Goal: Task Accomplishment & Management: Manage account settings

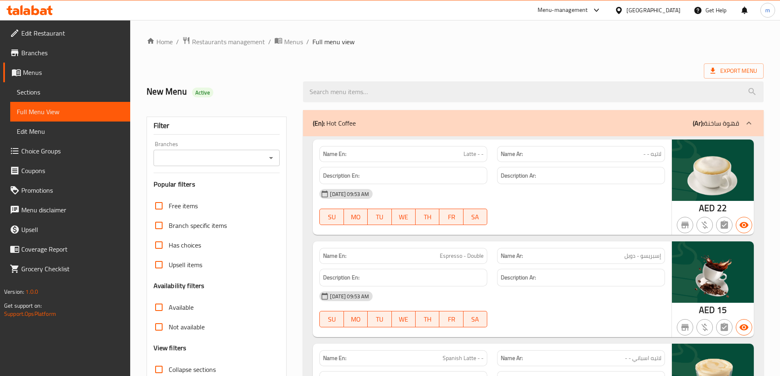
scroll to position [2515, 0]
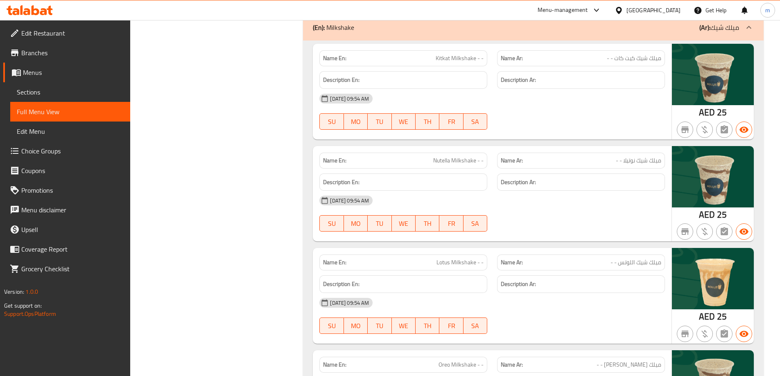
click at [34, 15] on div at bounding box center [30, 10] width 46 height 10
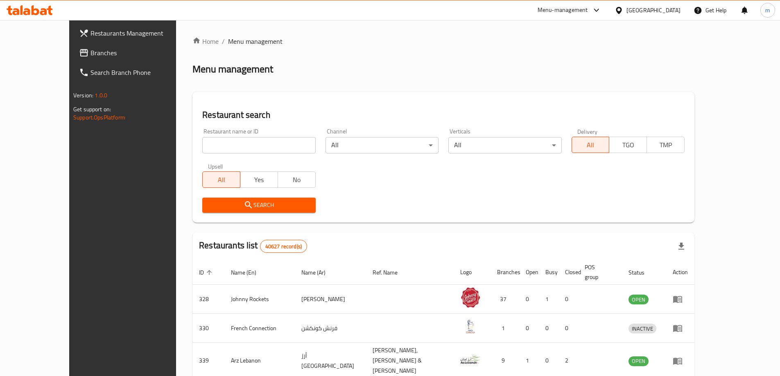
click at [90, 53] on span "Branches" at bounding box center [141, 53] width 102 height 10
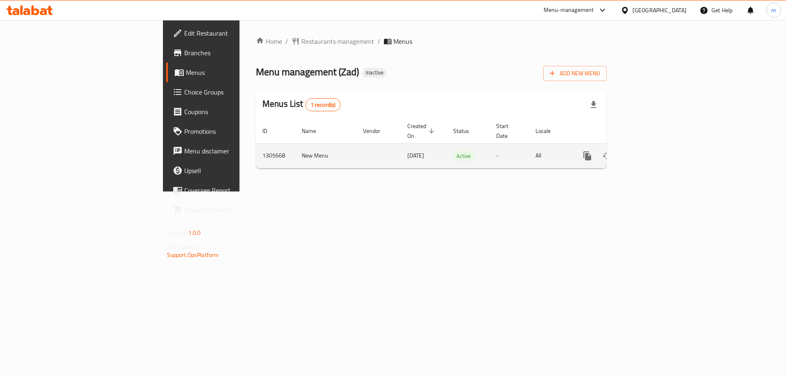
click at [651, 151] on icon "enhanced table" at bounding box center [646, 156] width 10 height 10
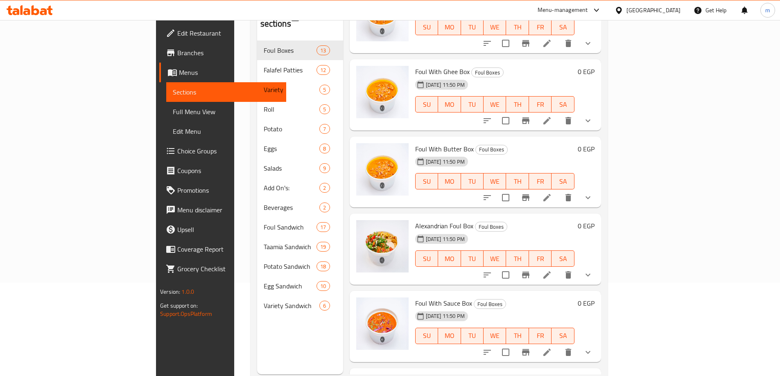
scroll to position [74, 0]
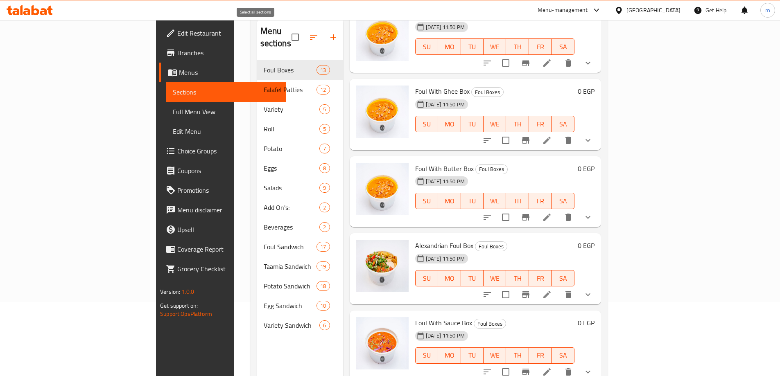
click at [287, 31] on input "checkbox" at bounding box center [295, 37] width 17 height 17
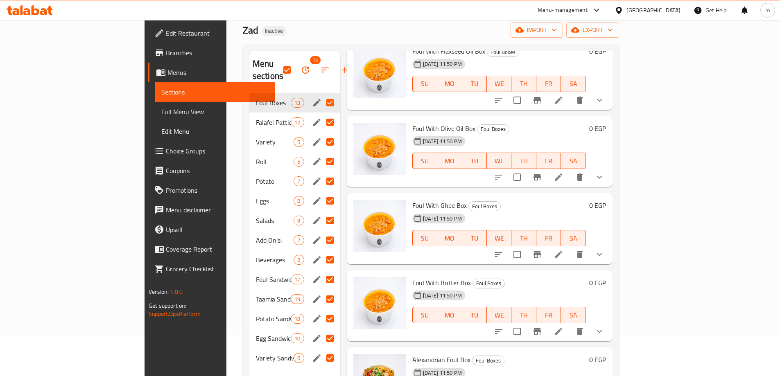
scroll to position [82, 0]
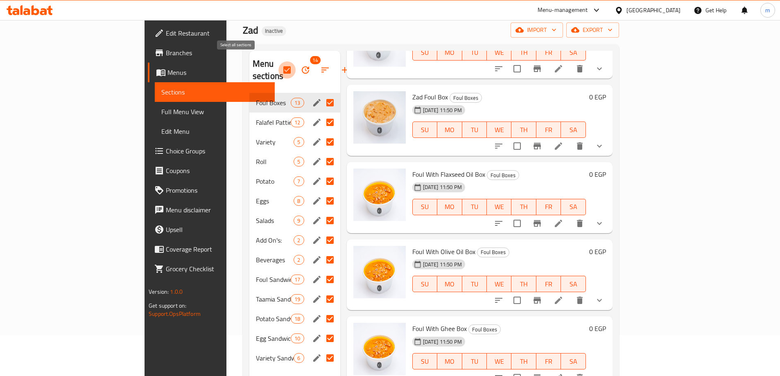
click at [278, 63] on input "checkbox" at bounding box center [286, 69] width 17 height 17
checkbox input "false"
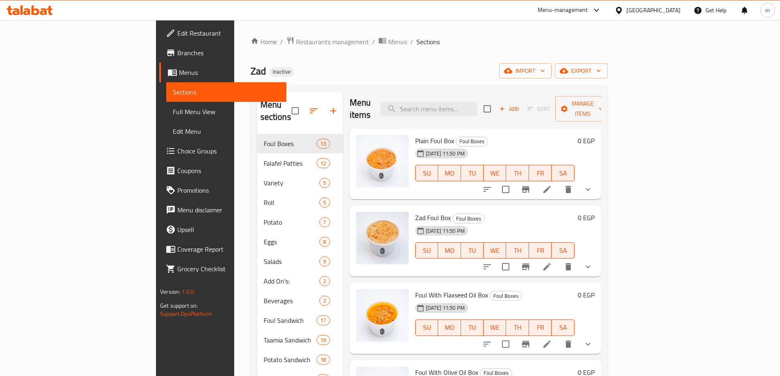
scroll to position [0, 0]
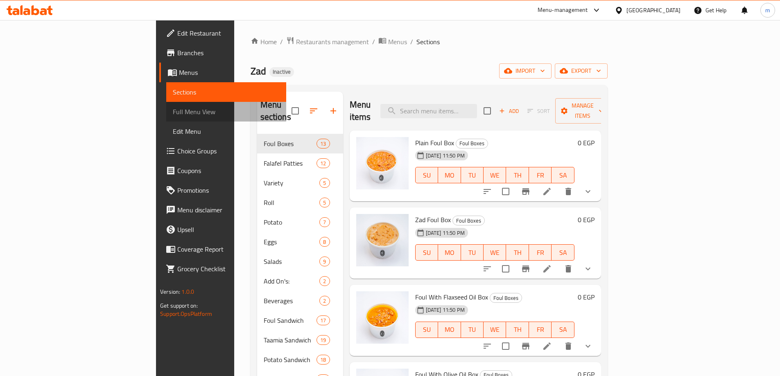
click at [173, 112] on span "Full Menu View" at bounding box center [226, 112] width 107 height 10
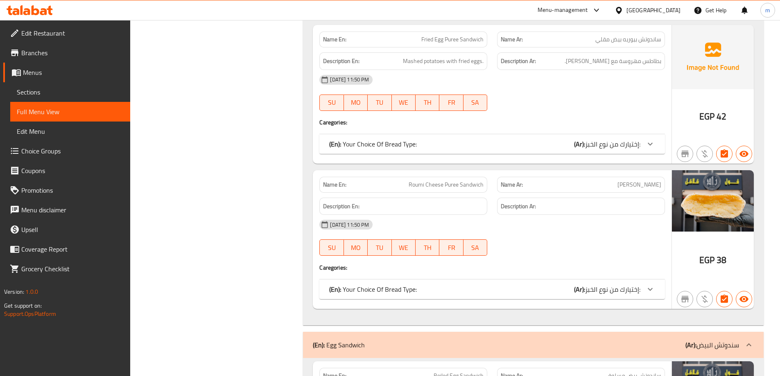
scroll to position [15410, 0]
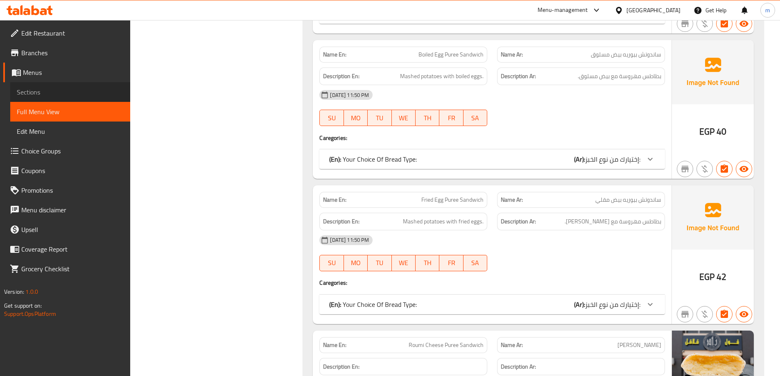
click at [59, 95] on span "Sections" at bounding box center [70, 92] width 107 height 10
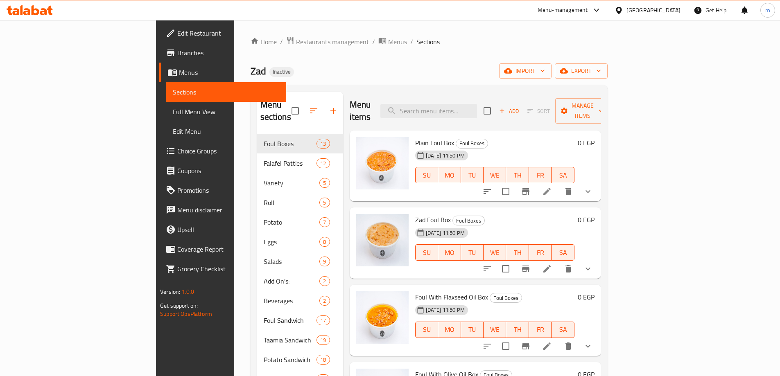
click at [558, 184] on li at bounding box center [546, 191] width 23 height 15
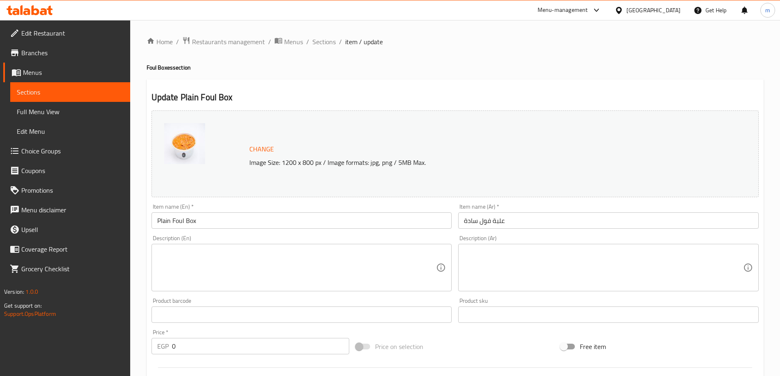
click at [345, 272] on textarea at bounding box center [296, 267] width 279 height 39
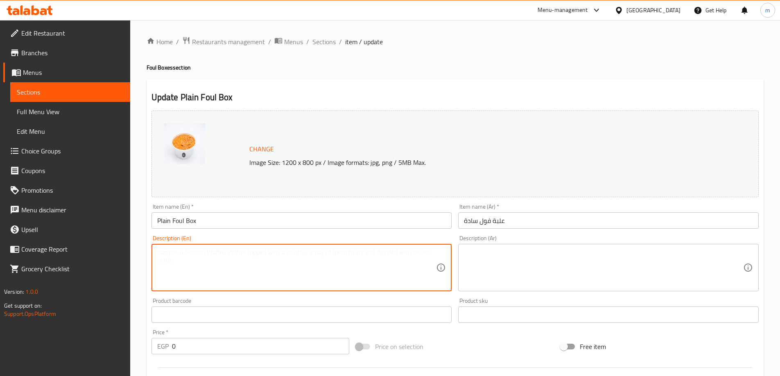
paste textarea "Traditional fava beans, slow-cooked and seasoned"
type textarea "Traditional fava beans, slow-cooked and seasoned"
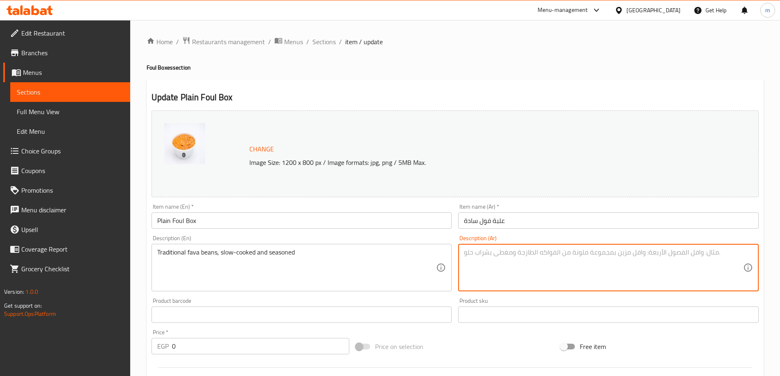
click at [635, 267] on textarea at bounding box center [603, 267] width 279 height 39
paste textarea "الفول التقليدي المطبوخ ببطء والمتبل"
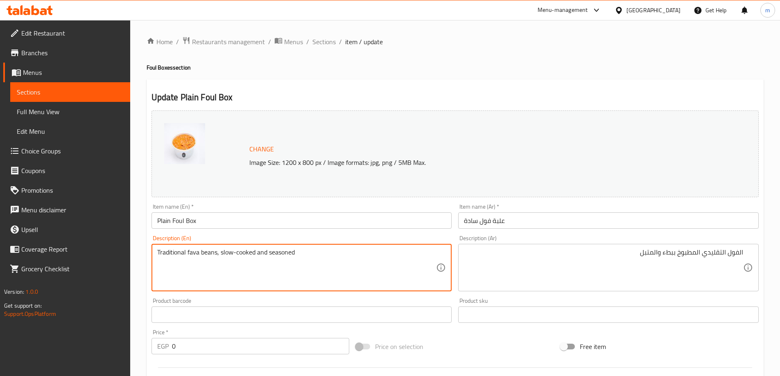
click at [192, 255] on textarea "Traditional fava beans, slow-cooked and seasoned" at bounding box center [296, 267] width 279 height 39
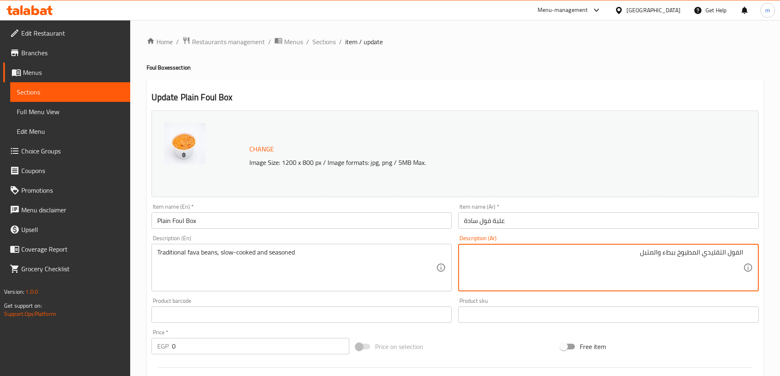
click at [732, 255] on textarea "الفول التقليدي المطبوخ ببطء والمتبل" at bounding box center [603, 267] width 279 height 39
paste textarea "فول مدمس"
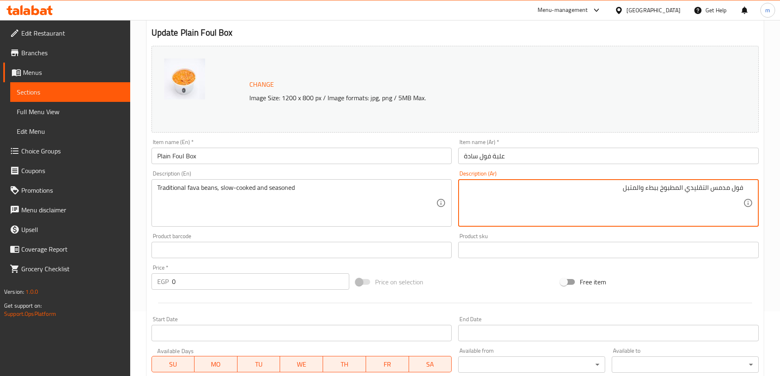
scroll to position [233, 0]
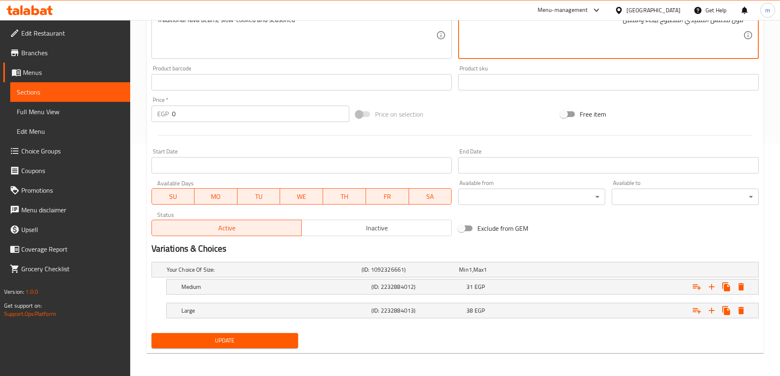
type textarea "فول مدمس التقليدي المطبوخ ببطء والمتبل"
click at [259, 338] on span "Update" at bounding box center [225, 341] width 134 height 10
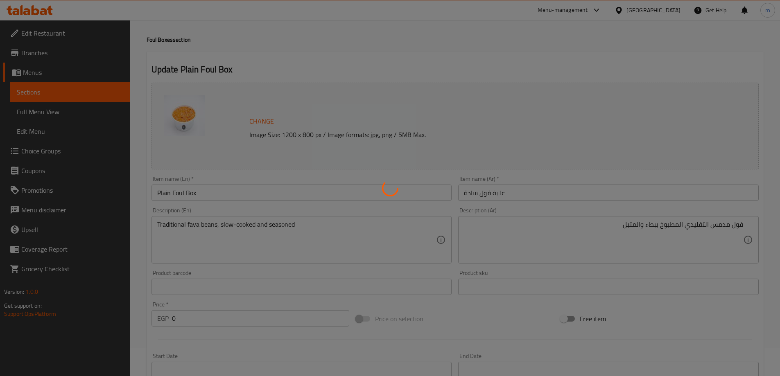
scroll to position [0, 0]
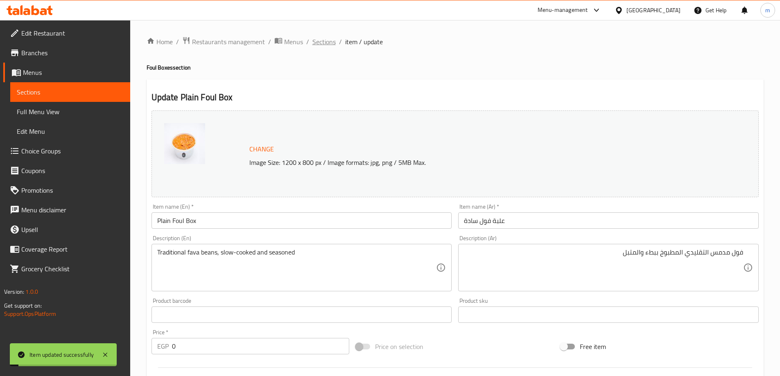
click at [321, 43] on span "Sections" at bounding box center [323, 42] width 23 height 10
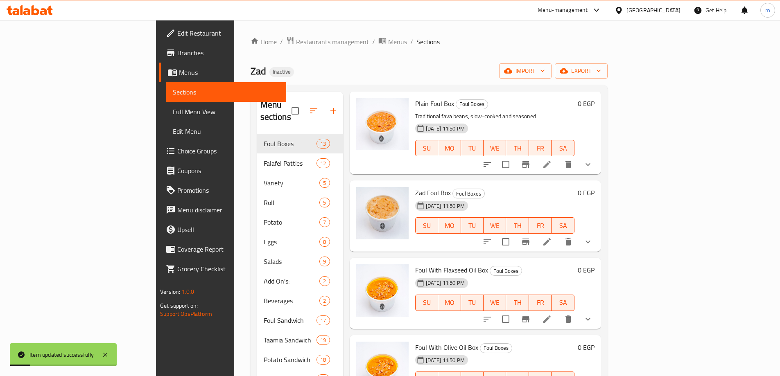
scroll to position [82, 0]
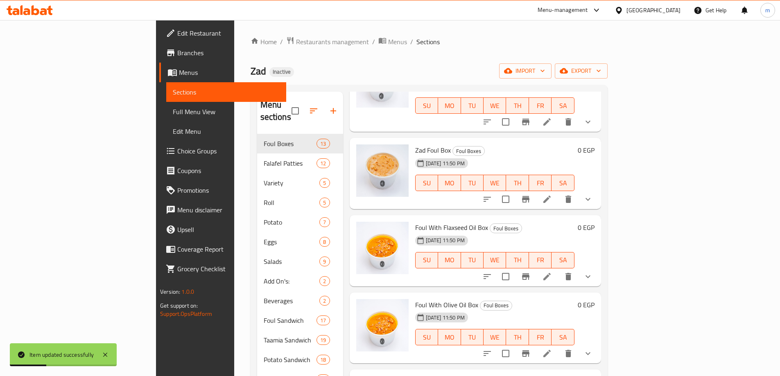
click at [558, 192] on li at bounding box center [546, 199] width 23 height 15
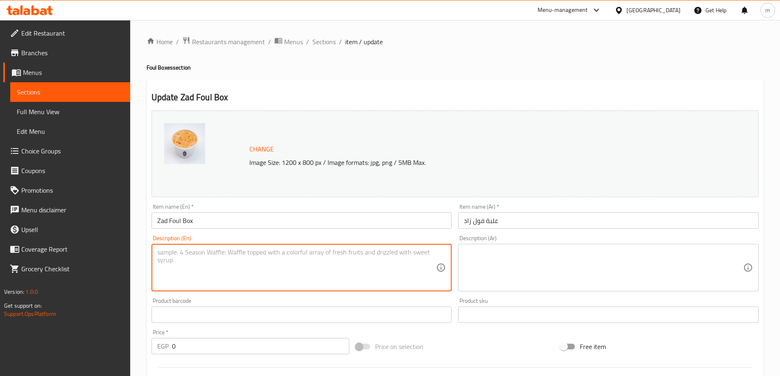
click at [339, 262] on textarea at bounding box center [296, 267] width 279 height 39
paste textarea "Rich and flavorful house-style fava beans."
type textarea "Rich and flavorful house-style fava beans."
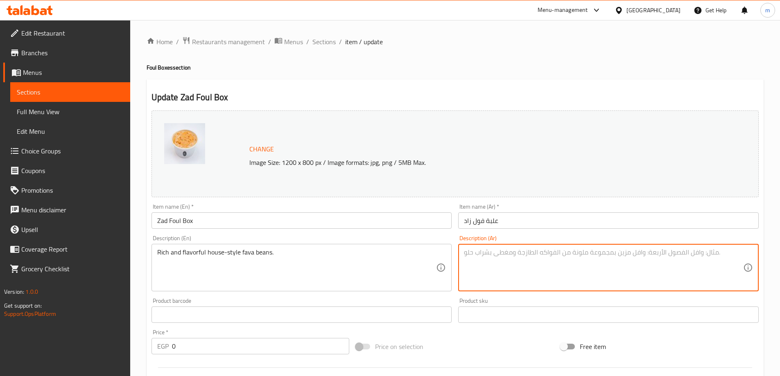
click at [653, 275] on textarea at bounding box center [603, 267] width 279 height 39
paste textarea "فول غني ولذيذ على الطريقة المنزلية."
click at [736, 254] on textarea "فول غني ولذيذ على الطريقة المنزلية." at bounding box center [603, 267] width 279 height 39
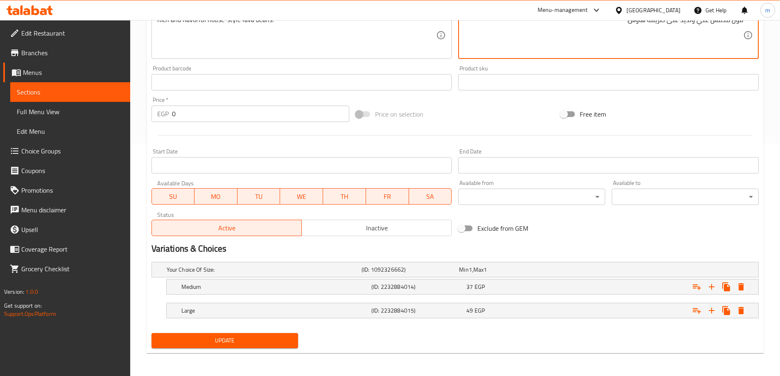
type textarea "فول مدمس غني ولذيذ على طريقة هاوس."
click at [287, 341] on span "Update" at bounding box center [225, 341] width 134 height 10
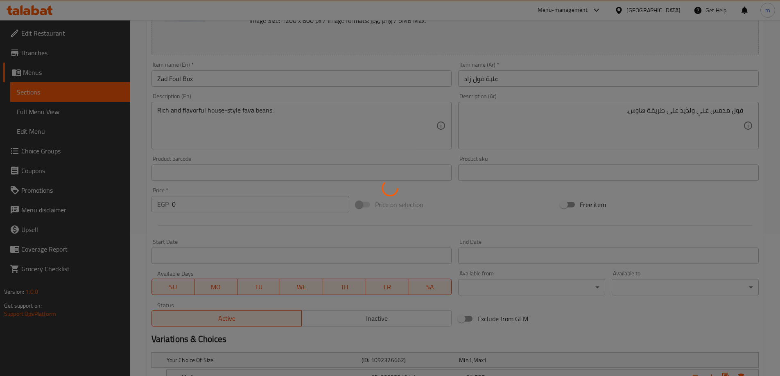
scroll to position [0, 0]
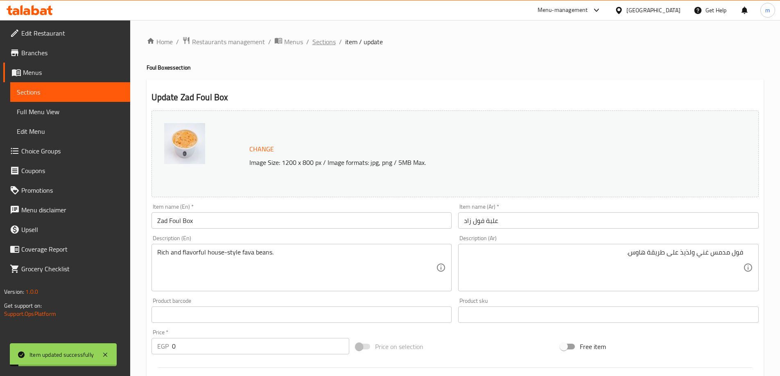
click at [327, 43] on span "Sections" at bounding box center [323, 42] width 23 height 10
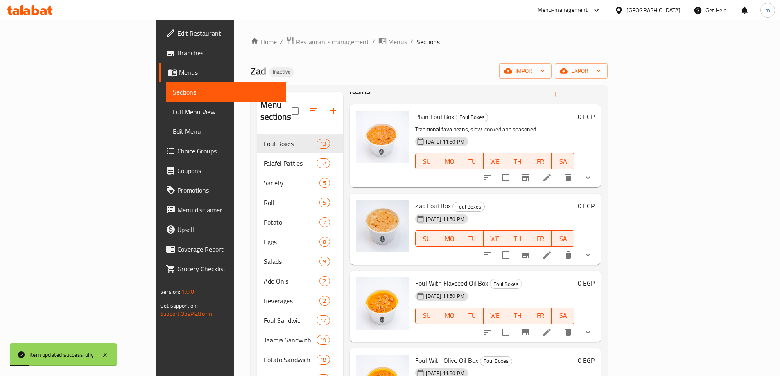
scroll to position [41, 0]
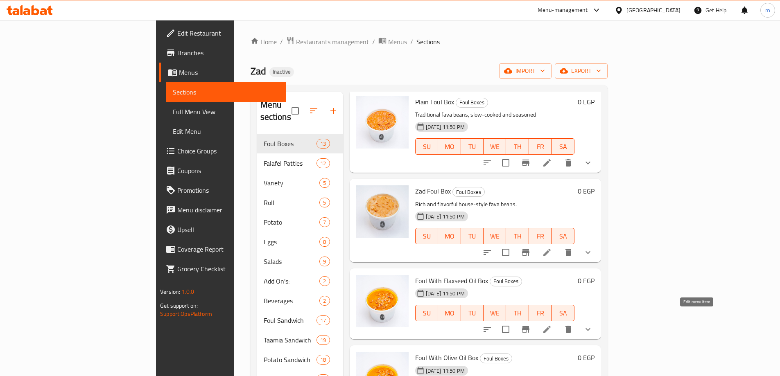
click at [551, 326] on icon at bounding box center [546, 329] width 7 height 7
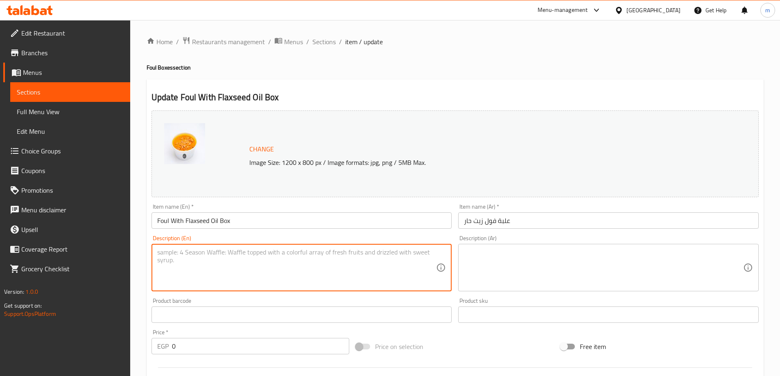
click at [222, 259] on textarea at bounding box center [296, 267] width 279 height 39
paste textarea "Fava beans drizzled with healthy flaxseed oil"
type textarea "Fava beans drizzled with healthy flaxseed oil"
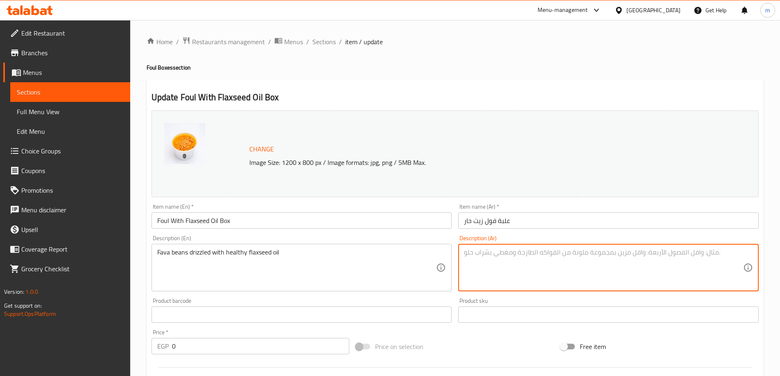
click at [654, 260] on textarea at bounding box center [603, 267] width 279 height 39
paste textarea "حبوب الفافا المرشوشة بزيت بذور الكتان الصحي"
drag, startPoint x: 713, startPoint y: 255, endPoint x: 754, endPoint y: 251, distance: 41.1
click at [754, 251] on div "حبوب الفافا المرشوشة بزيت بذور الكتان الصحي Description (Ar)" at bounding box center [608, 267] width 300 height 47
click at [674, 256] on textarea "فول مدمس دريزل المرشوشة بزيت بذور الكتان الصحي" at bounding box center [603, 267] width 279 height 39
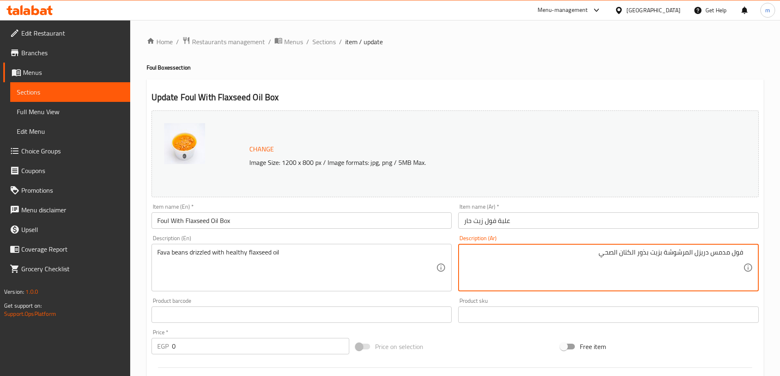
click at [674, 256] on textarea "فول مدمس دريزل المرشوشة بزيت بذور الكتان الصحي" at bounding box center [603, 267] width 279 height 39
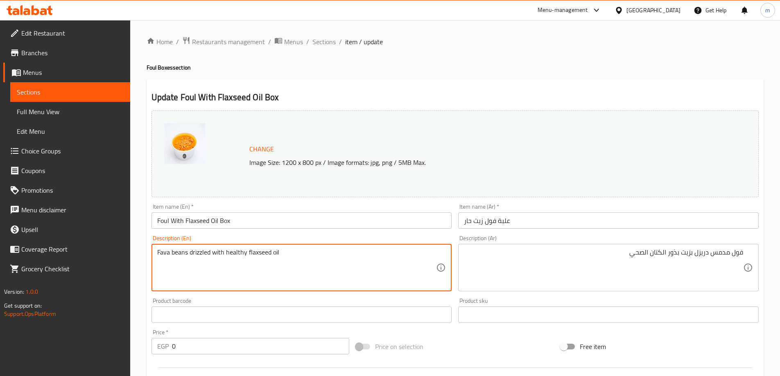
click at [257, 255] on textarea "Fava beans drizzled with healthy flaxseed oil" at bounding box center [296, 267] width 279 height 39
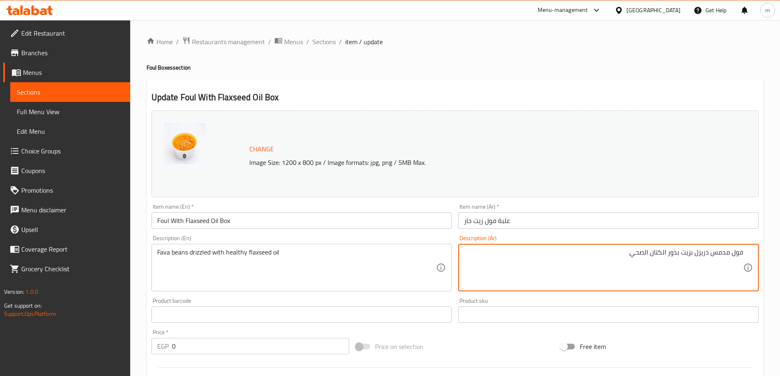
drag, startPoint x: 688, startPoint y: 256, endPoint x: 653, endPoint y: 256, distance: 35.2
paste textarea "يت حار"
type textarea "فول مدمس دريزل زيت حار الصحي"
click at [625, 270] on textarea "فول مدمس دريزل زيت حار الصحي" at bounding box center [603, 267] width 279 height 39
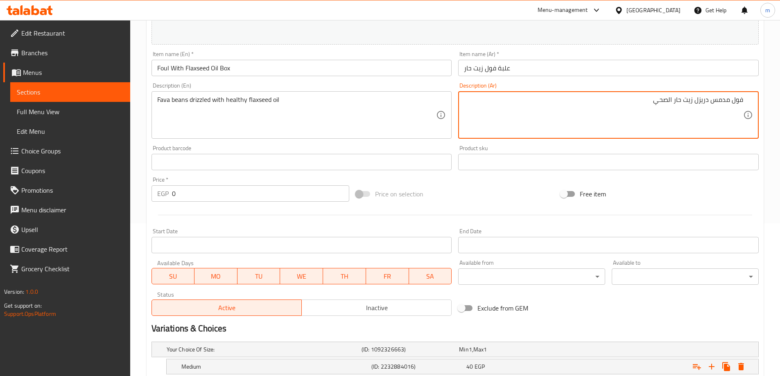
scroll to position [233, 0]
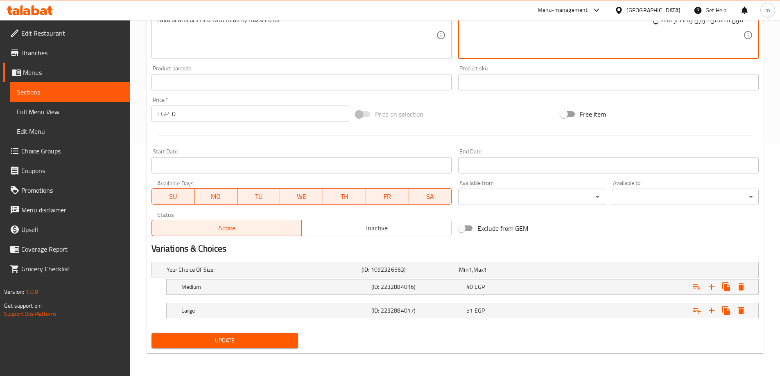
click at [284, 343] on span "Update" at bounding box center [225, 341] width 134 height 10
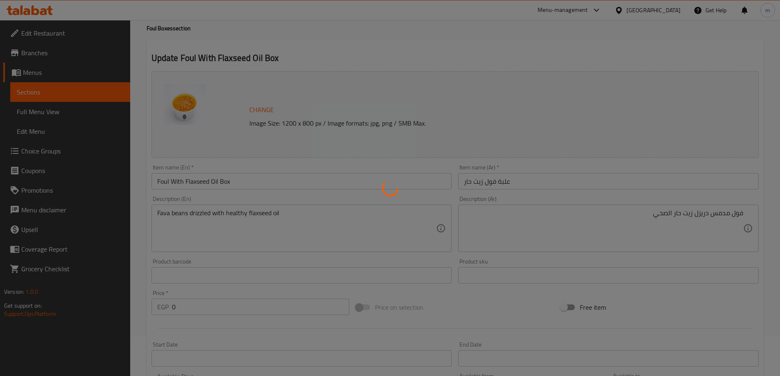
scroll to position [0, 0]
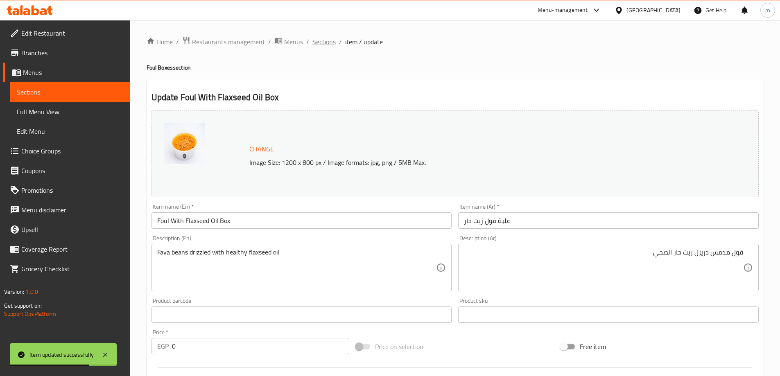
click at [327, 46] on span "Sections" at bounding box center [323, 42] width 23 height 10
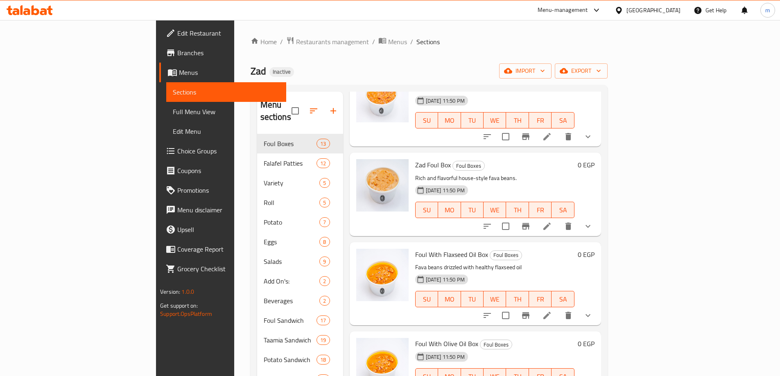
scroll to position [82, 0]
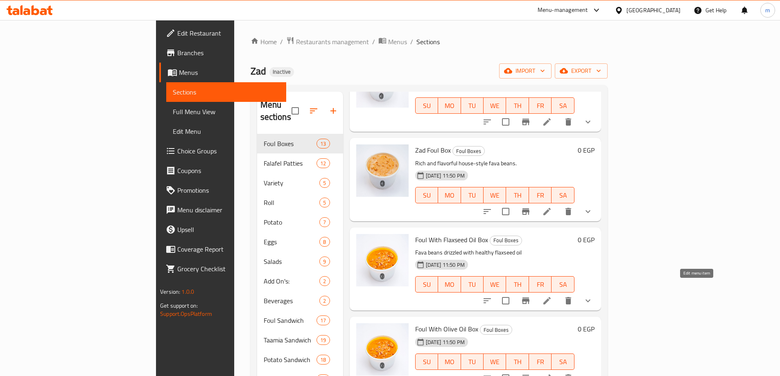
click at [551, 297] on icon at bounding box center [546, 300] width 7 height 7
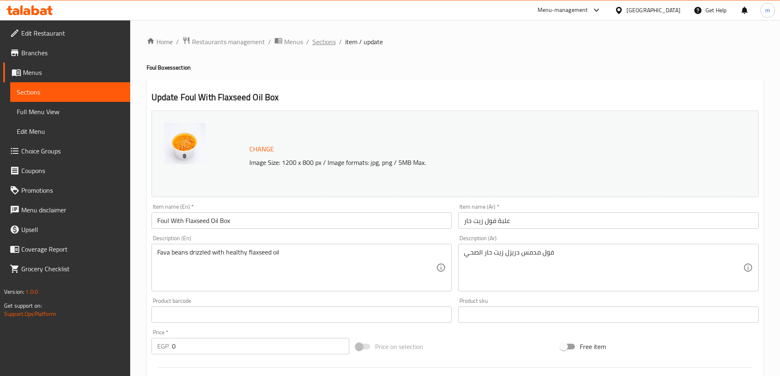
click at [321, 43] on span "Sections" at bounding box center [323, 42] width 23 height 10
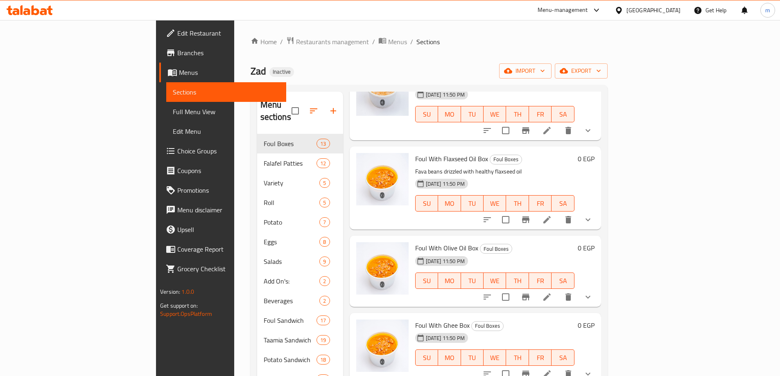
scroll to position [164, 0]
click at [558, 290] on li at bounding box center [546, 296] width 23 height 15
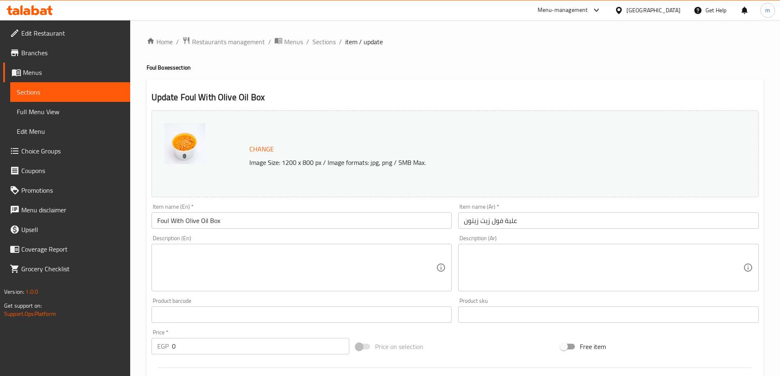
click at [267, 263] on textarea at bounding box center [296, 267] width 279 height 39
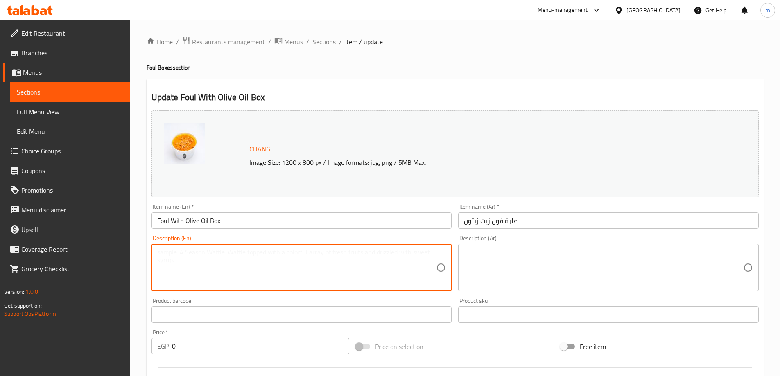
paste textarea "Fava beans topped with premium olive oil"
type textarea "Fava beans topped with premium olive oil"
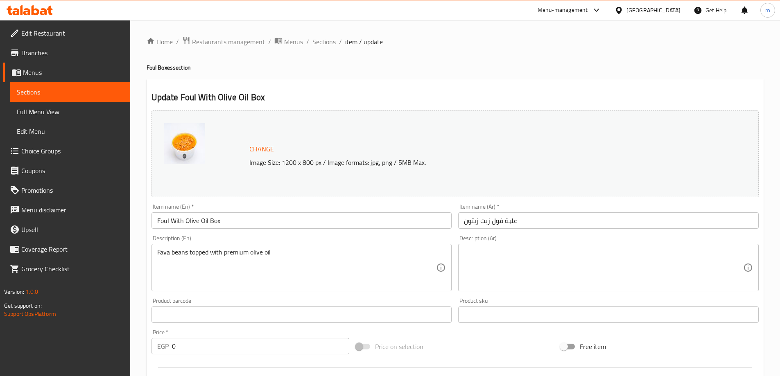
click at [569, 271] on textarea at bounding box center [603, 267] width 279 height 39
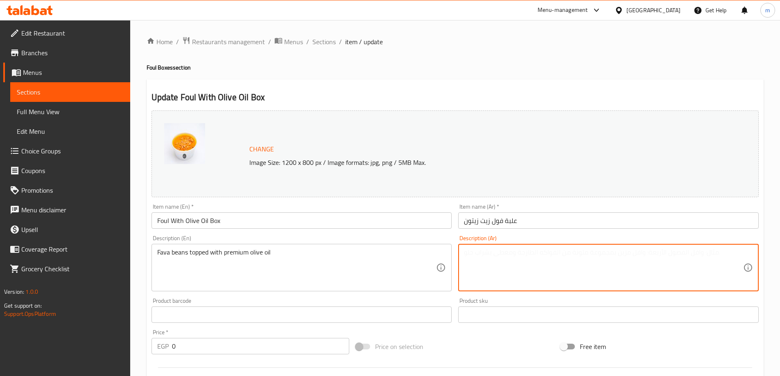
paste textarea "حبوب الفافا مغطاة بزيت الزيتون الفاخر"
drag, startPoint x: 713, startPoint y: 256, endPoint x: 778, endPoint y: 249, distance: 65.9
click at [778, 249] on div "Home / Restaurants management / Menus / Sections / item / update Foul Boxes sec…" at bounding box center [455, 314] width 650 height 589
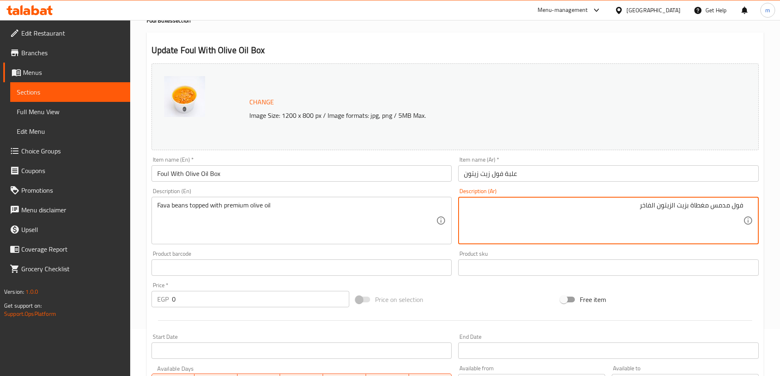
scroll to position [233, 0]
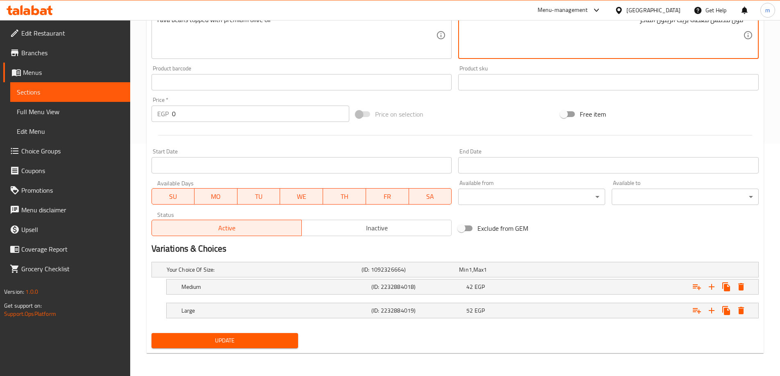
type textarea "فول مدمس مغطاة بزيت الزيتون الفاخر"
click at [277, 342] on span "Update" at bounding box center [225, 341] width 134 height 10
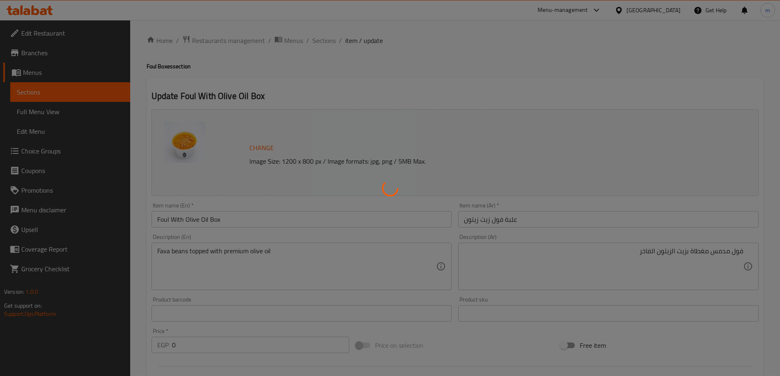
scroll to position [0, 0]
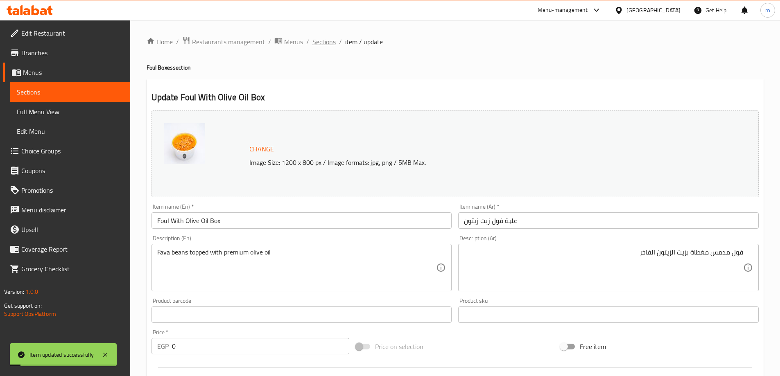
click at [326, 41] on span "Sections" at bounding box center [323, 42] width 23 height 10
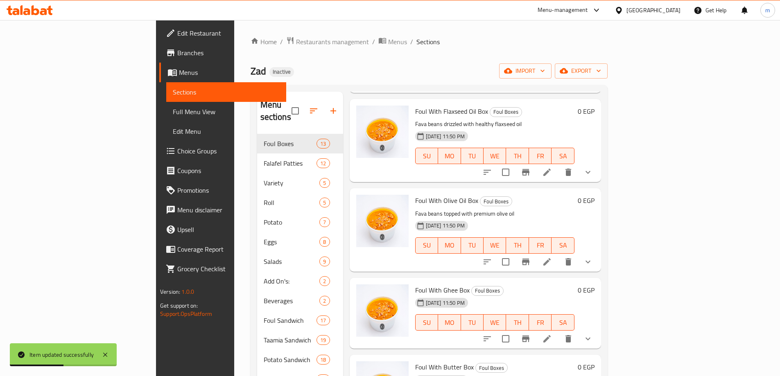
scroll to position [246, 0]
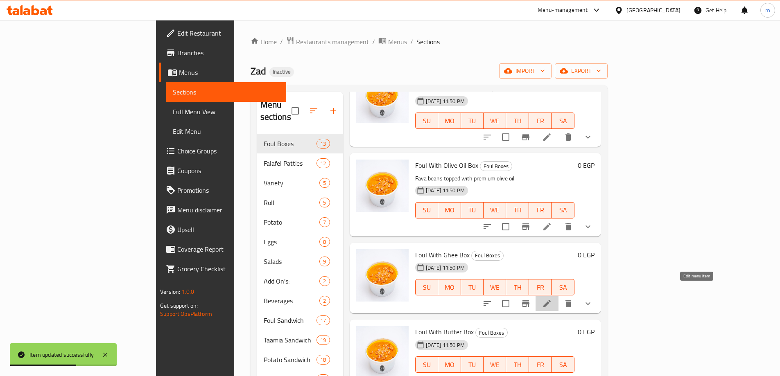
click at [552, 299] on icon at bounding box center [547, 304] width 10 height 10
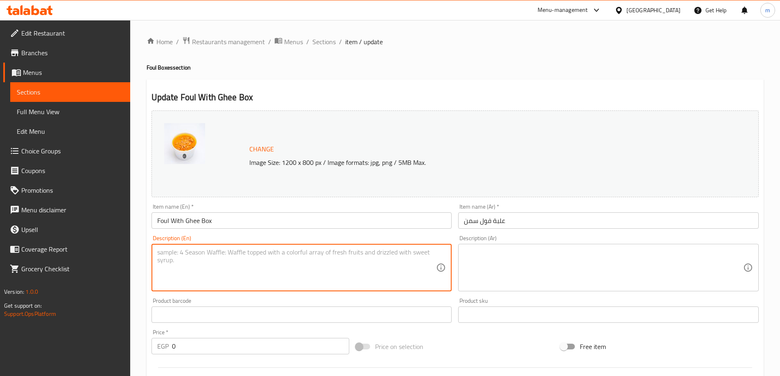
click at [175, 276] on textarea at bounding box center [296, 267] width 279 height 39
paste textarea "Creamy fava beans cooked with ghee"
type textarea "Creamy fava beans cooked with ghee"
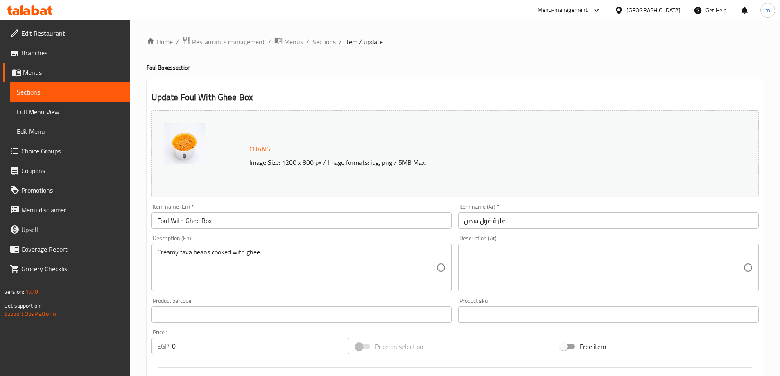
click at [666, 281] on textarea at bounding box center [603, 267] width 279 height 39
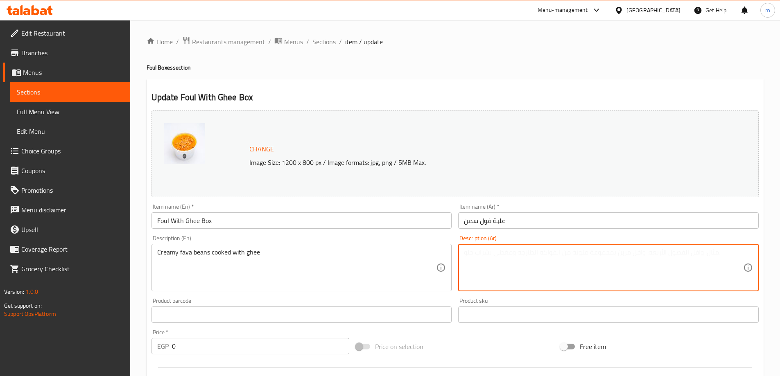
paste textarea "فول كريمي مطبوخ بالسمن"
click at [733, 254] on textarea "فول كريمي مطبوخ بالسمن" at bounding box center [603, 267] width 279 height 39
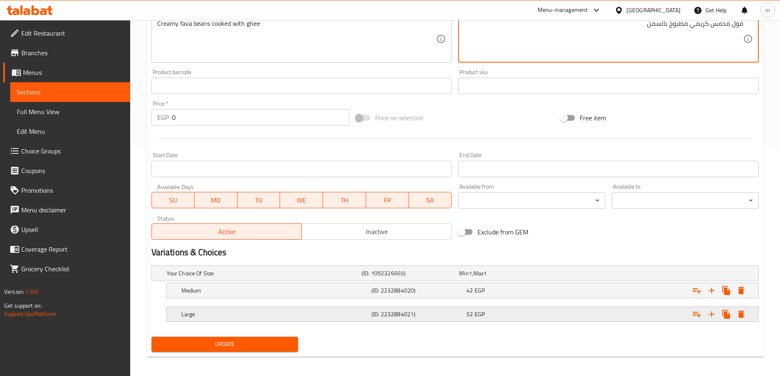
scroll to position [233, 0]
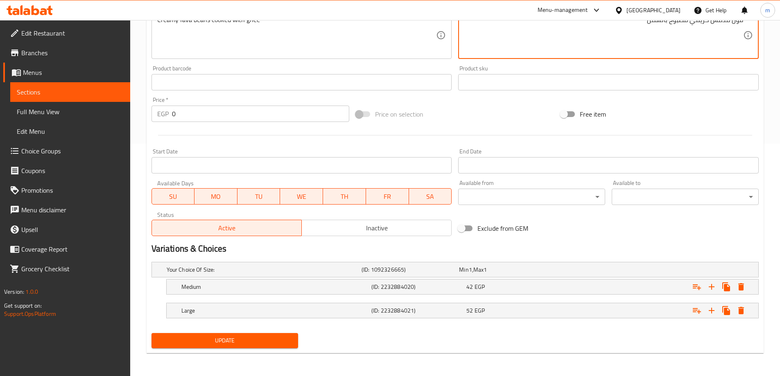
type textarea "فول مدمس كريمي مطبوخ بالسمن"
click at [268, 345] on span "Update" at bounding box center [225, 341] width 134 height 10
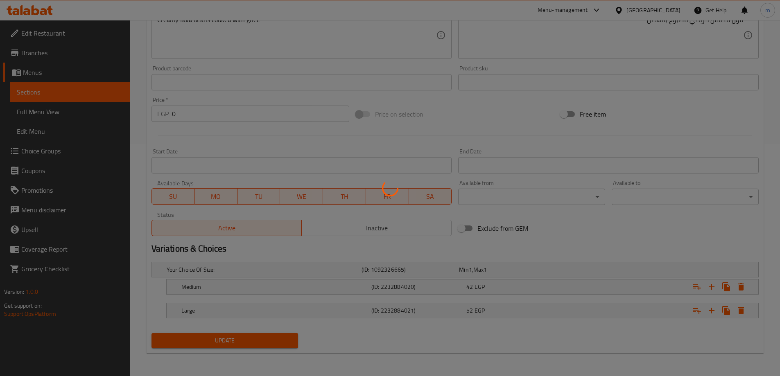
scroll to position [0, 0]
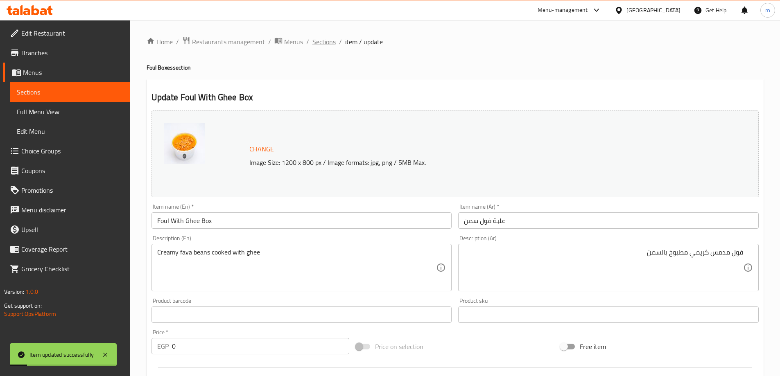
click at [322, 43] on span "Sections" at bounding box center [323, 42] width 23 height 10
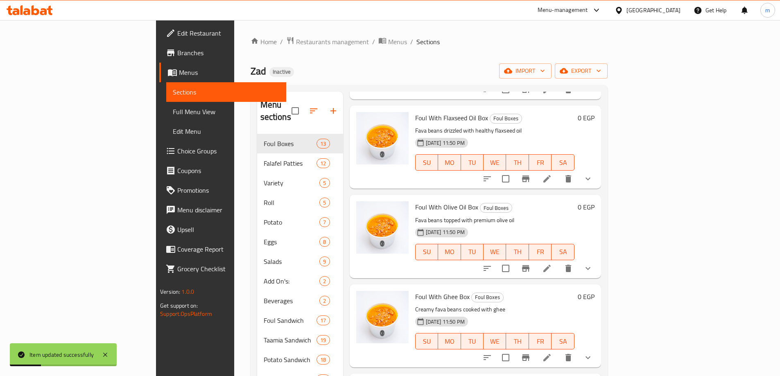
scroll to position [287, 0]
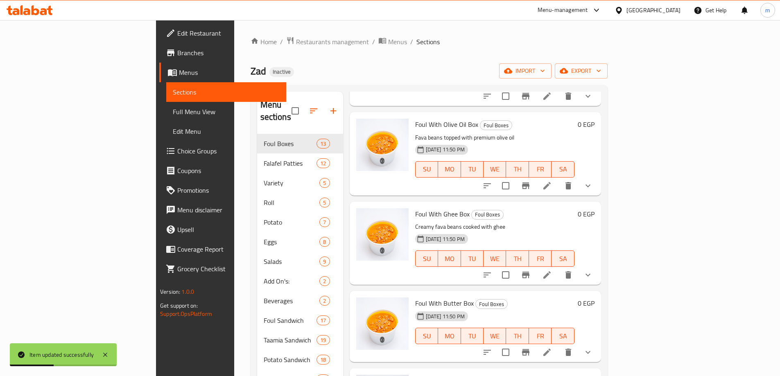
click at [552, 348] on icon at bounding box center [547, 353] width 10 height 10
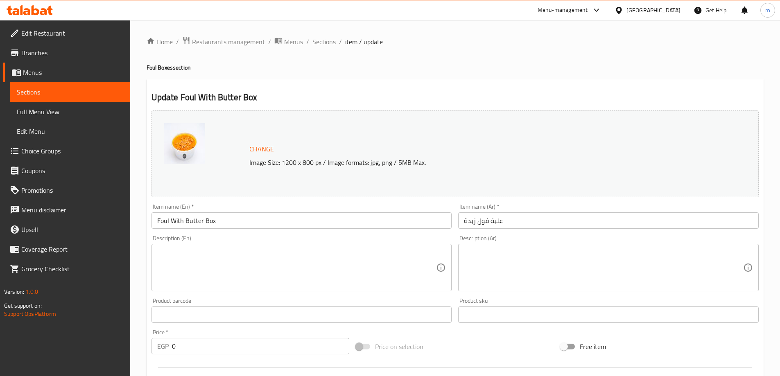
click at [389, 262] on textarea at bounding box center [296, 267] width 279 height 39
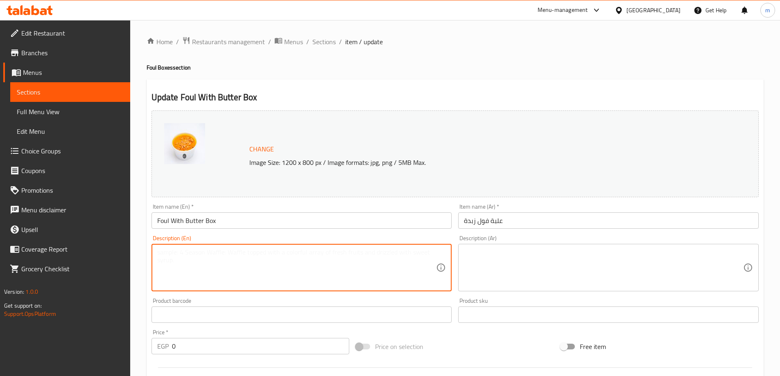
paste textarea "Smooth fava beans enriched with butter."
type textarea "Smooth fava beans enriched with butter."
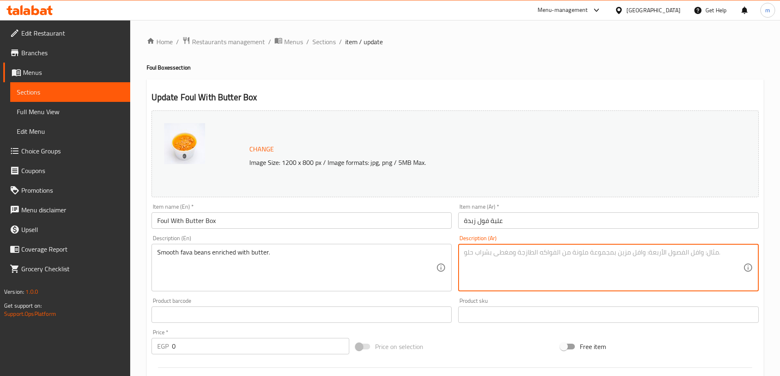
click at [584, 266] on textarea at bounding box center [603, 267] width 279 height 39
paste textarea "فول ناعم غني بالزبدة."
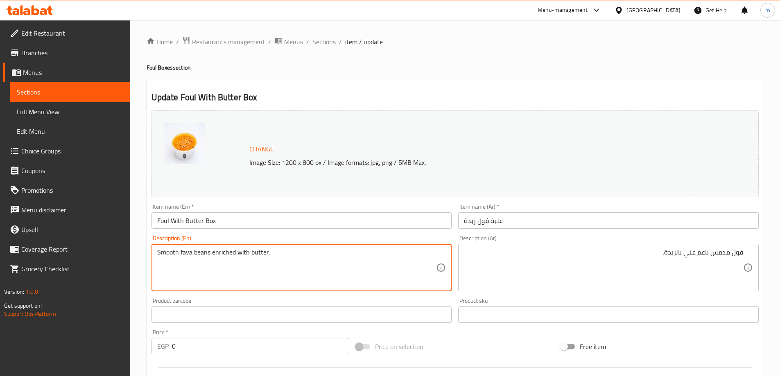
drag, startPoint x: 226, startPoint y: 255, endPoint x: 222, endPoint y: 252, distance: 4.7
click at [222, 252] on textarea "Smooth fava beans enriched with butter." at bounding box center [296, 267] width 279 height 39
click at [217, 254] on textarea "Smooth fava beans enriched with butter." at bounding box center [296, 267] width 279 height 39
drag, startPoint x: 211, startPoint y: 253, endPoint x: 295, endPoint y: 253, distance: 83.9
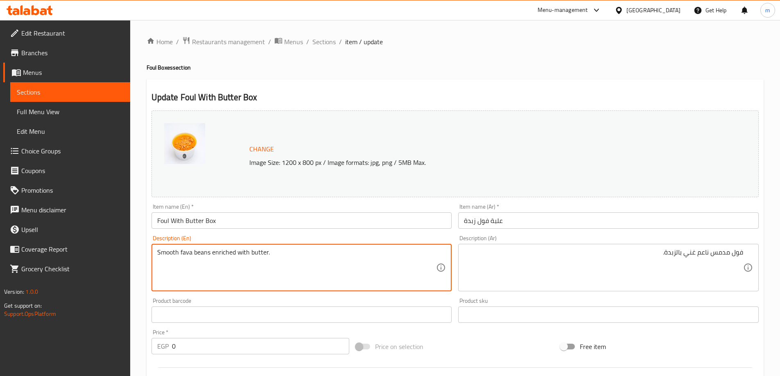
click at [295, 253] on textarea "Smooth fava beans enriched with butter." at bounding box center [296, 267] width 279 height 39
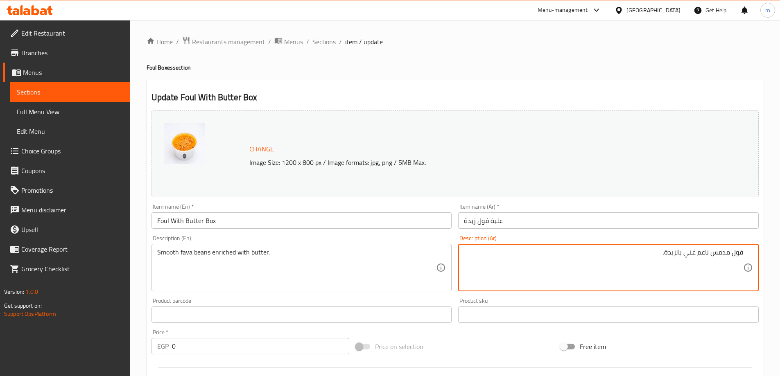
click at [691, 255] on textarea "فول مدمس ناعم غني بالزبدة." at bounding box center [603, 267] width 279 height 39
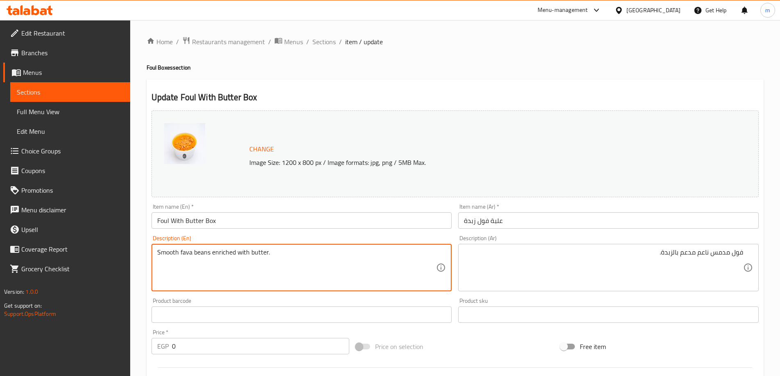
drag, startPoint x: 211, startPoint y: 253, endPoint x: 287, endPoint y: 257, distance: 76.3
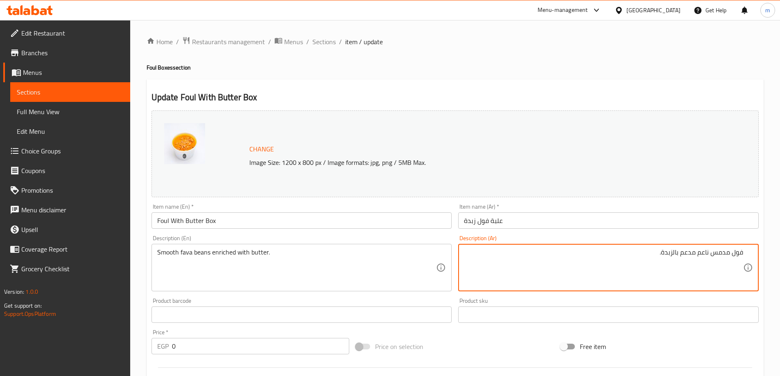
click at [692, 256] on textarea "فول مدمس ناعم مدعم بالزبدة." at bounding box center [603, 267] width 279 height 39
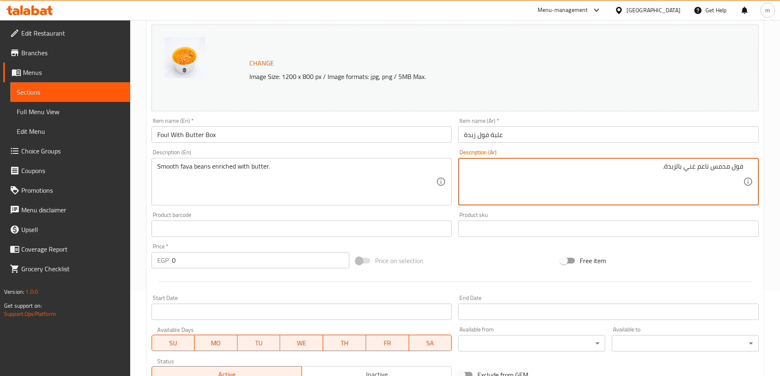
scroll to position [233, 0]
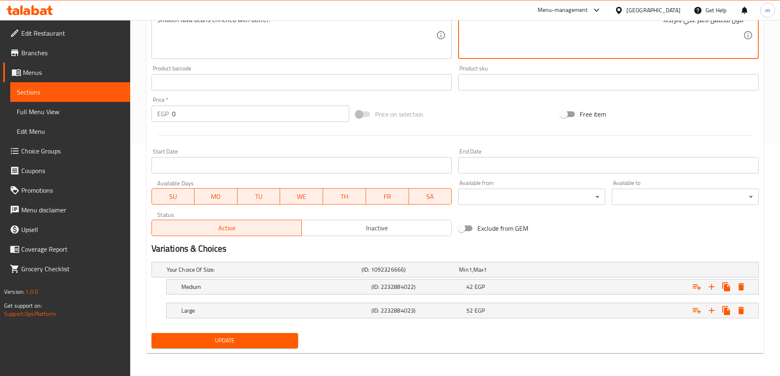
type textarea "فول مدمس ناعم غني بالزبدة."
click at [271, 341] on span "Update" at bounding box center [225, 341] width 134 height 10
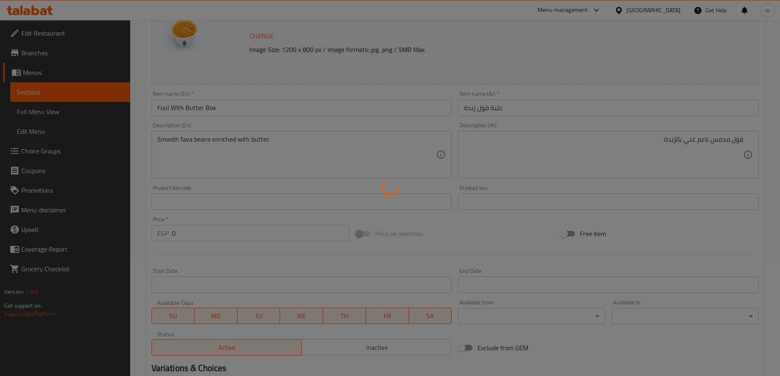
scroll to position [0, 0]
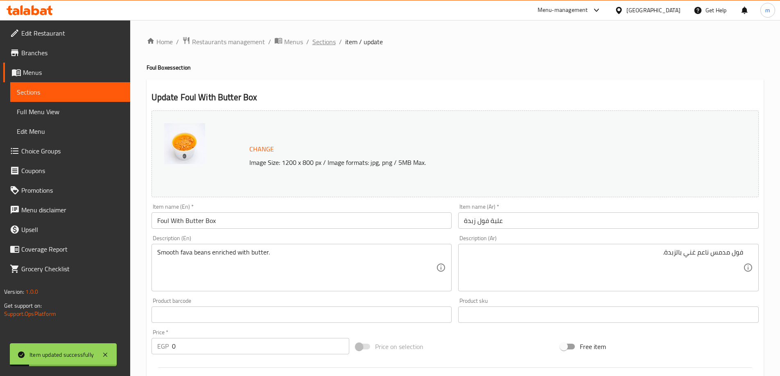
click at [325, 41] on span "Sections" at bounding box center [323, 42] width 23 height 10
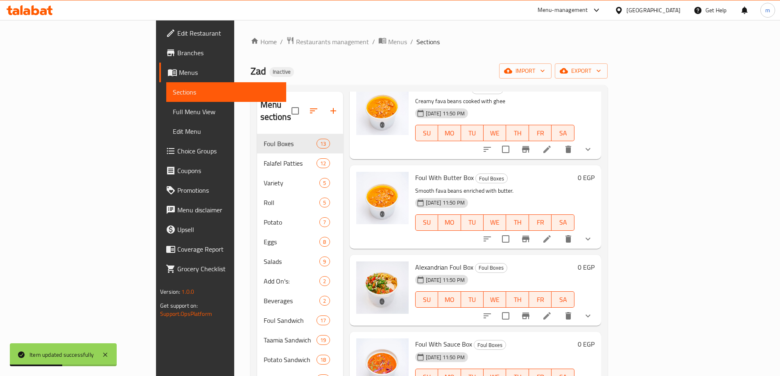
scroll to position [409, 0]
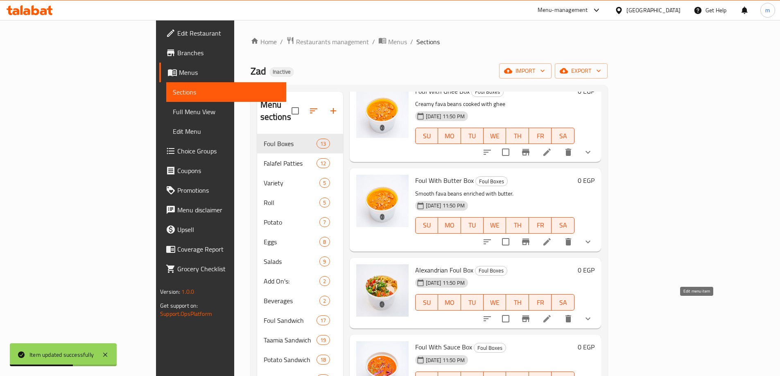
click at [552, 314] on icon at bounding box center [547, 319] width 10 height 10
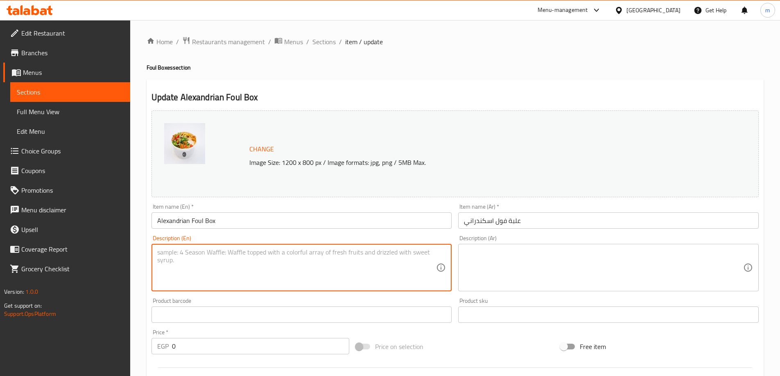
click at [304, 254] on textarea at bounding box center [296, 267] width 279 height 39
paste textarea "Spicy Alexandrian-style fava beans"
type textarea "Spicy Alexandrian-style fava beans"
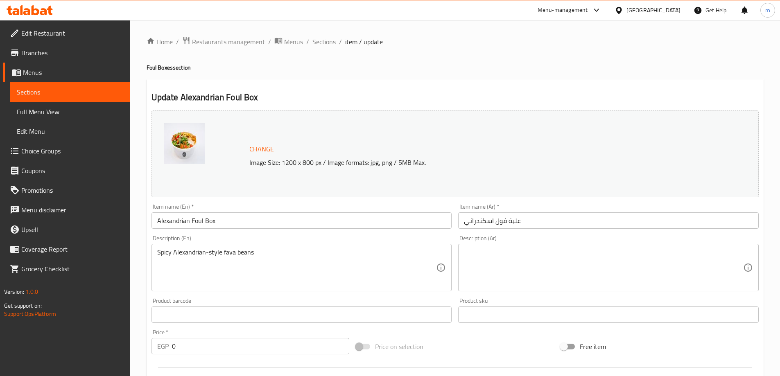
click at [615, 266] on textarea at bounding box center [603, 267] width 279 height 39
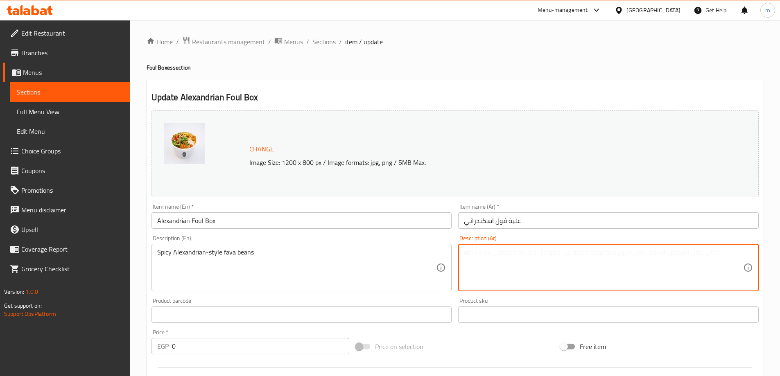
paste textarea "الفول الحار على الطريقة السكندرية"
click at [727, 253] on textarea "الفول الحار على الطريقة السكندرية" at bounding box center [603, 267] width 279 height 39
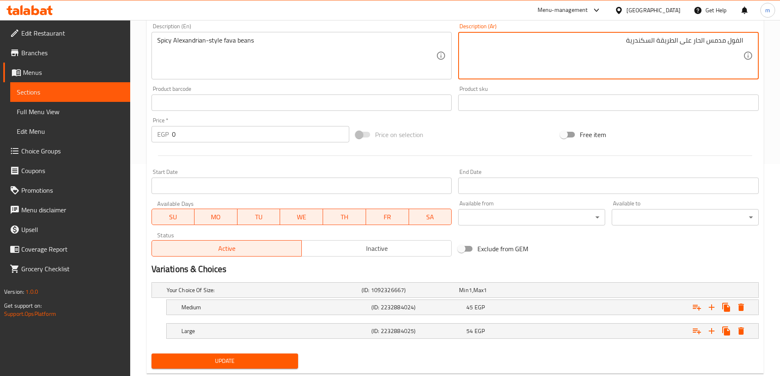
scroll to position [233, 0]
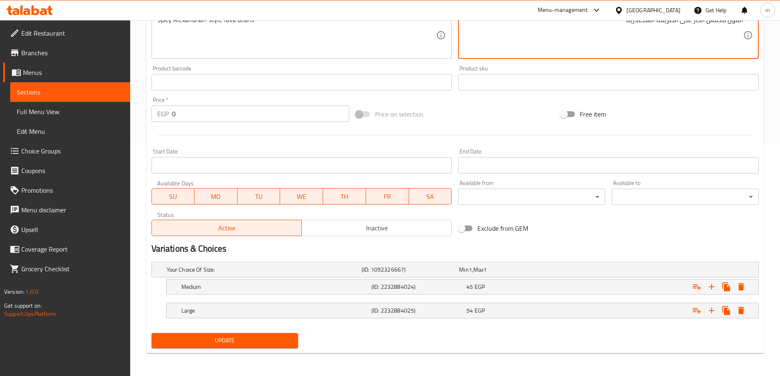
type textarea "الفول مدمس الحار على الطريقة السكندرية"
click at [263, 347] on button "Update" at bounding box center [224, 340] width 147 height 15
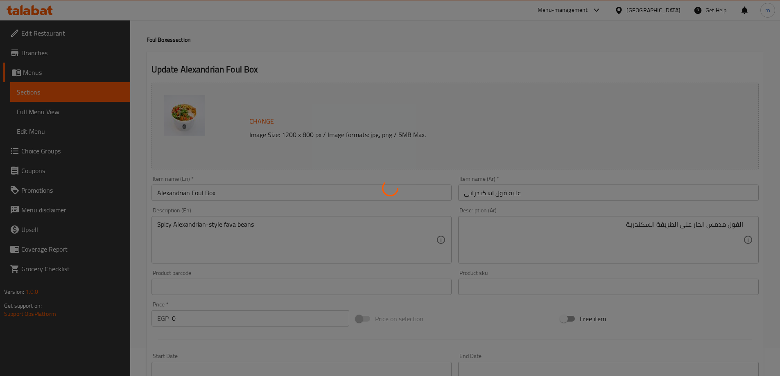
scroll to position [0, 0]
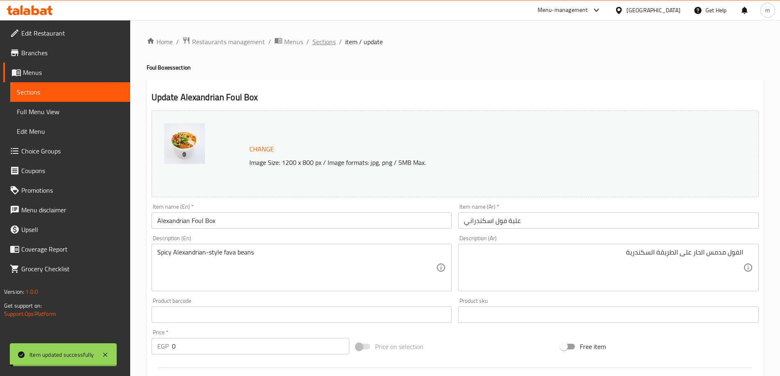
click at [332, 44] on span "Sections" at bounding box center [323, 42] width 23 height 10
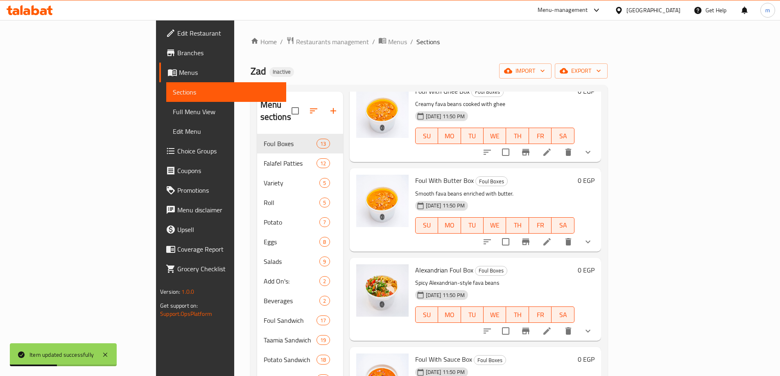
scroll to position [491, 0]
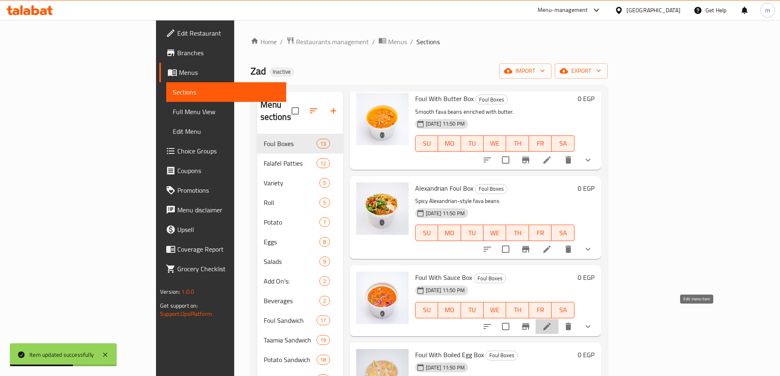
click at [552, 322] on icon at bounding box center [547, 327] width 10 height 10
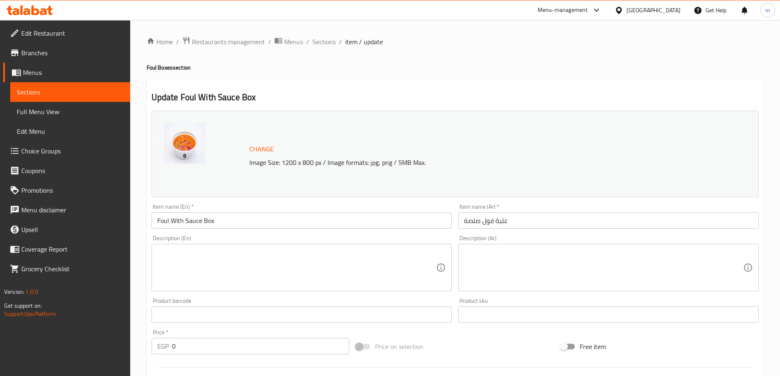
click at [305, 271] on textarea at bounding box center [296, 267] width 279 height 39
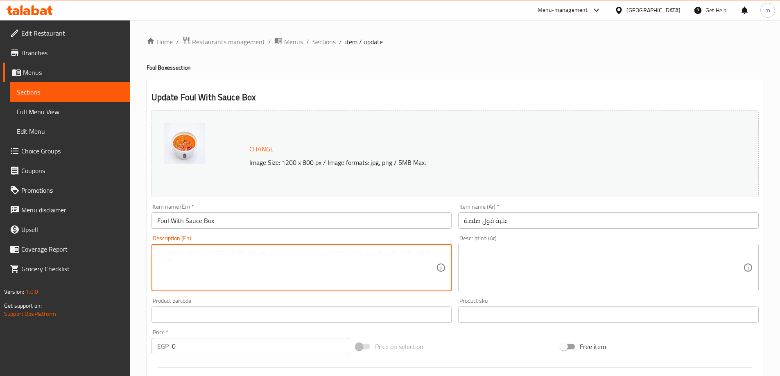
paste textarea "Fava beans mixed with tangy tomato sauce"
type textarea "Fava beans mixed with tangy tomato sauce"
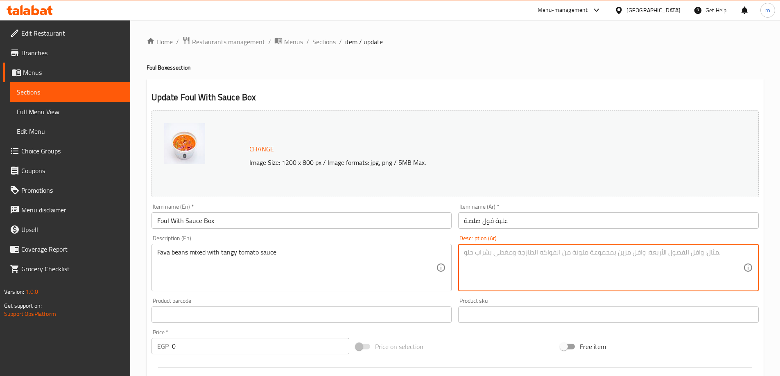
click at [659, 275] on textarea at bounding box center [603, 267] width 279 height 39
paste textarea "فافا ممزوجة بصلصة الطماطم المنعشة"
click at [739, 249] on textarea "فافا ممزوجة بصلصة الطماطم المنعشة" at bounding box center [603, 267] width 279 height 39
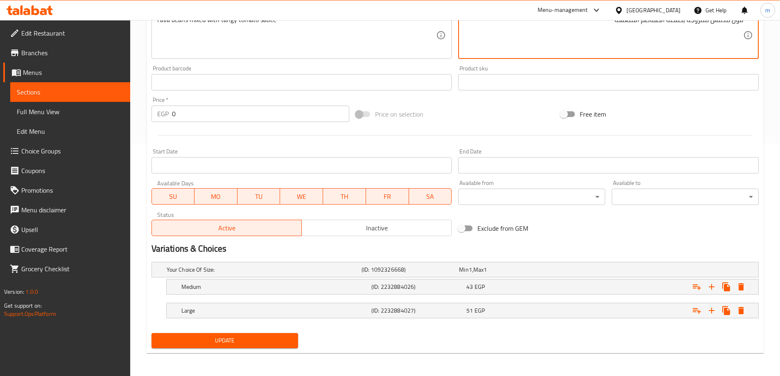
type textarea "فول مدمس ممزوجة بصلصة الطماطم المنعشة"
click at [273, 340] on span "Update" at bounding box center [225, 341] width 134 height 10
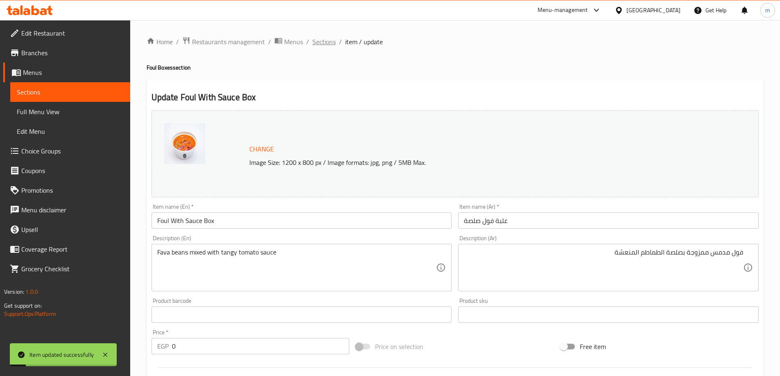
click at [324, 38] on span "Sections" at bounding box center [323, 42] width 23 height 10
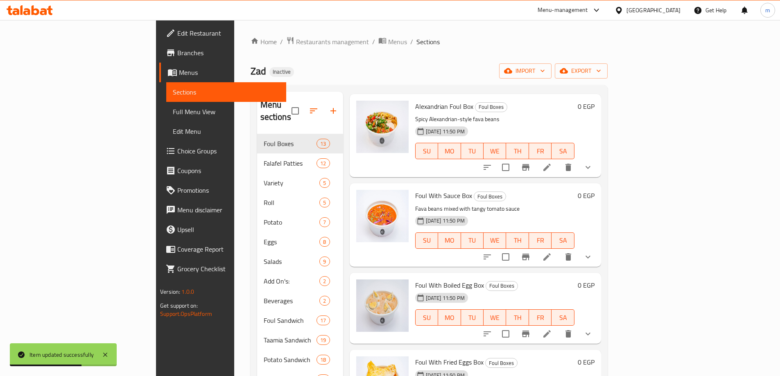
scroll to position [614, 0]
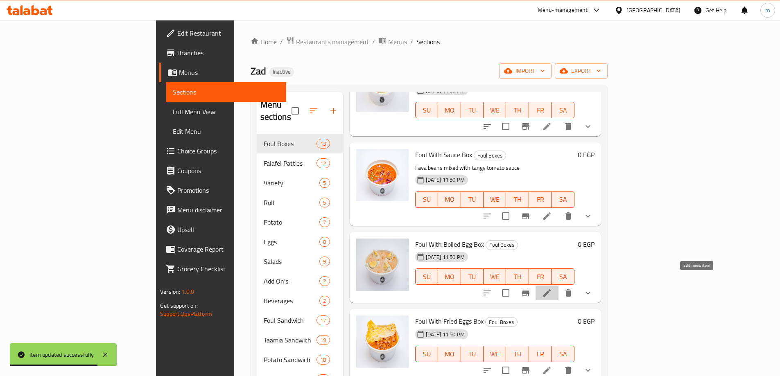
click at [552, 288] on icon at bounding box center [547, 293] width 10 height 10
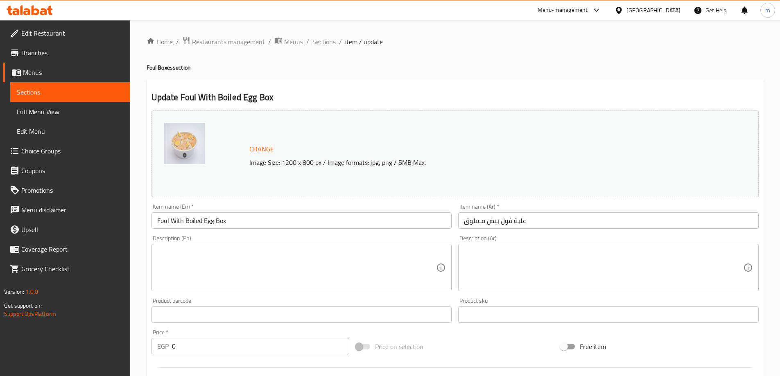
click at [238, 266] on textarea at bounding box center [296, 267] width 279 height 39
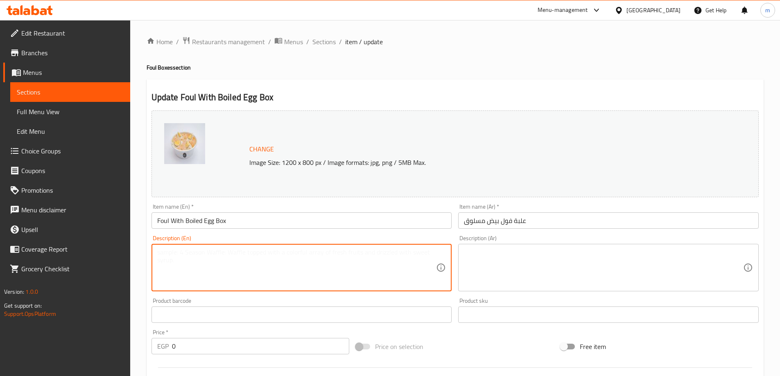
paste textarea "Fava beans served with a boiled egg"
type textarea "Fava beans served with a boiled egg"
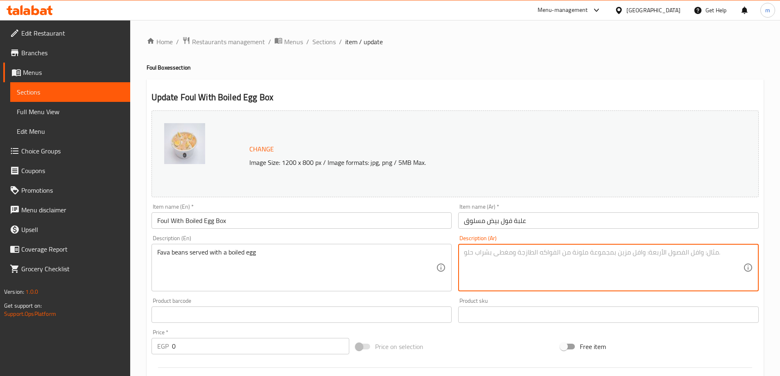
click at [664, 270] on textarea at bounding box center [603, 267] width 279 height 39
paste textarea "فاصوليا فافا تقدم مع بيضة مسلوقة"
drag, startPoint x: 711, startPoint y: 253, endPoint x: 768, endPoint y: 251, distance: 56.9
click at [768, 251] on div "Home / Restaurants management / Menus / Sections / item / update Foul Boxes sec…" at bounding box center [455, 314] width 650 height 589
click at [671, 254] on textarea "فول مدمس تقدم مع بيضة مسلوقة" at bounding box center [603, 267] width 279 height 39
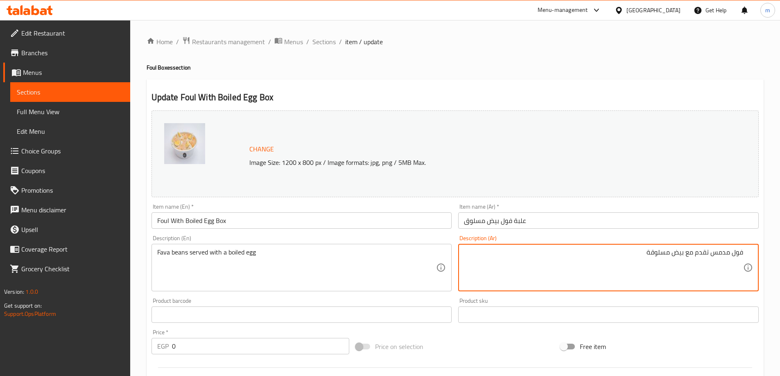
click at [649, 254] on textarea "فول مدمس تقدم مع بيض مسلوقة" at bounding box center [603, 267] width 279 height 39
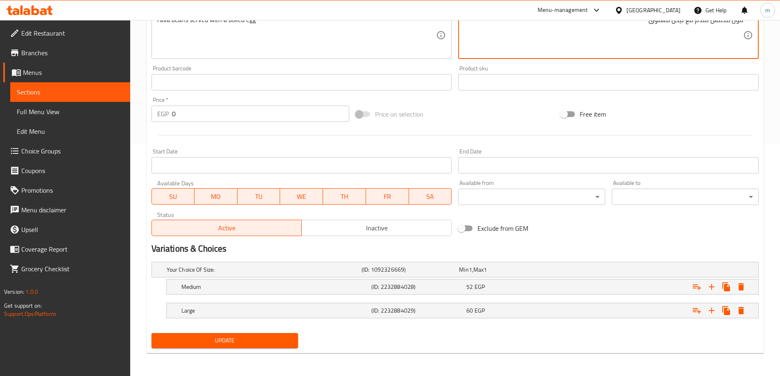
type textarea "فول مدمس تقدم مع بيض مسلوق"
click at [254, 345] on span "Update" at bounding box center [225, 341] width 134 height 10
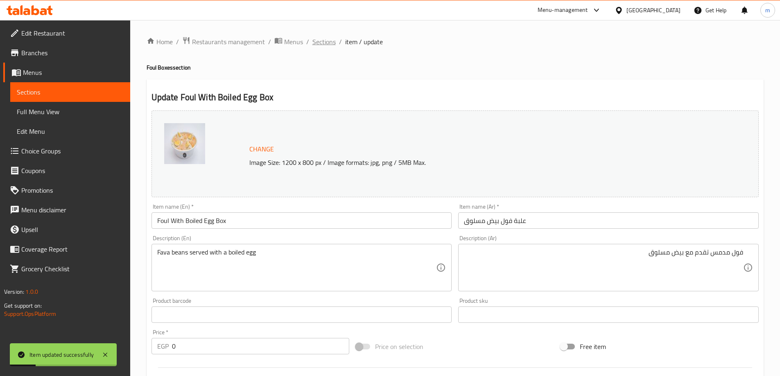
click at [331, 39] on span "Sections" at bounding box center [323, 42] width 23 height 10
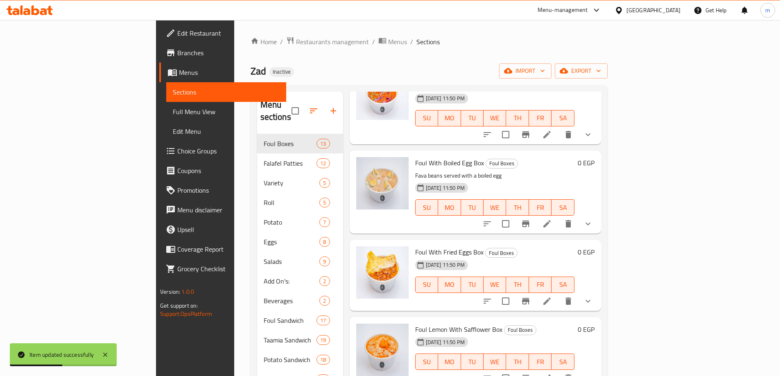
scroll to position [696, 0]
click at [552, 296] on icon at bounding box center [547, 301] width 10 height 10
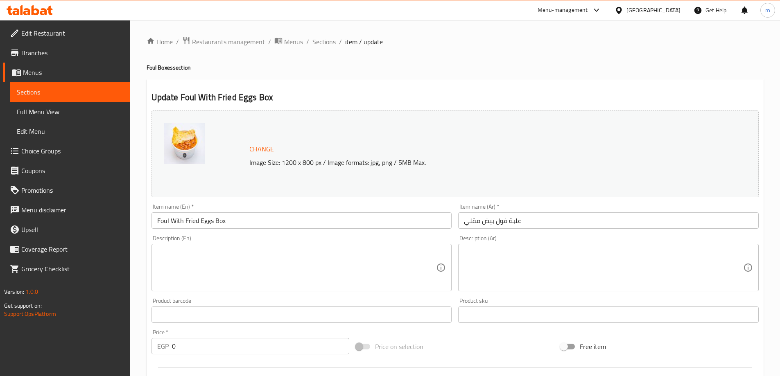
click at [407, 260] on textarea at bounding box center [296, 267] width 279 height 39
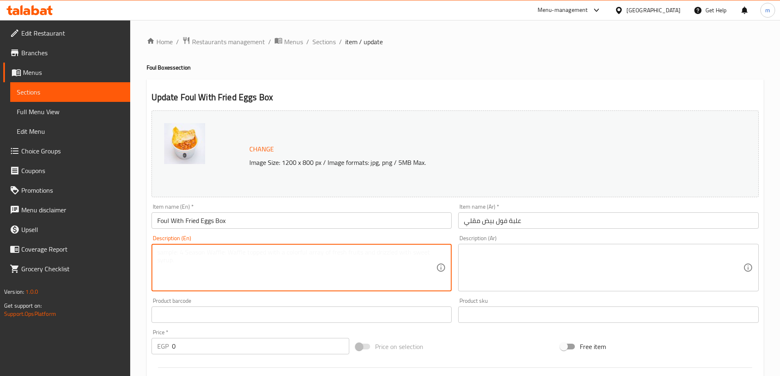
paste textarea "Fava beans topped with fried eggs."
type textarea "Fava beans topped with fried eggs."
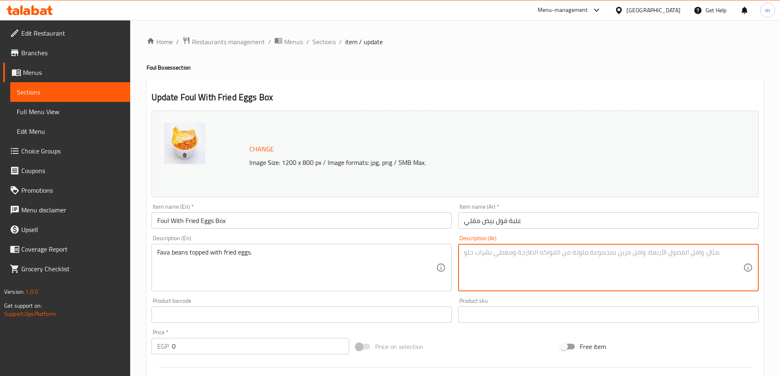
click at [654, 268] on textarea at bounding box center [603, 267] width 279 height 39
paste textarea "فاصوليا فافا مغطاة بالبيض المقلي."
drag, startPoint x: 712, startPoint y: 256, endPoint x: 771, endPoint y: 255, distance: 58.6
click at [771, 255] on div "Home / Restaurants management / Menus / Sections / item / update Foul Boxes sec…" at bounding box center [455, 314] width 650 height 589
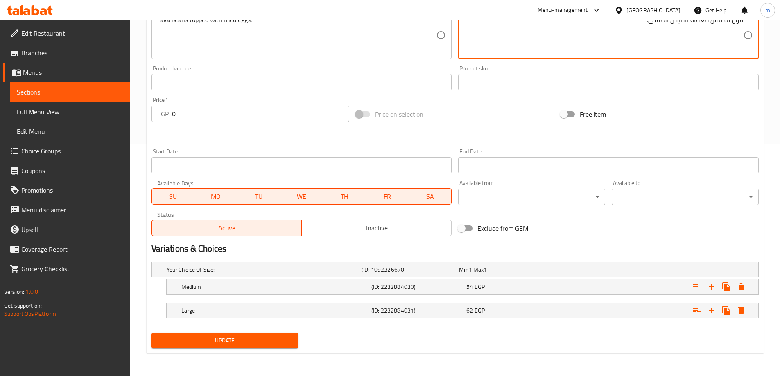
type textarea "فول مدمس مغطاة بالبيض المقلي."
click at [211, 341] on span "Update" at bounding box center [225, 341] width 134 height 10
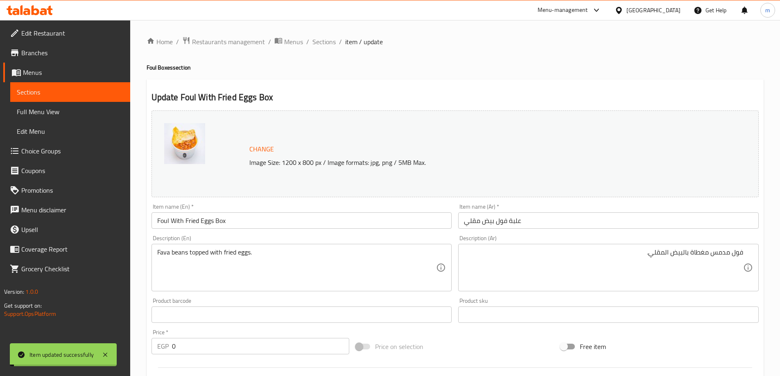
click at [321, 41] on span "Sections" at bounding box center [323, 42] width 23 height 10
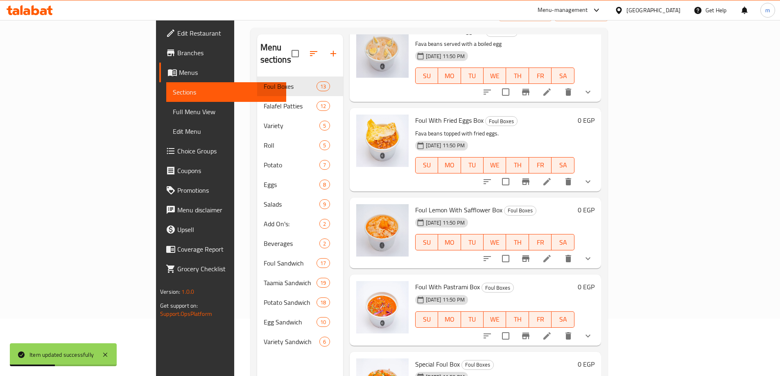
scroll to position [115, 0]
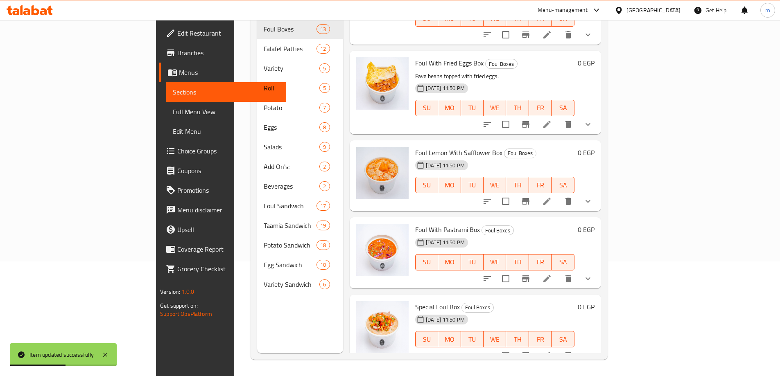
click at [558, 194] on li at bounding box center [546, 201] width 23 height 15
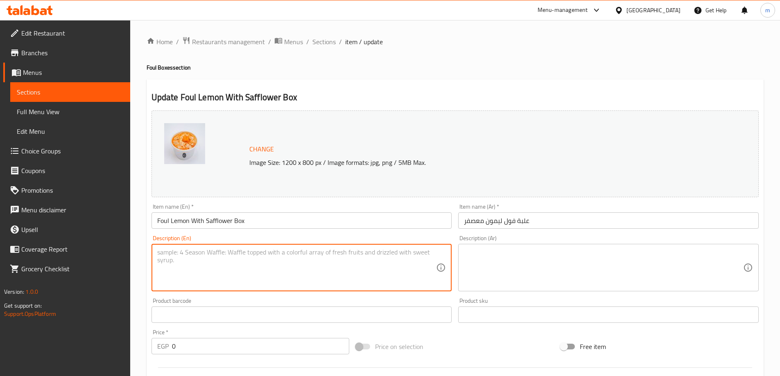
click at [368, 260] on textarea at bounding box center [296, 267] width 279 height 39
paste textarea "– Fava beans with lemon and safflower"
drag, startPoint x: 162, startPoint y: 255, endPoint x: 154, endPoint y: 256, distance: 8.2
click at [154, 256] on div "– Fava beans with lemon and safflower Description (En)" at bounding box center [301, 267] width 300 height 47
type textarea "Fava beans with lemon and safflower"
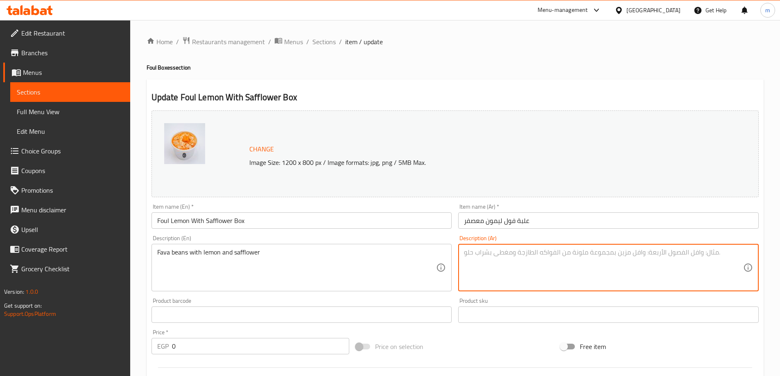
click at [636, 268] on textarea at bounding box center [603, 267] width 279 height 39
paste textarea "فافا مع الليمون والعصفر"
drag, startPoint x: 732, startPoint y: 255, endPoint x: 765, endPoint y: 253, distance: 33.2
click at [765, 253] on div "Home / Restaurants management / Menus / Sections / item / update Foul Boxes sec…" at bounding box center [455, 314] width 650 height 589
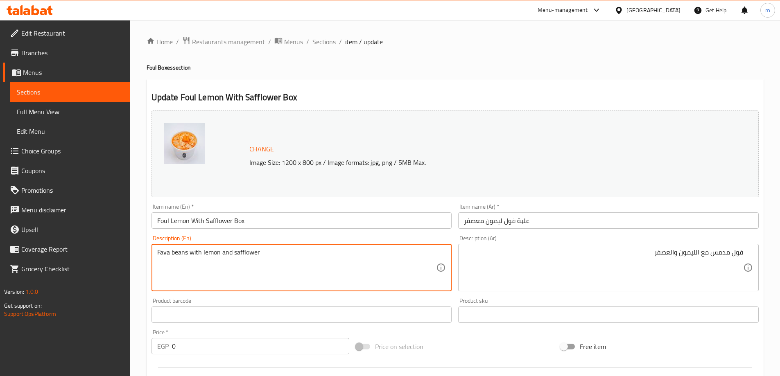
click at [245, 258] on textarea "Fava beans with lemon and safflower" at bounding box center [296, 267] width 279 height 39
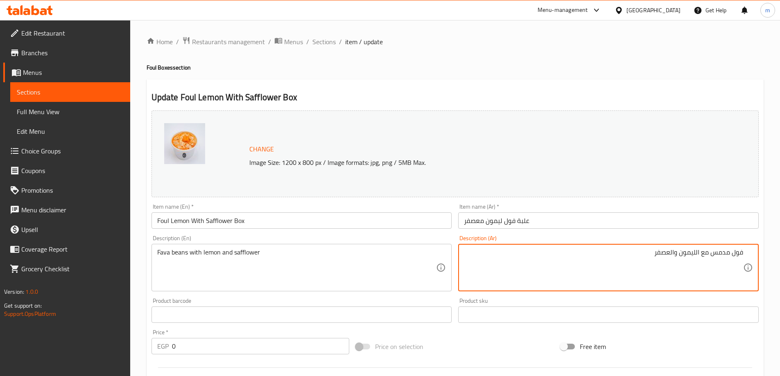
drag, startPoint x: 700, startPoint y: 254, endPoint x: 648, endPoint y: 249, distance: 51.8
paste textarea "ليمون م"
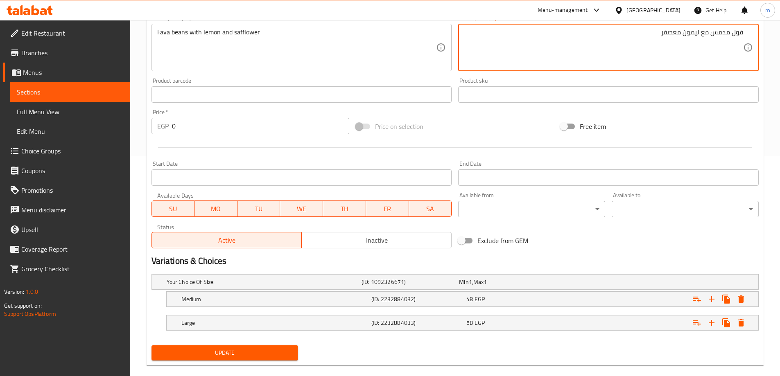
scroll to position [233, 0]
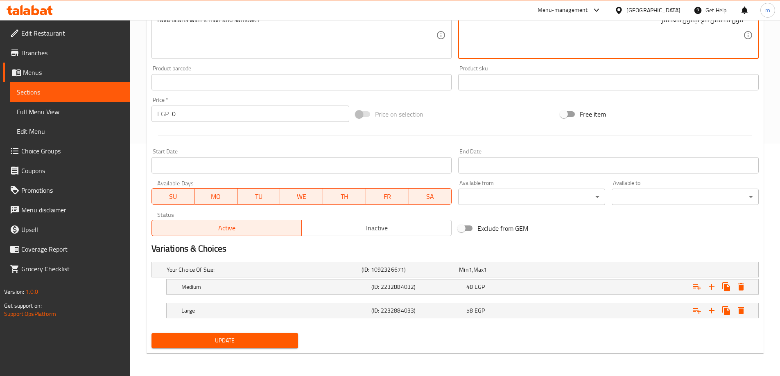
type textarea "فول مدمس مع ليمون معصفر"
click at [278, 341] on span "Update" at bounding box center [225, 341] width 134 height 10
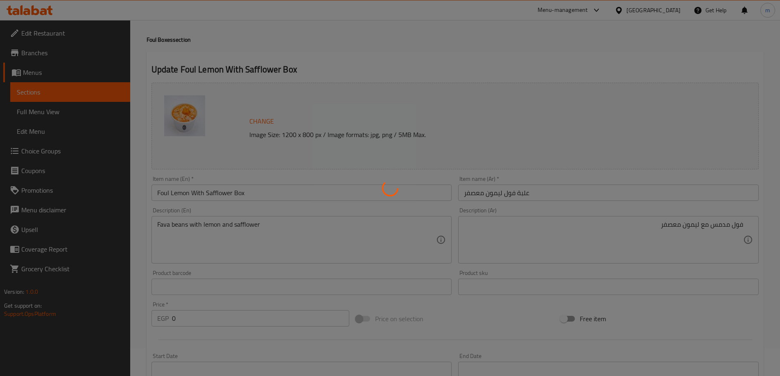
scroll to position [0, 0]
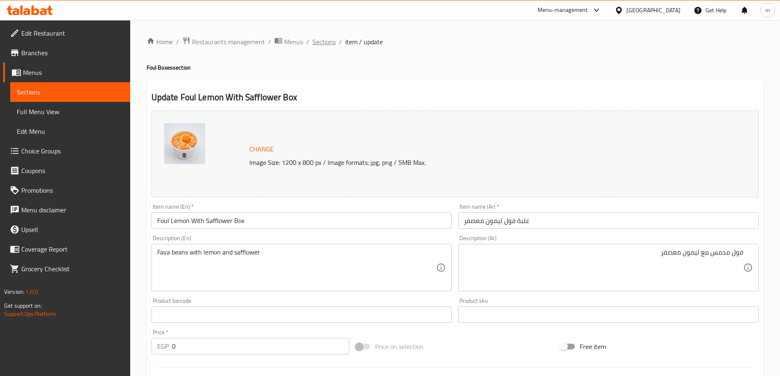
click at [316, 41] on span "Sections" at bounding box center [323, 42] width 23 height 10
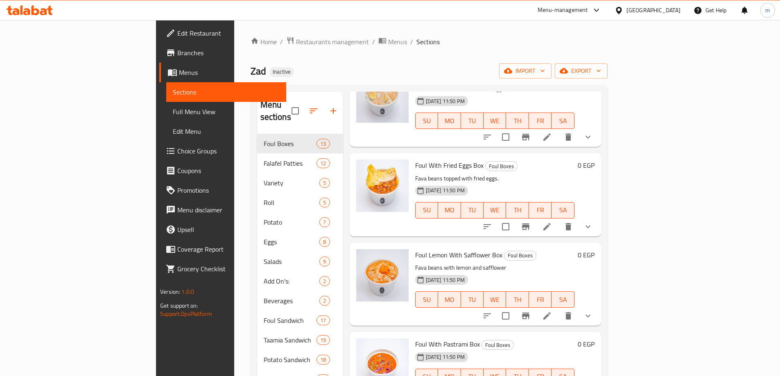
scroll to position [115, 0]
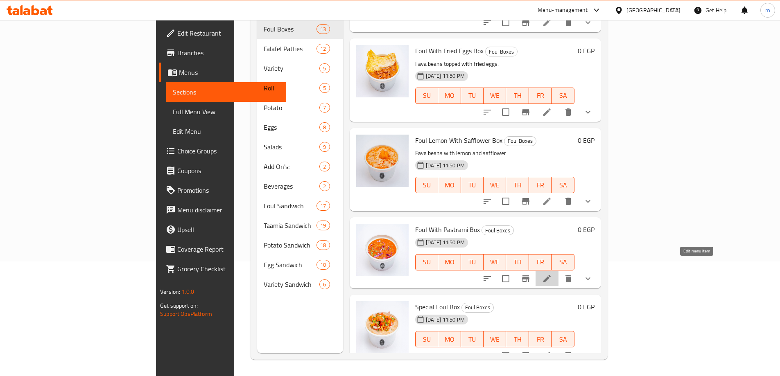
click at [552, 274] on icon at bounding box center [547, 279] width 10 height 10
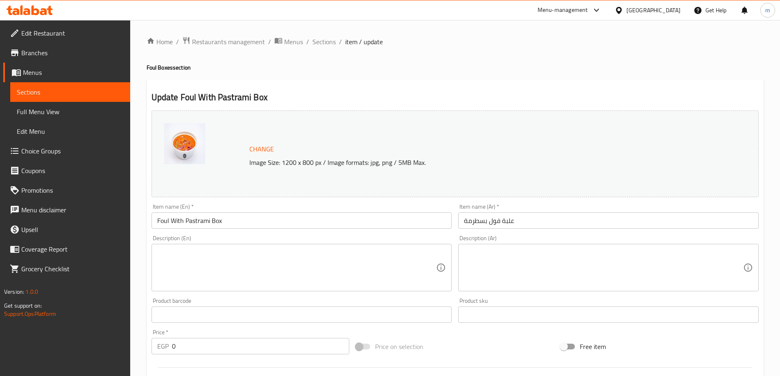
click at [238, 266] on textarea at bounding box center [296, 267] width 279 height 39
paste textarea "Fava beans with savory pastrami slices."
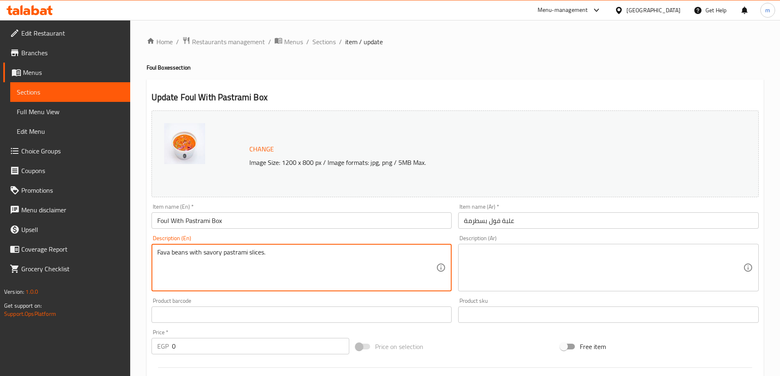
type textarea "Fava beans with savory pastrami slices."
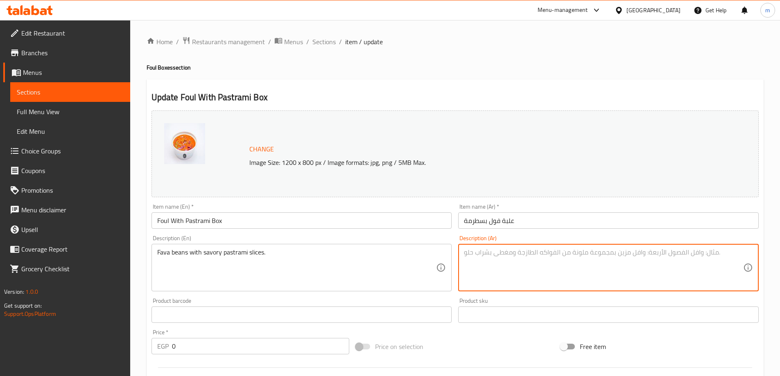
click at [699, 272] on textarea at bounding box center [603, 267] width 279 height 39
paste textarea "فاصوليا فافا مع شرائح الباسترامي اللذيذة."
drag, startPoint x: 710, startPoint y: 255, endPoint x: 782, endPoint y: 251, distance: 72.5
click at [780, 251] on html "​ Menu-management Egypt Get Help m Edit Restaurant Branches Menus Sections Full…" at bounding box center [390, 188] width 780 height 376
click at [482, 223] on input "علبة فول بسطرمة" at bounding box center [608, 220] width 300 height 16
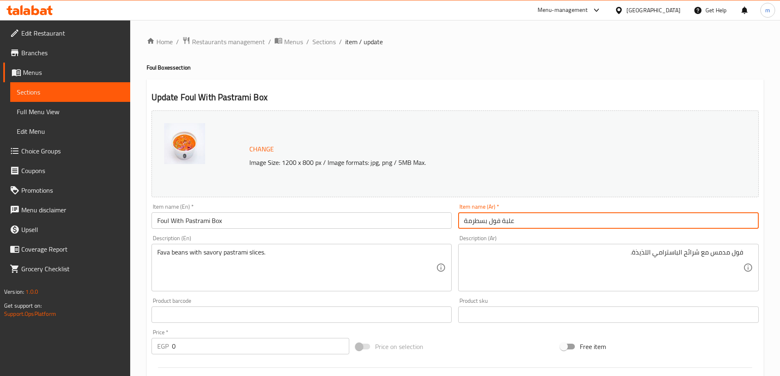
click at [482, 223] on input "علبة فول بسطرمة" at bounding box center [608, 220] width 300 height 16
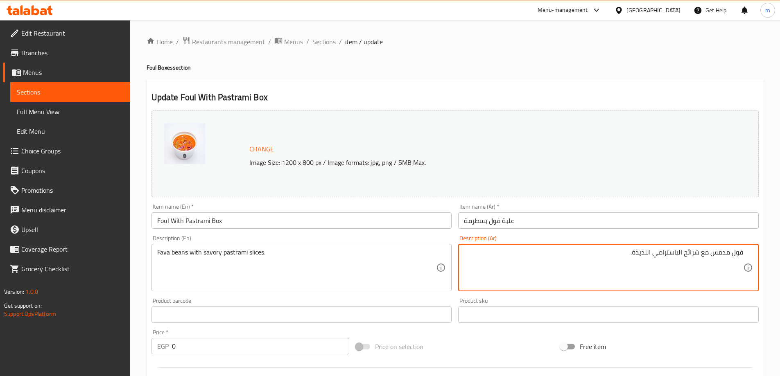
click at [669, 259] on textarea "فول مدمس مع شرائح الباسترامي اللذيذة." at bounding box center [603, 267] width 279 height 39
paste textarea "سطرمة"
drag, startPoint x: 655, startPoint y: 254, endPoint x: 642, endPoint y: 255, distance: 13.5
click at [642, 255] on textarea "فول مدمس مع شرائح بسطرمةاللذيذة." at bounding box center [603, 267] width 279 height 39
click at [658, 254] on textarea "فول مدمس مع شرائح بسطرمةالمالحة." at bounding box center [603, 267] width 279 height 39
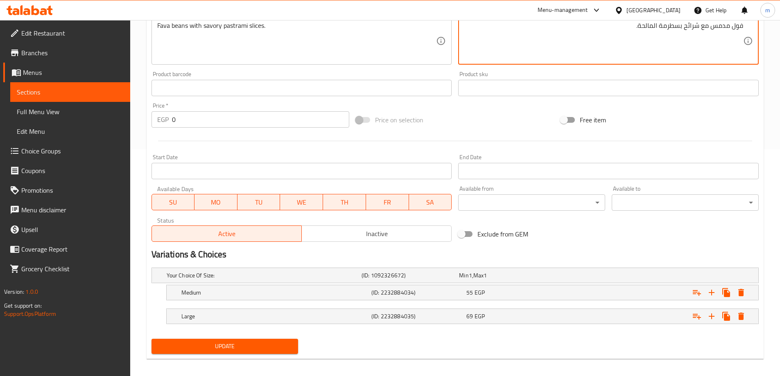
scroll to position [233, 0]
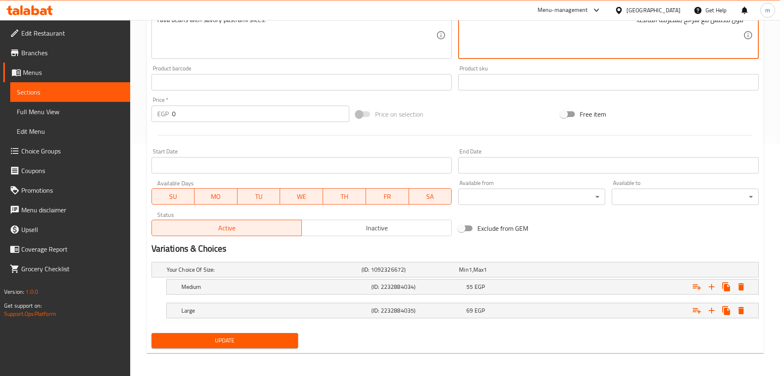
type textarea "فول مدمس مع شرائح بسطرمة المالحة."
click at [250, 345] on span "Update" at bounding box center [225, 341] width 134 height 10
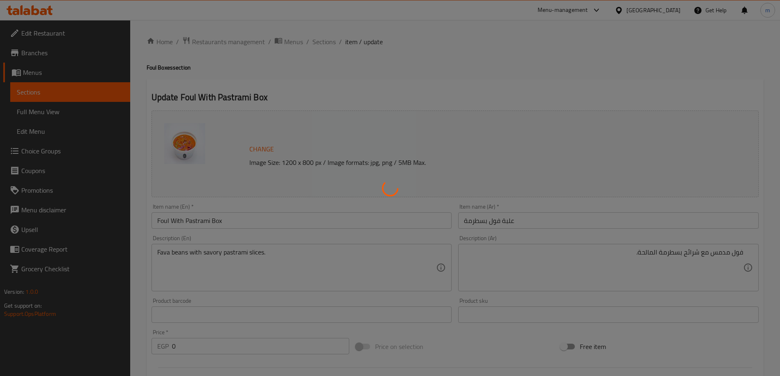
scroll to position [0, 0]
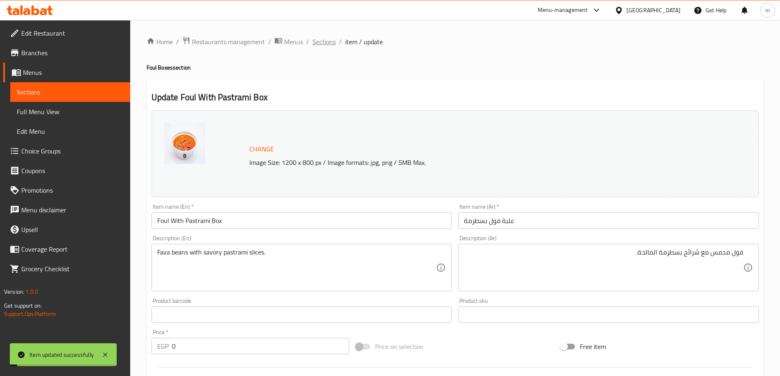
click at [321, 41] on span "Sections" at bounding box center [323, 42] width 23 height 10
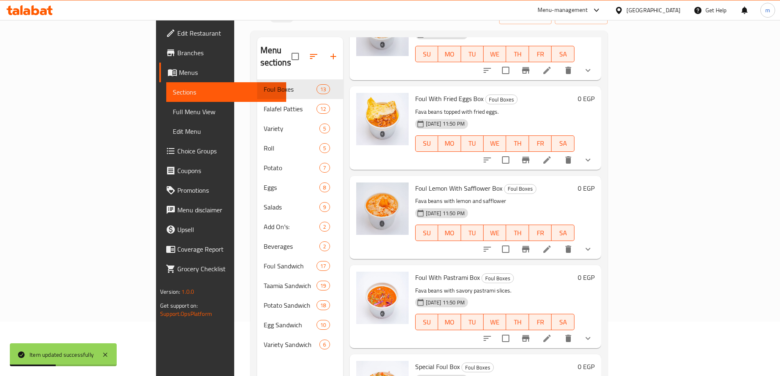
scroll to position [115, 0]
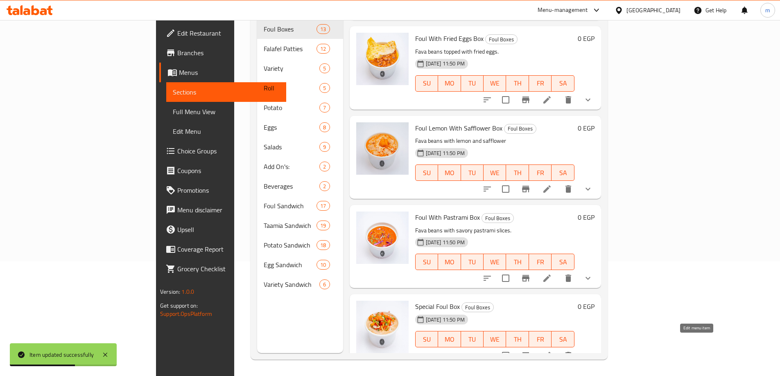
click at [552, 351] on icon at bounding box center [547, 356] width 10 height 10
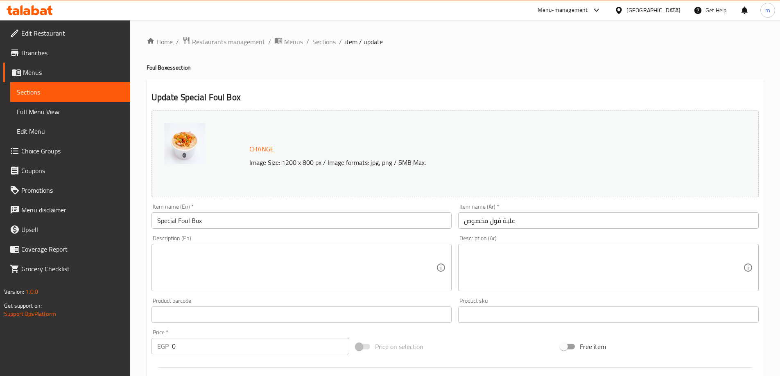
click at [261, 249] on textarea at bounding box center [296, 267] width 279 height 39
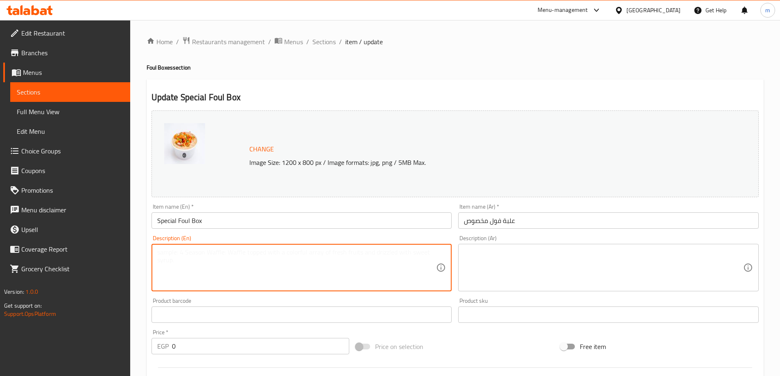
paste textarea "A signature mix of seasoned fava beans"
type textarea "A signature mix of seasoned fava beans"
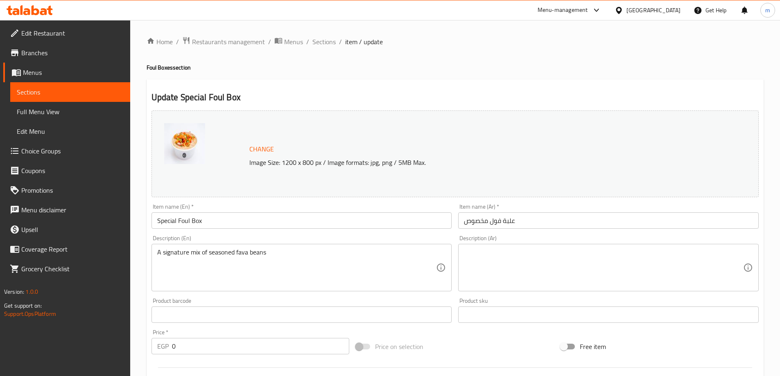
click at [721, 259] on textarea at bounding box center [603, 267] width 279 height 39
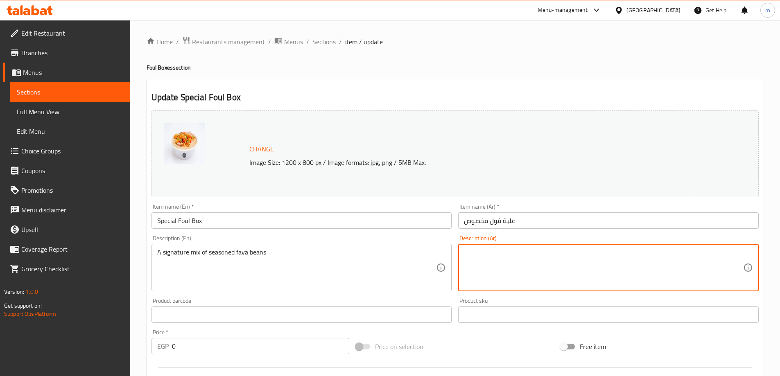
paste textarea "مزيج مميز من الفول المتبل"
drag, startPoint x: 716, startPoint y: 255, endPoint x: 776, endPoint y: 252, distance: 60.3
click at [776, 252] on div "Home / Restaurants management / Menus / Sections / item / update Foul Boxes sec…" at bounding box center [455, 314] width 650 height 589
click at [676, 255] on textarea "مكس سيجنتشر من الفول المتبل" at bounding box center [603, 267] width 279 height 39
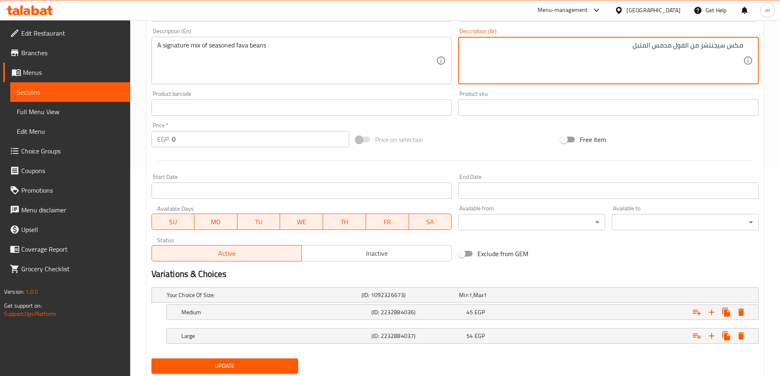
scroll to position [233, 0]
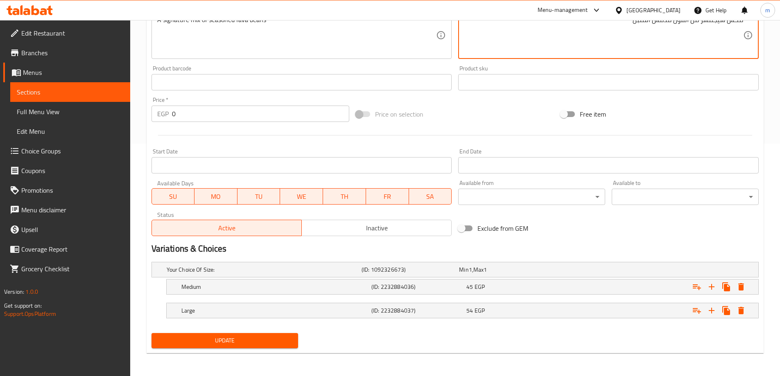
type textarea "مكس سيجنتشر من الفول مدمس المتبل"
click at [278, 345] on span "Update" at bounding box center [225, 341] width 134 height 10
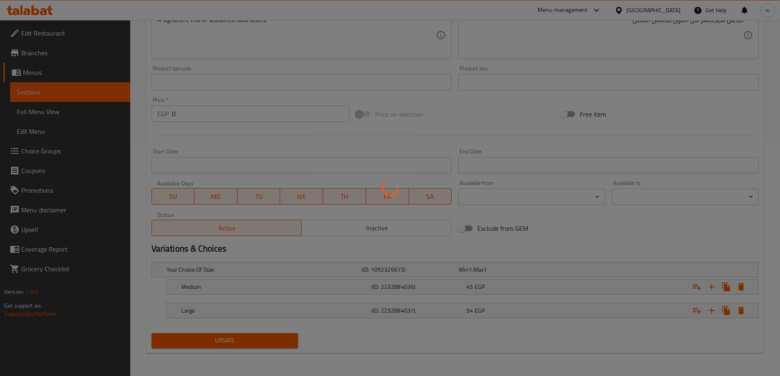
scroll to position [0, 0]
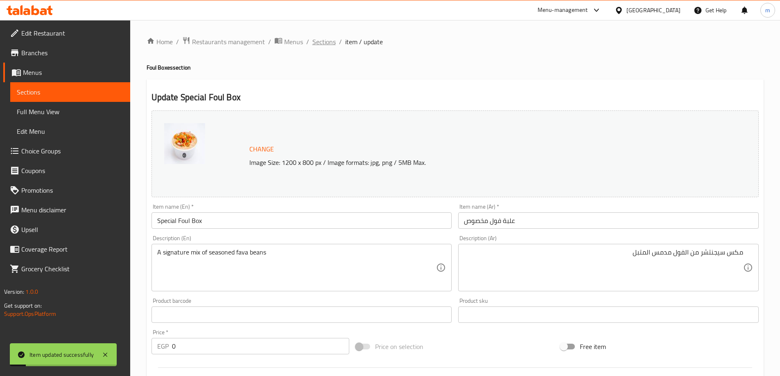
click at [331, 46] on span "Sections" at bounding box center [323, 42] width 23 height 10
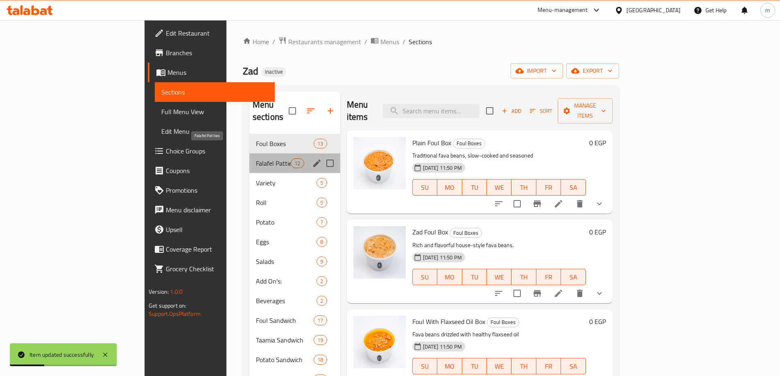
click at [256, 158] on span "Falafel Patties" at bounding box center [273, 163] width 35 height 10
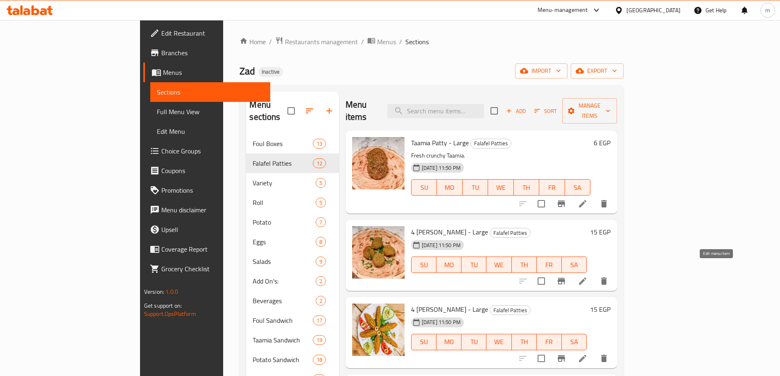
click at [586, 278] on icon at bounding box center [582, 281] width 7 height 7
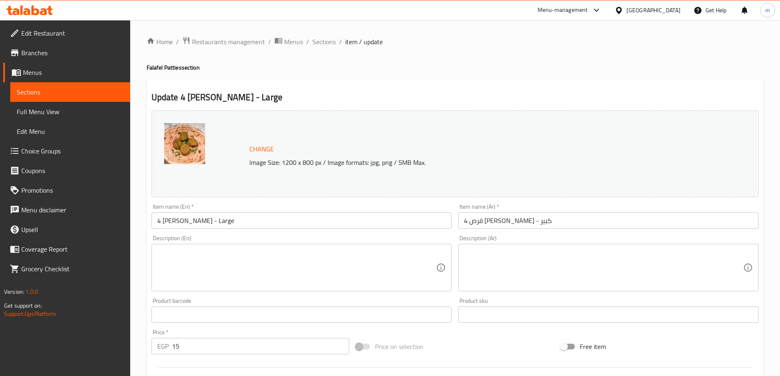
click at [321, 266] on textarea at bounding box center [296, 267] width 279 height 39
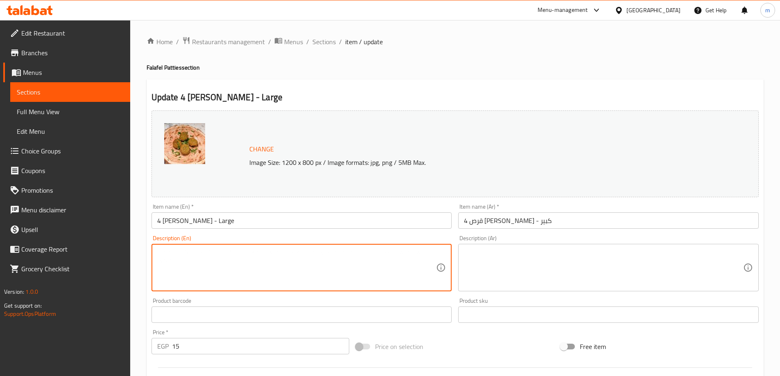
paste textarea "Large patties made from fresh herbs and fava beans."
type textarea "Large patties made from fresh herbs and fava beans."
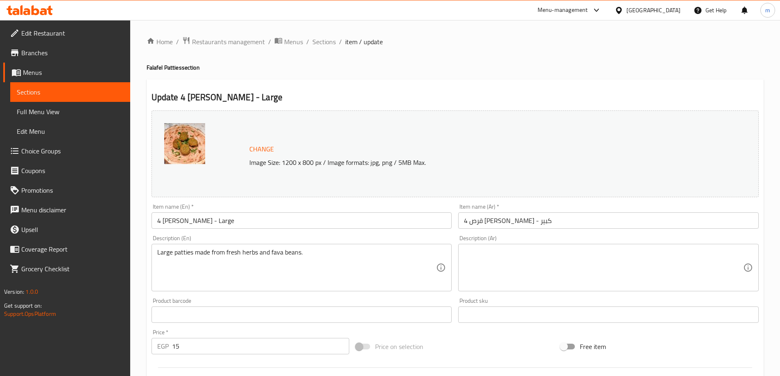
click at [707, 259] on textarea at bounding box center [603, 267] width 279 height 39
paste textarea "فطائر كبيرة مصنوعة من الأعشاب الطازجة والفول."
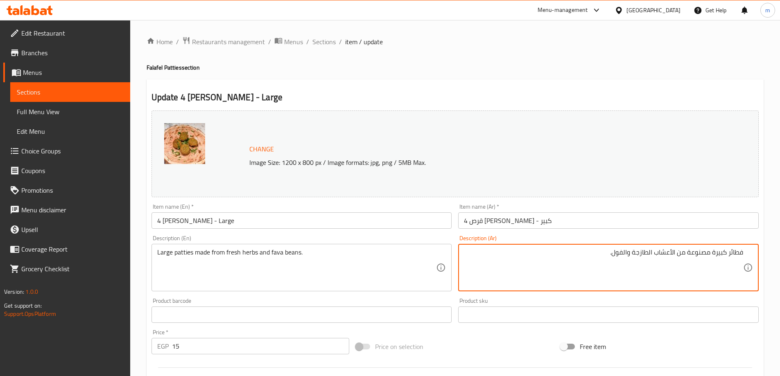
drag, startPoint x: 711, startPoint y: 254, endPoint x: 797, endPoint y: 255, distance: 86.8
click at [780, 255] on html "​ Menu-management Egypt Get Help m Edit Restaurant Branches Menus Sections Full…" at bounding box center [390, 188] width 780 height 376
click at [610, 254] on textarea "أقراص كبيرة مصنوعة من الأعشاب الطازجة والفول." at bounding box center [603, 267] width 279 height 39
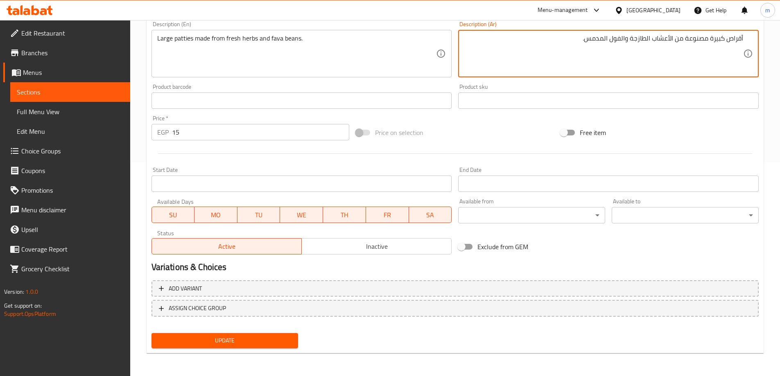
type textarea "أقراص كبيرة مصنوعة من الأعشاب الطازجة والفول المدمس."
click at [270, 336] on span "Update" at bounding box center [225, 341] width 134 height 10
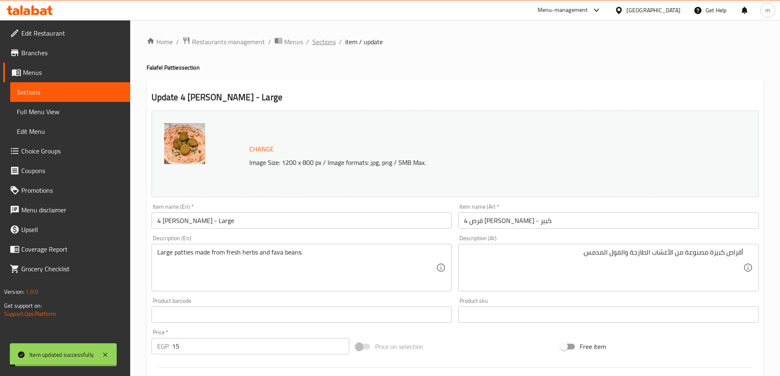
click at [328, 41] on span "Sections" at bounding box center [323, 42] width 23 height 10
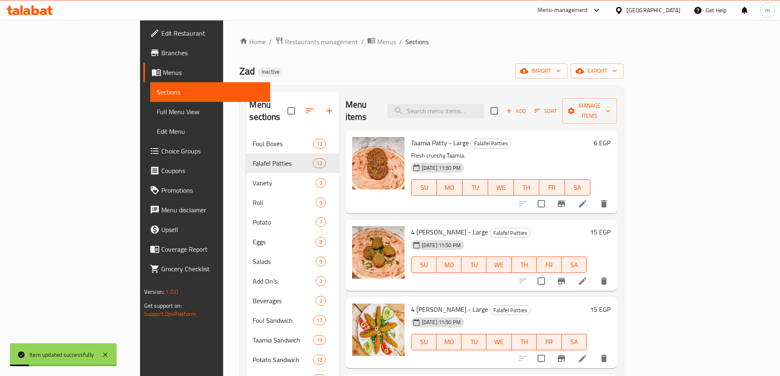
scroll to position [82, 0]
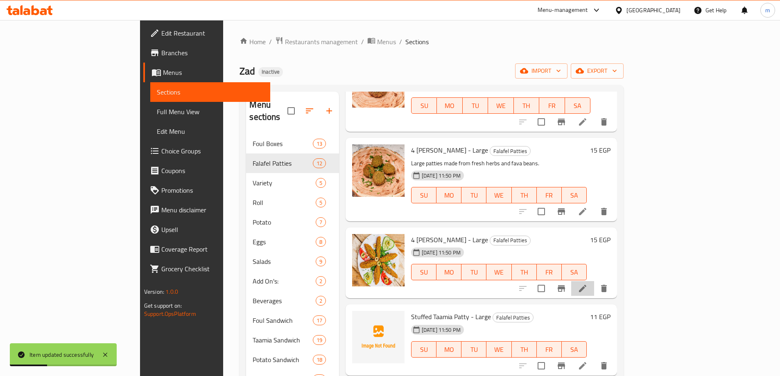
click at [594, 282] on li at bounding box center [582, 288] width 23 height 15
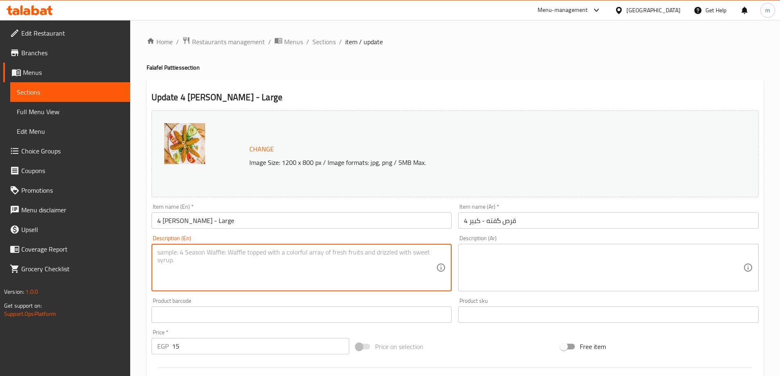
click at [261, 262] on textarea at bounding box center [296, 267] width 279 height 39
paste textarea "Spiced kofta-style taamia patties"
type textarea "Spiced kofta-style taamia patties"
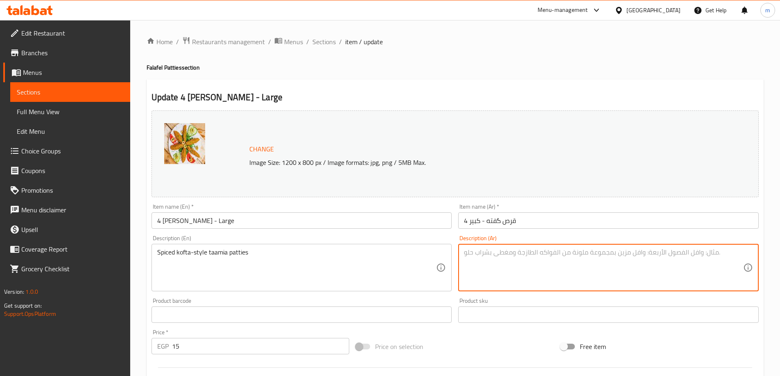
click at [711, 276] on textarea at bounding box center [603, 267] width 279 height 39
paste textarea "فطائر التاميا المتبلة على طريقة الكفتة"
drag, startPoint x: 710, startPoint y: 252, endPoint x: 754, endPoint y: 257, distance: 44.0
click at [754, 257] on div "فطائر التاميا المتبلة على طريقة الكفتة Description (Ar)" at bounding box center [608, 267] width 300 height 47
type textarea "أقراص طعمية المتبلة على طريقة الكفتة"
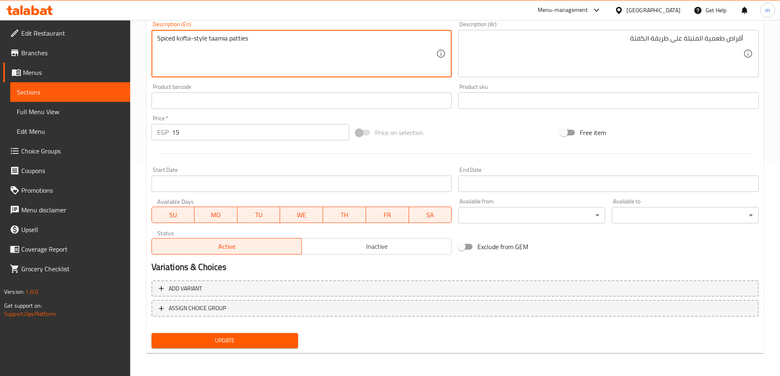
click at [251, 338] on span "Update" at bounding box center [225, 341] width 134 height 10
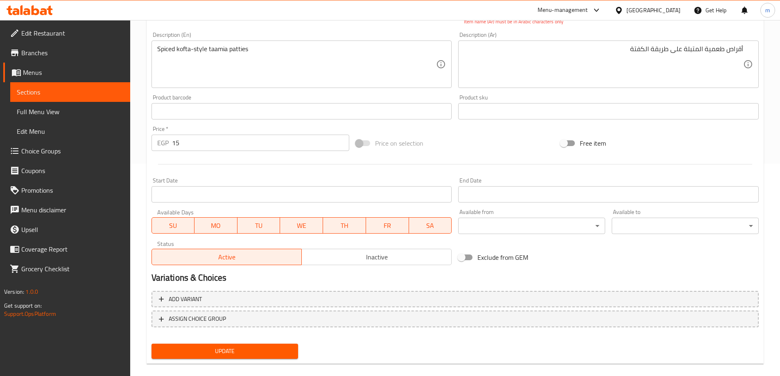
scroll to position [49, 0]
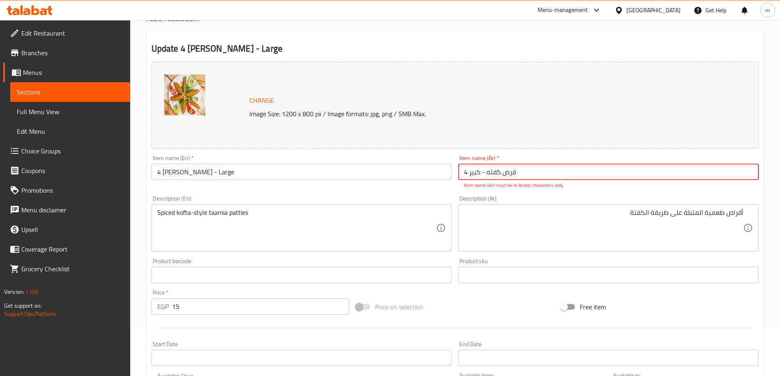
click at [501, 172] on input "4 قرص گفته - كبير" at bounding box center [608, 172] width 300 height 16
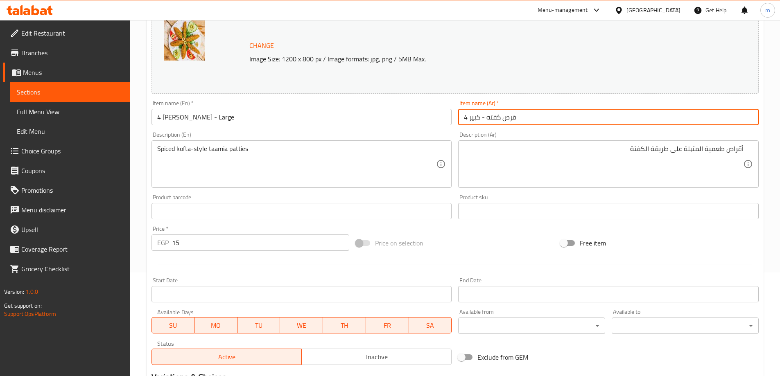
scroll to position [214, 0]
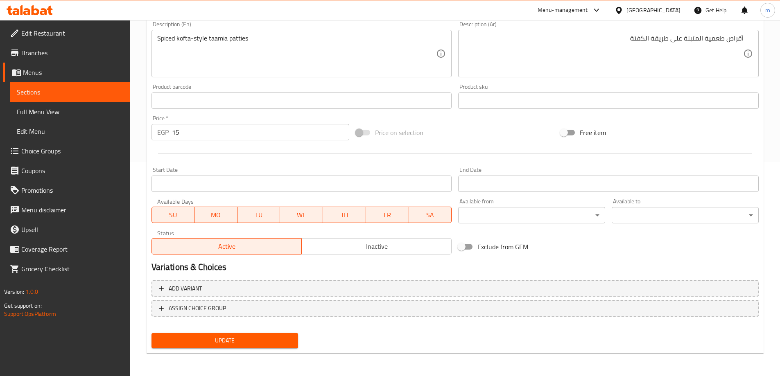
type input "4 قرص كفته - كبير"
click at [270, 344] on span "Update" at bounding box center [225, 341] width 134 height 10
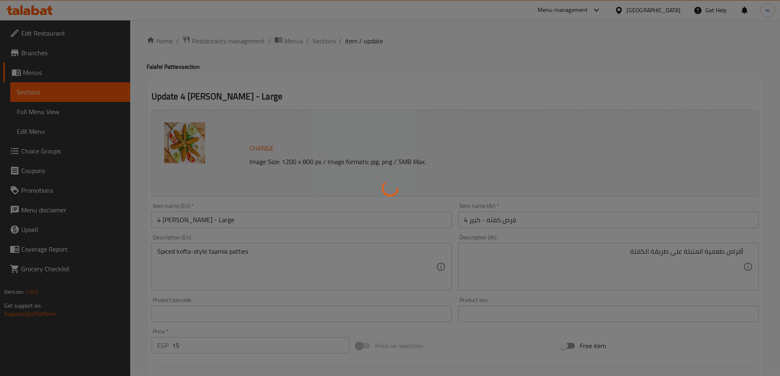
scroll to position [0, 0]
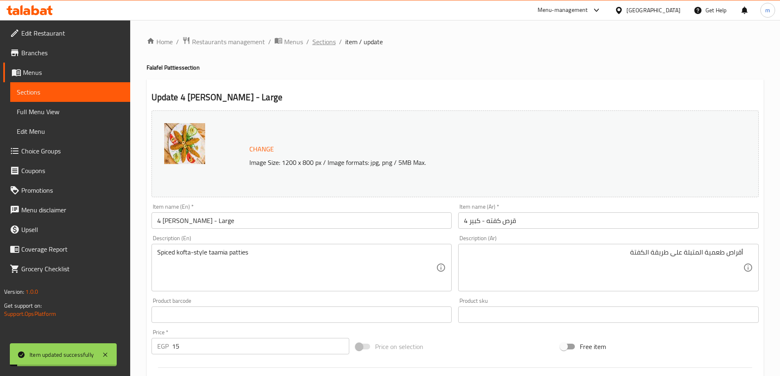
click at [319, 43] on span "Sections" at bounding box center [323, 42] width 23 height 10
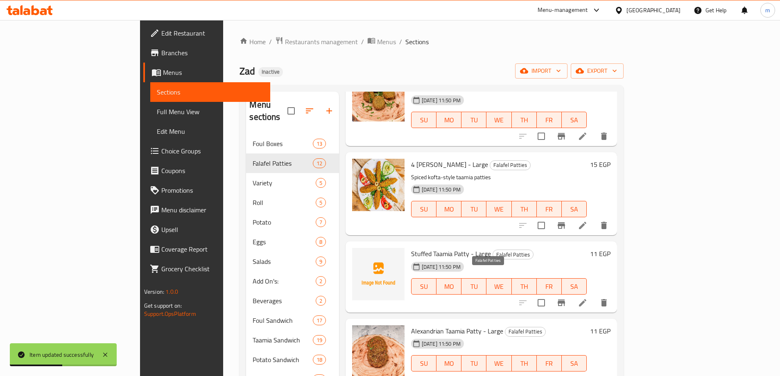
scroll to position [205, 0]
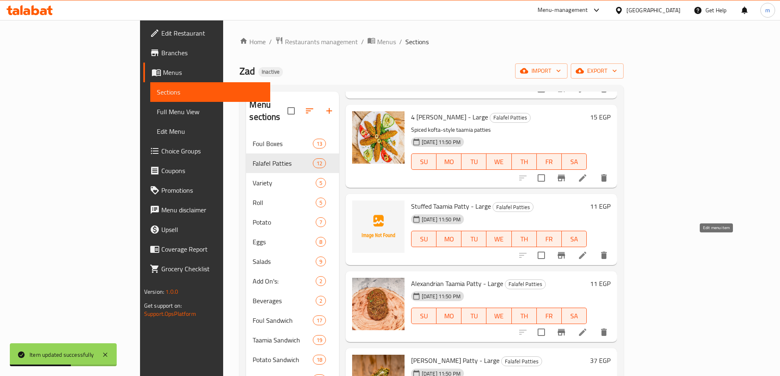
click at [587, 251] on icon at bounding box center [583, 256] width 10 height 10
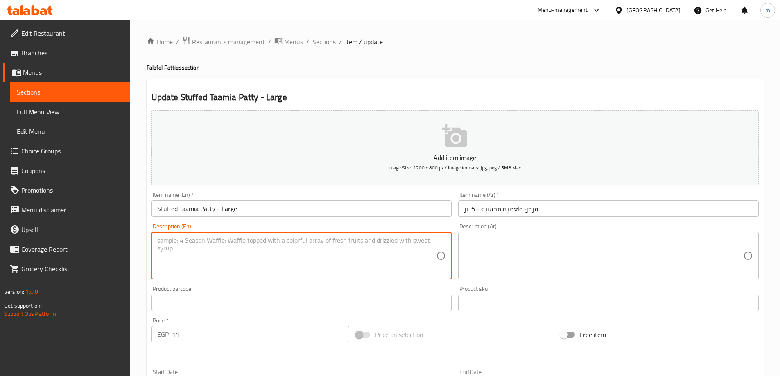
click at [325, 264] on textarea at bounding box center [296, 256] width 279 height 39
paste textarea "Taamia patties stuffed with flavorful fillings"
type textarea "Taamia patties stuffed with flavorful fillings"
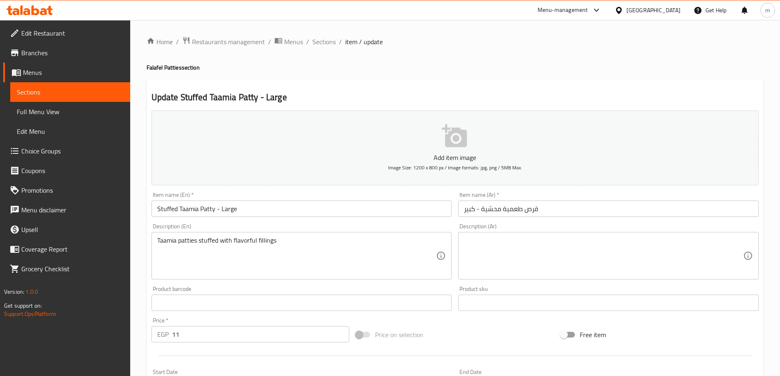
click at [679, 257] on textarea at bounding box center [603, 256] width 279 height 39
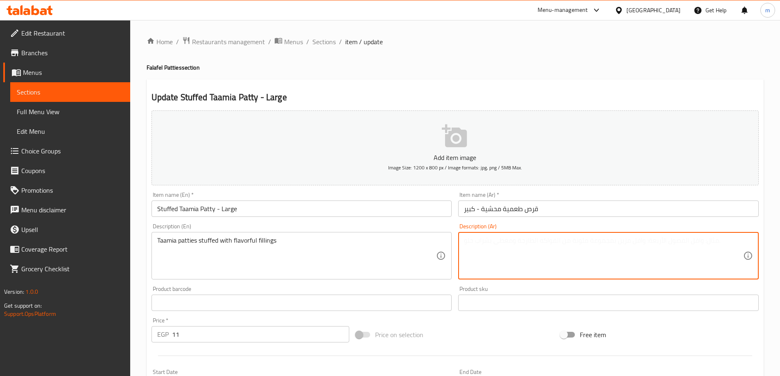
paste textarea "فطائر تاميا محشوة بحشوات لذيذة"
drag, startPoint x: 715, startPoint y: 241, endPoint x: 769, endPoint y: 243, distance: 54.1
click at [769, 243] on div "Home / Restaurants management / Menus / Sections / item / update Falafel Pattie…" at bounding box center [455, 299] width 650 height 558
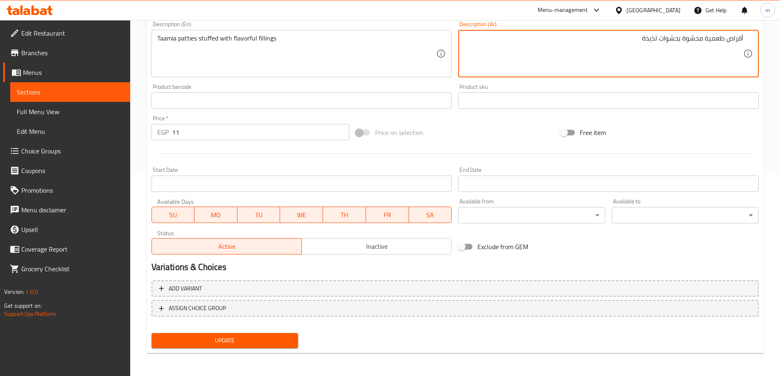
type textarea "أقراص طعمية محشوة بحشوات لذيذة"
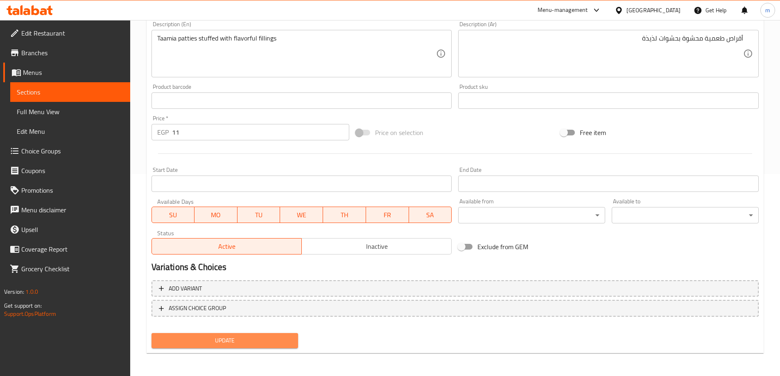
click at [272, 337] on span "Update" at bounding box center [225, 341] width 134 height 10
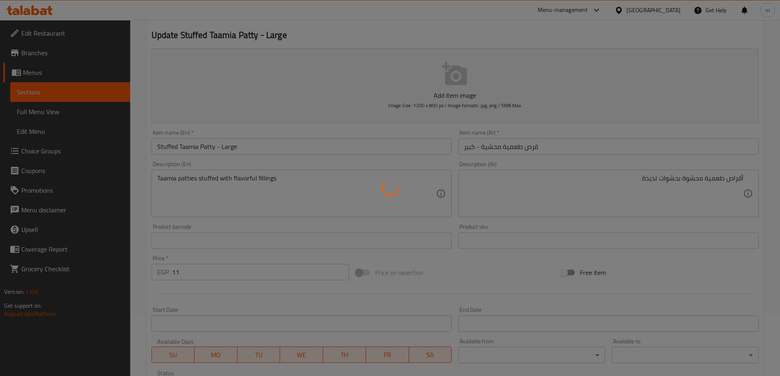
scroll to position [0, 0]
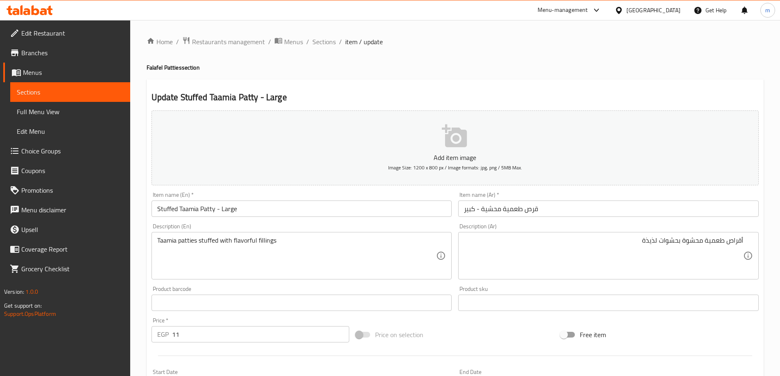
click at [293, 203] on input "Stuffed Taamia Patty - Large" at bounding box center [301, 209] width 300 height 16
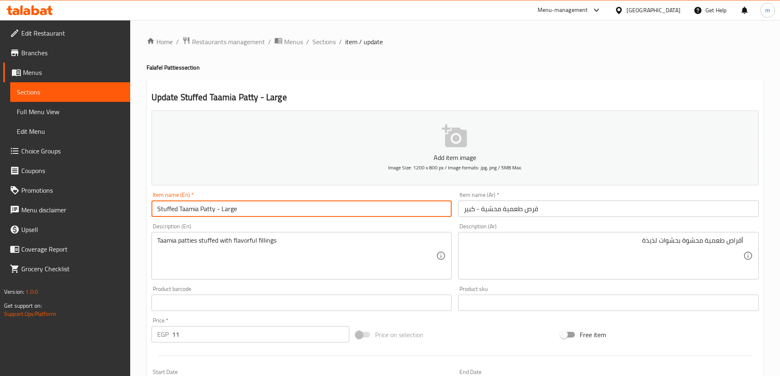
click at [293, 203] on input "Stuffed Taamia Patty - Large" at bounding box center [301, 209] width 300 height 16
click at [444, 250] on div "Taamia patties stuffed with flavorful fillings Description (En)" at bounding box center [301, 255] width 300 height 47
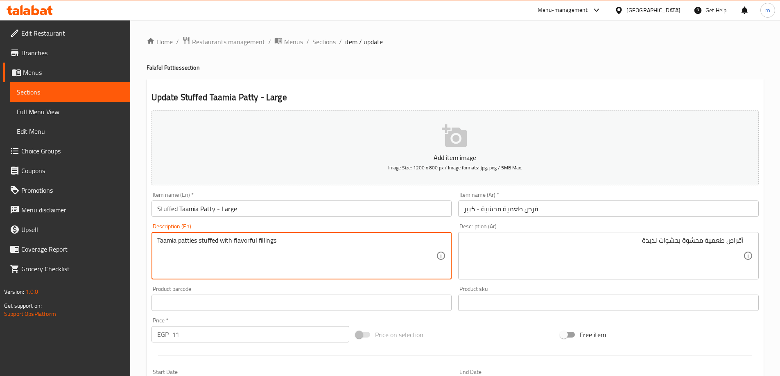
click at [413, 249] on textarea "Taamia patties stuffed with flavorful fillings" at bounding box center [296, 256] width 279 height 39
click at [545, 246] on textarea "أقراص طعمية محشوة بحشوات لذيذة" at bounding box center [603, 256] width 279 height 39
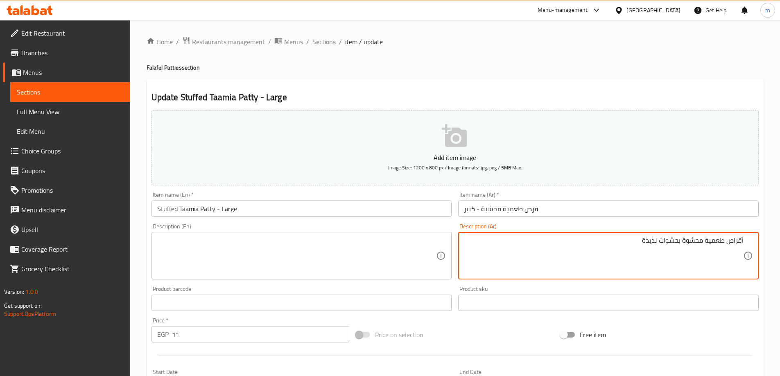
click at [545, 246] on textarea "أقراص طعمية محشوة بحشوات لذيذة" at bounding box center [603, 256] width 279 height 39
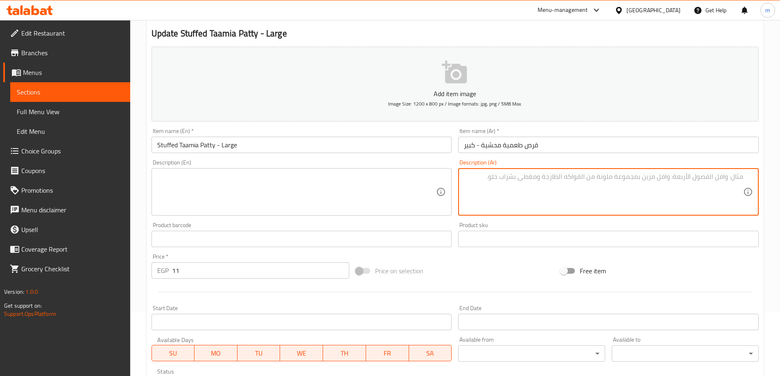
scroll to position [202, 0]
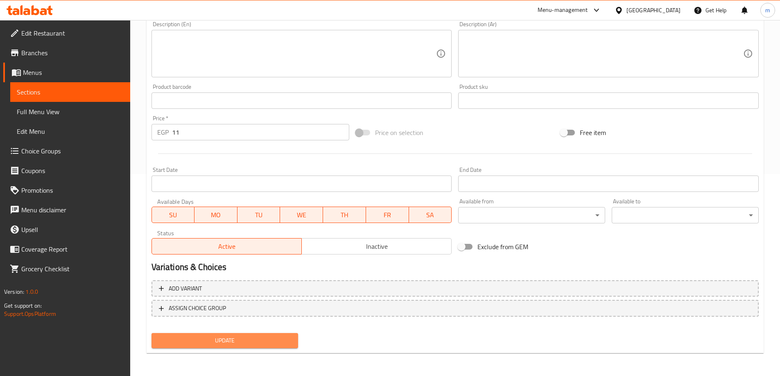
click at [266, 336] on span "Update" at bounding box center [225, 341] width 134 height 10
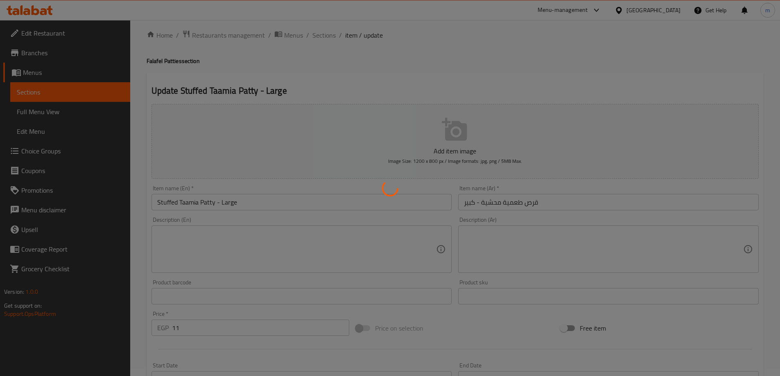
scroll to position [0, 0]
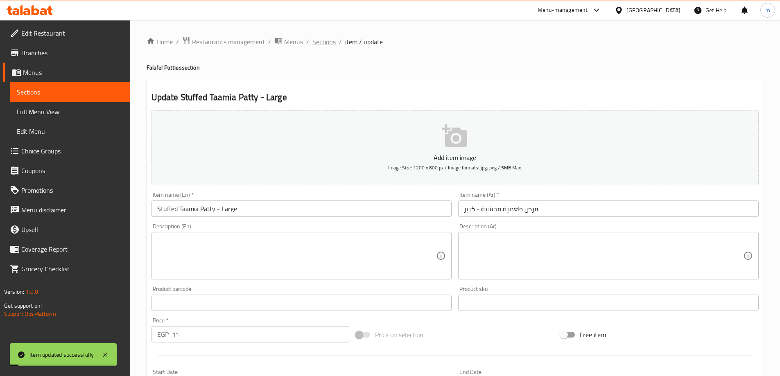
click at [330, 46] on span "Sections" at bounding box center [323, 42] width 23 height 10
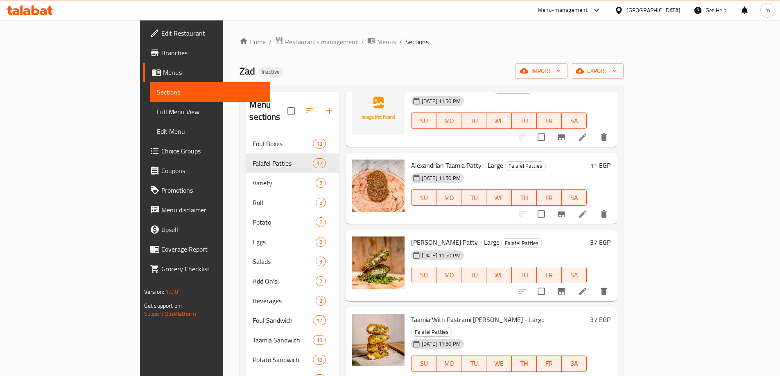
scroll to position [327, 0]
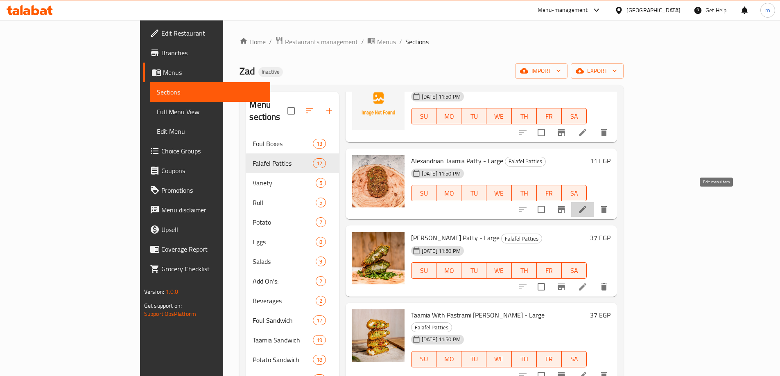
click at [587, 205] on icon at bounding box center [583, 210] width 10 height 10
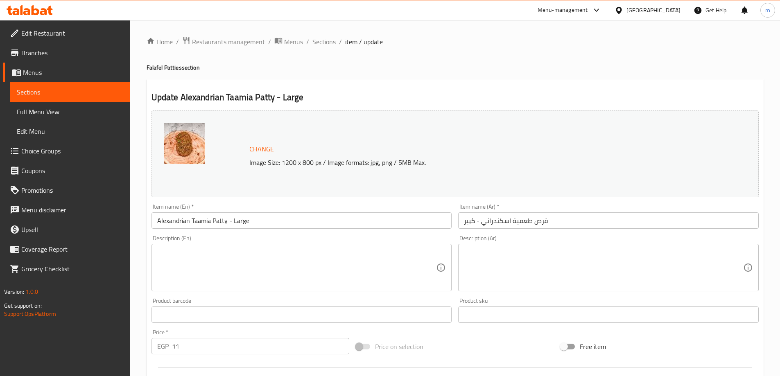
click at [391, 281] on textarea at bounding box center [296, 267] width 279 height 39
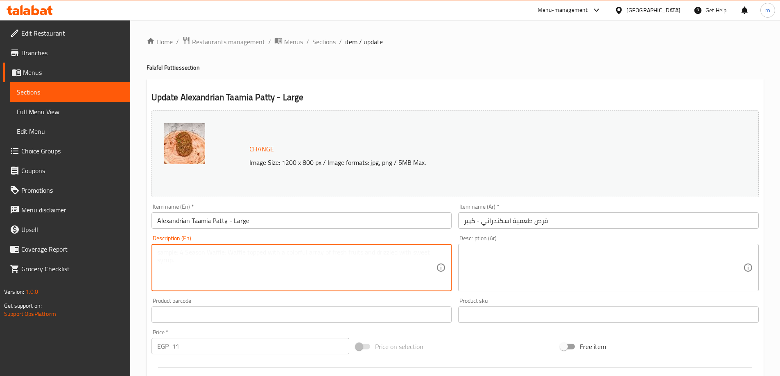
paste textarea "Spicy Alexandrian-style taamia patties."
type textarea "Spicy Alexandrian-style taamia patties."
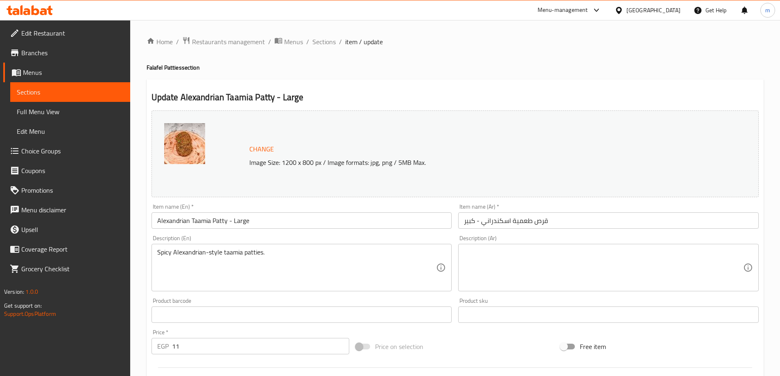
click at [677, 275] on textarea at bounding box center [603, 267] width 279 height 39
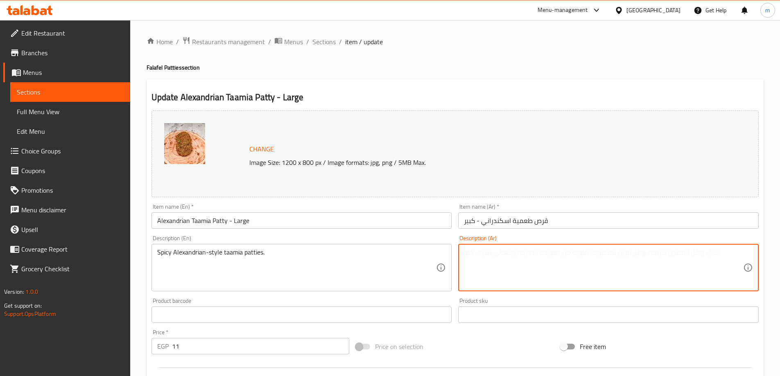
paste textarea "فطائر التاميا الحارة على الطريقة السكندرية."
drag, startPoint x: 710, startPoint y: 255, endPoint x: 784, endPoint y: 249, distance: 73.9
click at [780, 249] on html "​ Menu-management Egypt Get Help m Edit Restaurant Branches Menus Sections Full…" at bounding box center [390, 188] width 780 height 376
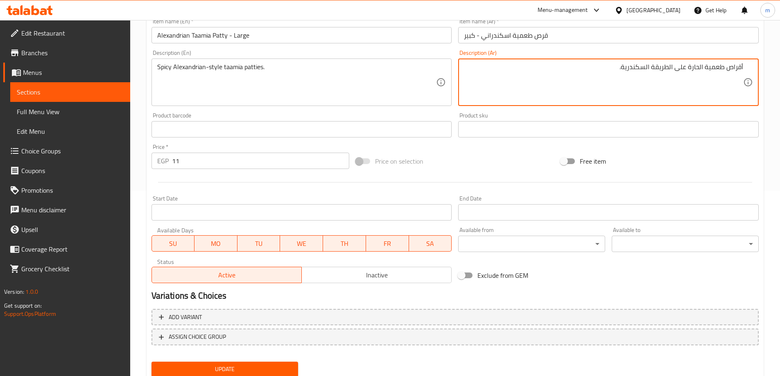
scroll to position [205, 0]
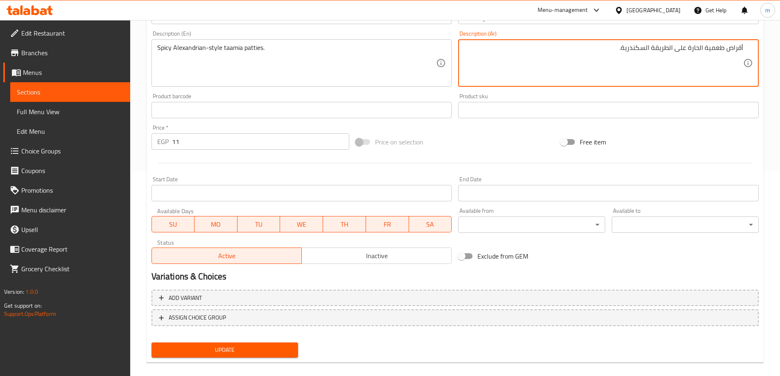
type textarea "أقراص طعمية الحارة على الطريقة السكندرية."
drag, startPoint x: 257, startPoint y: 356, endPoint x: 269, endPoint y: 288, distance: 68.9
click at [257, 355] on button "Update" at bounding box center [224, 350] width 147 height 15
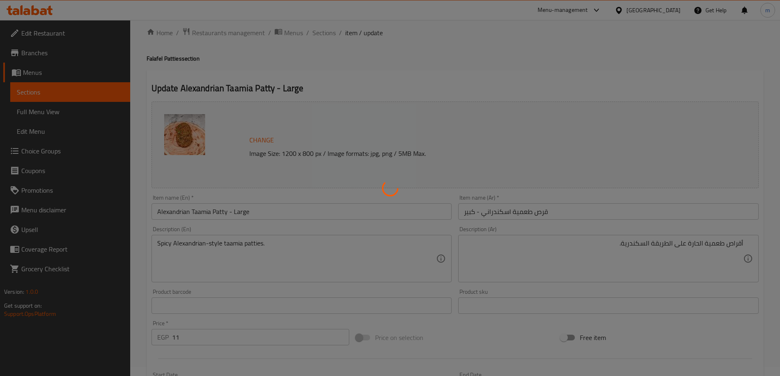
scroll to position [0, 0]
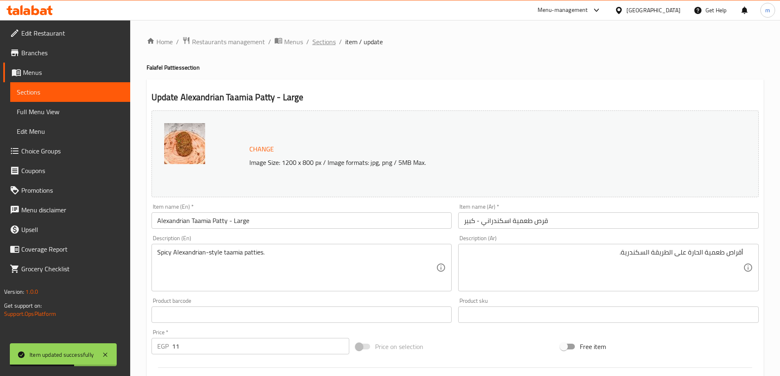
click at [319, 42] on span "Sections" at bounding box center [323, 42] width 23 height 10
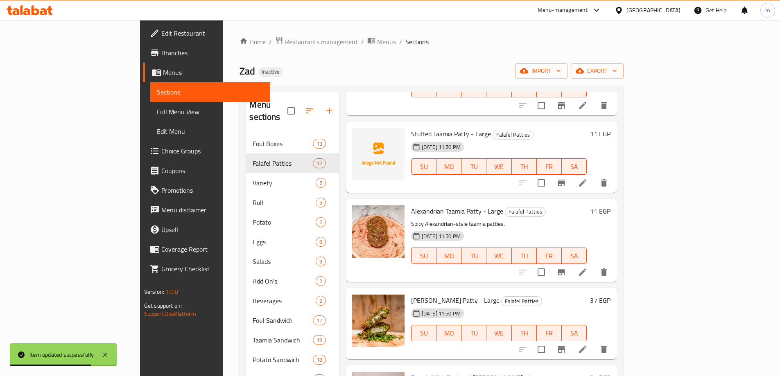
scroll to position [287, 0]
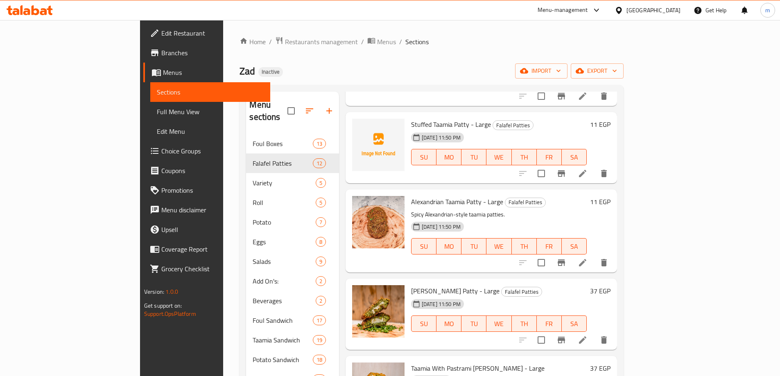
click at [594, 333] on li at bounding box center [582, 340] width 23 height 15
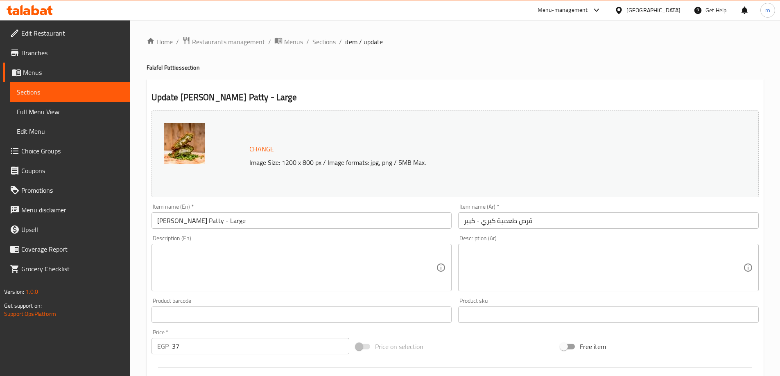
click at [351, 269] on textarea at bounding box center [296, 267] width 279 height 39
paste textarea "Taamia patties filled with Kiri cheese"
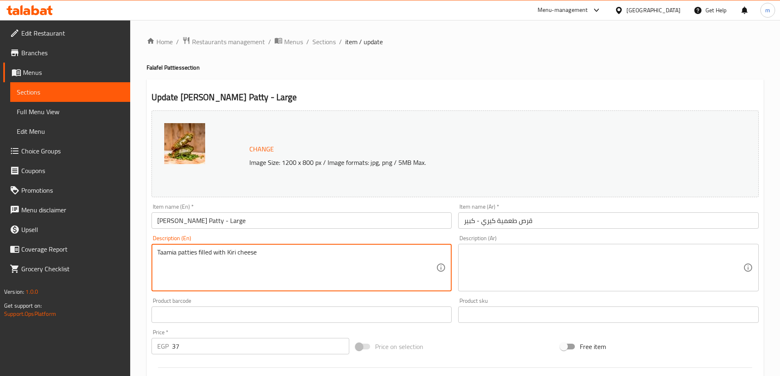
type textarea "Taamia patties filled with Kiri cheese"
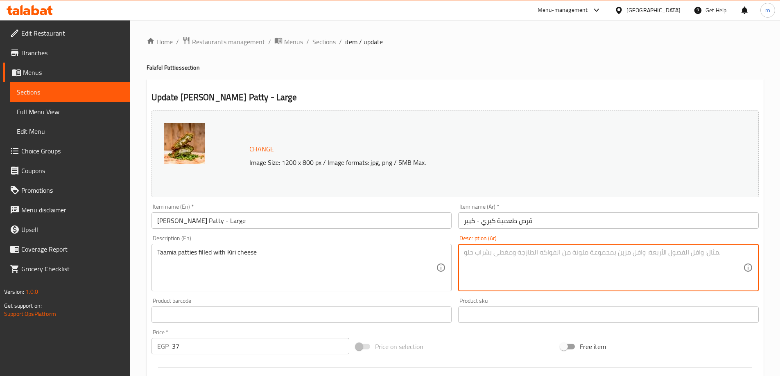
click at [629, 271] on textarea at bounding box center [603, 267] width 279 height 39
paste textarea "فطائر تاميا محشوة بجبن كيري"
drag, startPoint x: 714, startPoint y: 255, endPoint x: 787, endPoint y: 255, distance: 72.9
click at [780, 255] on html "​ Menu-management Egypt Get Help m Edit Restaurant Branches Menus Sections Full…" at bounding box center [390, 188] width 780 height 376
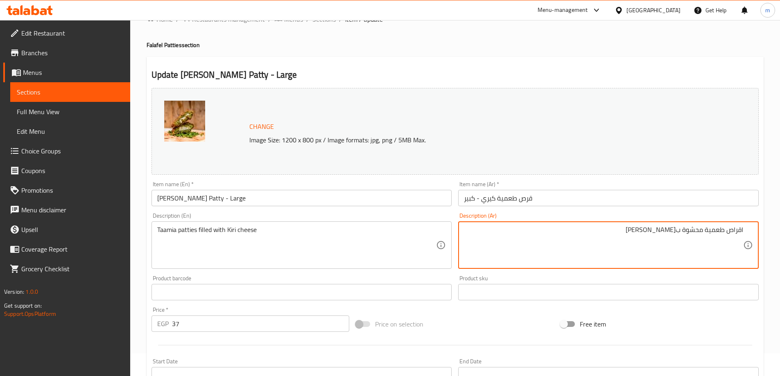
scroll to position [214, 0]
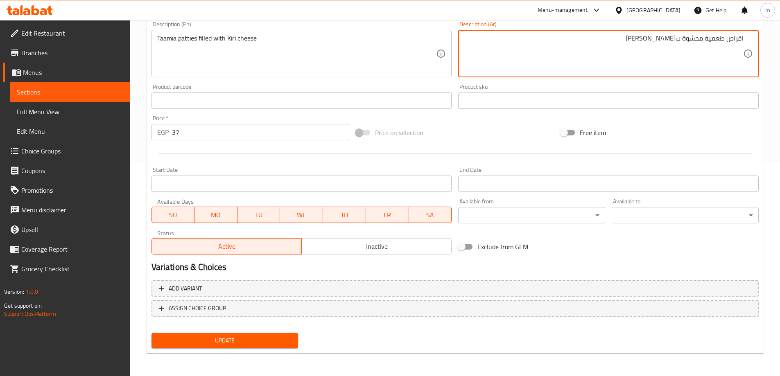
type textarea "اقراص طعمية محشوة ب[PERSON_NAME]"
click at [243, 341] on span "Update" at bounding box center [225, 341] width 134 height 10
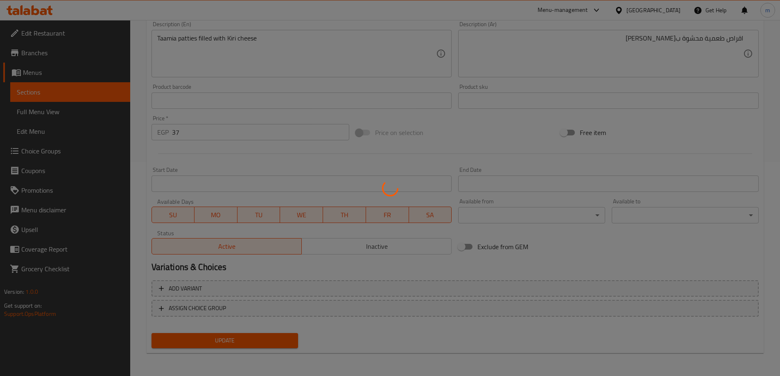
scroll to position [0, 0]
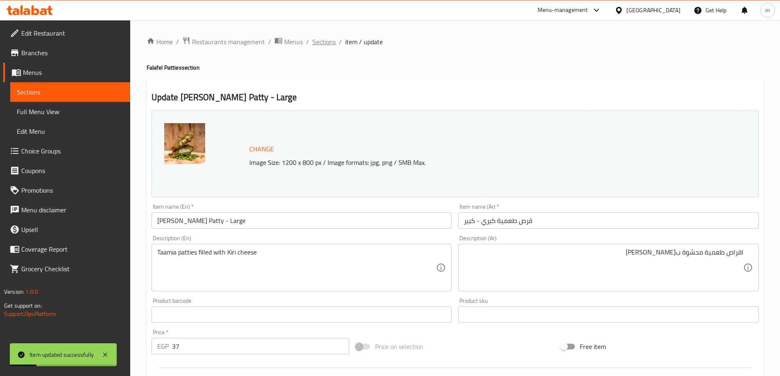
click at [321, 45] on span "Sections" at bounding box center [323, 42] width 23 height 10
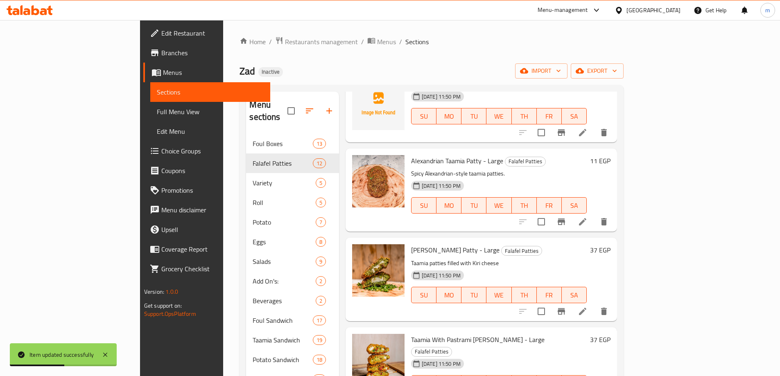
scroll to position [409, 0]
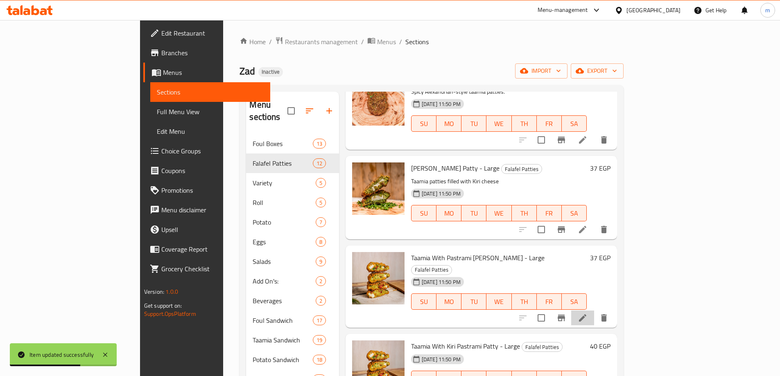
click at [594, 311] on li at bounding box center [582, 318] width 23 height 15
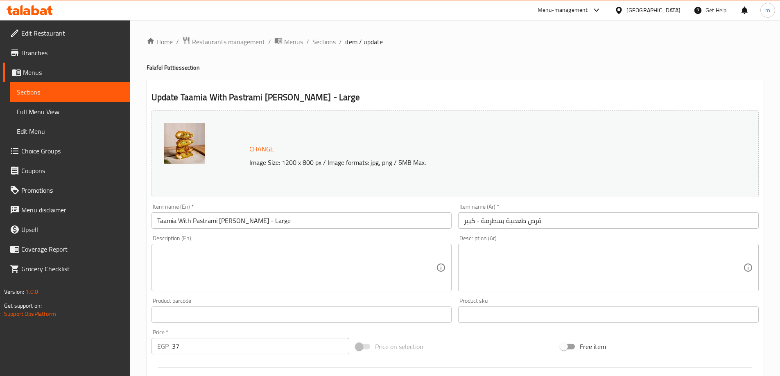
click at [181, 263] on textarea at bounding box center [296, 267] width 279 height 39
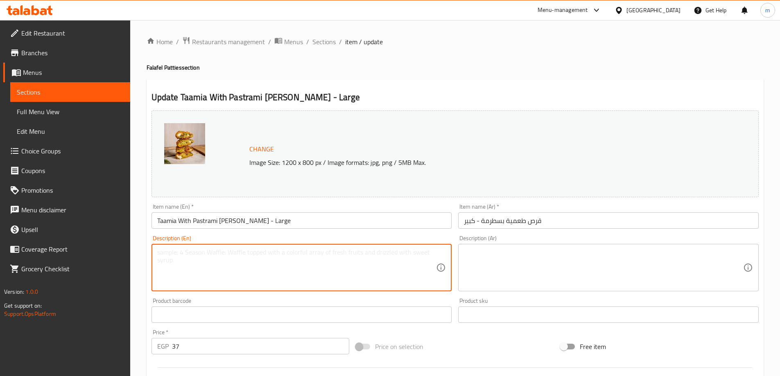
paste textarea "Taamia patties with pastrami slices."
type textarea "Taamia patties with pastrami slices."
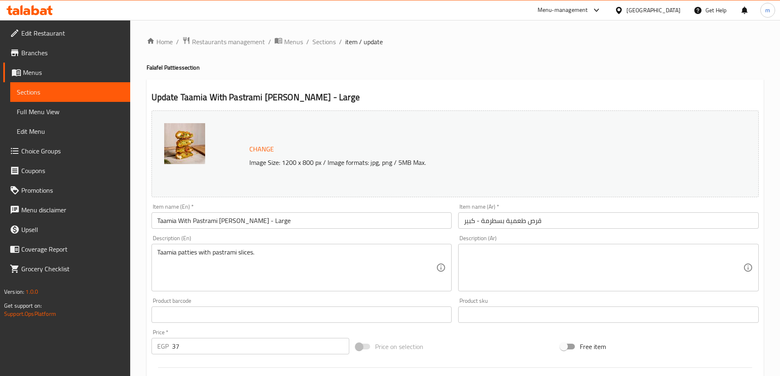
click at [733, 276] on textarea at bounding box center [603, 267] width 279 height 39
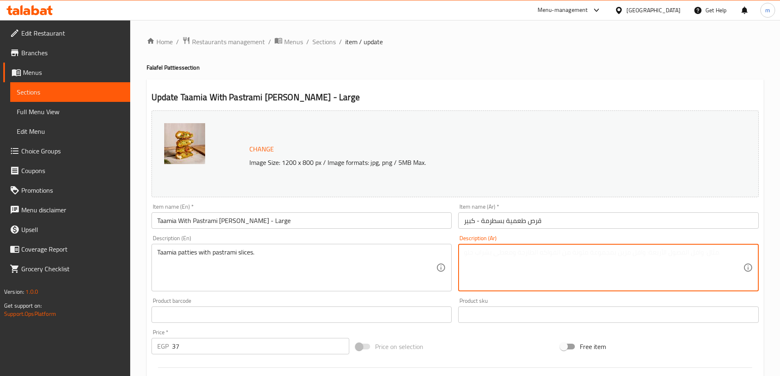
paste textarea "فطائر تاميا مع شرائح البسطرمة."
drag, startPoint x: 714, startPoint y: 252, endPoint x: 776, endPoint y: 252, distance: 61.4
click at [776, 252] on div "Home / Restaurants management / Menus / Sections / item / update Falafel Pattie…" at bounding box center [455, 305] width 650 height 570
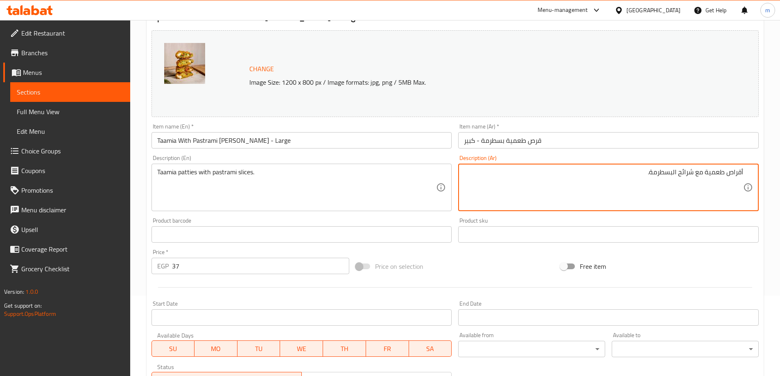
scroll to position [214, 0]
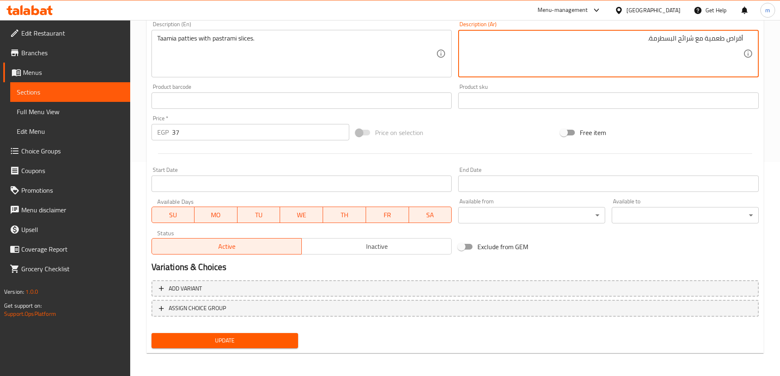
type textarea "أقراص طعمية مع شرائح البسطرمة."
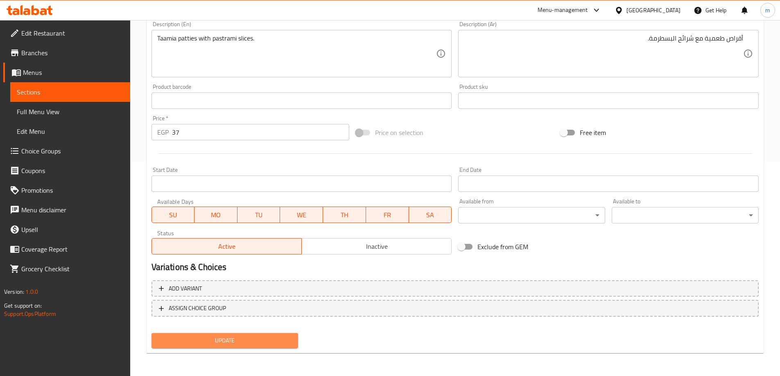
click at [280, 340] on span "Update" at bounding box center [225, 341] width 134 height 10
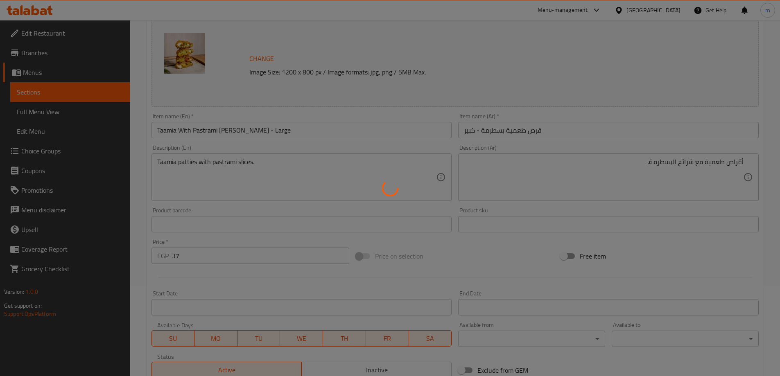
scroll to position [0, 0]
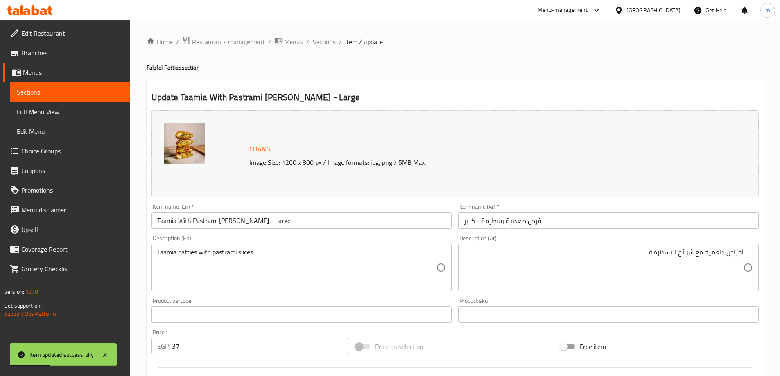
click at [322, 45] on span "Sections" at bounding box center [323, 42] width 23 height 10
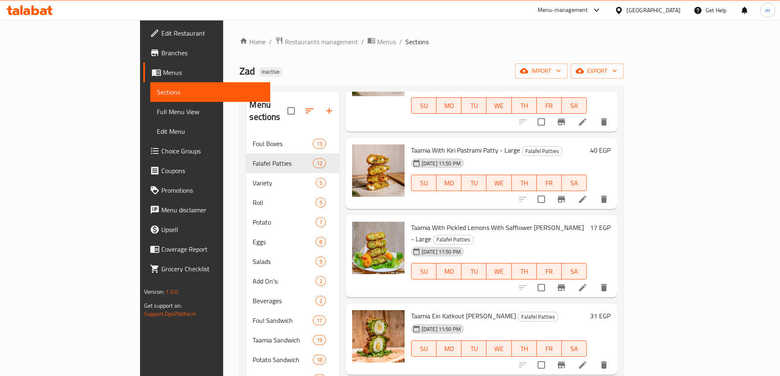
scroll to position [603, 0]
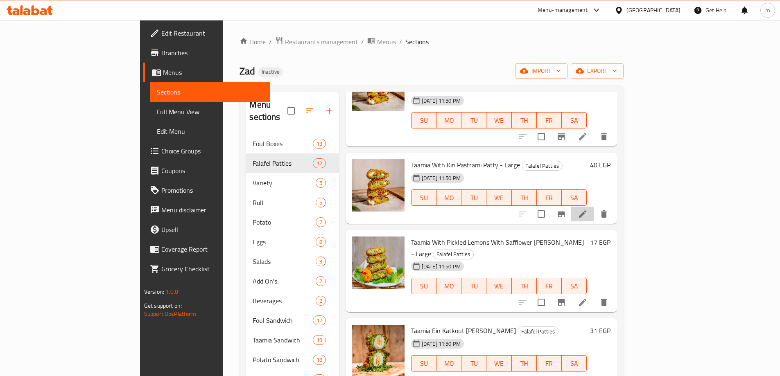
click at [594, 207] on li at bounding box center [582, 214] width 23 height 15
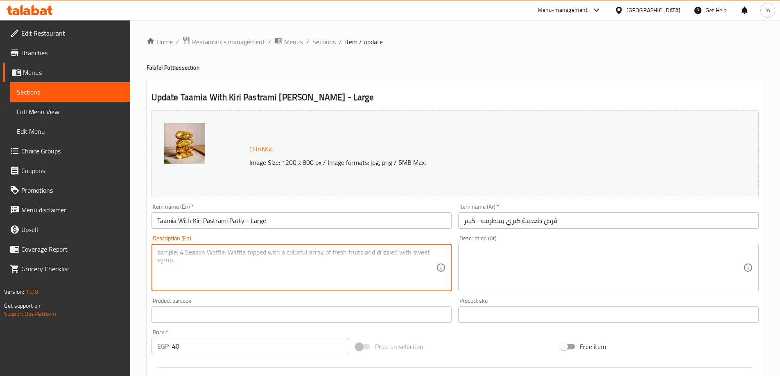
click at [251, 271] on textarea at bounding box center [296, 267] width 279 height 39
paste textarea "Kiri cheese taamia with pastrami."
type textarea "Kiri cheese taamia with pastrami."
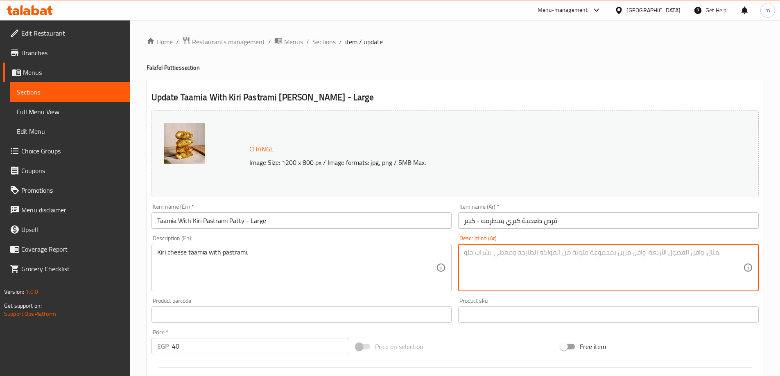
click at [615, 275] on textarea at bounding box center [603, 267] width 279 height 39
paste textarea "جبنة كيري تاميا مع البسطرمة."
click at [711, 253] on textarea "جبنة كيري تاميا مع البسطرمة." at bounding box center [603, 267] width 279 height 39
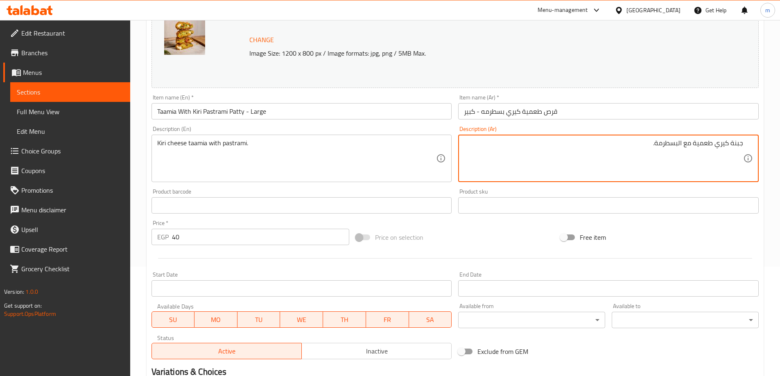
scroll to position [214, 0]
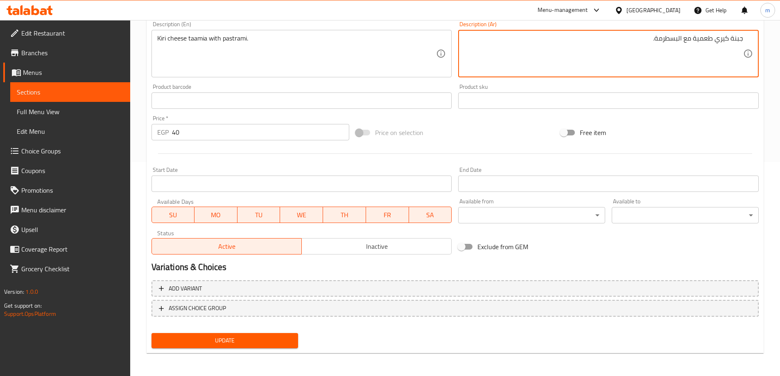
type textarea "جبنة كيري طعمية مع البسطرمة."
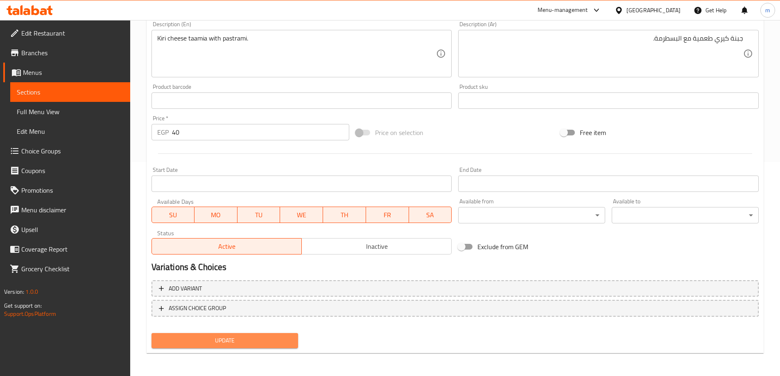
click at [250, 348] on button "Update" at bounding box center [224, 340] width 147 height 15
click at [235, 342] on span "Update" at bounding box center [225, 341] width 134 height 10
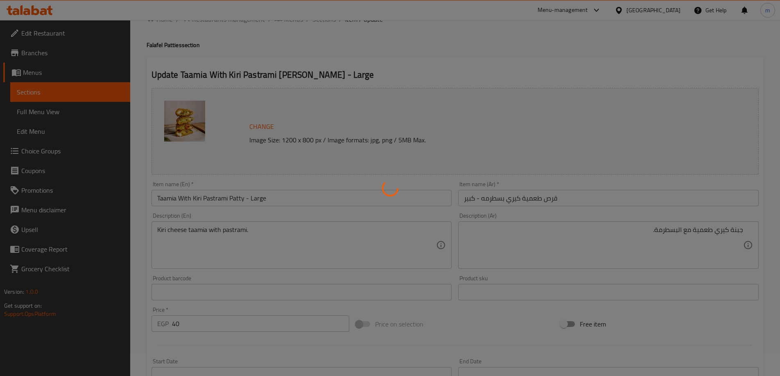
scroll to position [0, 0]
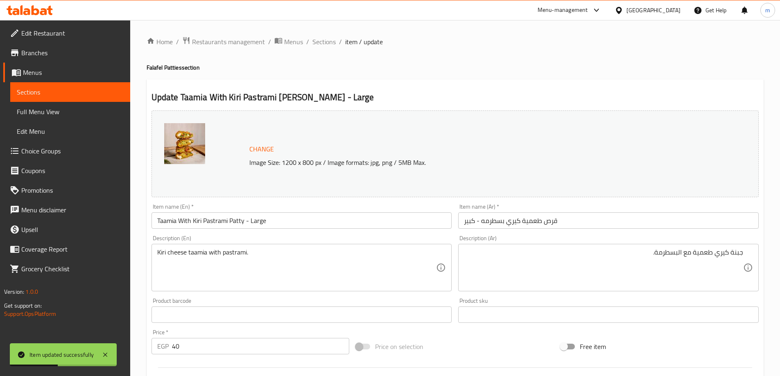
click at [327, 40] on span "Sections" at bounding box center [323, 42] width 23 height 10
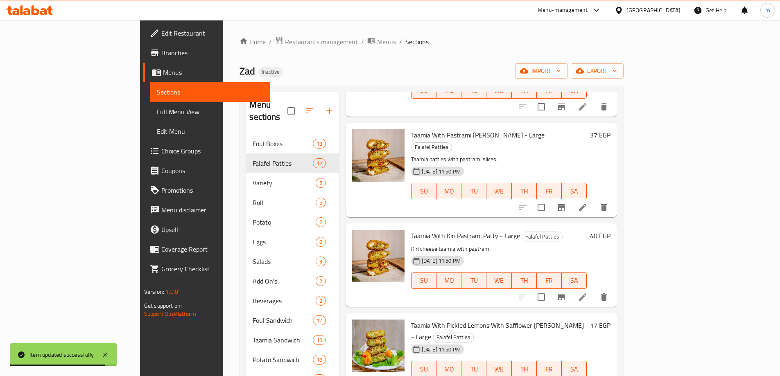
scroll to position [614, 0]
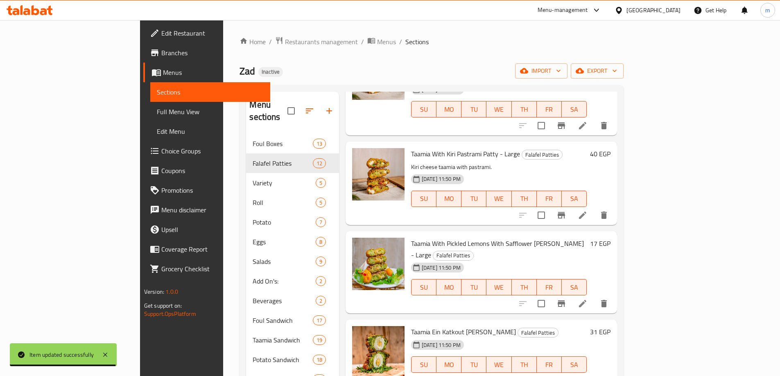
click at [594, 296] on li at bounding box center [582, 303] width 23 height 15
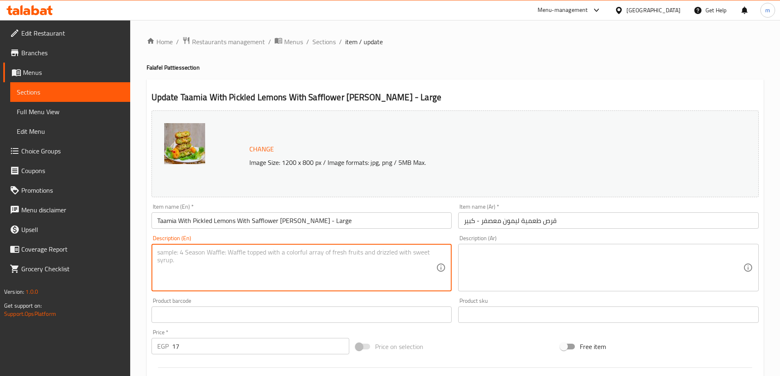
click at [304, 270] on textarea at bounding box center [296, 267] width 279 height 39
paste textarea "Zesty pickled lemon taamia."
type textarea "Zesty pickled lemon taamia."
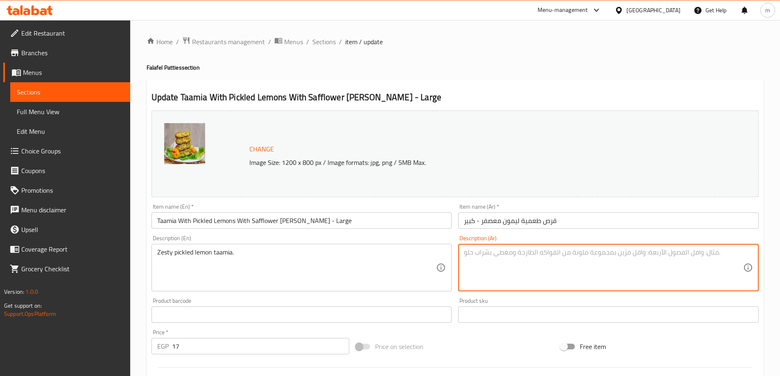
click at [658, 267] on textarea at bounding box center [603, 267] width 279 height 39
paste textarea "تاميا الليمون المخلل."
drag, startPoint x: 732, startPoint y: 254, endPoint x: 768, endPoint y: 254, distance: 36.0
click at [768, 254] on div "Home / Restaurants management / Menus / Sections / item / update Falafel Pattie…" at bounding box center [455, 305] width 650 height 570
type textarea "زيستي طعمية الليمون المخلل."
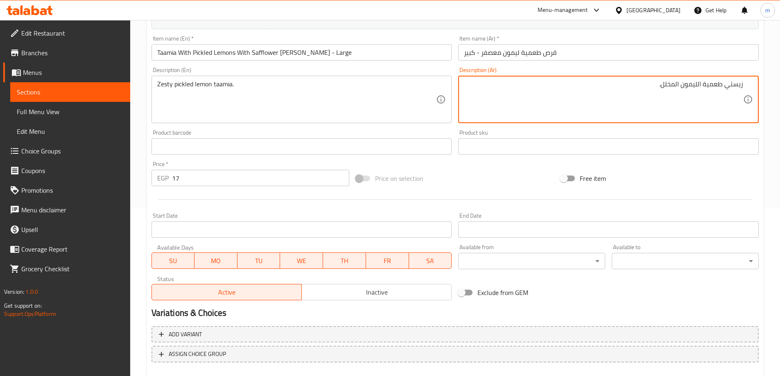
scroll to position [214, 0]
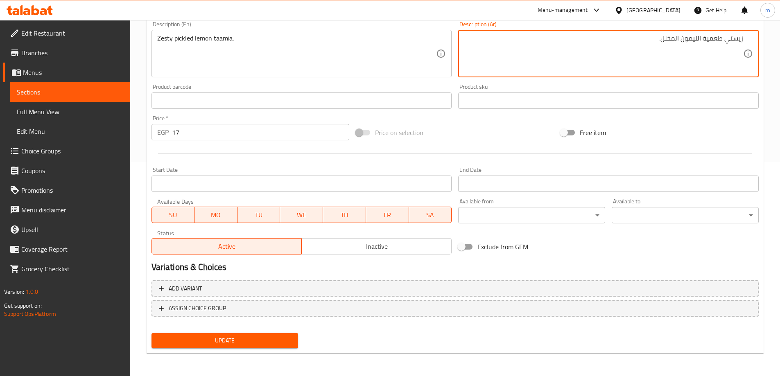
click at [230, 346] on span "Update" at bounding box center [225, 341] width 134 height 10
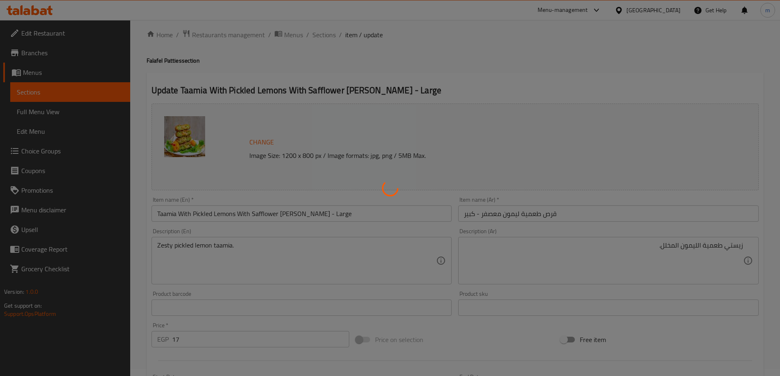
scroll to position [0, 0]
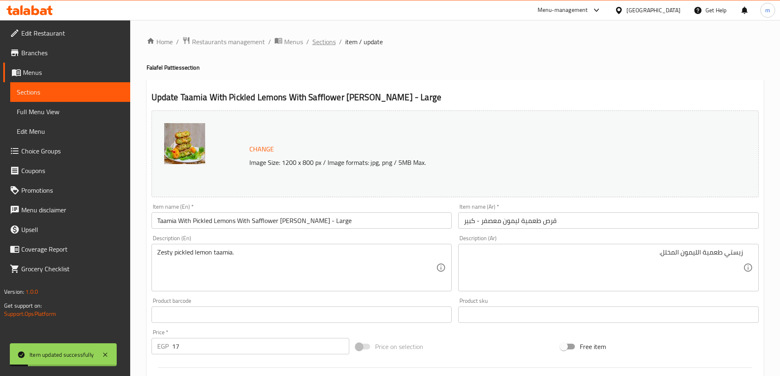
click at [319, 42] on span "Sections" at bounding box center [323, 42] width 23 height 10
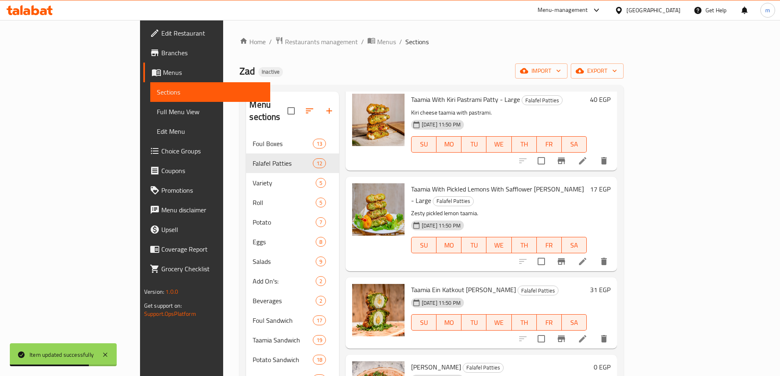
scroll to position [115, 0]
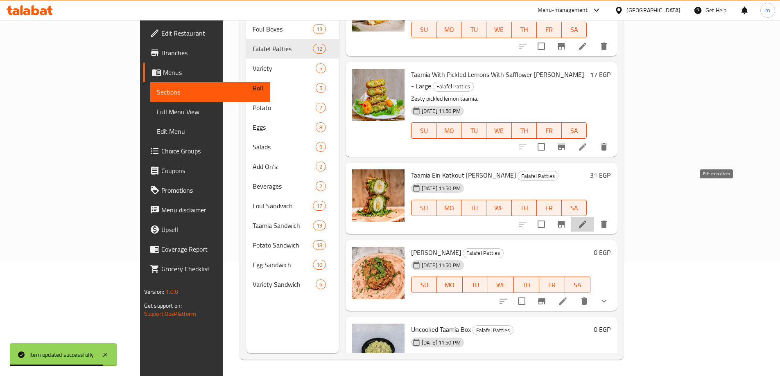
click at [587, 219] on icon at bounding box center [583, 224] width 10 height 10
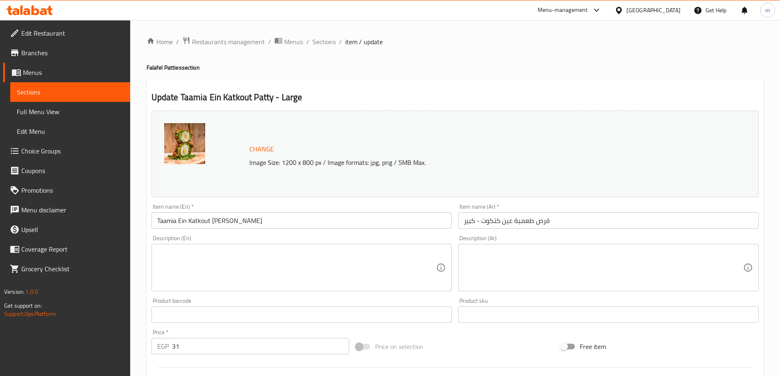
click at [242, 281] on textarea at bounding box center [296, 267] width 279 height 39
paste textarea "House-special taamia with unique seasoning"
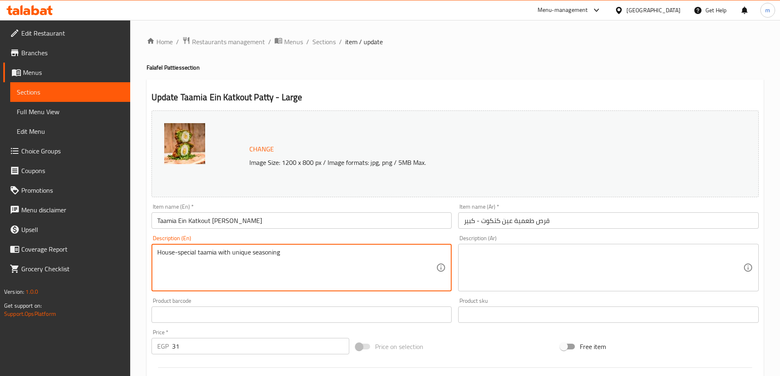
type textarea "House-special taamia with unique seasoning"
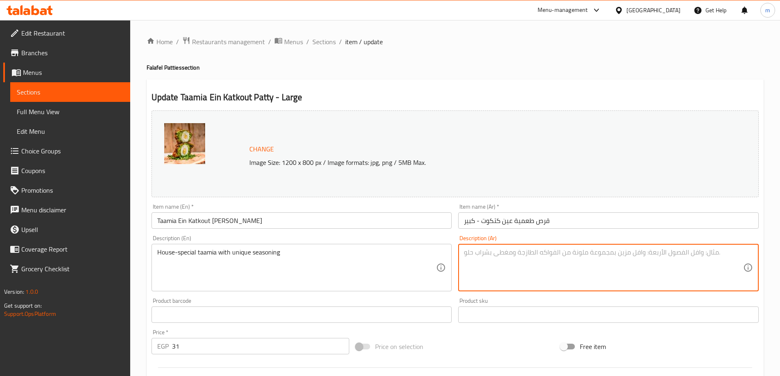
click at [676, 259] on textarea at bounding box center [603, 267] width 279 height 39
paste textarea "تاميا خاصة بالمنزل مع توابل فريدة من نوعها"
drag, startPoint x: 695, startPoint y: 253, endPoint x: 815, endPoint y: 249, distance: 120.4
click at [780, 249] on html "​ Menu-management Egypt Get Help m Edit Restaurant Branches Menus Sections Full…" at bounding box center [390, 188] width 780 height 376
drag, startPoint x: 634, startPoint y: 253, endPoint x: 592, endPoint y: 256, distance: 42.3
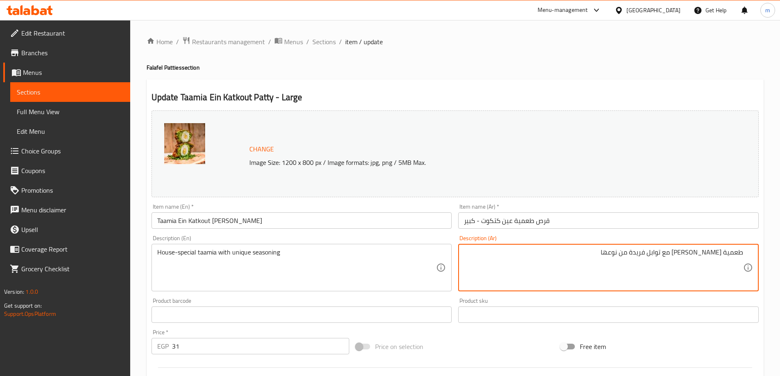
click at [592, 256] on textarea "طعمية هاوس سبيشيال مع توابل فريدة من نوعها" at bounding box center [603, 267] width 279 height 39
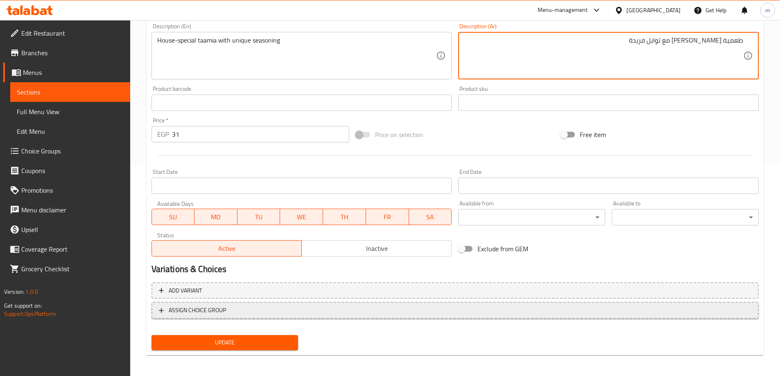
scroll to position [214, 0]
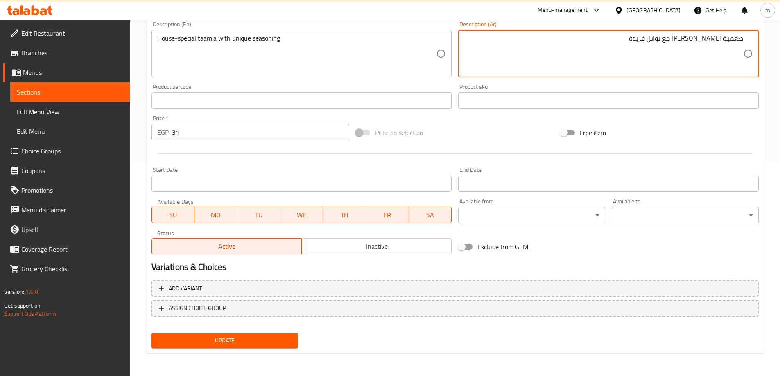
type textarea "طعمية [PERSON_NAME] مع توابل فريدة"
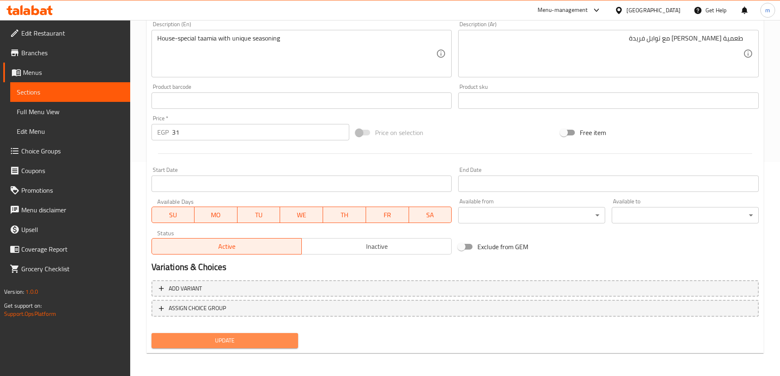
click at [247, 340] on span "Update" at bounding box center [225, 341] width 134 height 10
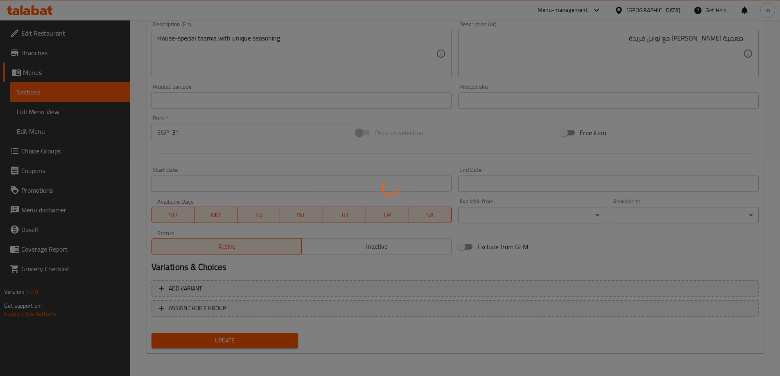
scroll to position [0, 0]
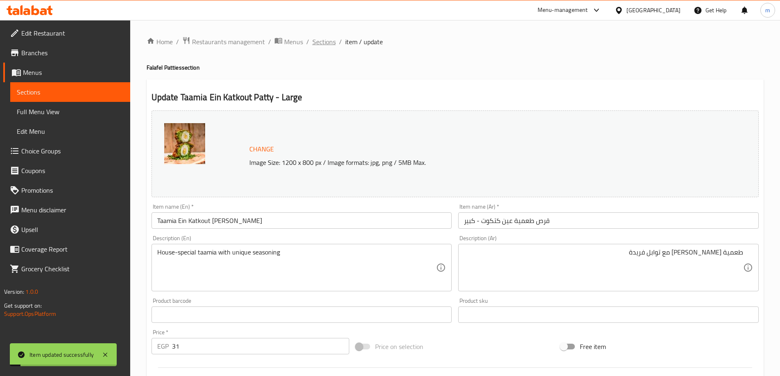
click at [324, 43] on span "Sections" at bounding box center [323, 42] width 23 height 10
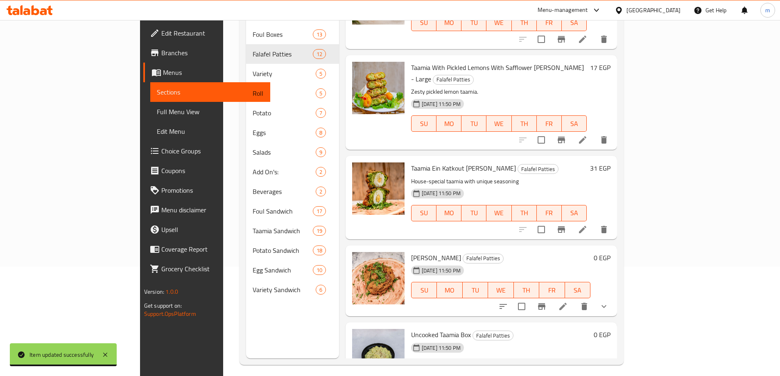
scroll to position [115, 0]
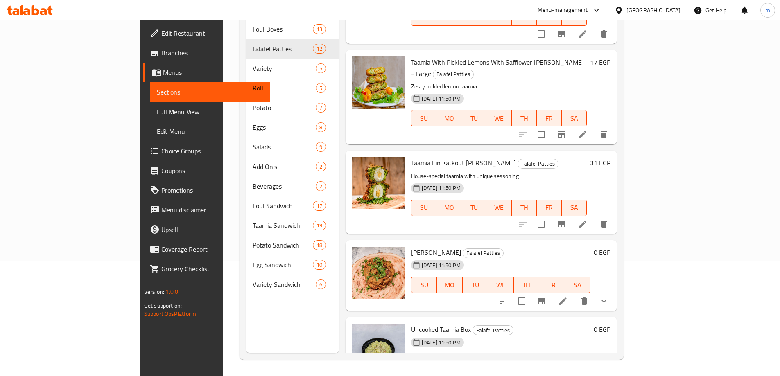
click at [574, 294] on li at bounding box center [562, 301] width 23 height 15
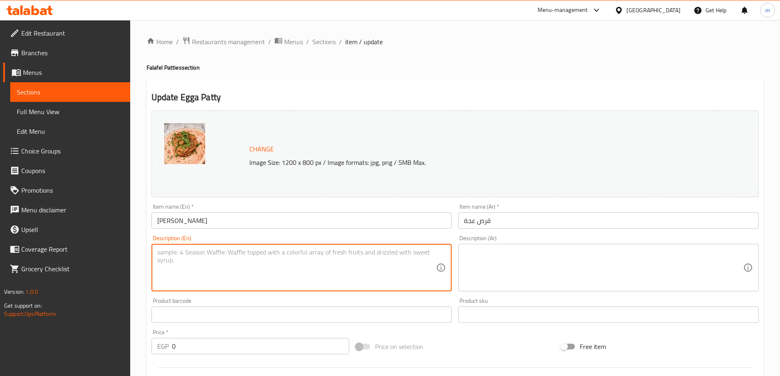
click at [360, 264] on textarea at bounding box center [296, 267] width 279 height 39
paste textarea "Fluffy egg-based [PERSON_NAME]."
type textarea "Fluffy egg-based [PERSON_NAME]."
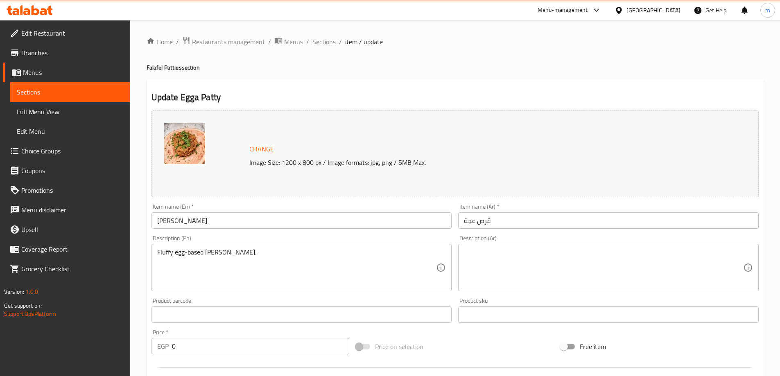
click at [675, 264] on textarea at bounding box center [603, 267] width 279 height 39
paste textarea "فطيرة رقيقة مصنوعة من البيض."
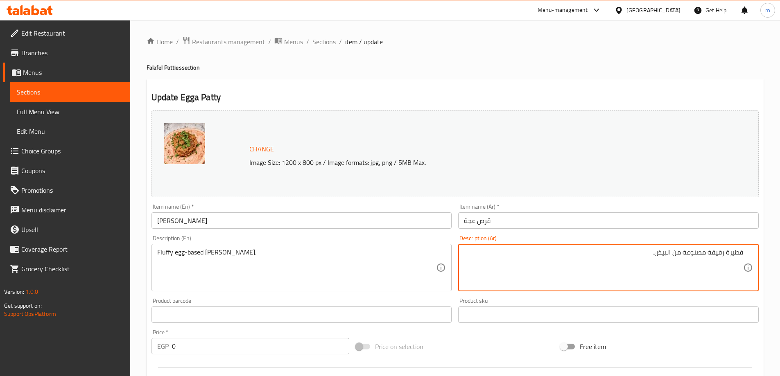
drag, startPoint x: 724, startPoint y: 253, endPoint x: 768, endPoint y: 252, distance: 43.8
click at [768, 252] on div "Home / Restaurants management / Menus / Sections / item / update Falafel Pattie…" at bounding box center [455, 314] width 650 height 589
drag, startPoint x: 673, startPoint y: 258, endPoint x: 540, endPoint y: 260, distance: 133.1
click at [540, 260] on textarea "قرص فلافي أساسه البيض رقيقة مصنوعة من البيض." at bounding box center [603, 267] width 279 height 39
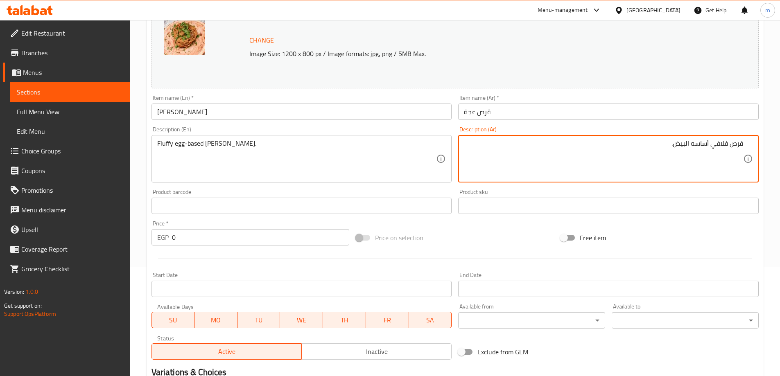
scroll to position [233, 0]
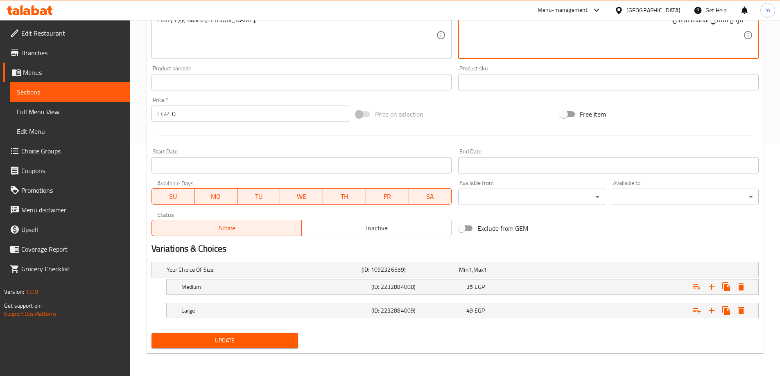
type textarea "قرص فلافي أساسه البيض."
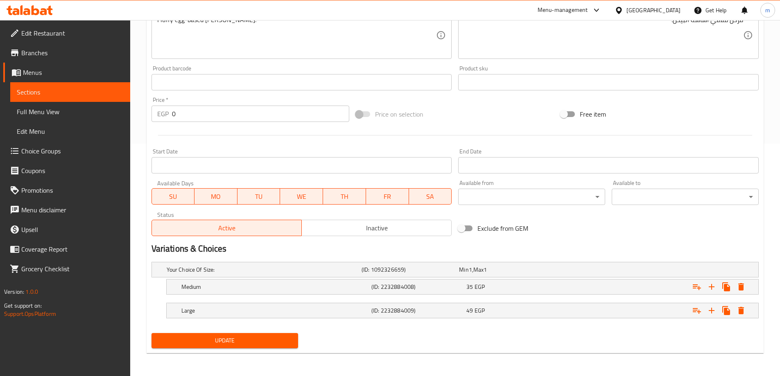
click at [273, 351] on div "Update" at bounding box center [225, 341] width 154 height 22
click at [273, 348] on button "Update" at bounding box center [224, 340] width 147 height 15
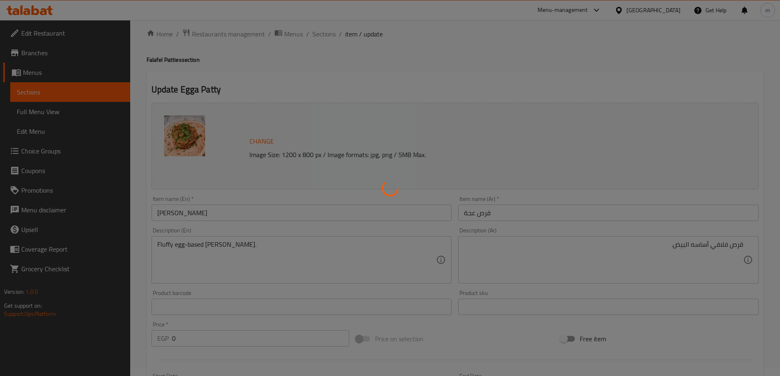
scroll to position [0, 0]
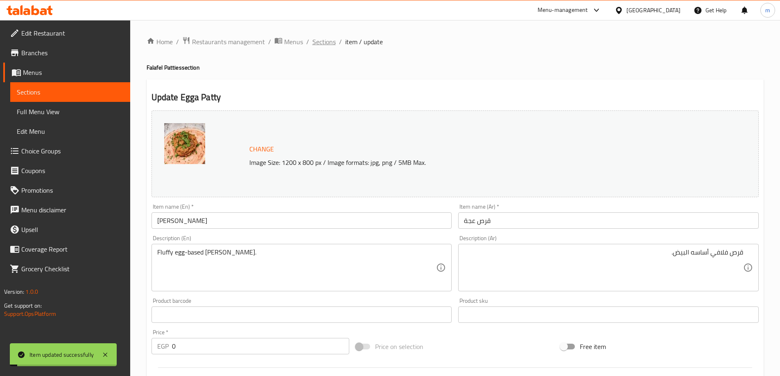
click at [329, 45] on span "Sections" at bounding box center [323, 42] width 23 height 10
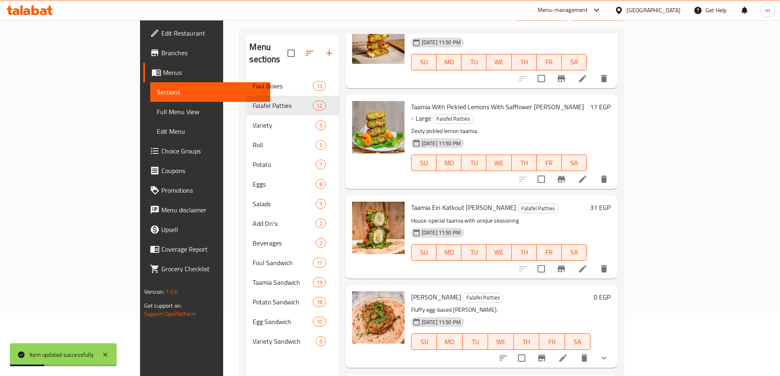
scroll to position [115, 0]
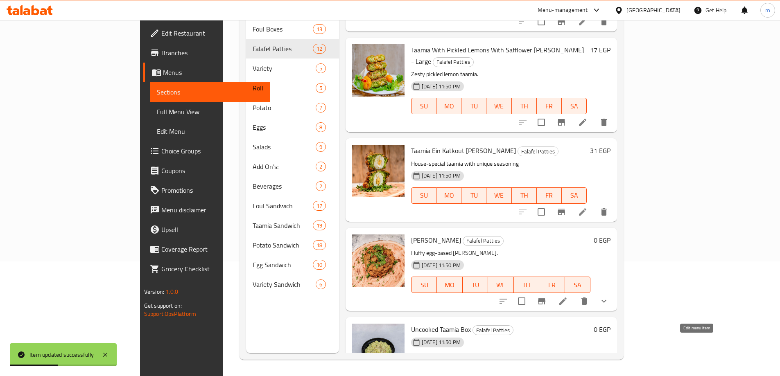
click at [567, 375] on icon at bounding box center [562, 378] width 7 height 7
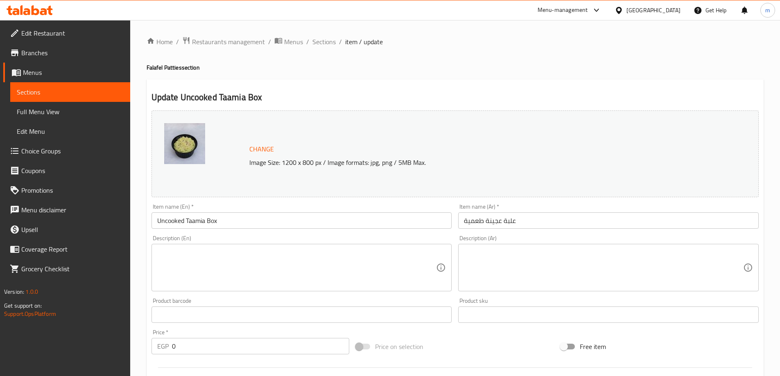
click at [386, 262] on textarea at bounding box center [296, 267] width 279 height 39
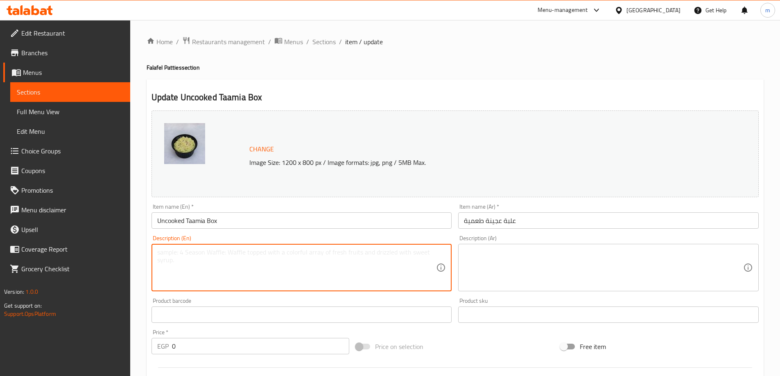
paste textarea "Freshly prepared taamia, ready to cook."
type textarea "Freshly prepared taamia, ready to cook."
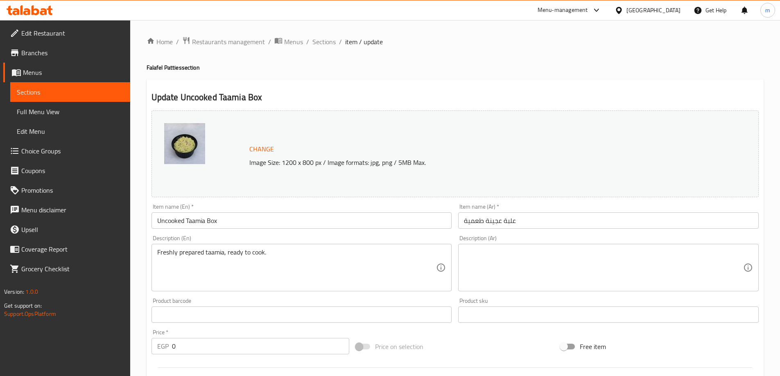
click at [664, 264] on textarea at bounding box center [603, 267] width 279 height 39
paste textarea "تاميا طازجة وجاهزة للطهي."
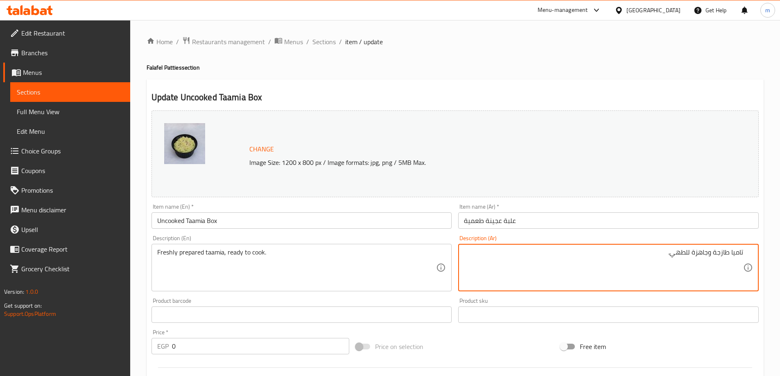
drag, startPoint x: 731, startPoint y: 255, endPoint x: 754, endPoint y: 253, distance: 23.4
click at [754, 253] on div "تاميا طازجة وجاهزة للطهي. Description (Ar)" at bounding box center [608, 267] width 300 height 47
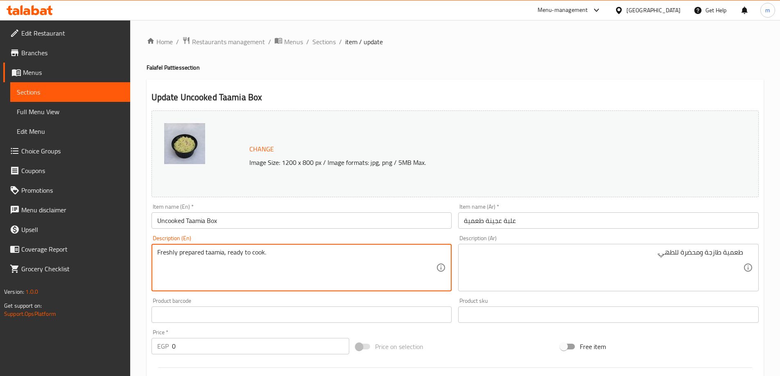
click at [189, 256] on textarea "Freshly prepared taamia, ready to cook." at bounding box center [296, 267] width 279 height 39
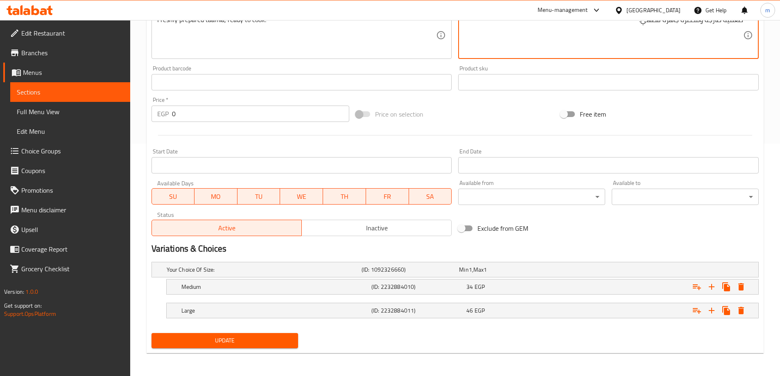
type textarea "طعمية طازجة ومحضرة جاهزة للطهي."
click at [251, 341] on span "Update" at bounding box center [225, 341] width 134 height 10
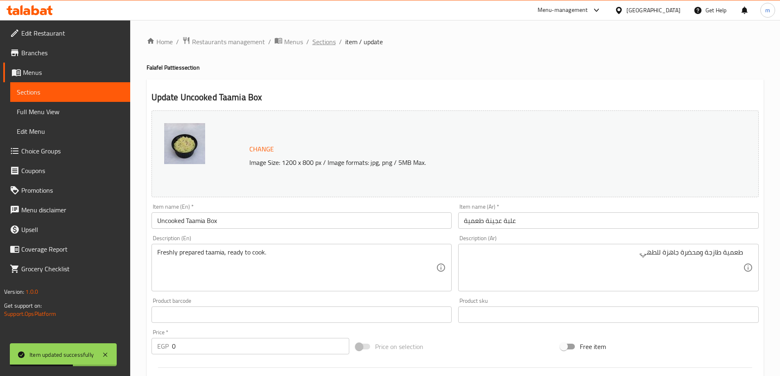
click at [328, 43] on span "Sections" at bounding box center [323, 42] width 23 height 10
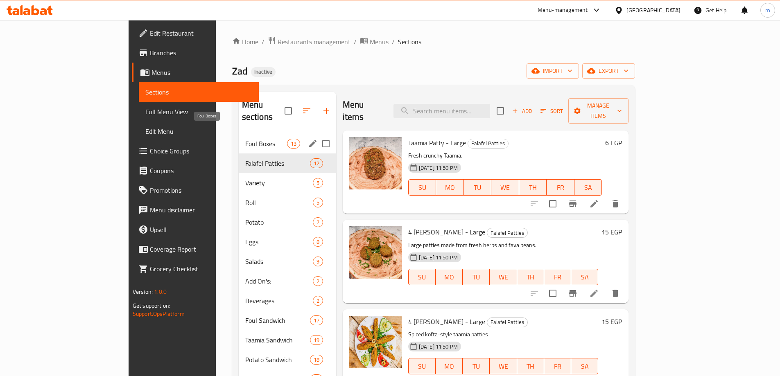
click at [245, 139] on span "Foul Boxes" at bounding box center [266, 144] width 42 height 10
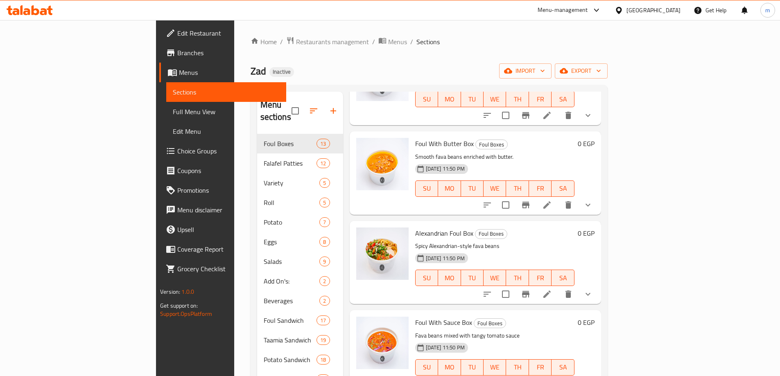
scroll to position [450, 0]
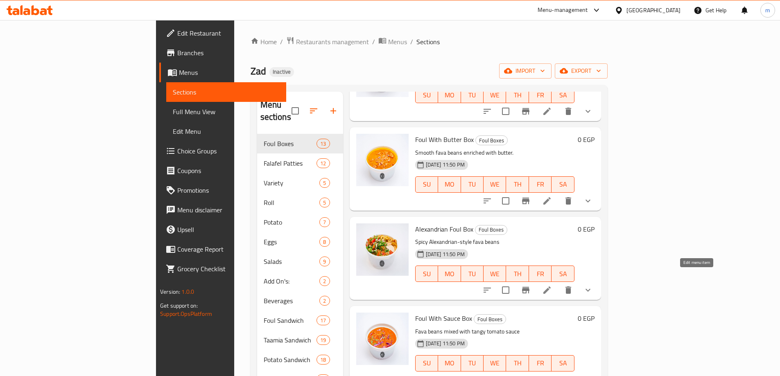
click at [552, 285] on icon at bounding box center [547, 290] width 10 height 10
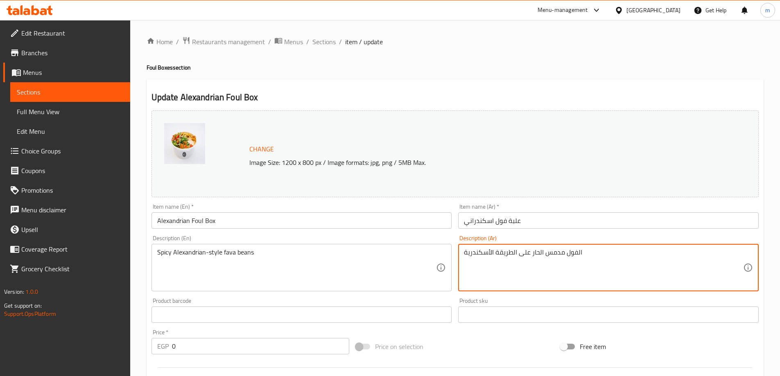
click at [473, 256] on textarea "الفول مدمس الحار على الطريقة الأسكندرية" at bounding box center [603, 267] width 279 height 39
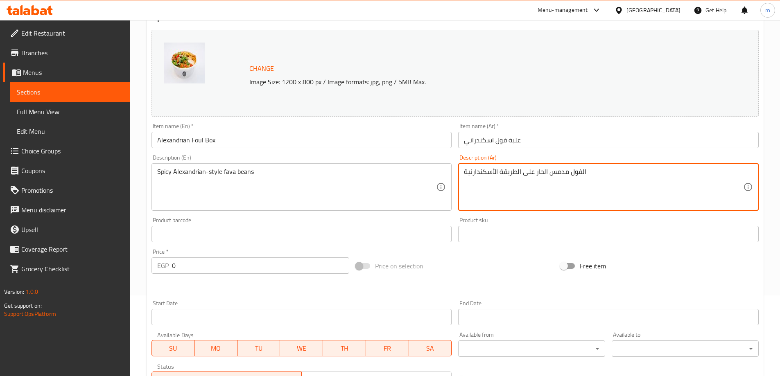
scroll to position [233, 0]
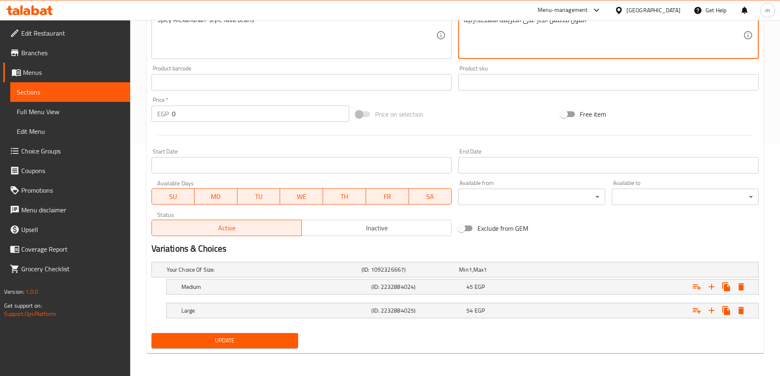
type textarea "الفول مدمس الحار على الطريقة الأسكندارنية"
click at [273, 344] on span "Update" at bounding box center [225, 341] width 134 height 10
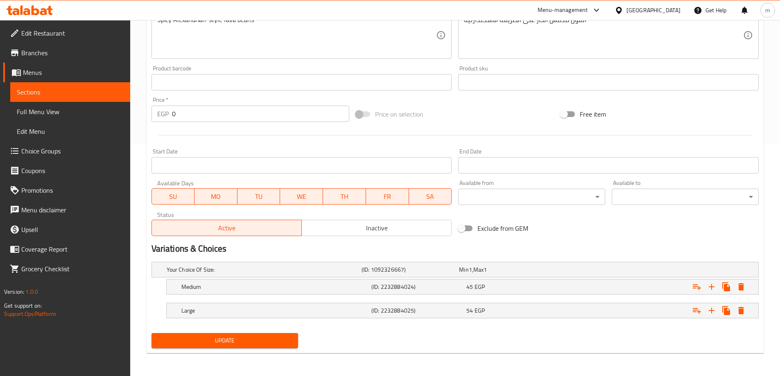
click at [280, 348] on button "Update" at bounding box center [224, 340] width 147 height 15
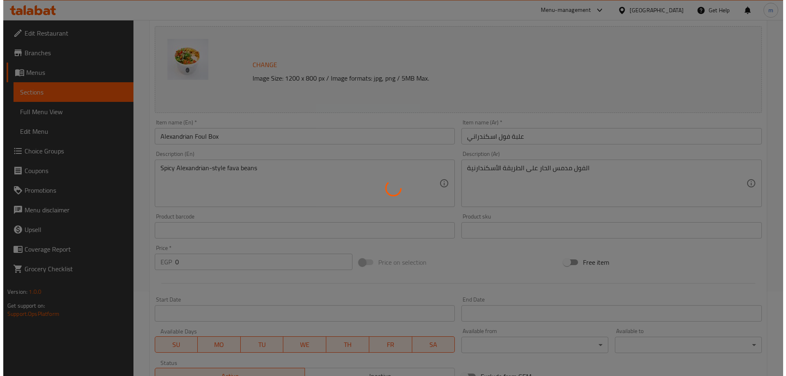
scroll to position [0, 0]
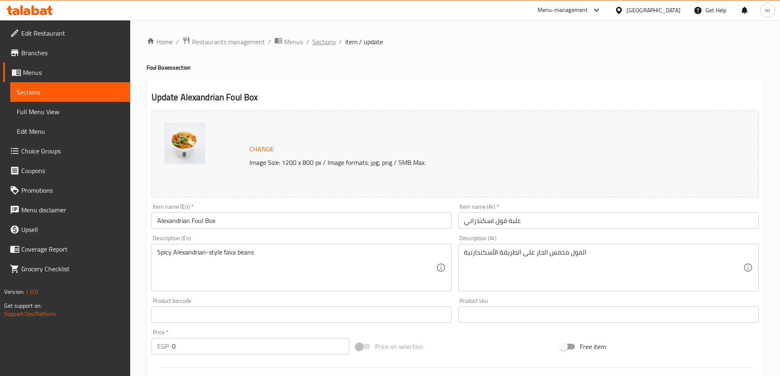
click at [327, 40] on span "Sections" at bounding box center [323, 42] width 23 height 10
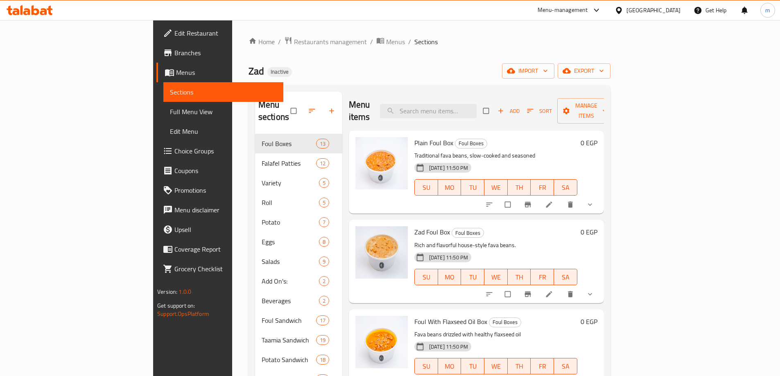
click at [170, 116] on span "Full Menu View" at bounding box center [223, 112] width 107 height 10
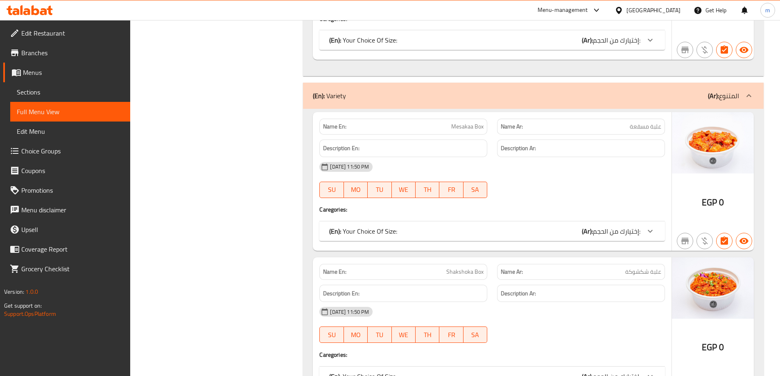
scroll to position [3275, 0]
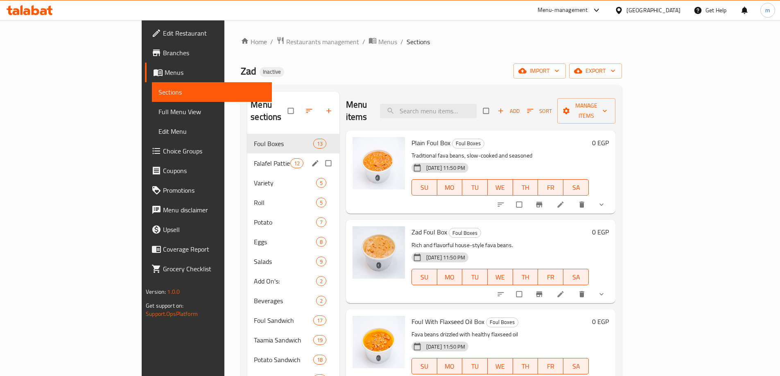
click at [254, 158] on span "Falafel Patties" at bounding box center [272, 163] width 36 height 10
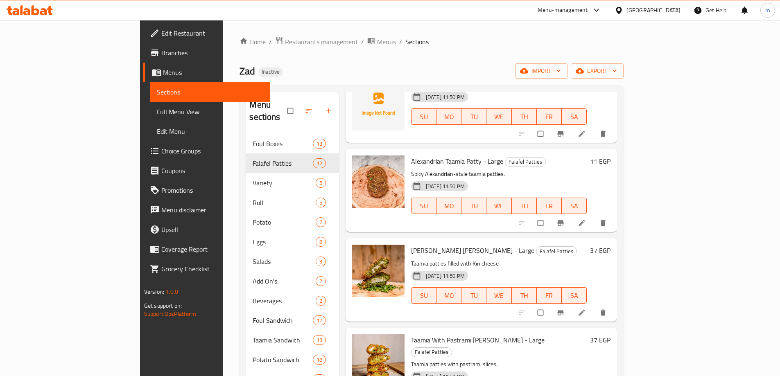
scroll to position [327, 0]
click at [594, 216] on li at bounding box center [582, 222] width 23 height 13
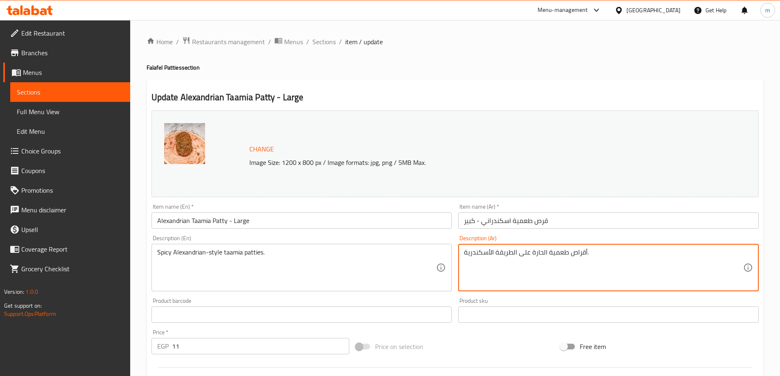
click at [470, 253] on textarea "أقراص طعمية الحارة على الطريقة الأسكندرية." at bounding box center [603, 267] width 279 height 39
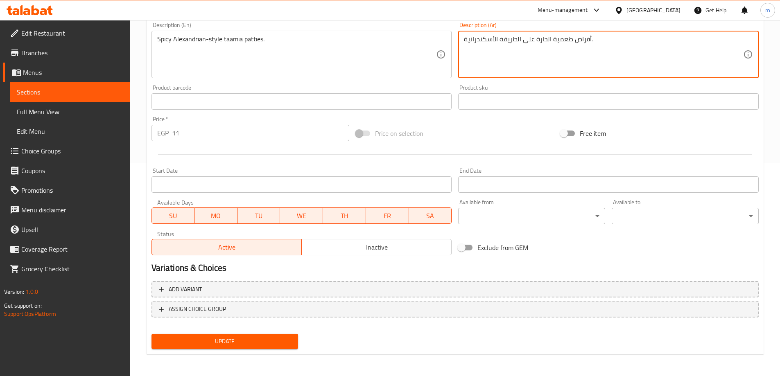
scroll to position [214, 0]
type textarea "أقراص طعمية الحارة على الطريقة الأسكندرانية."
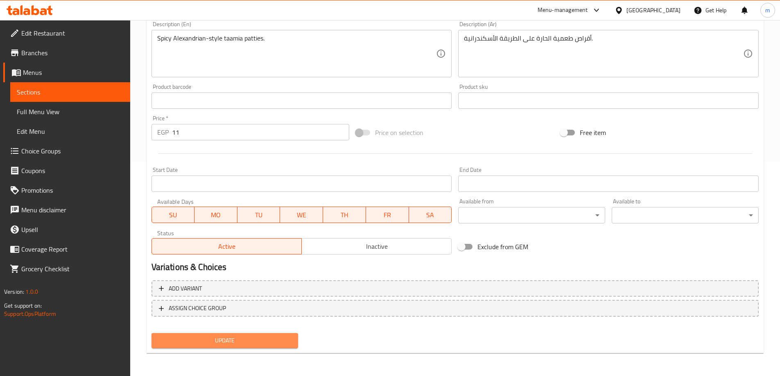
click at [218, 334] on button "Update" at bounding box center [224, 340] width 147 height 15
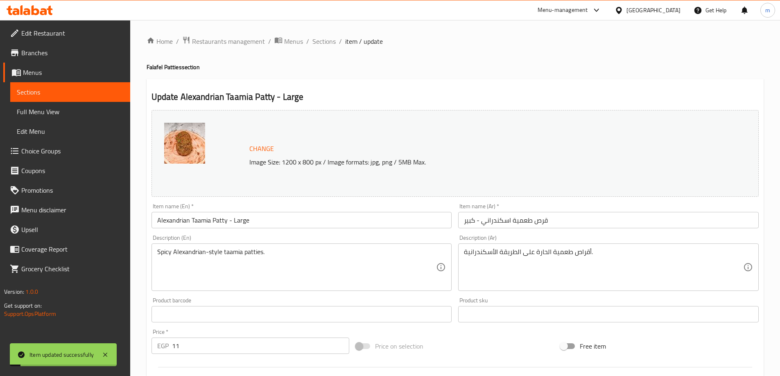
scroll to position [0, 0]
click at [324, 42] on span "Sections" at bounding box center [323, 42] width 23 height 10
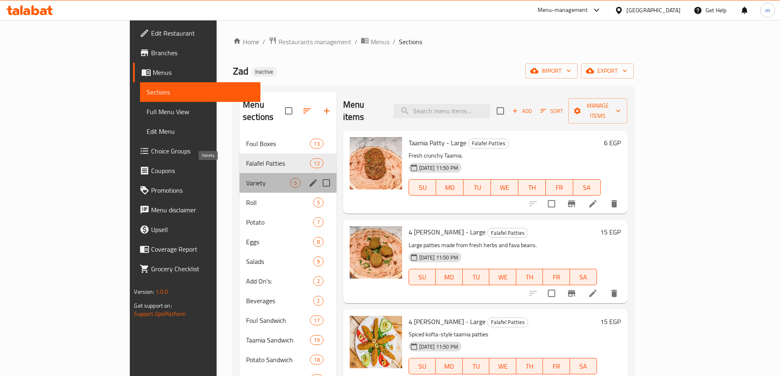
click at [246, 178] on span "Variety" at bounding box center [268, 183] width 44 height 10
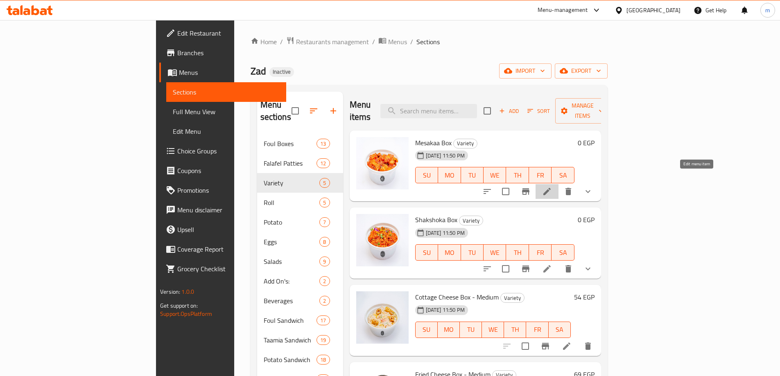
click at [551, 188] on icon at bounding box center [546, 191] width 7 height 7
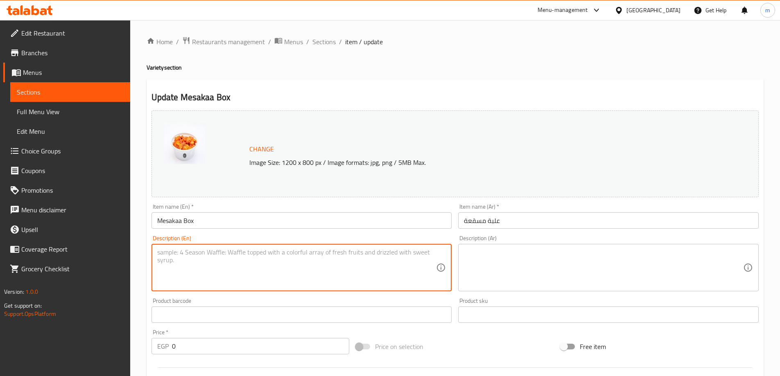
click at [232, 255] on textarea at bounding box center [296, 267] width 279 height 39
paste textarea "Baked eggplant with tomato sauce and spices."
type textarea "Baked eggplant with tomato sauce and spices."
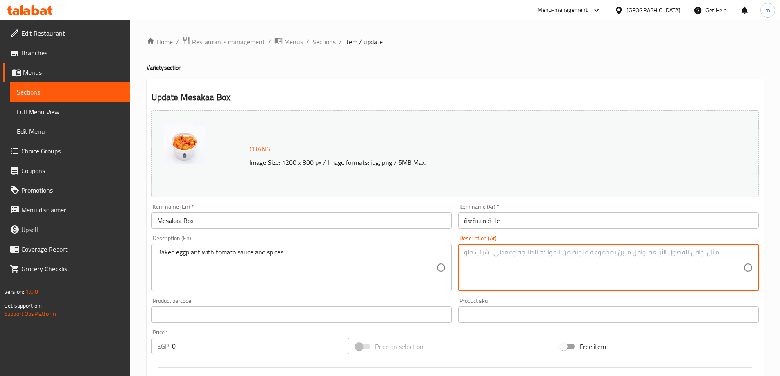
click at [664, 270] on textarea at bounding box center [603, 267] width 279 height 39
paste textarea "باذنجان مخبوز مع صلصة الطماطم والتوابل."
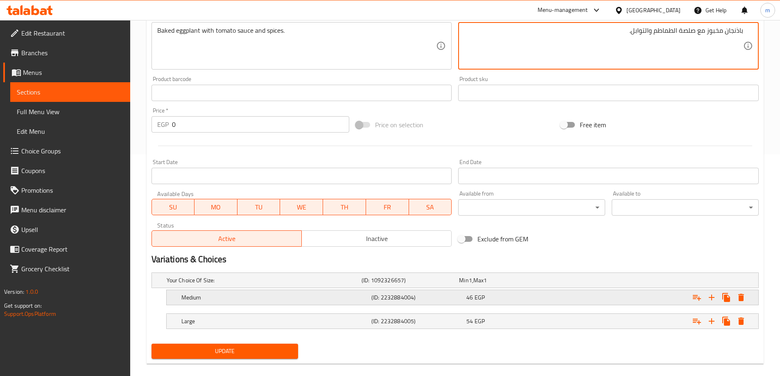
scroll to position [233, 0]
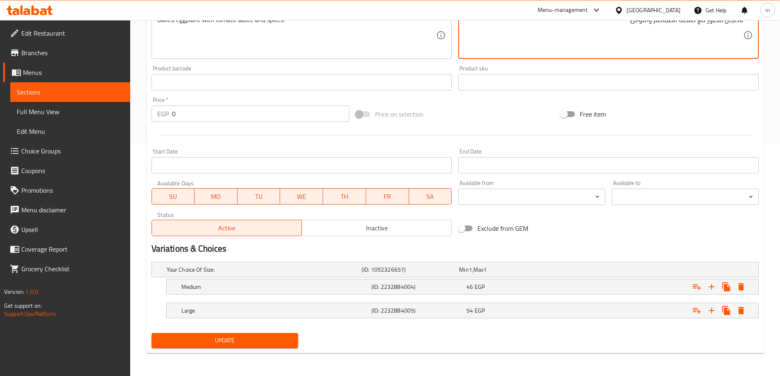
type textarea "باذنجان مخبوز مع صلصة الطماطم والتوابل."
click at [253, 336] on span "Update" at bounding box center [225, 341] width 134 height 10
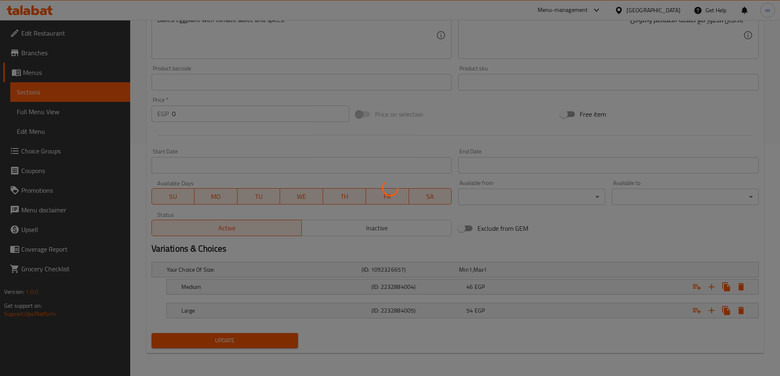
scroll to position [0, 0]
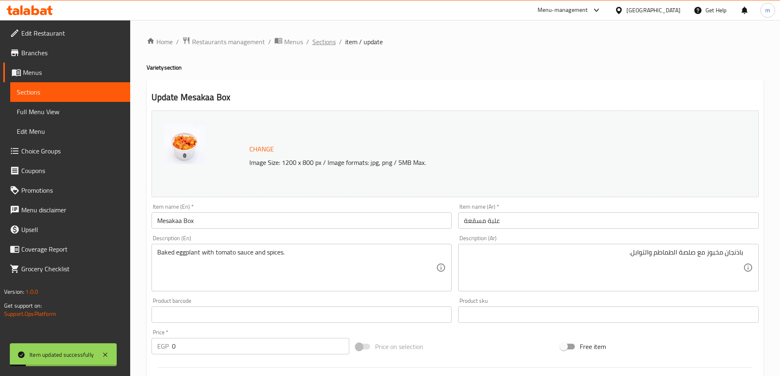
click at [322, 42] on span "Sections" at bounding box center [323, 42] width 23 height 10
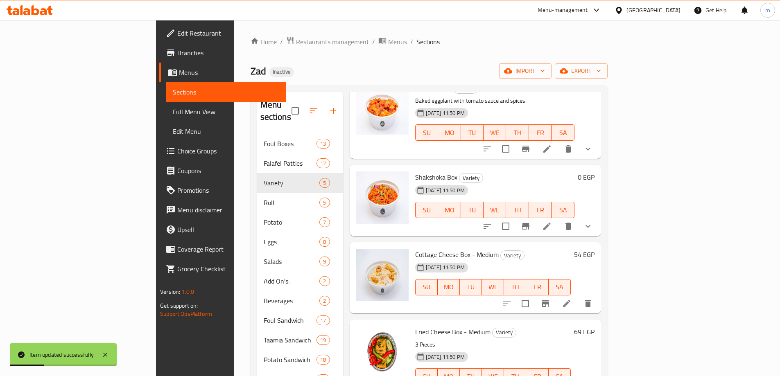
scroll to position [67, 0]
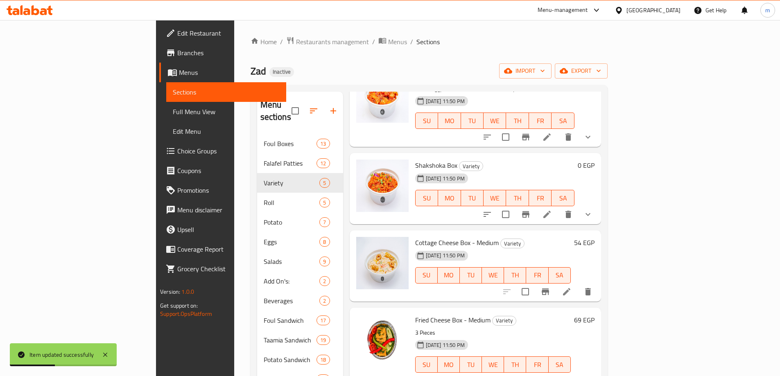
click at [558, 208] on li at bounding box center [546, 214] width 23 height 15
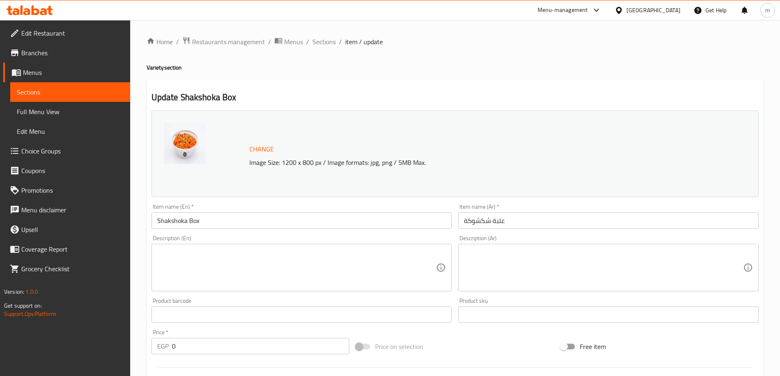
click at [302, 262] on textarea at bounding box center [296, 267] width 279 height 39
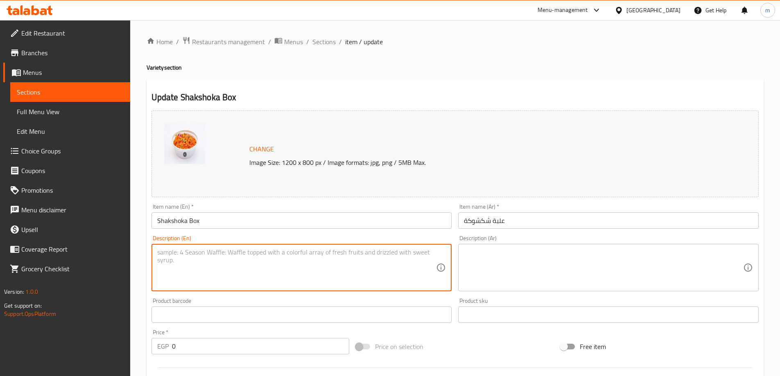
paste textarea "Eggs cooked in rich tomato sauce"
type textarea "Eggs cooked in rich tomato sauce"
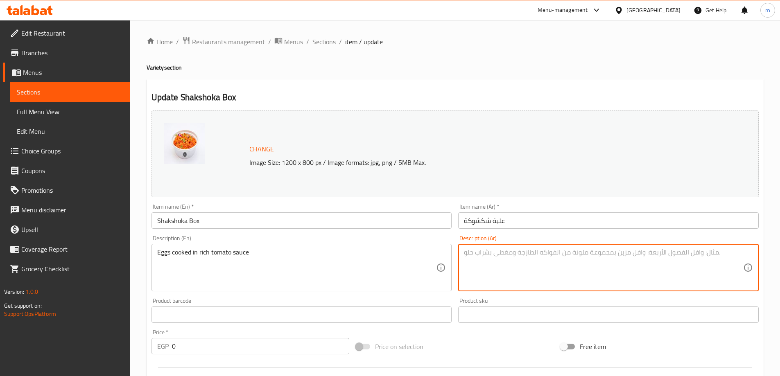
click at [677, 262] on textarea at bounding box center [603, 267] width 279 height 39
paste textarea "البيض المطبوخ في صلصة الطماطم الغنية"
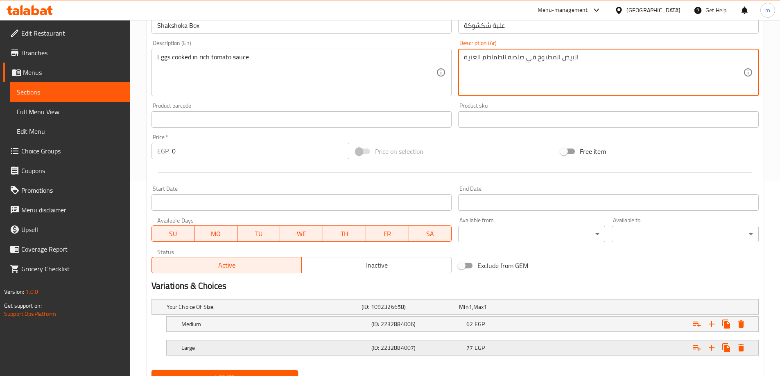
scroll to position [205, 0]
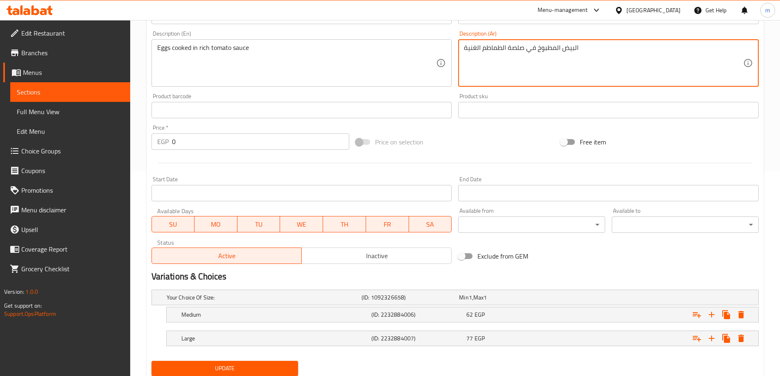
type textarea "البيض المطبوخ في صلصة الطماطم الغنية"
click at [267, 364] on span "Update" at bounding box center [225, 369] width 134 height 10
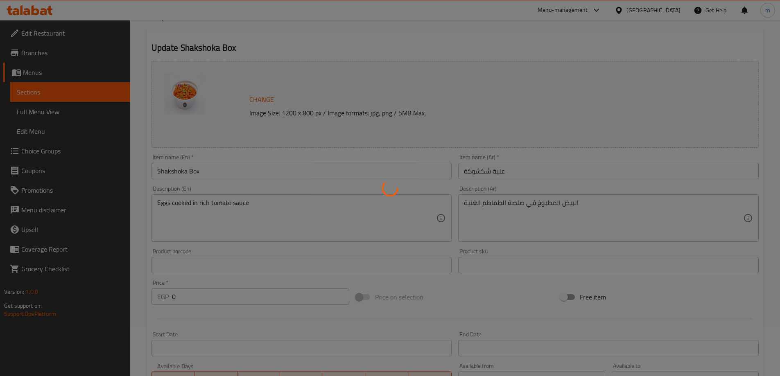
scroll to position [0, 0]
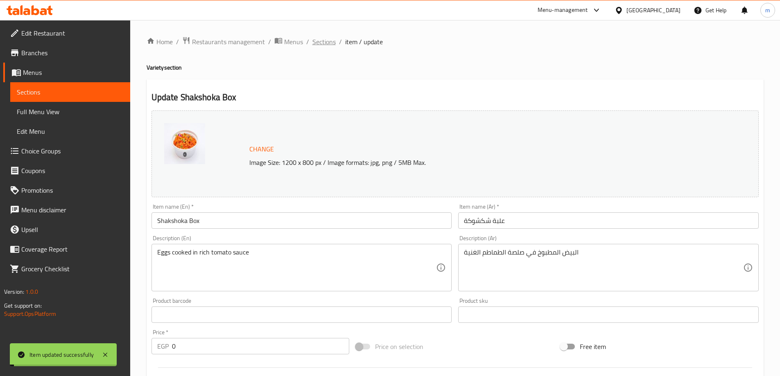
click at [322, 40] on span "Sections" at bounding box center [323, 42] width 23 height 10
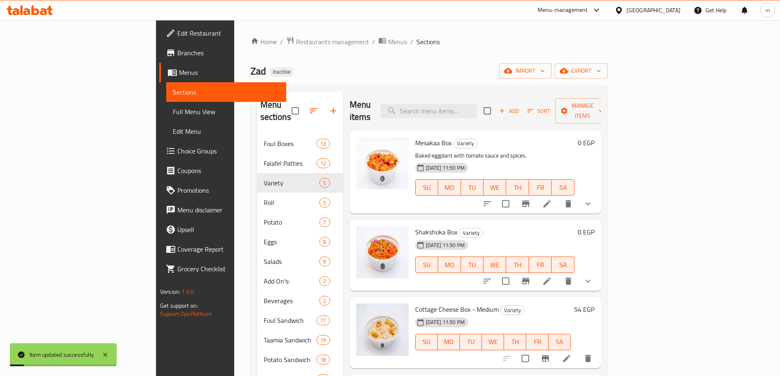
scroll to position [67, 0]
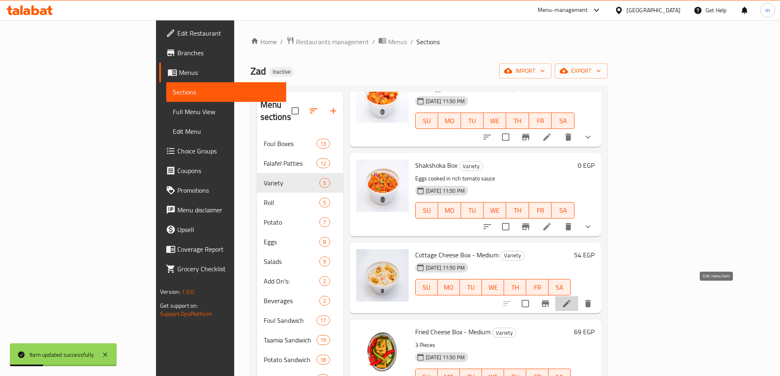
click at [570, 300] on icon at bounding box center [566, 303] width 7 height 7
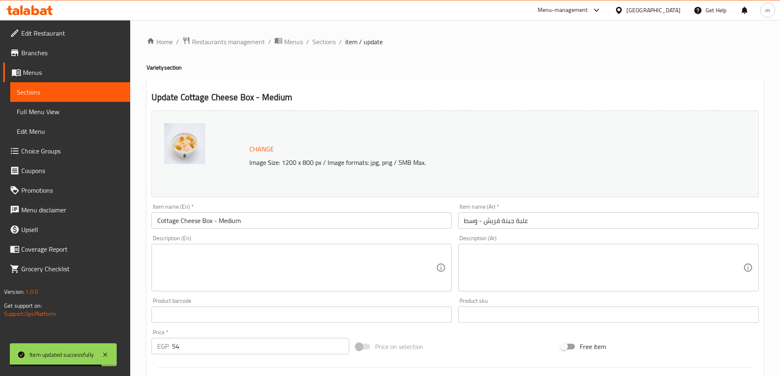
click at [248, 277] on textarea at bounding box center [296, 267] width 279 height 39
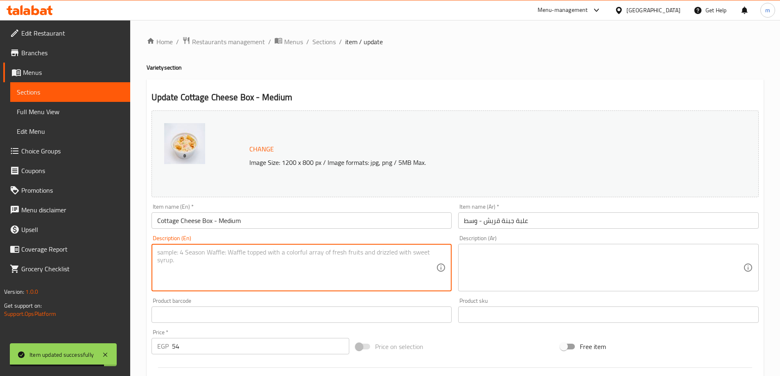
paste textarea "Creamy cottage cheese served fresh"
type textarea "Creamy cottage cheese served fresh"
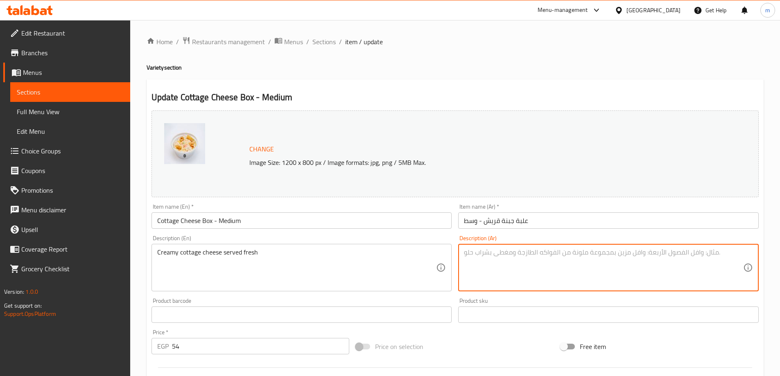
click at [666, 258] on textarea at bounding box center [603, 267] width 279 height 39
paste textarea "جبنة كريمية تقدم طازجة"
click at [491, 223] on input "علبة جبنة قريش - وسط" at bounding box center [608, 220] width 300 height 16
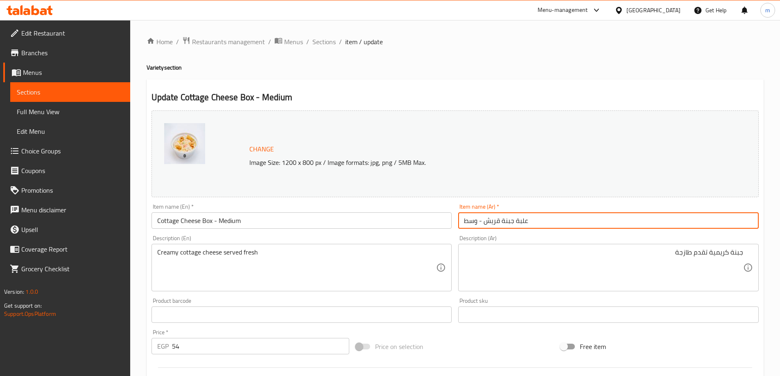
click at [491, 223] on input "علبة جبنة قريش - وسط" at bounding box center [608, 220] width 300 height 16
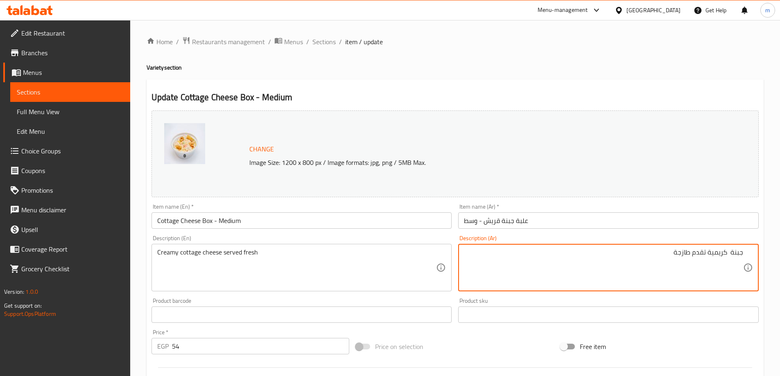
paste textarea "قريش"
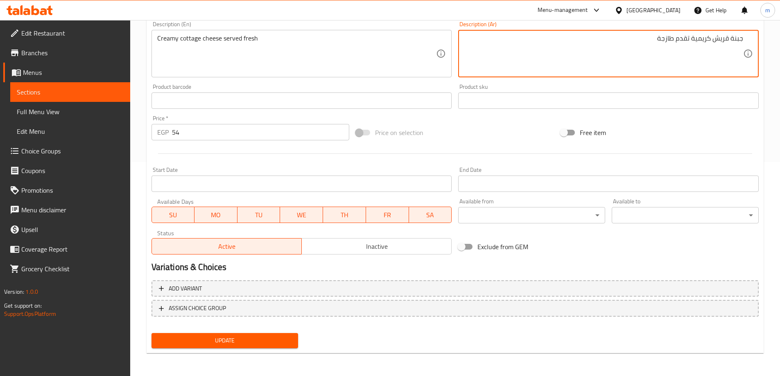
type textarea "جبنة قريش كريمية تقدم طازجة"
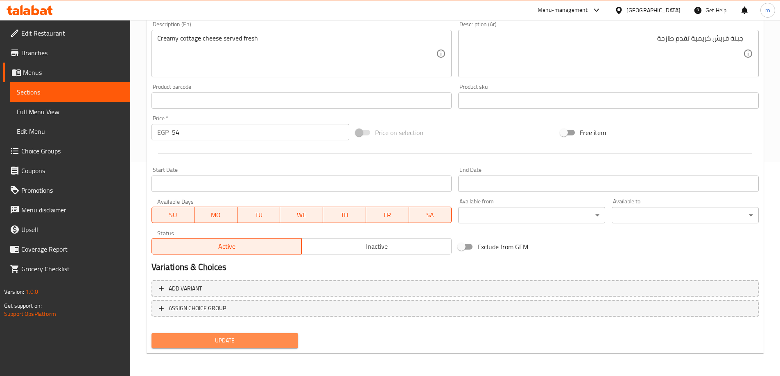
click at [276, 334] on button "Update" at bounding box center [224, 340] width 147 height 15
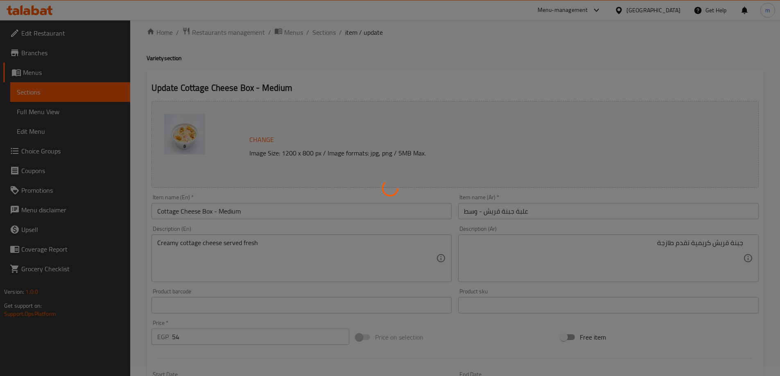
scroll to position [0, 0]
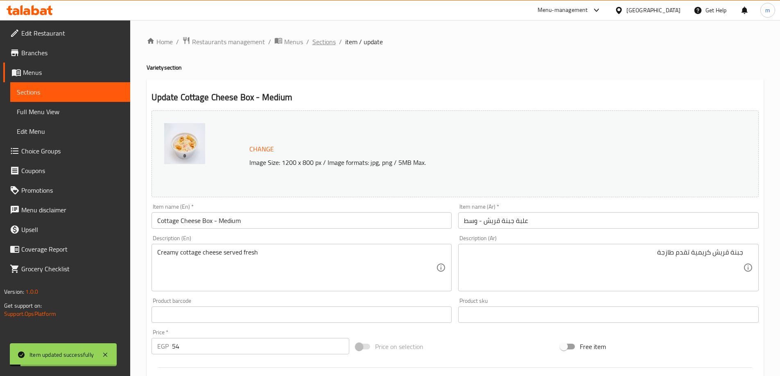
click at [327, 43] on span "Sections" at bounding box center [323, 42] width 23 height 10
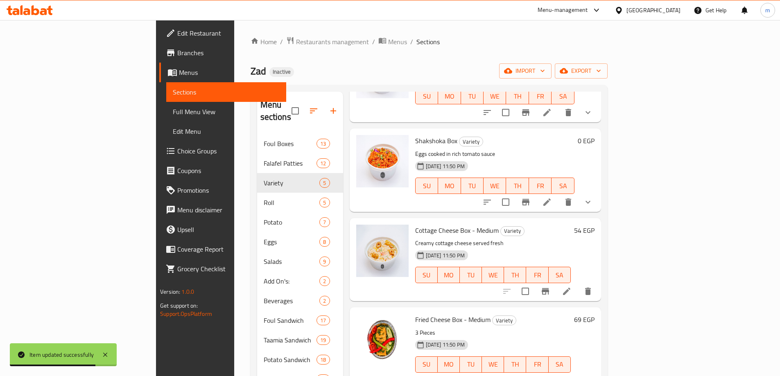
scroll to position [115, 0]
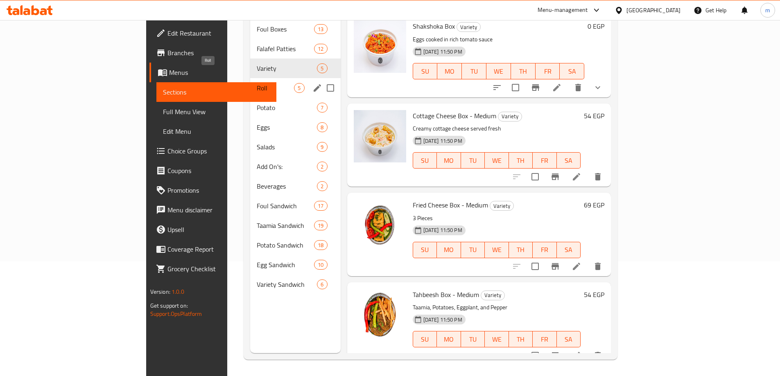
click at [257, 83] on span "Roll" at bounding box center [275, 88] width 37 height 10
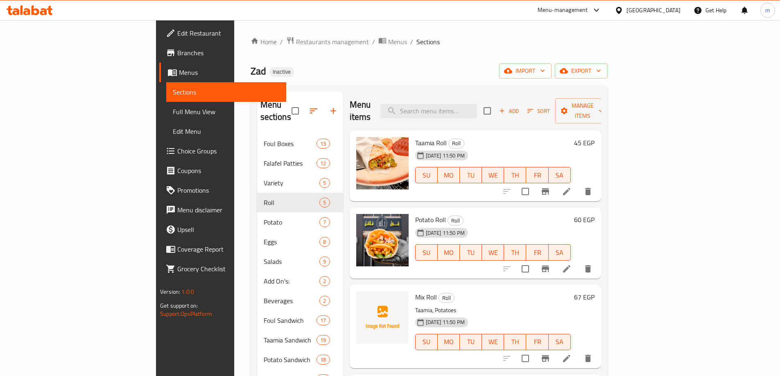
click at [578, 186] on li at bounding box center [566, 191] width 23 height 15
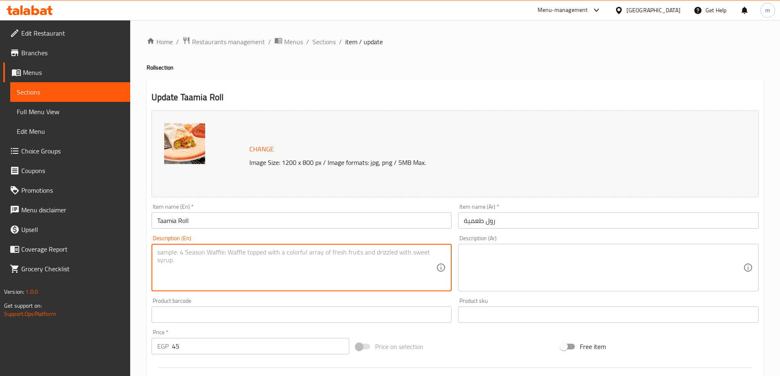
click at [356, 259] on textarea at bounding box center [296, 267] width 279 height 39
paste textarea "Crispy taamia in bread with fresh veggies."
type textarea "Crispy taamia in bread with fresh veggies."
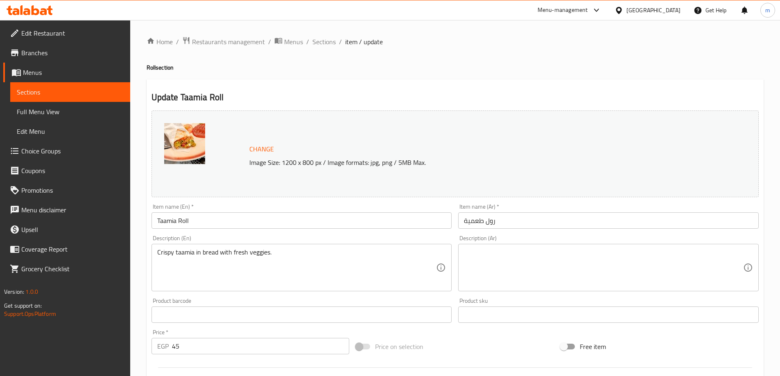
click at [638, 274] on textarea at bounding box center [603, 267] width 279 height 39
paste textarea "تاميا مقرمشة في الخبز مع الخضار الطازجة."
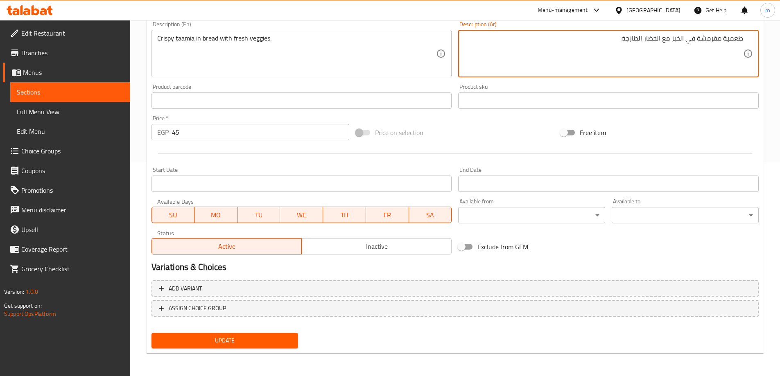
type textarea "طعمية مقرمشة في الخبز مع الخضار الطازجة."
click at [249, 341] on span "Update" at bounding box center [225, 341] width 134 height 10
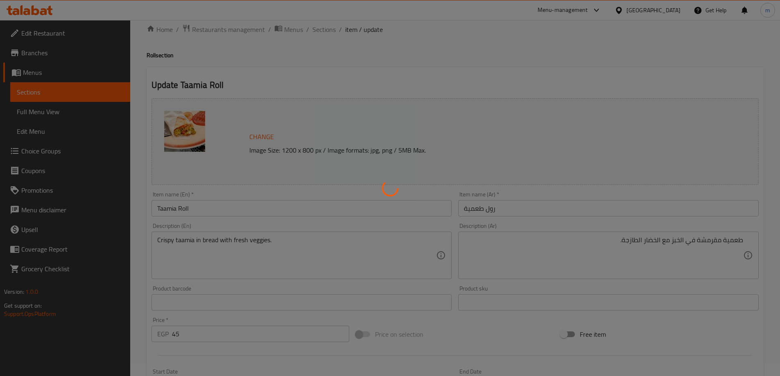
scroll to position [9, 0]
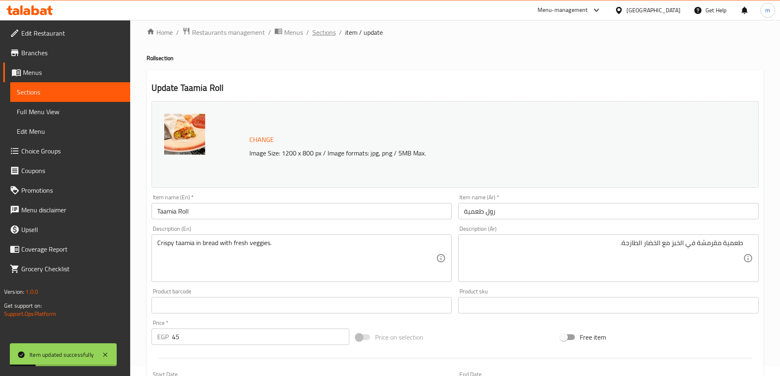
click at [325, 32] on span "Sections" at bounding box center [323, 32] width 23 height 10
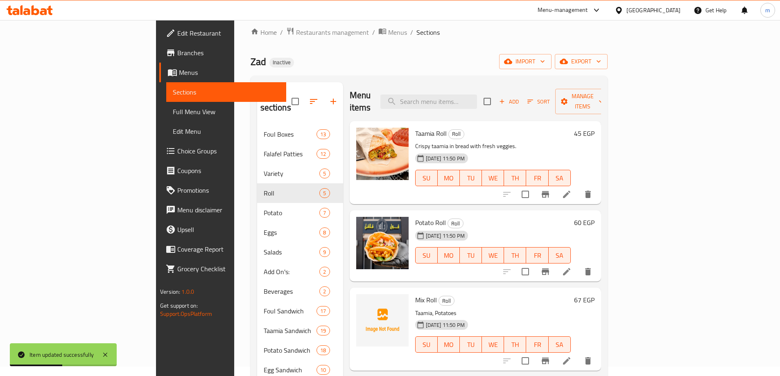
click at [578, 264] on li at bounding box center [566, 271] width 23 height 15
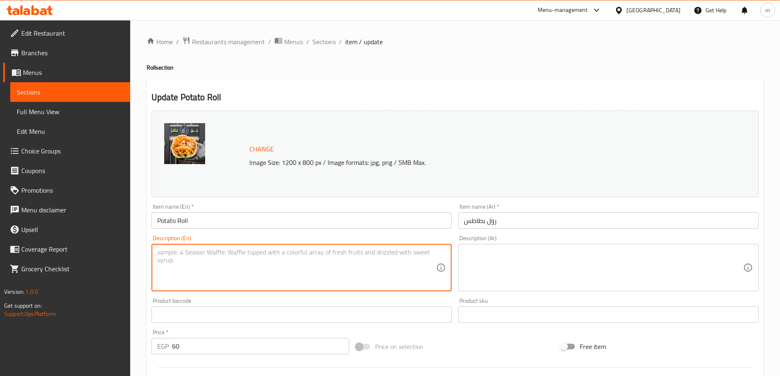
click at [331, 264] on textarea at bounding box center [296, 267] width 279 height 39
paste textarea "Mashed potato roll in soft bread."
type textarea "Mashed potato roll in soft bread."
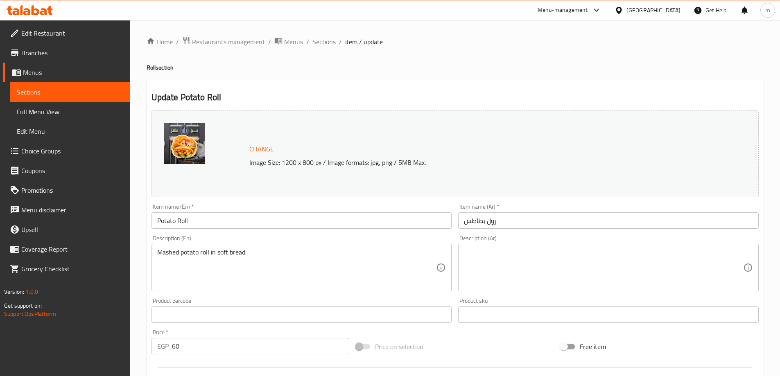
click at [607, 271] on textarea at bounding box center [603, 267] width 279 height 39
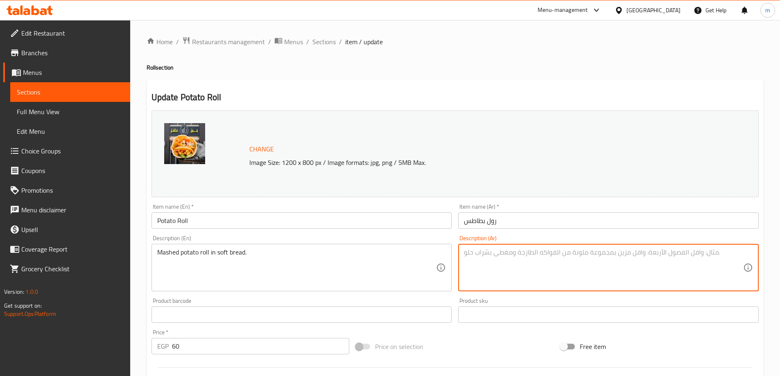
paste textarea "لفائف البطاطس المهروسة في الخبز الطري."
drag, startPoint x: 729, startPoint y: 253, endPoint x: 765, endPoint y: 255, distance: 35.3
click at [765, 255] on div "Home / Restaurants management / Menus / Sections / item / update Roll section U…" at bounding box center [455, 305] width 650 height 570
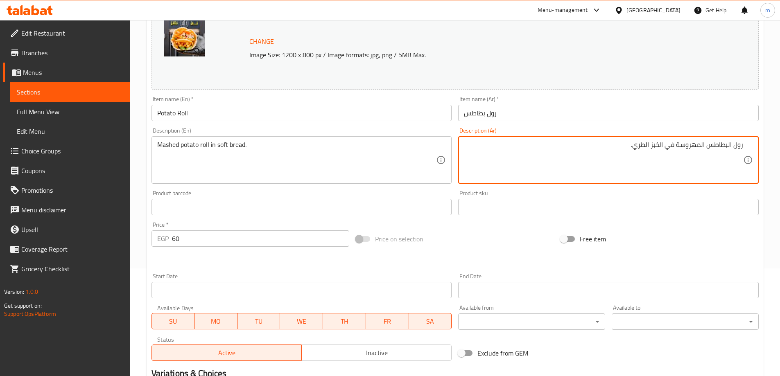
scroll to position [214, 0]
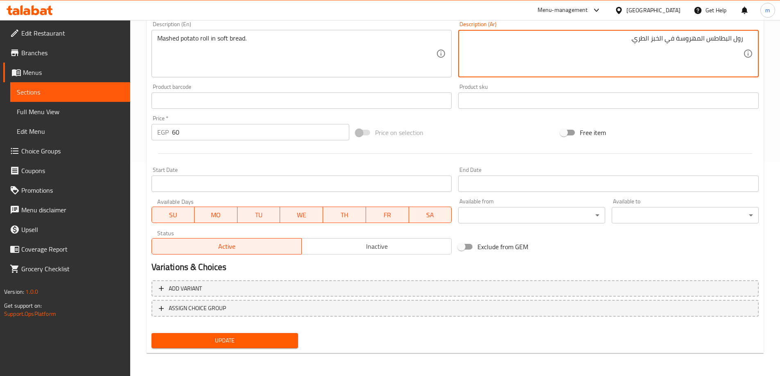
type textarea "رول البطاطس المهروسة في الخبز الطري."
click at [232, 350] on div "Update" at bounding box center [225, 341] width 154 height 22
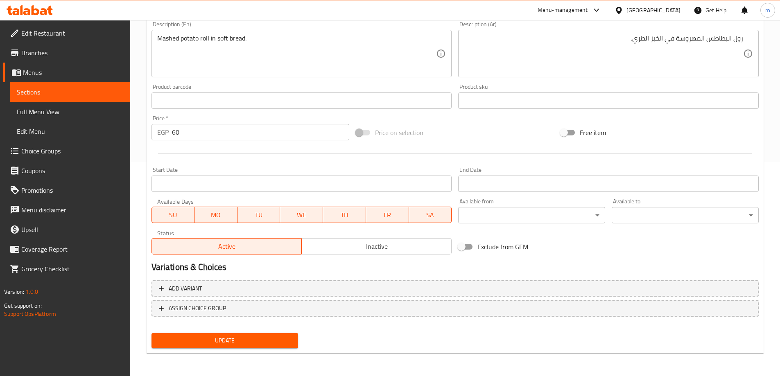
click at [239, 344] on span "Update" at bounding box center [225, 341] width 134 height 10
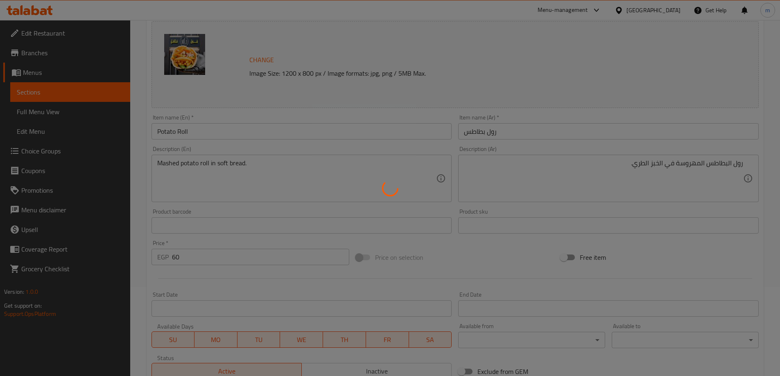
scroll to position [0, 0]
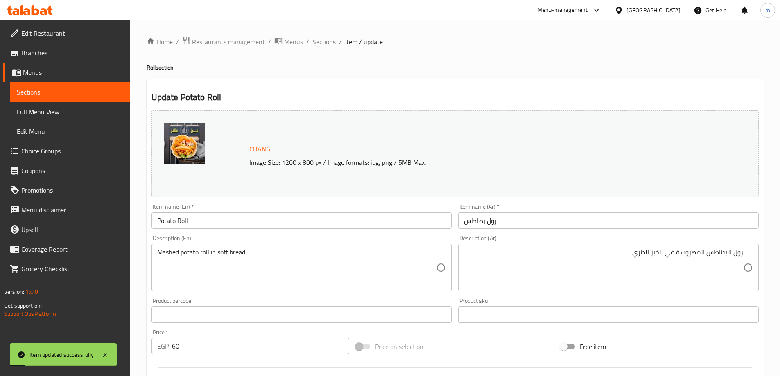
click at [325, 45] on span "Sections" at bounding box center [323, 42] width 23 height 10
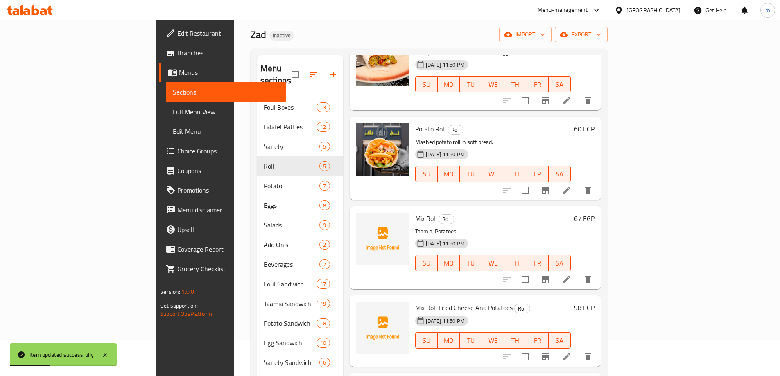
scroll to position [82, 0]
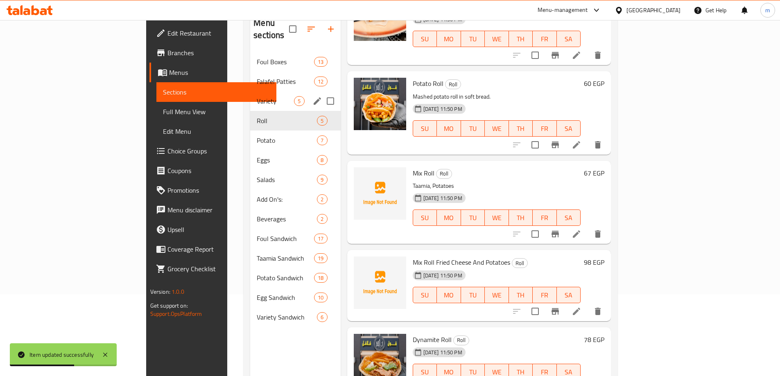
click at [257, 96] on span "Variety" at bounding box center [275, 101] width 37 height 10
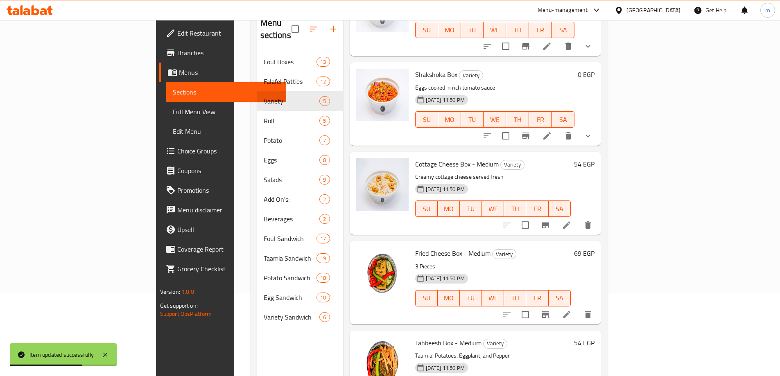
scroll to position [91, 0]
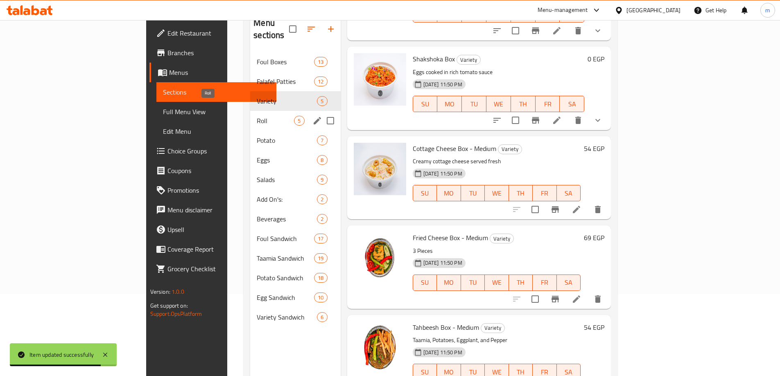
click at [257, 116] on span "Roll" at bounding box center [275, 121] width 37 height 10
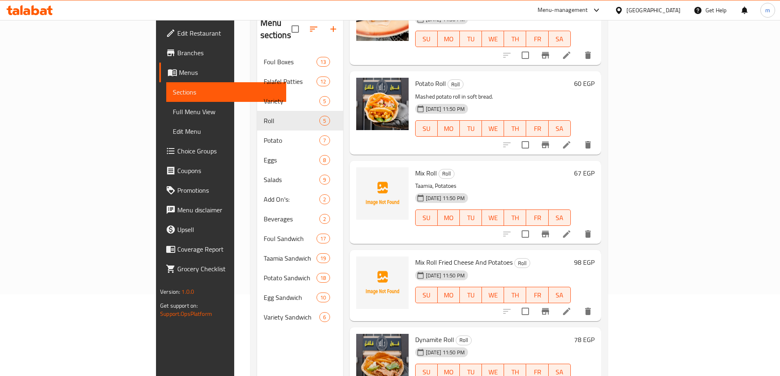
scroll to position [115, 0]
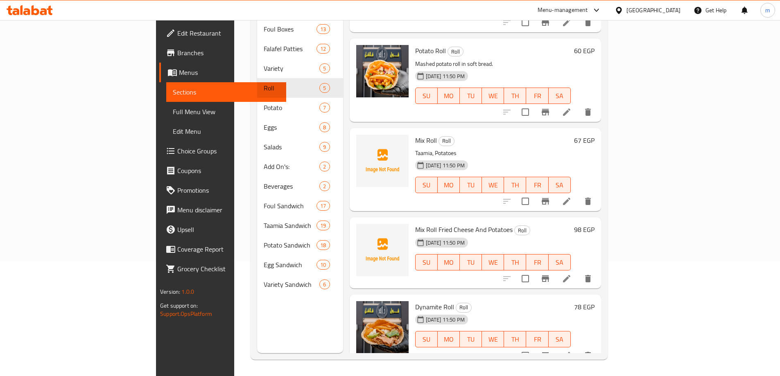
click at [578, 271] on li at bounding box center [566, 278] width 23 height 15
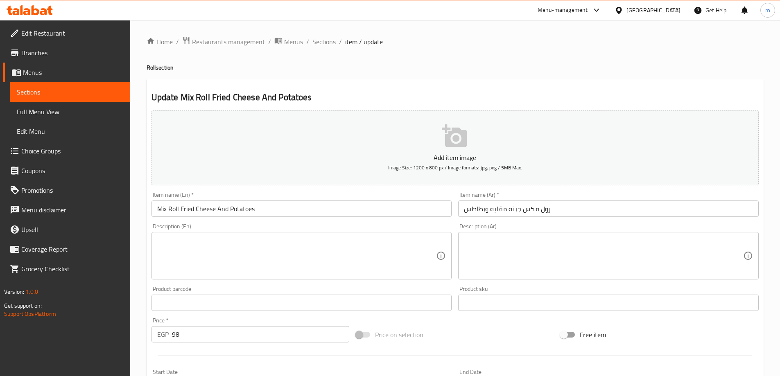
click at [247, 258] on textarea at bounding box center [296, 256] width 279 height 39
paste textarea "Roll stuffed with cheese and potatoes."
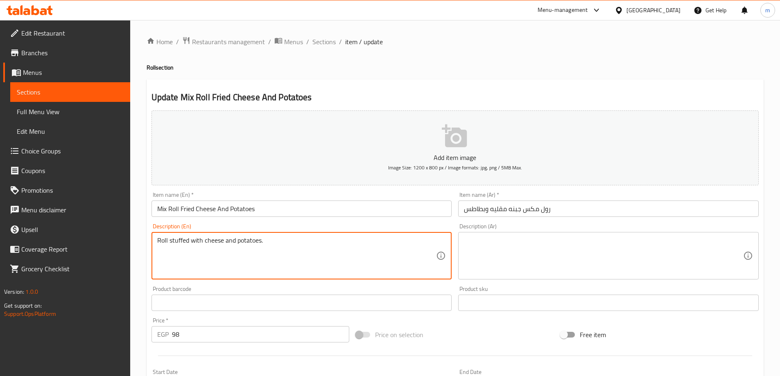
type textarea "Roll stuffed with cheese and potatoes."
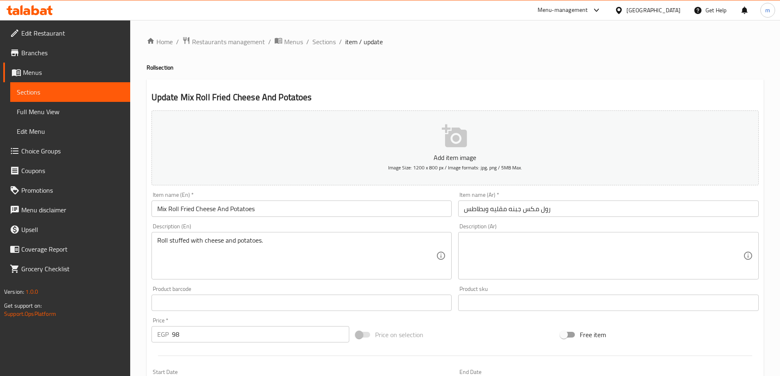
click at [585, 261] on textarea at bounding box center [603, 256] width 279 height 39
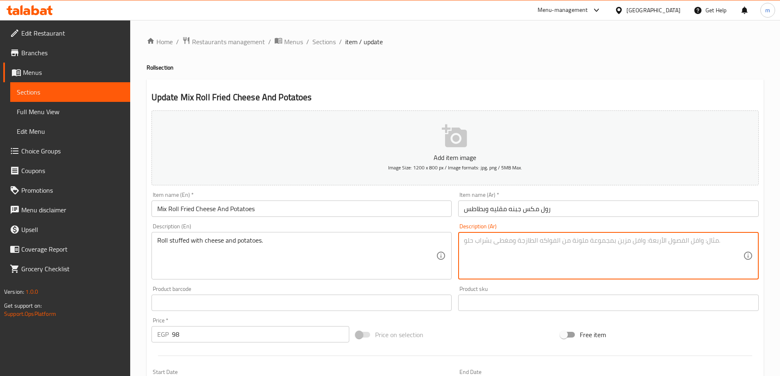
paste textarea "لفائف محشوة بالجبن والبطاطس."
click at [737, 246] on textarea "لفائف محشوة بالجبن والبطاطس." at bounding box center [603, 256] width 279 height 39
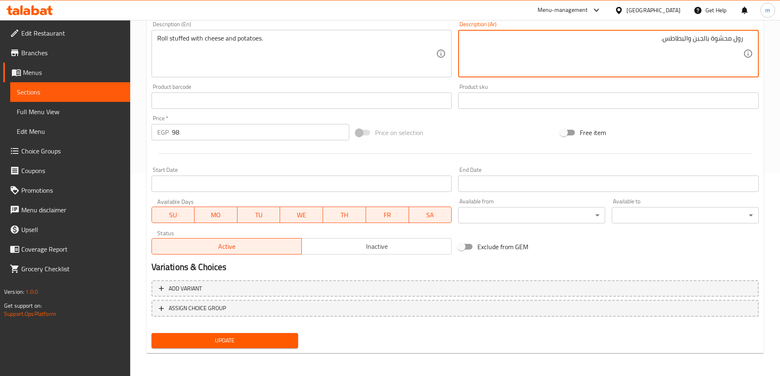
type textarea "رول محشوة بالجبن والبطاطس."
click at [228, 346] on button "Update" at bounding box center [224, 340] width 147 height 15
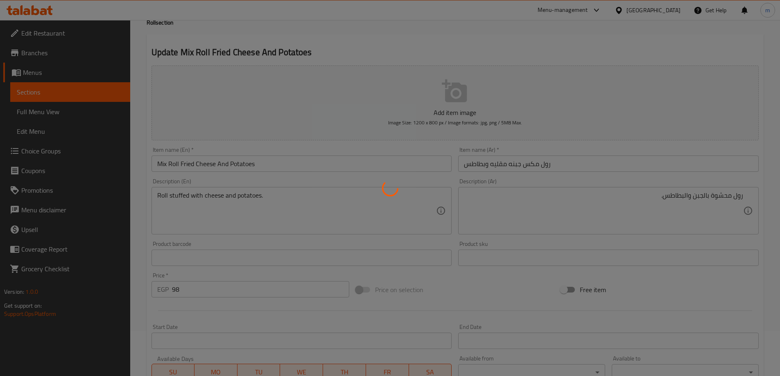
scroll to position [0, 0]
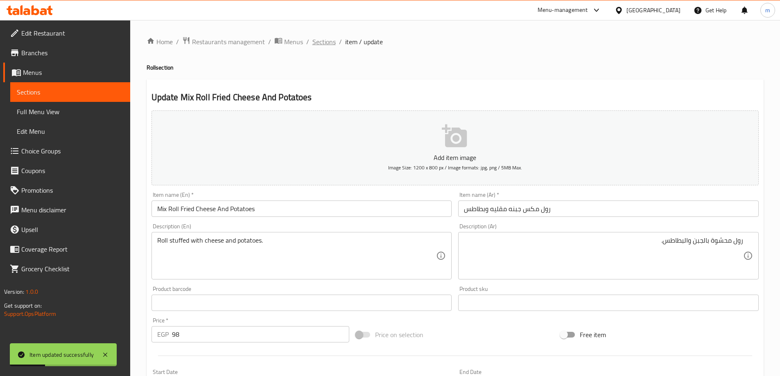
click at [333, 41] on span "Sections" at bounding box center [323, 42] width 23 height 10
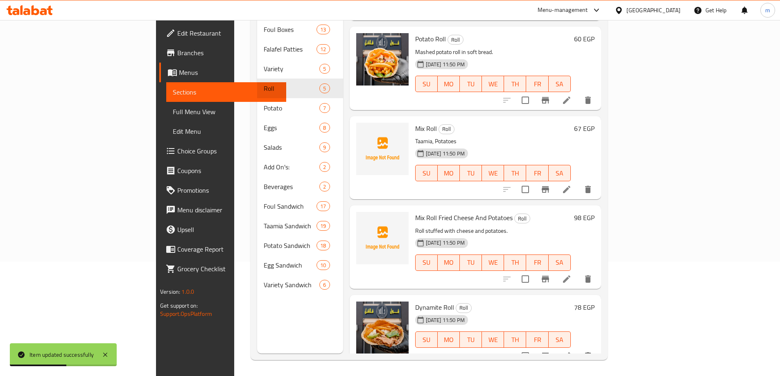
scroll to position [115, 0]
click at [578, 348] on li at bounding box center [566, 355] width 23 height 15
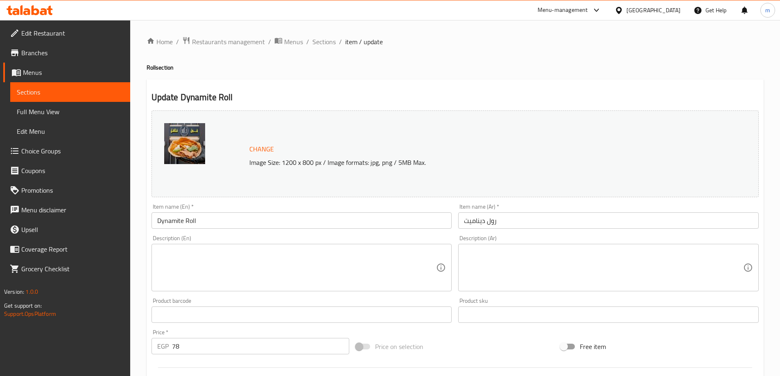
click at [305, 262] on textarea at bounding box center [296, 267] width 279 height 39
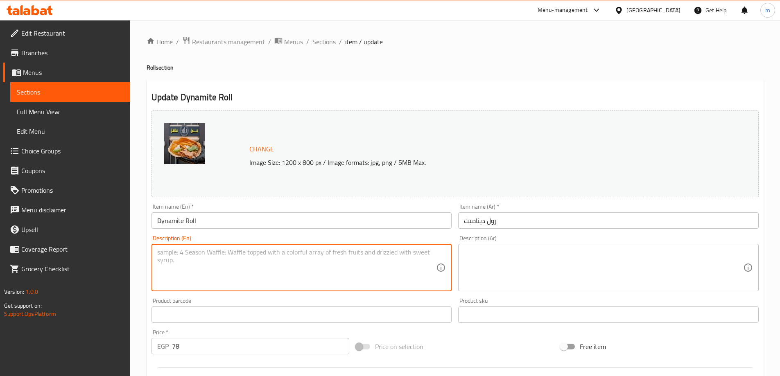
paste textarea "Spicy, cheesy potato roll."
type textarea "Spicy, cheesy potato roll."
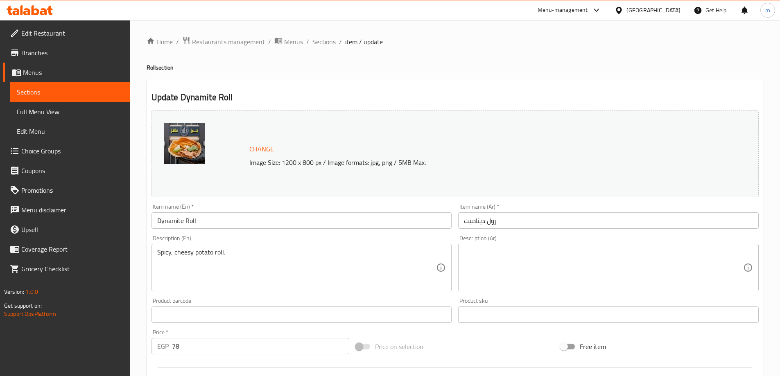
click at [661, 272] on textarea at bounding box center [603, 267] width 279 height 39
paste textarea "لفائف البطاطس الحارة والجبنية."
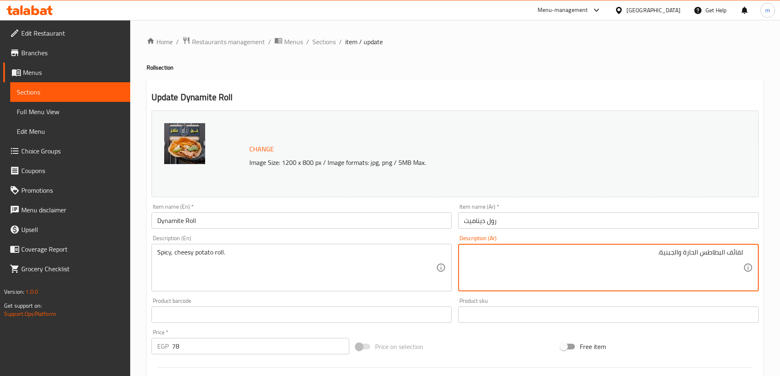
click at [735, 257] on textarea "لفائف البطاطس الحارة والجبنية." at bounding box center [603, 267] width 279 height 39
drag, startPoint x: 682, startPoint y: 255, endPoint x: 666, endPoint y: 255, distance: 16.0
click at [666, 255] on textarea "رول البطاطس الحارة والجبنية." at bounding box center [603, 267] width 279 height 39
click at [683, 253] on textarea "رول البطاطس الحارة والتشيزي." at bounding box center [603, 267] width 279 height 39
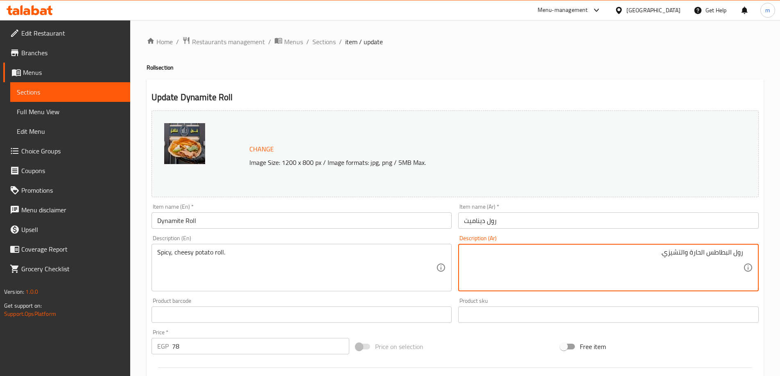
drag, startPoint x: 681, startPoint y: 253, endPoint x: 686, endPoint y: 253, distance: 4.9
click at [686, 253] on textarea "رول البطاطس الحارة والتشيزي." at bounding box center [603, 267] width 279 height 39
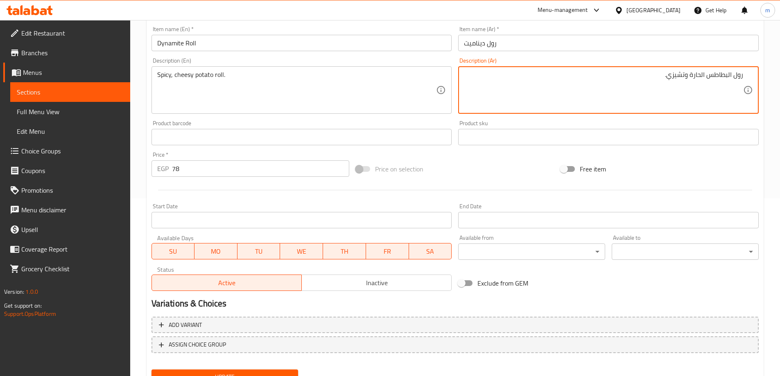
scroll to position [214, 0]
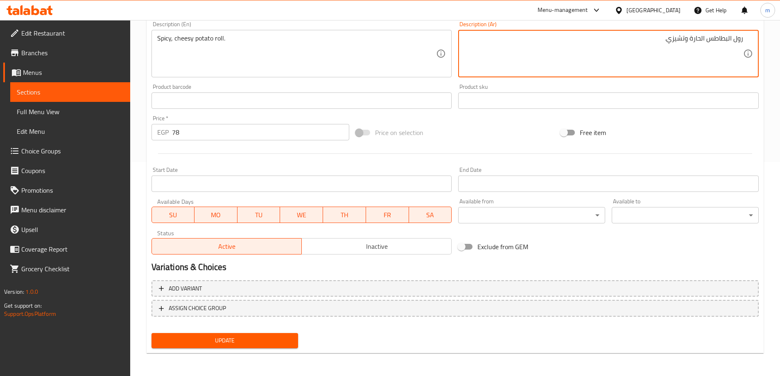
type textarea "رول البطاطس الحارة وتشيزي."
click at [243, 343] on span "Update" at bounding box center [225, 341] width 134 height 10
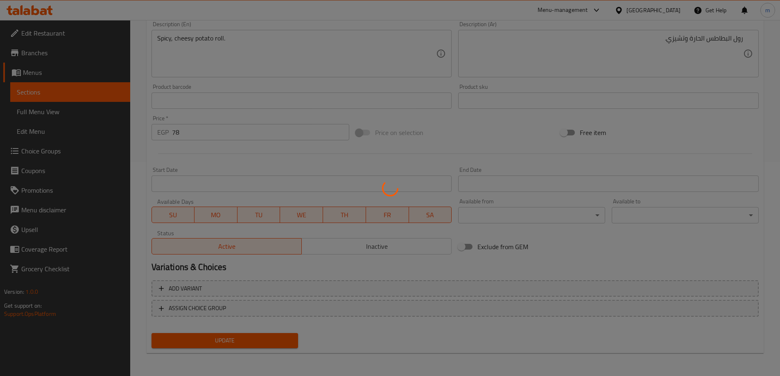
scroll to position [0, 0]
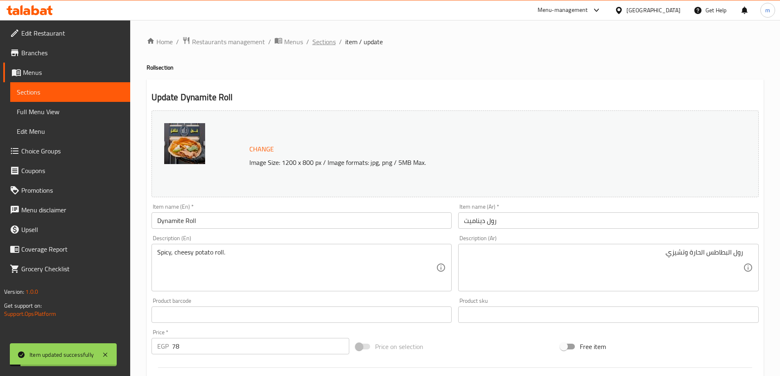
click at [330, 46] on span "Sections" at bounding box center [323, 42] width 23 height 10
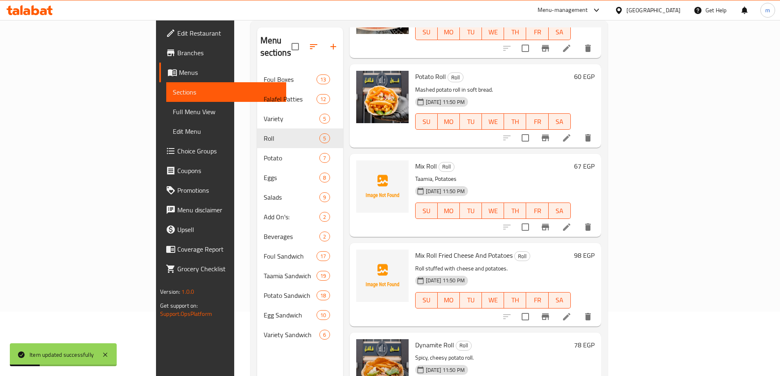
scroll to position [115, 0]
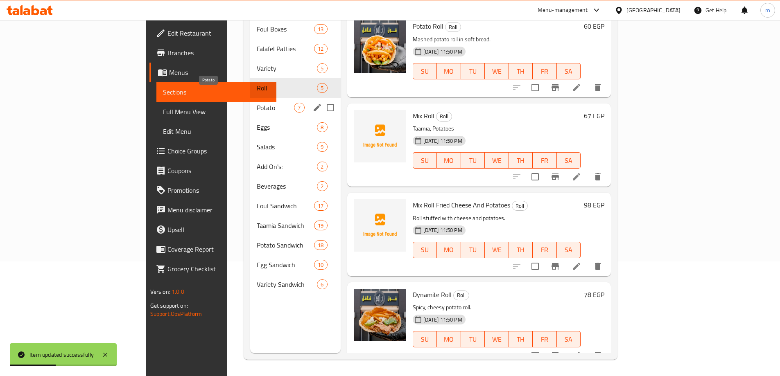
click at [257, 103] on span "Potato" at bounding box center [275, 108] width 37 height 10
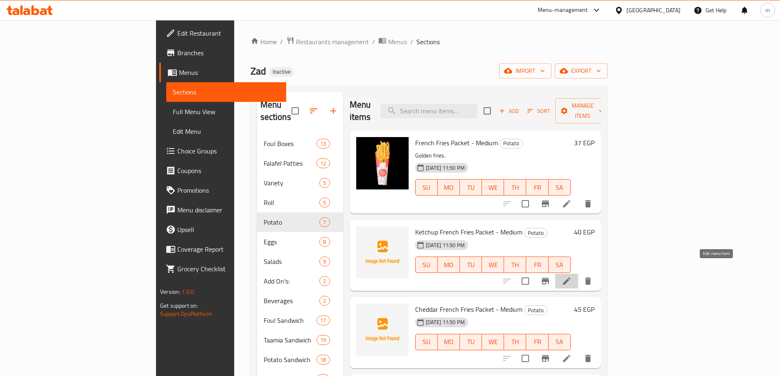
click at [570, 278] on icon at bounding box center [566, 281] width 7 height 7
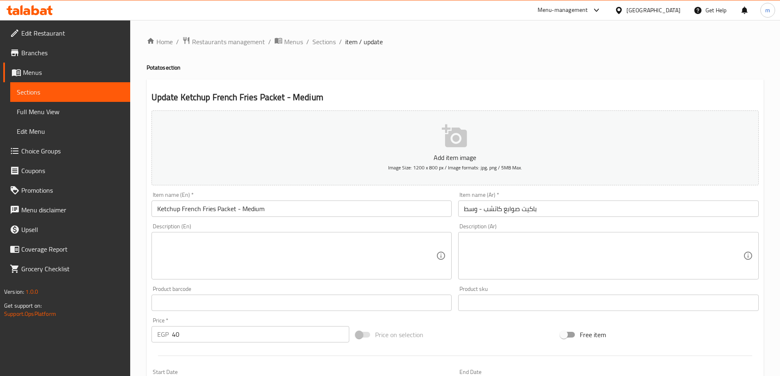
click at [338, 257] on textarea at bounding box center [296, 256] width 279 height 39
paste textarea "Fries drizzled with ketchup"
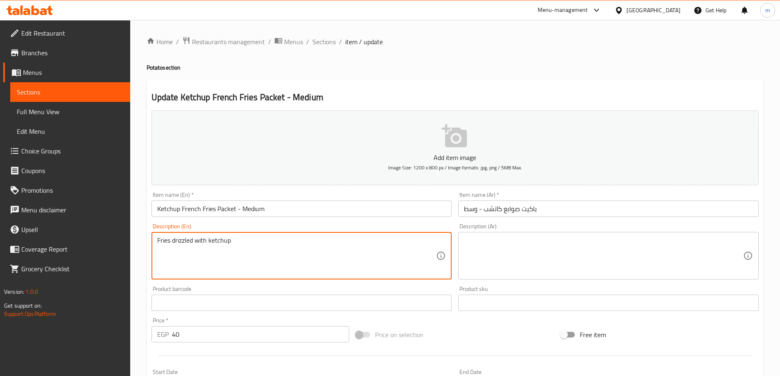
type textarea "Fries drizzled with ketchup"
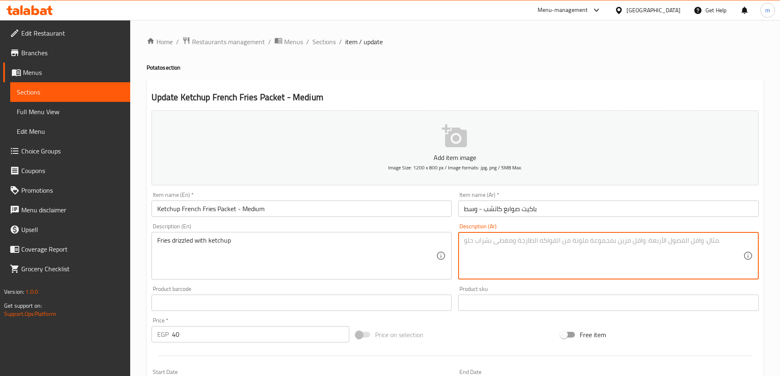
click at [665, 257] on textarea at bounding box center [603, 256] width 279 height 39
paste textarea "بطاطس مقلية مع صلصة الكاتشب"
click at [704, 239] on textarea "بطاطس مقلية مع صلصة الكاتشب" at bounding box center [603, 256] width 279 height 39
click at [667, 242] on textarea "بطاطس مقلية دريزل مع صلصة الكاتشب" at bounding box center [603, 256] width 279 height 39
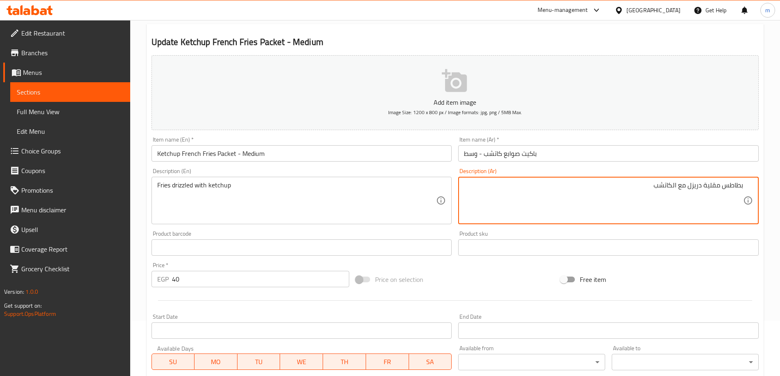
scroll to position [202, 0]
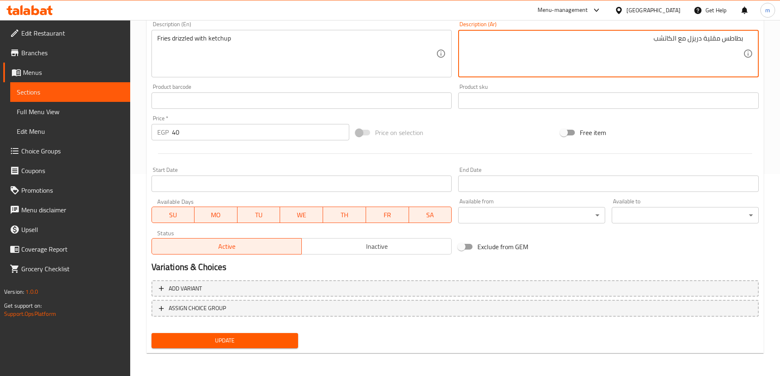
type textarea "بطاطس مقلية دريزل مع الكاتشب"
click at [224, 345] on span "Update" at bounding box center [225, 341] width 134 height 10
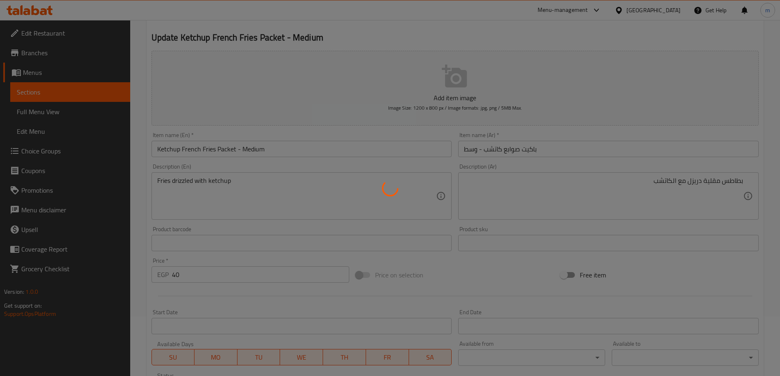
scroll to position [0, 0]
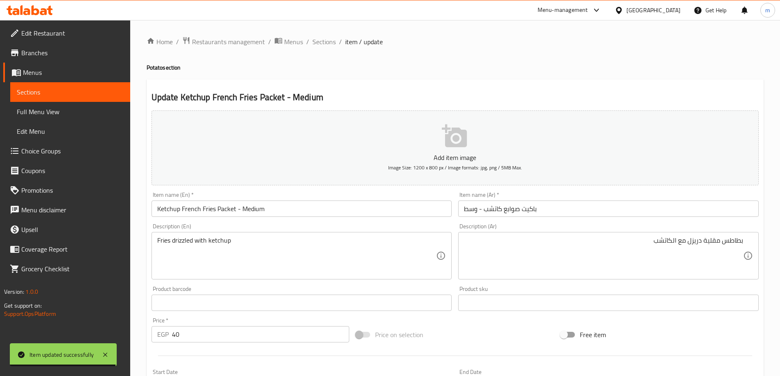
click at [554, 208] on input "باكيت صوابع كاتشب - وسط" at bounding box center [608, 209] width 300 height 16
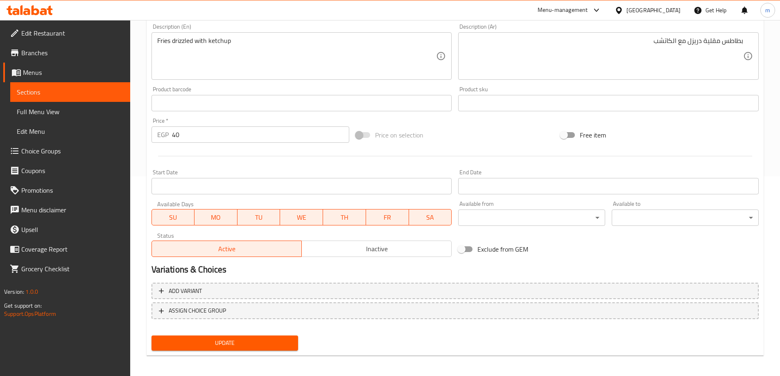
scroll to position [202, 0]
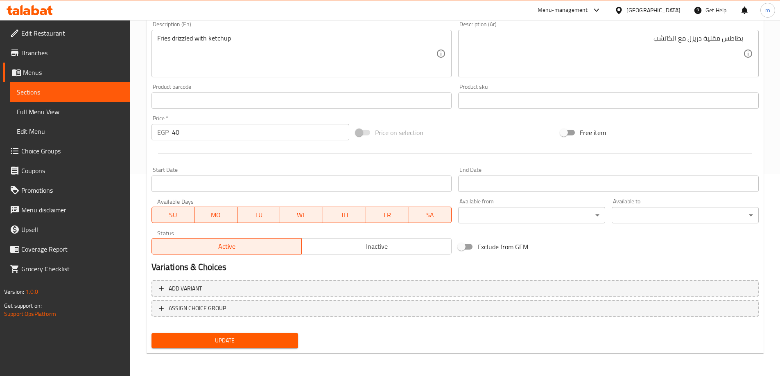
click at [258, 337] on span "Update" at bounding box center [225, 341] width 134 height 10
click at [266, 339] on span "Update" at bounding box center [225, 341] width 134 height 10
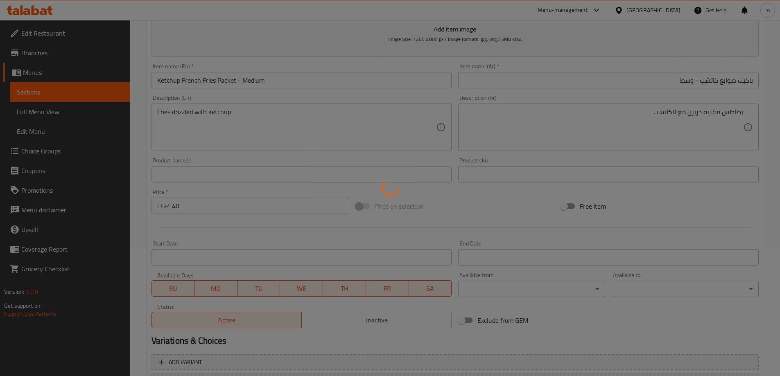
scroll to position [0, 0]
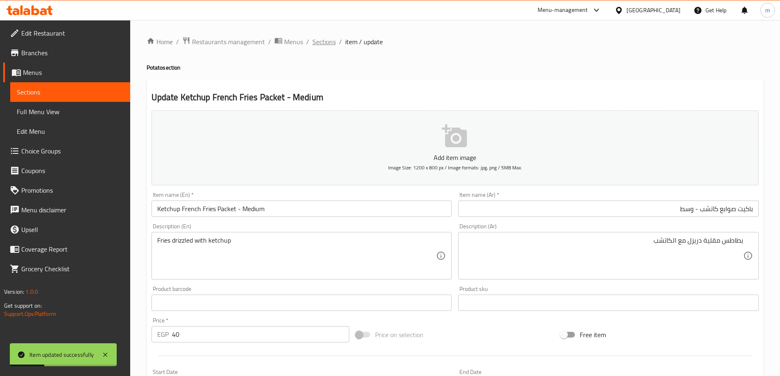
click at [325, 39] on span "Sections" at bounding box center [323, 42] width 23 height 10
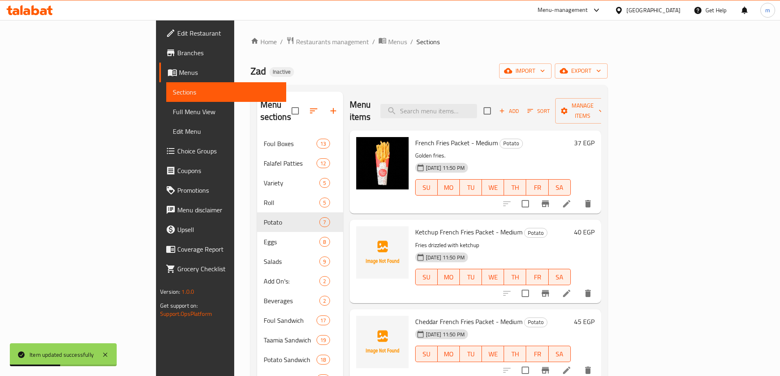
scroll to position [41, 0]
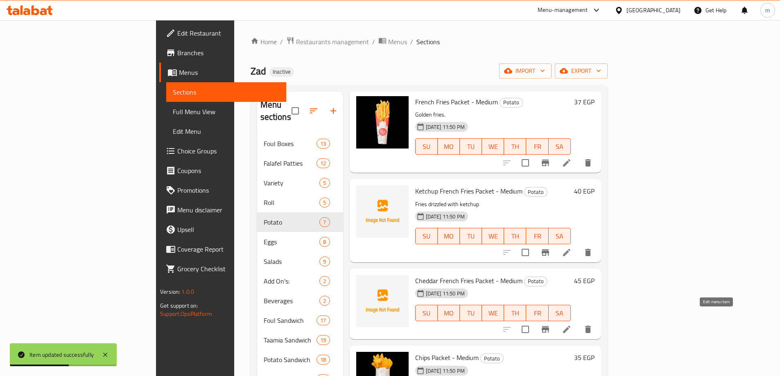
click at [571, 325] on icon at bounding box center [567, 330] width 10 height 10
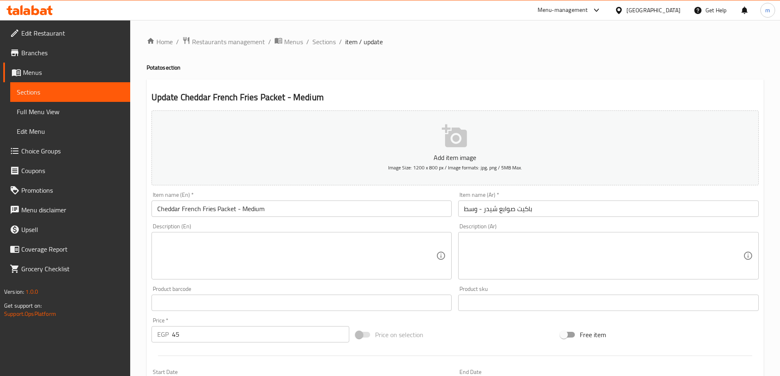
click at [345, 249] on textarea at bounding box center [296, 256] width 279 height 39
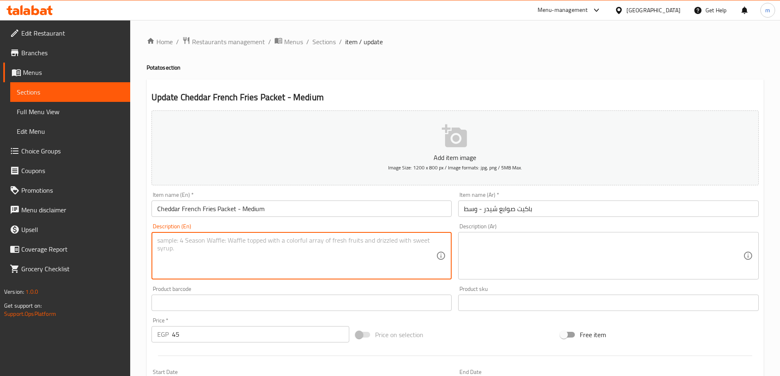
paste textarea "Fries topped with cheddar cheese"
type textarea "Fries topped with cheddar cheese"
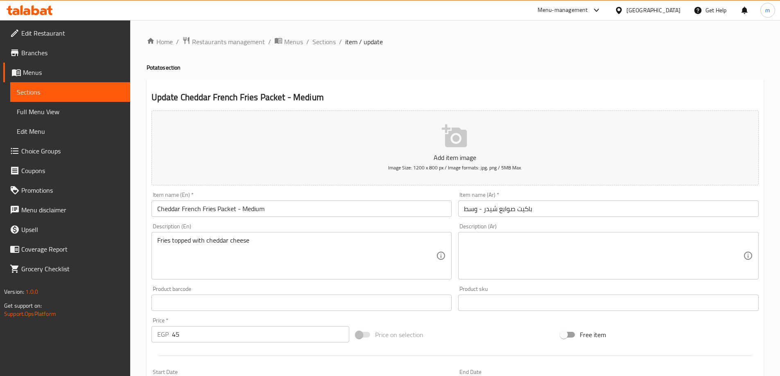
click at [687, 248] on textarea at bounding box center [603, 256] width 279 height 39
paste textarea "بطاطس مقلية مغطاة بجبن الشيدر"
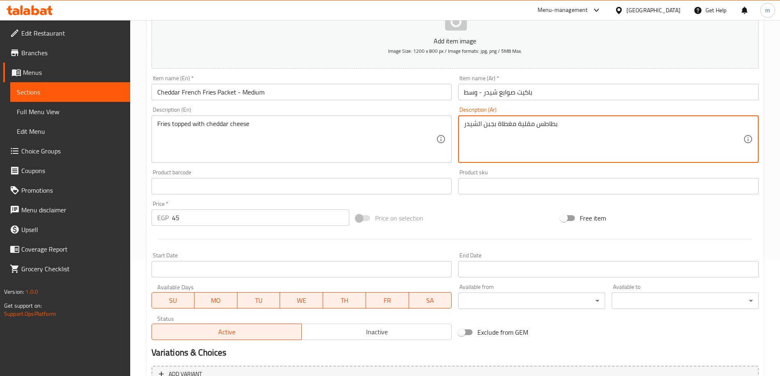
scroll to position [202, 0]
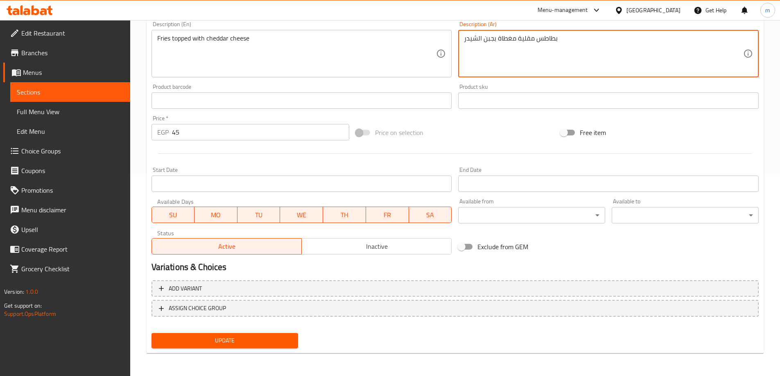
type textarea "بطاطس مقلية مغطاة بجبن الشيدر"
click at [245, 337] on span "Update" at bounding box center [225, 341] width 134 height 10
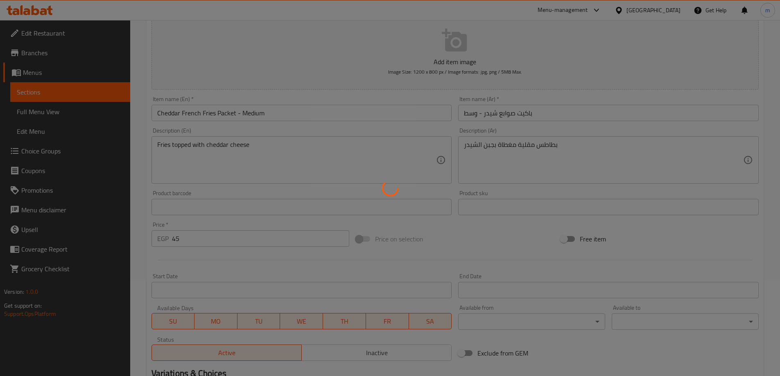
scroll to position [0, 0]
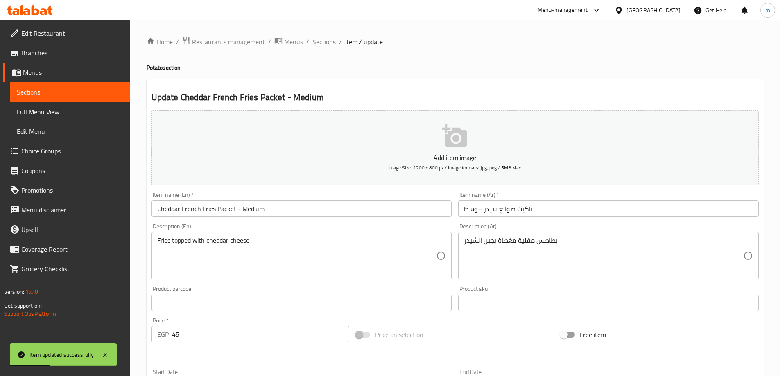
click at [319, 41] on span "Sections" at bounding box center [323, 42] width 23 height 10
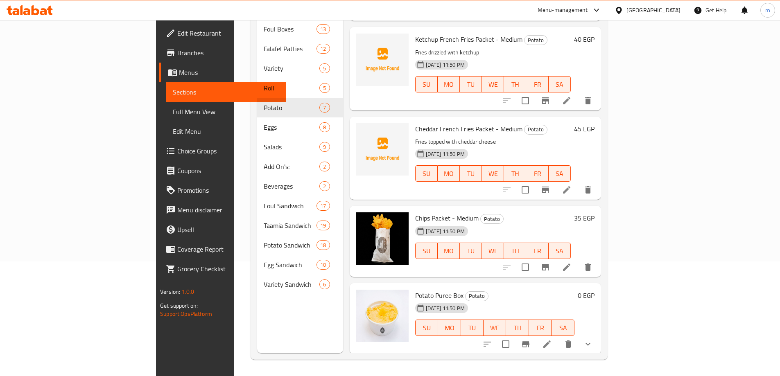
scroll to position [82, 0]
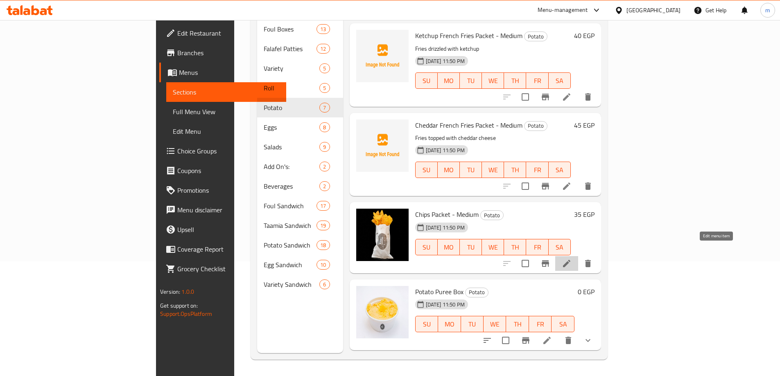
click at [570, 260] on icon at bounding box center [566, 263] width 7 height 7
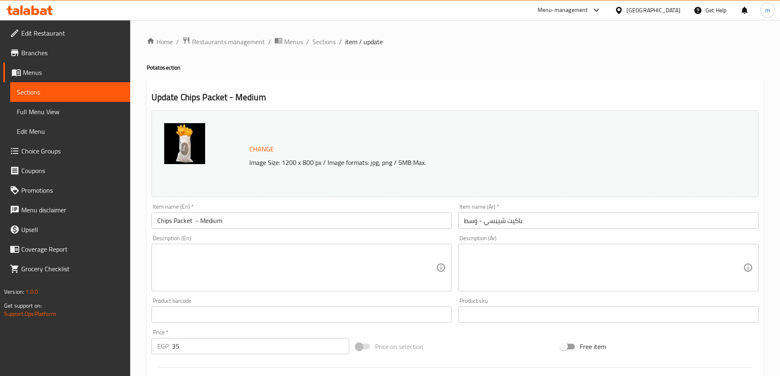
click at [384, 258] on textarea at bounding box center [296, 267] width 279 height 39
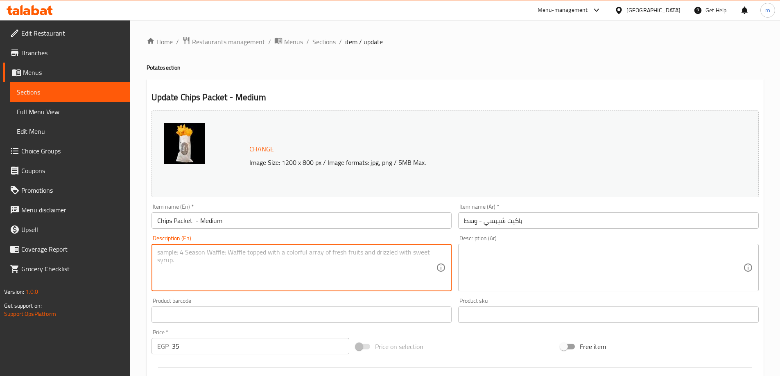
paste textarea "Classic potato chips."
type textarea "Classic potato chips."
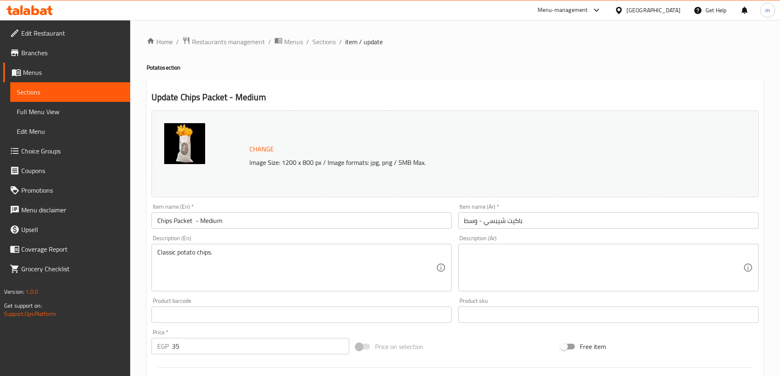
click at [565, 262] on textarea at bounding box center [603, 267] width 279 height 39
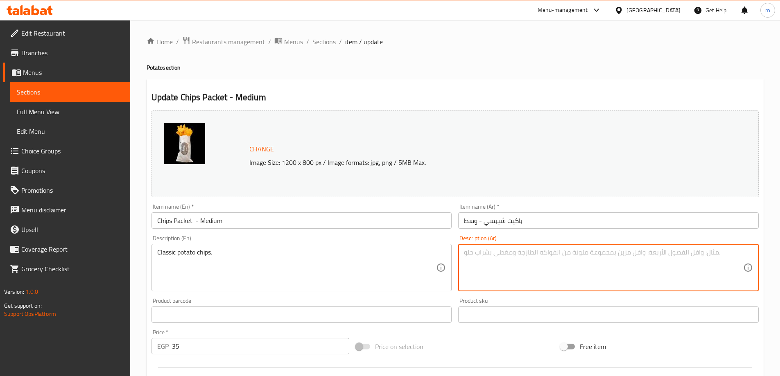
paste textarea "رقائق البطاطس الكلاسيكية."
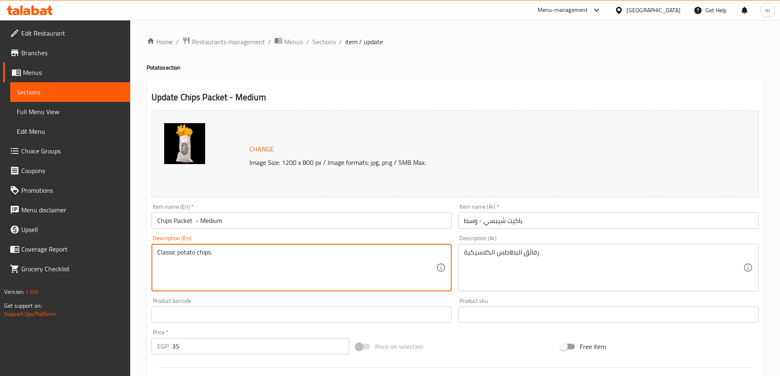
click at [205, 254] on textarea "Classic potato chips." at bounding box center [296, 267] width 279 height 39
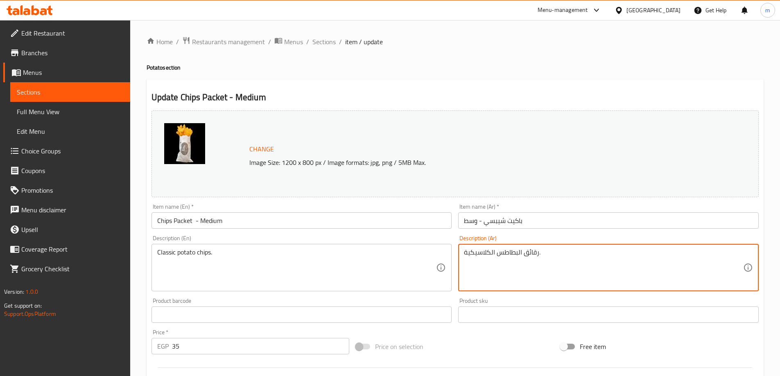
click at [532, 253] on textarea "رقائق البطاطس الكلاسيكية." at bounding box center [603, 267] width 279 height 39
paste textarea "يبسى"
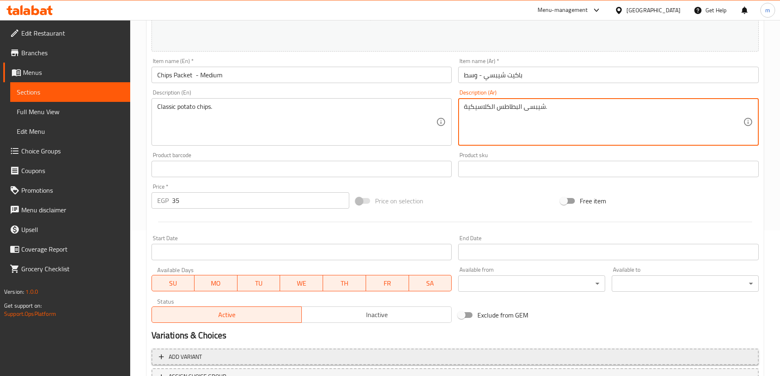
scroll to position [214, 0]
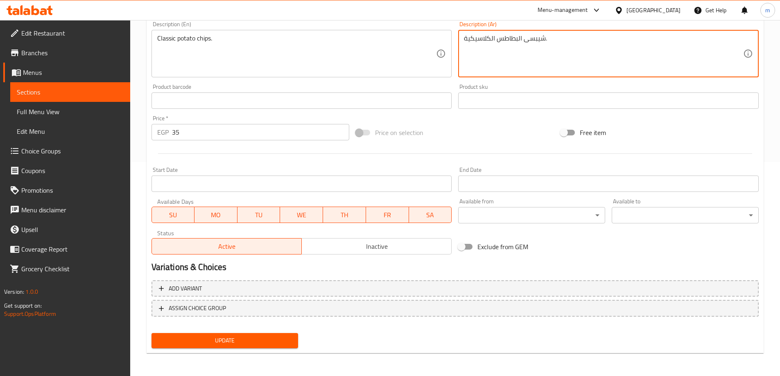
type textarea "شيبسى البطاطس الكلاسيكية."
click at [280, 340] on span "Update" at bounding box center [225, 341] width 134 height 10
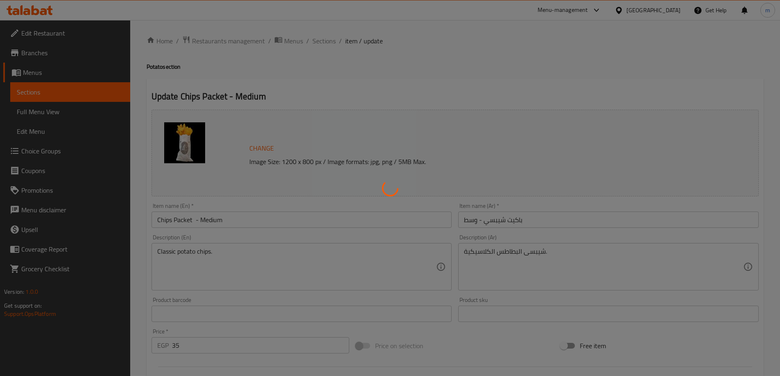
scroll to position [0, 0]
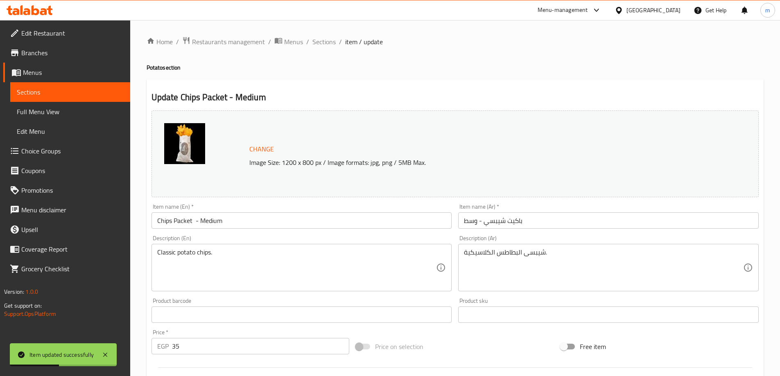
click at [323, 39] on span "Sections" at bounding box center [323, 42] width 23 height 10
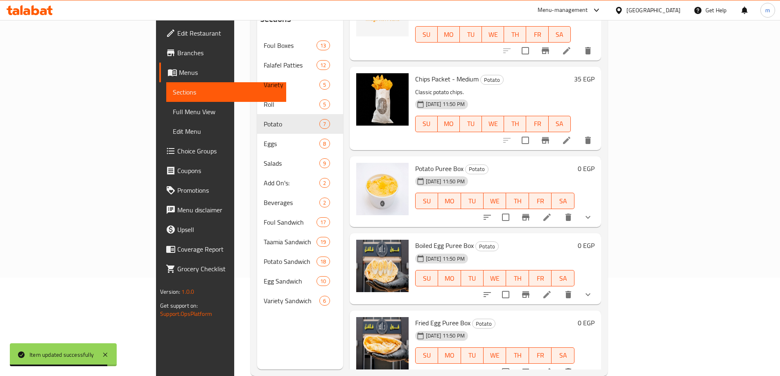
scroll to position [115, 0]
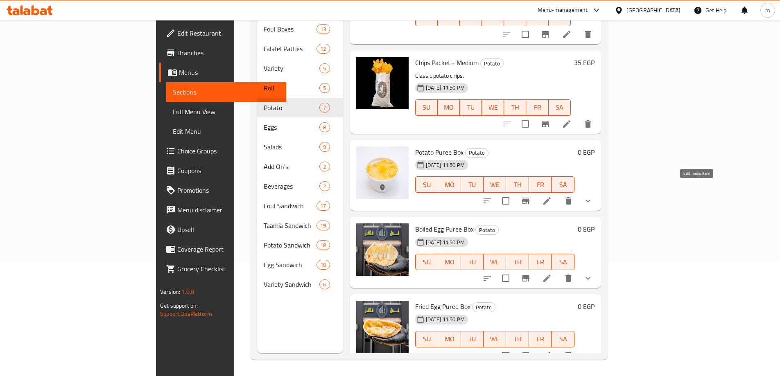
click at [552, 196] on icon at bounding box center [547, 201] width 10 height 10
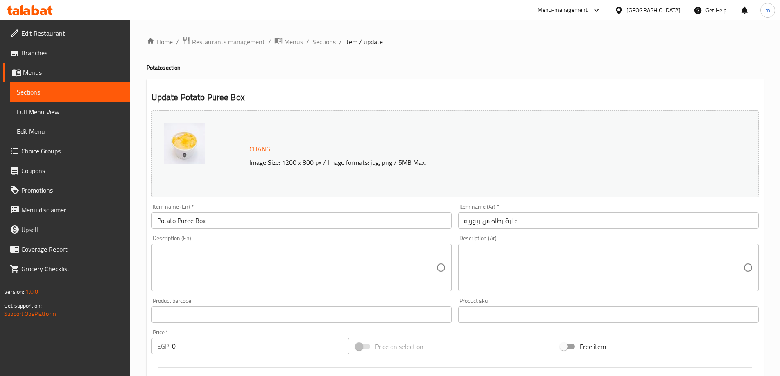
click at [219, 255] on textarea at bounding box center [296, 267] width 279 height 39
paste textarea "Creamy mashed potatoes."
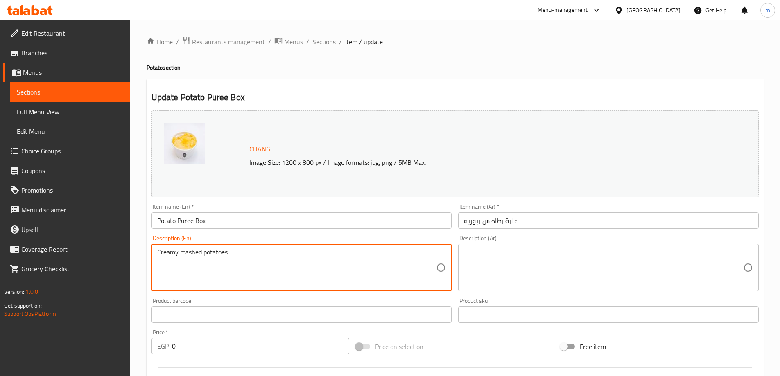
type textarea "Creamy mashed potatoes."
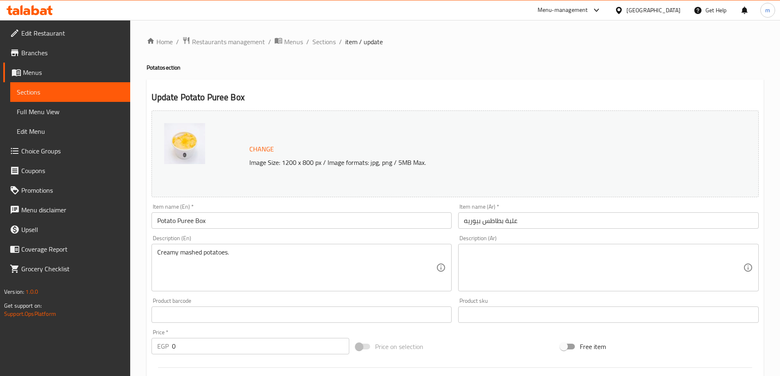
click at [585, 270] on textarea at bounding box center [603, 267] width 279 height 39
paste textarea "البطاطس المهروسة ألكريميه."
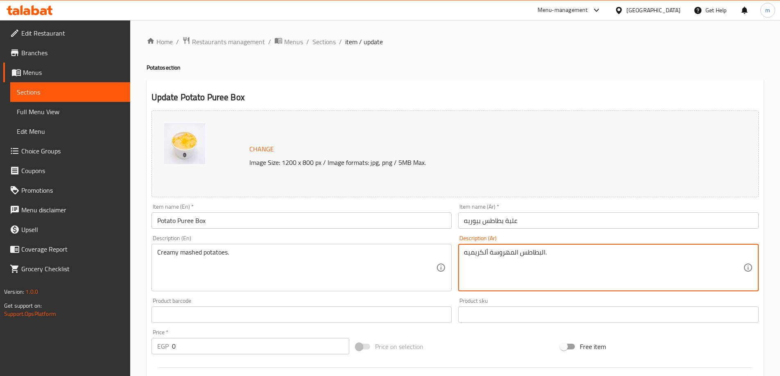
click at [487, 255] on textarea "البطاطس المهروسة ألكريميه." at bounding box center [603, 267] width 279 height 39
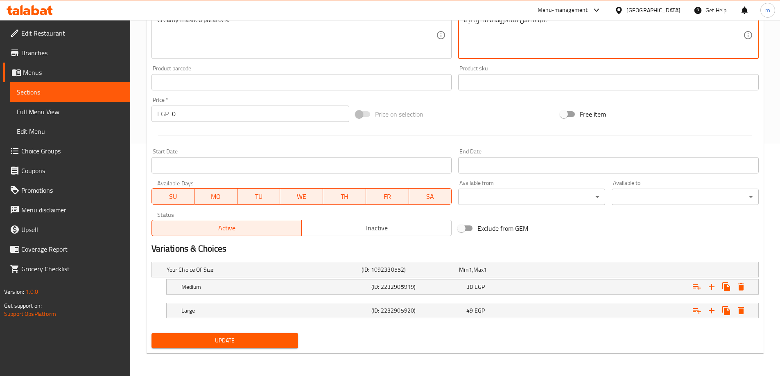
type textarea "البطاطس المهروسة الكريميه."
click at [221, 336] on span "Update" at bounding box center [225, 341] width 134 height 10
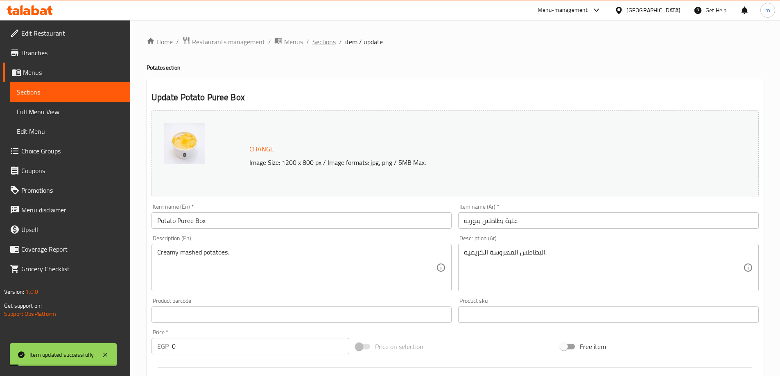
click at [320, 42] on span "Sections" at bounding box center [323, 42] width 23 height 10
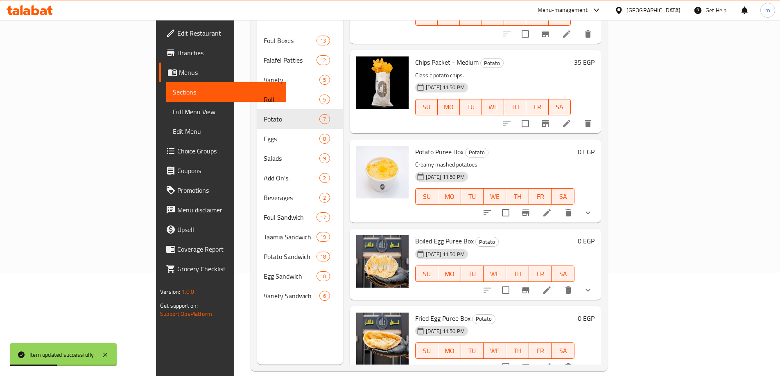
scroll to position [115, 0]
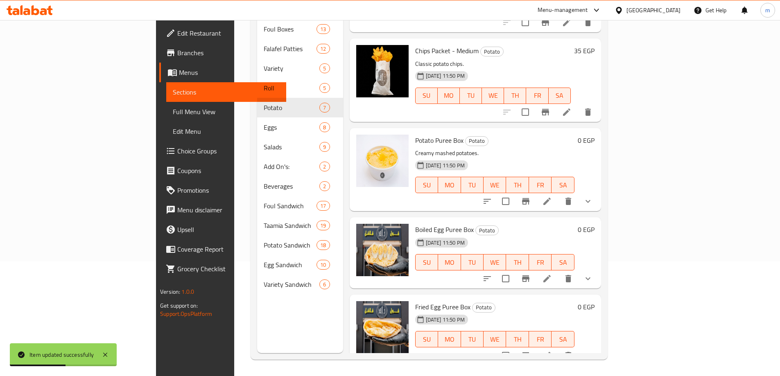
click at [552, 274] on icon at bounding box center [547, 279] width 10 height 10
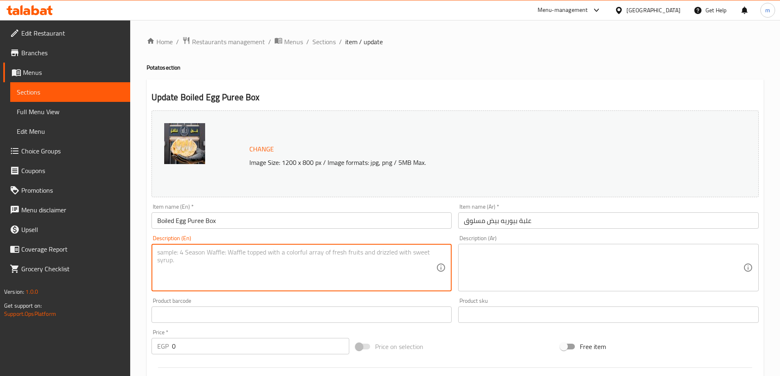
click at [364, 265] on textarea at bounding box center [296, 267] width 279 height 39
paste textarea "Mashed potatoes with boiled eggs."
type textarea "Mashed potatoes with boiled eggs."
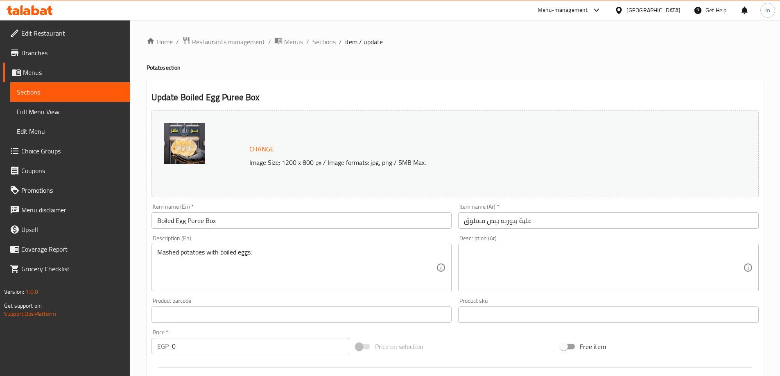
click at [654, 268] on textarea at bounding box center [603, 267] width 279 height 39
paste textarea "بطاطس مهروسة مع بيض مسلوق."
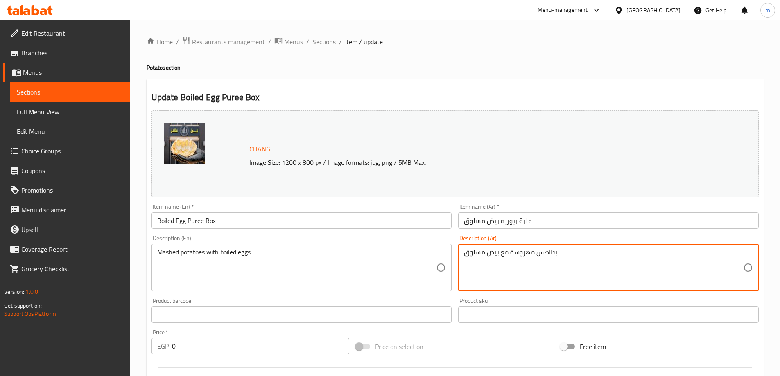
scroll to position [233, 0]
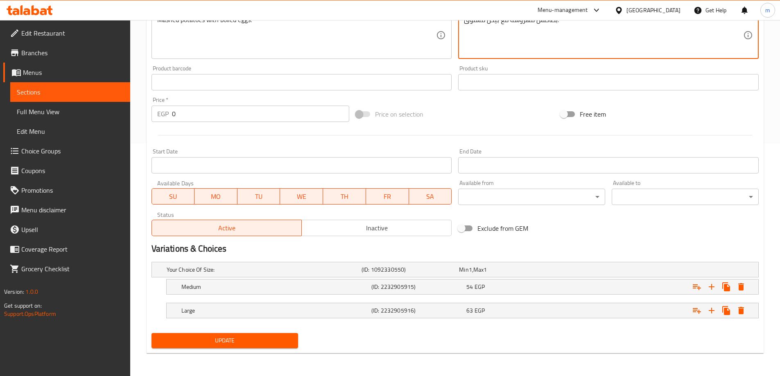
type textarea "بطاطس مهروسة مع بيض مسلوق."
click at [243, 336] on span "Update" at bounding box center [225, 341] width 134 height 10
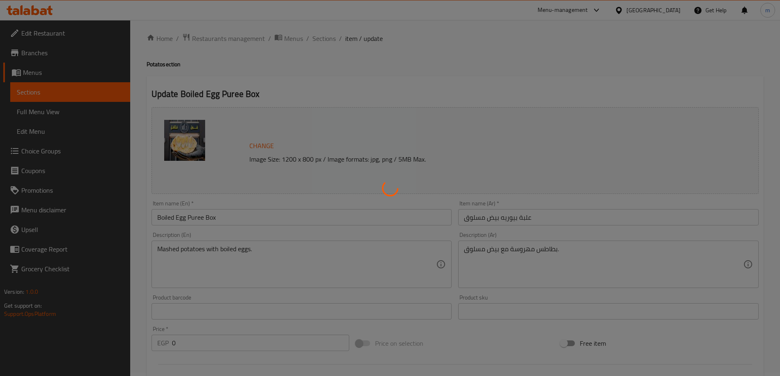
scroll to position [0, 0]
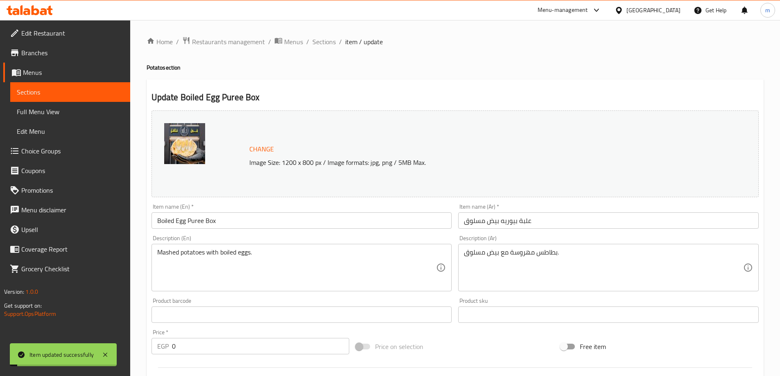
click at [319, 43] on span "Sections" at bounding box center [323, 42] width 23 height 10
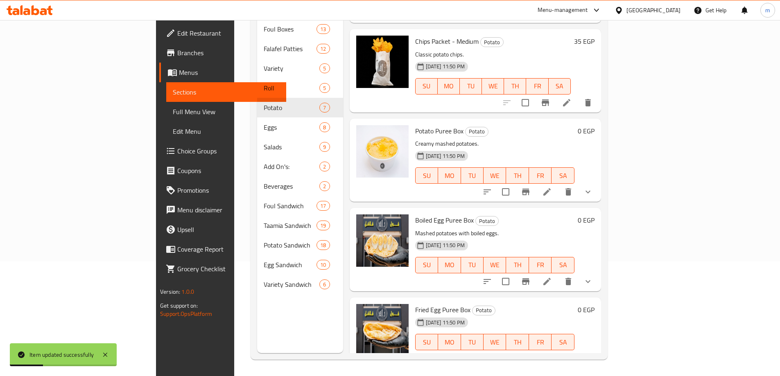
scroll to position [258, 0]
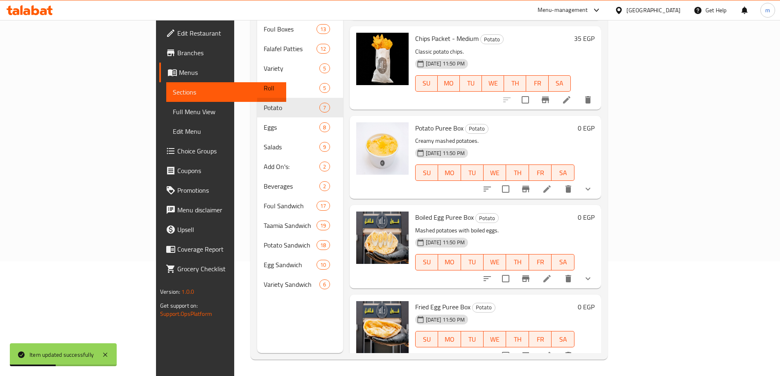
click at [558, 348] on li at bounding box center [546, 355] width 23 height 15
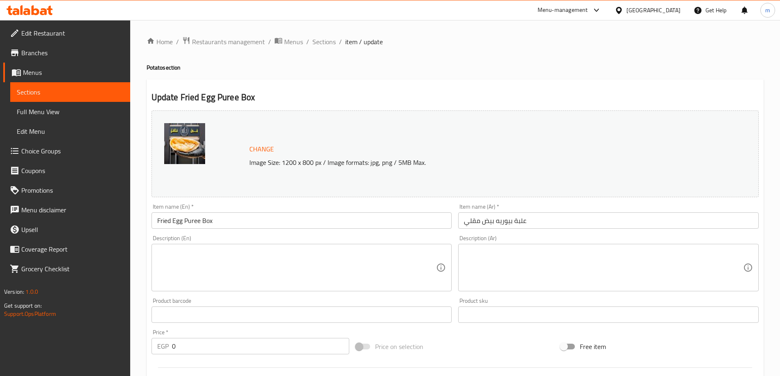
click at [248, 256] on textarea at bounding box center [296, 267] width 279 height 39
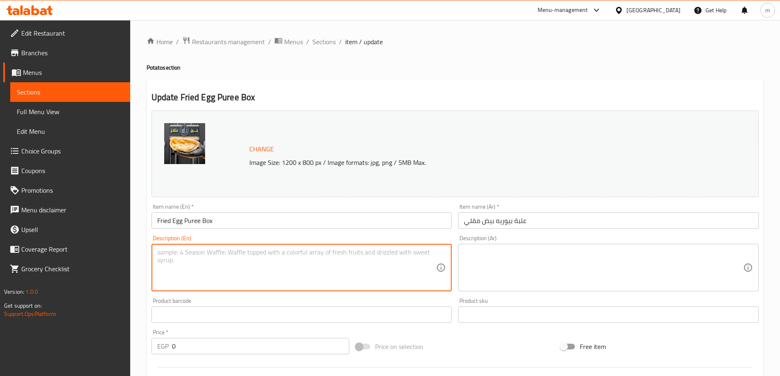
paste textarea "Mashed potatoes with fried eggs."
type textarea "Mashed potatoes with fried eggs."
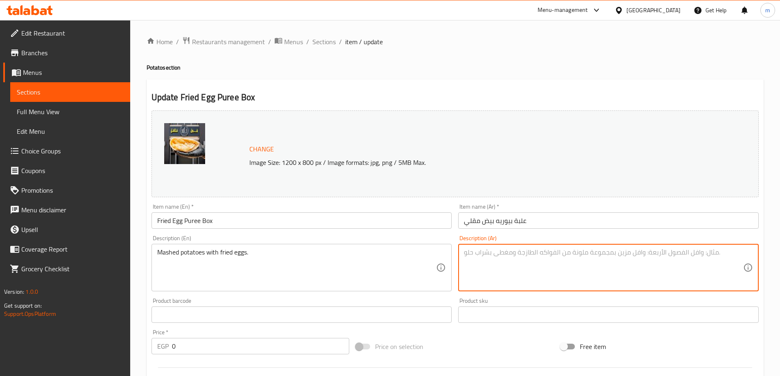
click at [633, 268] on textarea at bounding box center [603, 267] width 279 height 39
paste textarea "بطاطس مهروسة مع [PERSON_NAME]."
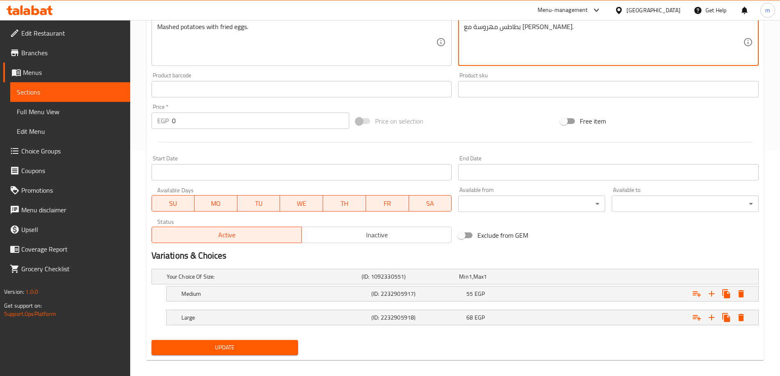
scroll to position [233, 0]
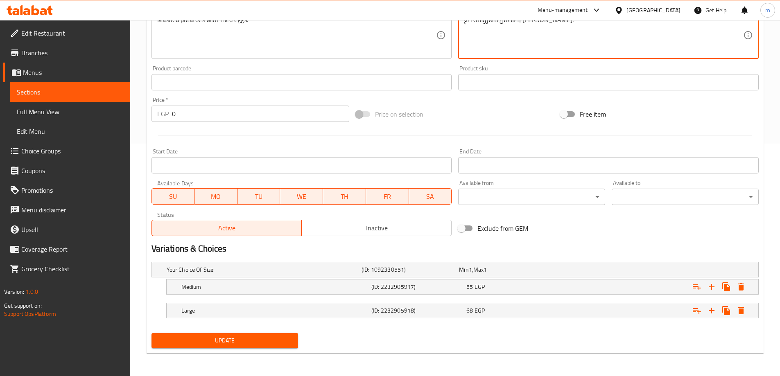
type textarea "بطاطس مهروسة مع [PERSON_NAME]."
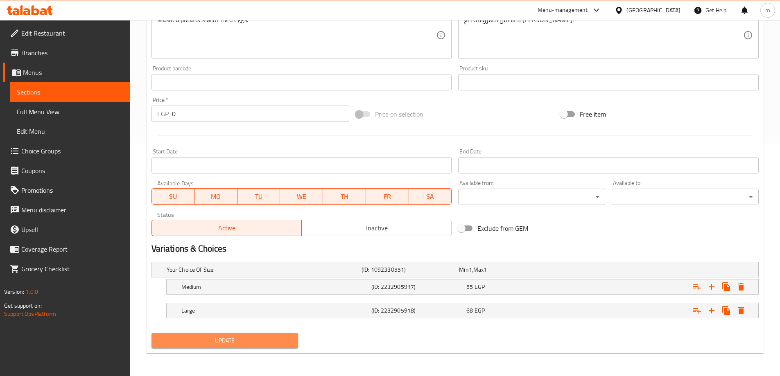
click at [238, 338] on span "Update" at bounding box center [225, 341] width 134 height 10
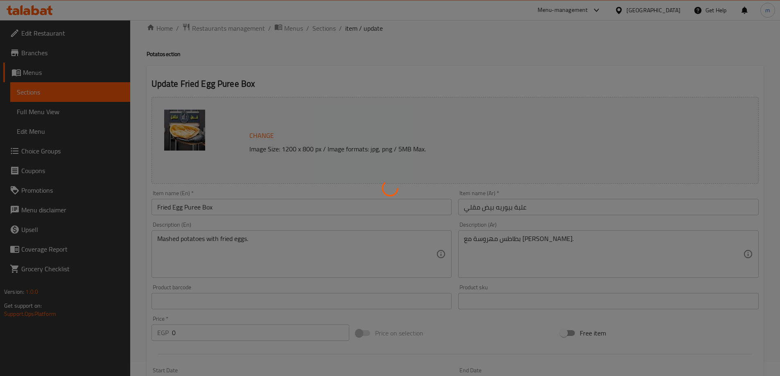
scroll to position [0, 0]
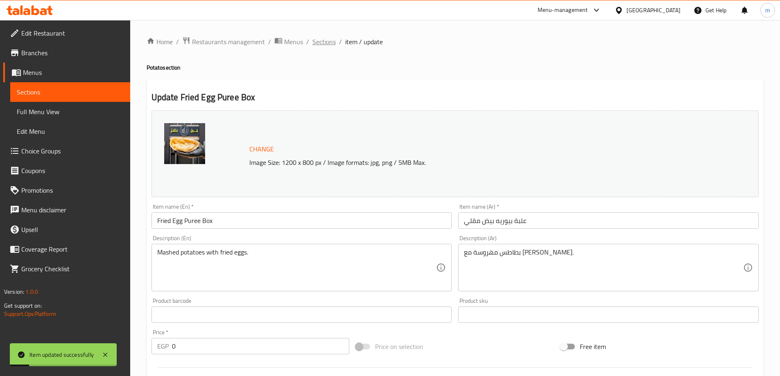
click at [324, 43] on span "Sections" at bounding box center [323, 42] width 23 height 10
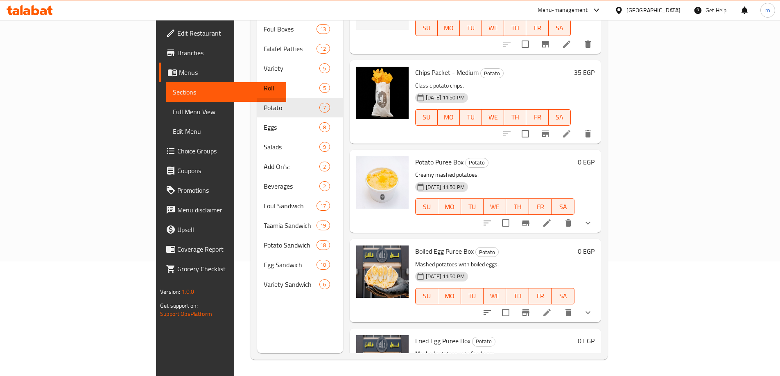
scroll to position [188, 0]
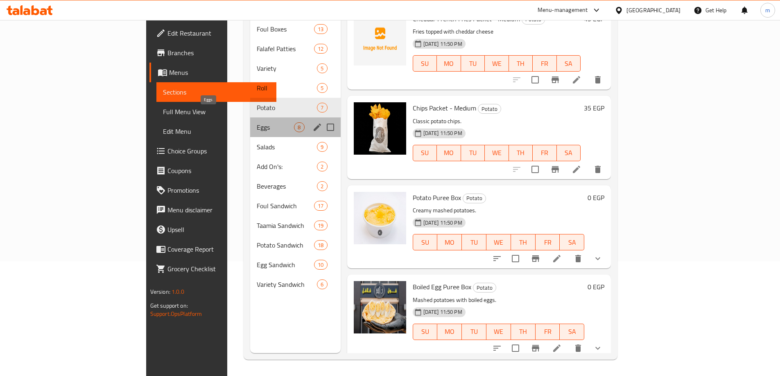
click at [257, 122] on span "Eggs" at bounding box center [275, 127] width 37 height 10
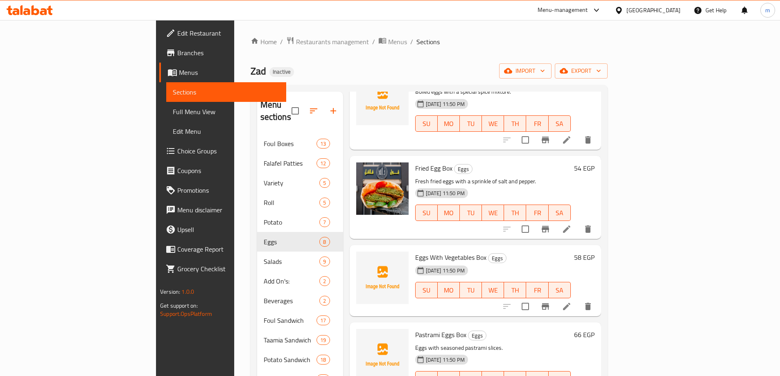
scroll to position [12, 0]
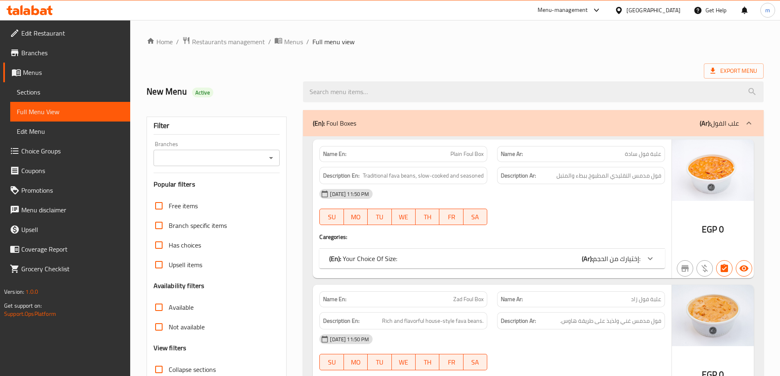
click at [727, 121] on p "(Ar): علب الفول" at bounding box center [719, 123] width 39 height 10
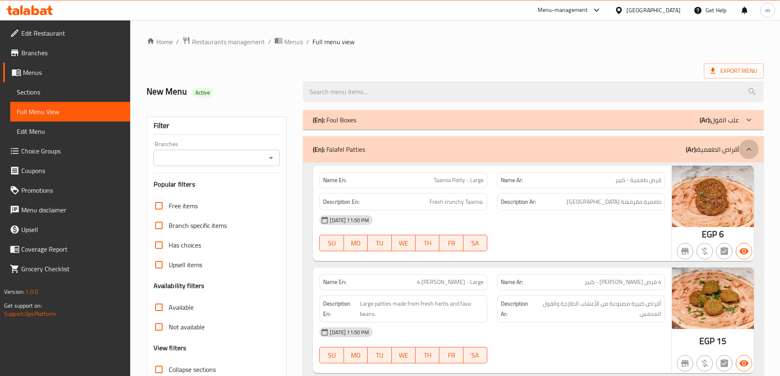
click at [746, 145] on icon at bounding box center [749, 150] width 10 height 10
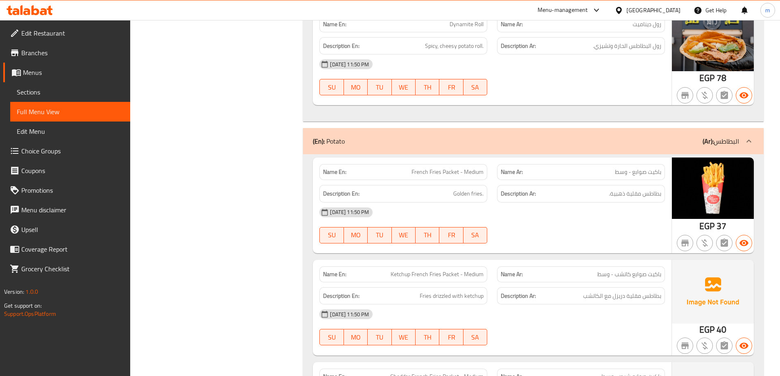
scroll to position [1228, 0]
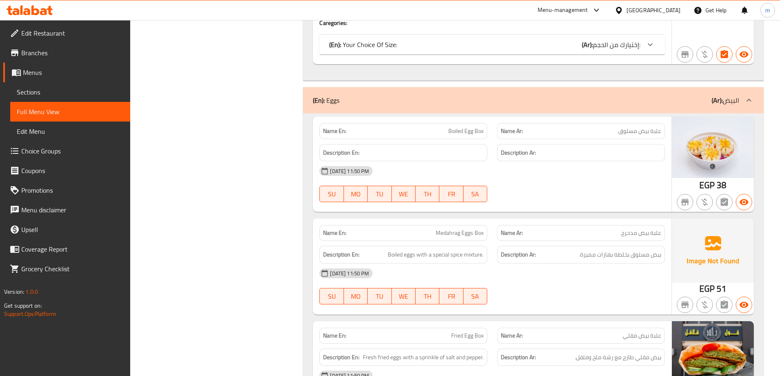
scroll to position [2170, 0]
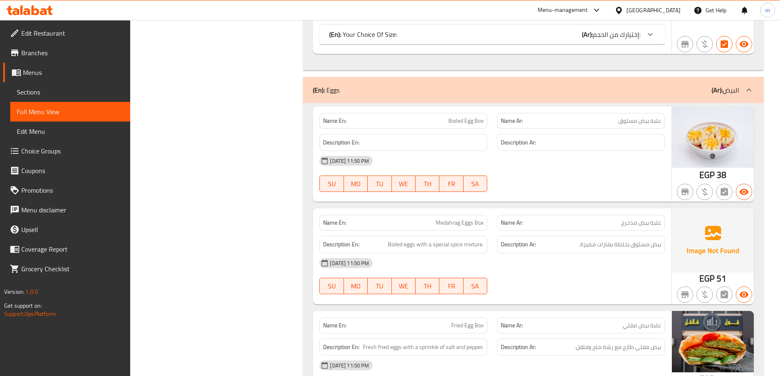
copy span "Boiled Egg Box"
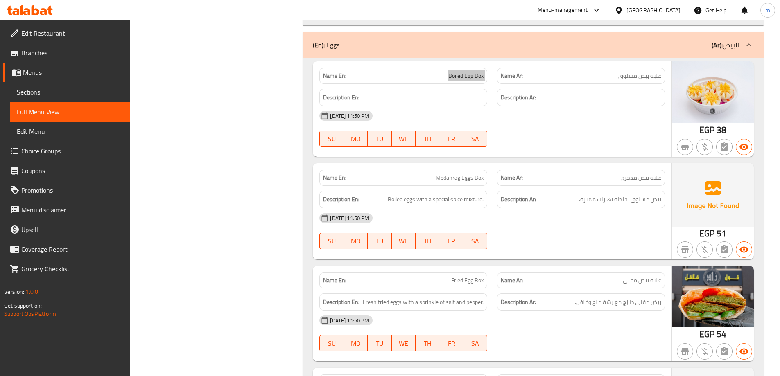
scroll to position [2211, 0]
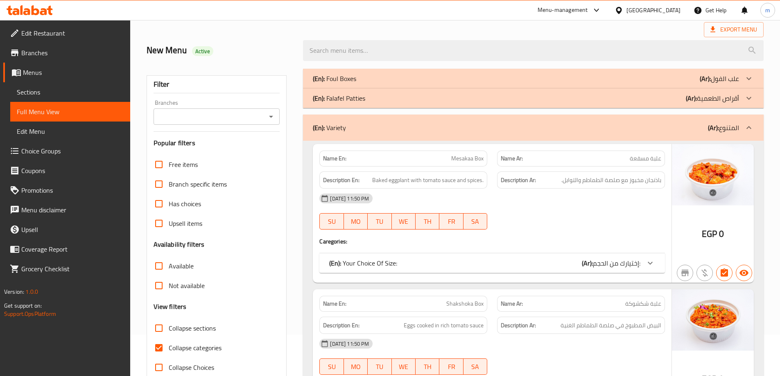
scroll to position [41, 0]
click at [726, 84] on p "(Ar): أقراص الطعمية" at bounding box center [719, 79] width 39 height 10
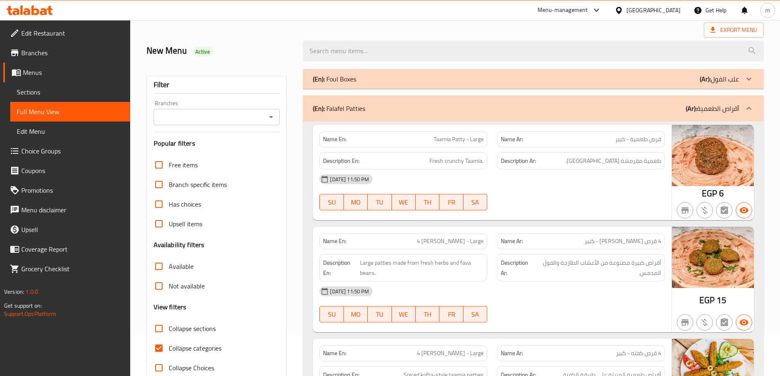
click at [712, 76] on p "(Ar): علب الفول" at bounding box center [719, 79] width 39 height 10
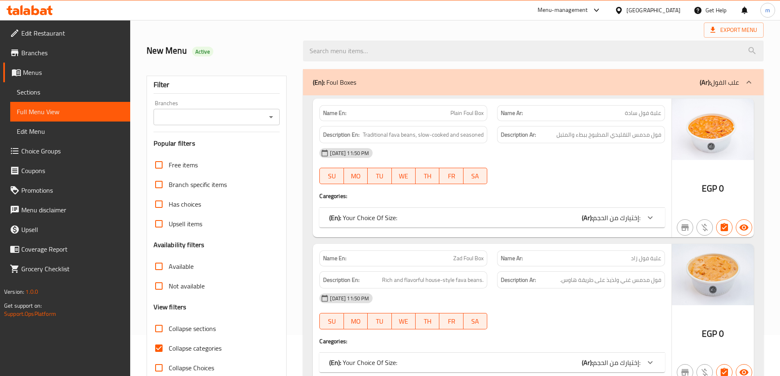
click at [561, 173] on div "[DATE] 11:50 PM SU MO TU WE TH FR SA" at bounding box center [491, 166] width 355 height 46
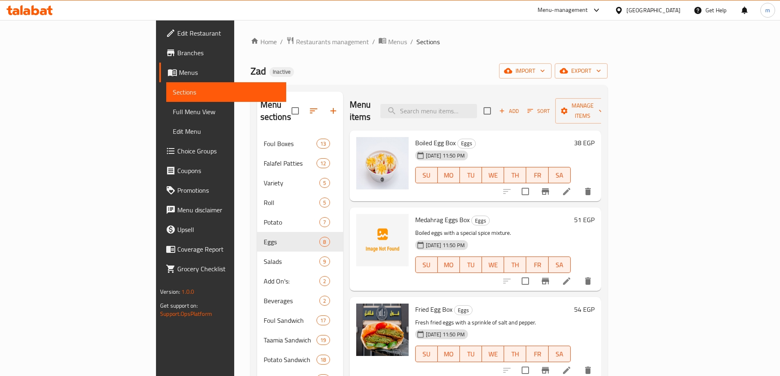
scroll to position [12, 0]
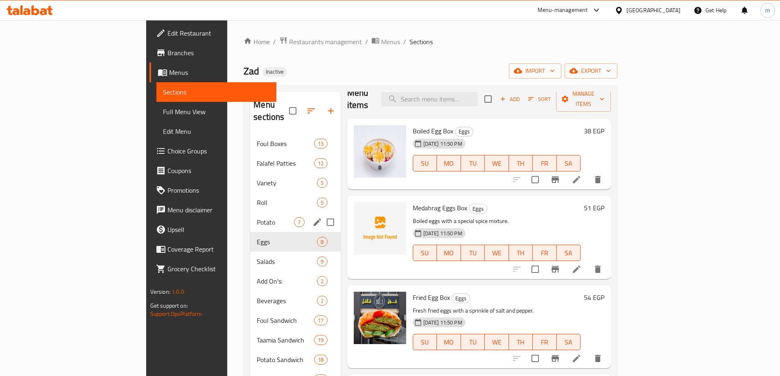
click at [257, 217] on span "Potato" at bounding box center [275, 222] width 37 height 10
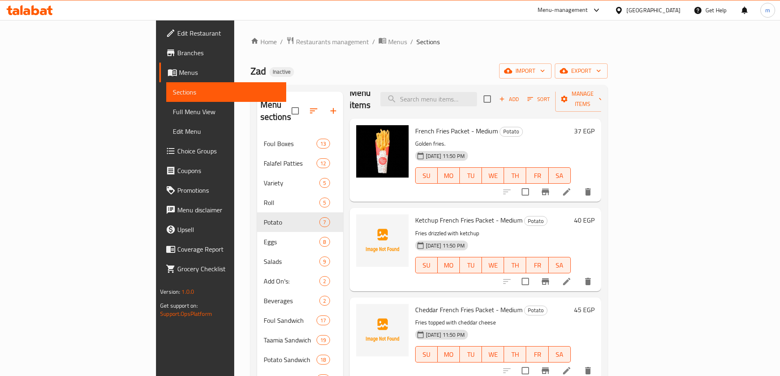
click at [571, 187] on icon at bounding box center [567, 192] width 10 height 10
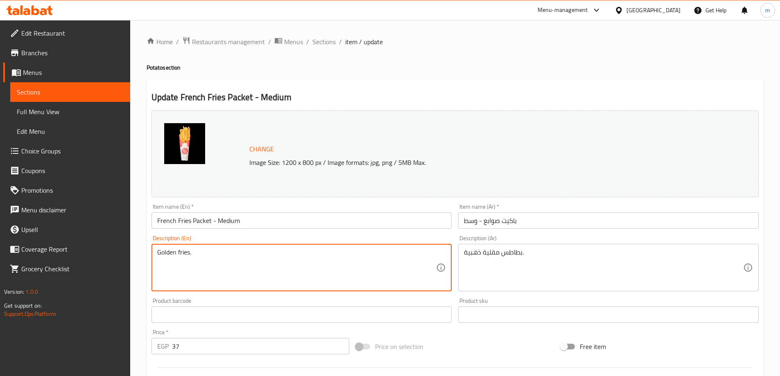
click at [260, 252] on textarea "Golden fries." at bounding box center [296, 267] width 279 height 39
click at [492, 246] on div "بطاطس مقلية ذهبية. Description (Ar)" at bounding box center [608, 267] width 300 height 47
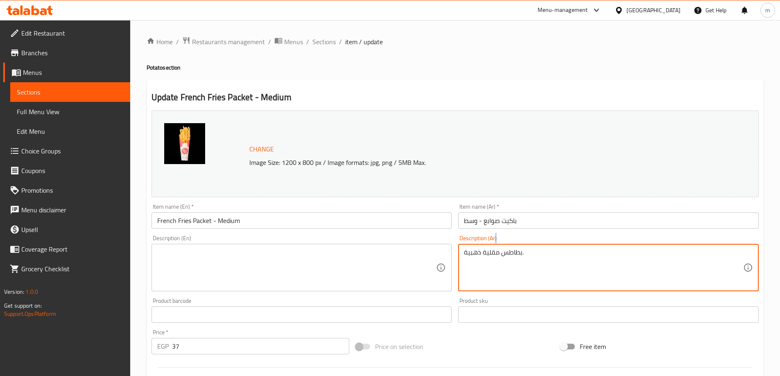
click at [492, 246] on div "بطاطس مقلية ذهبية. Description (Ar)" at bounding box center [608, 267] width 300 height 47
click at [494, 263] on textarea "بطاطس مقلية ذهبية." at bounding box center [603, 267] width 279 height 39
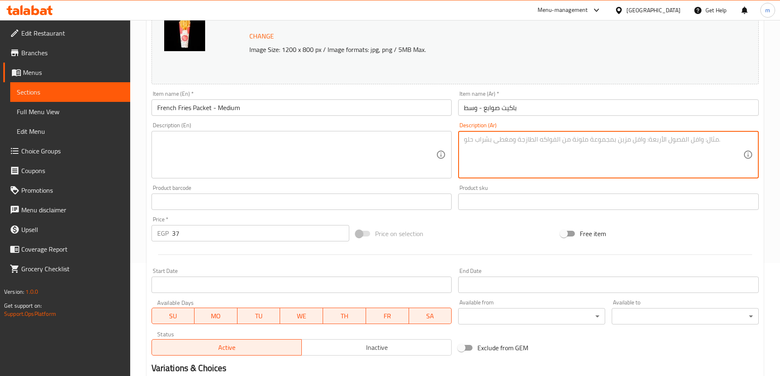
scroll to position [214, 0]
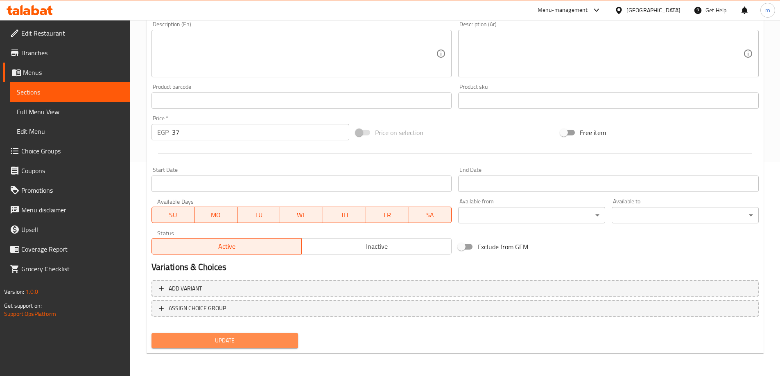
click at [237, 344] on span "Update" at bounding box center [225, 341] width 134 height 10
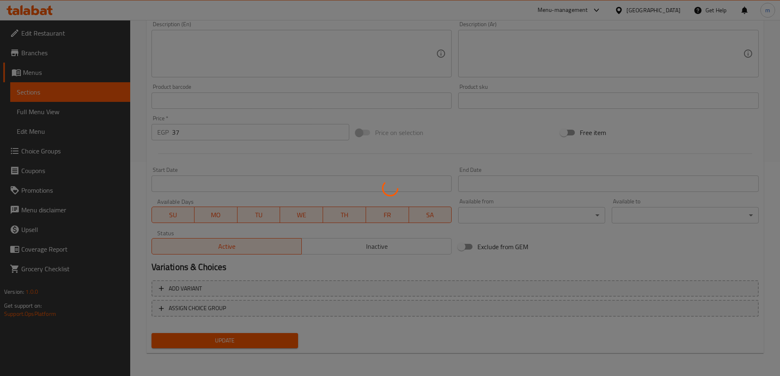
scroll to position [9, 0]
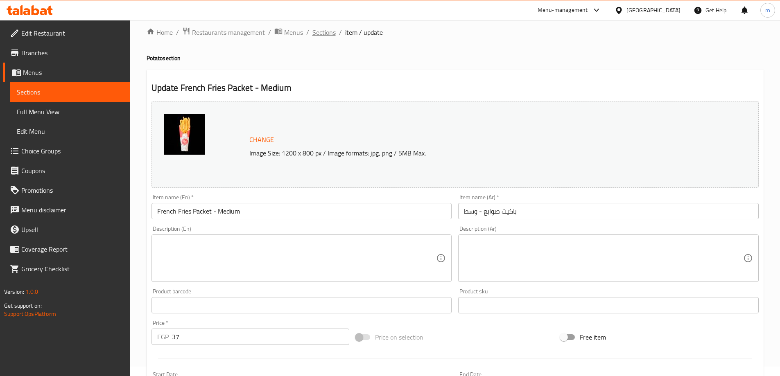
click at [329, 33] on span "Sections" at bounding box center [323, 32] width 23 height 10
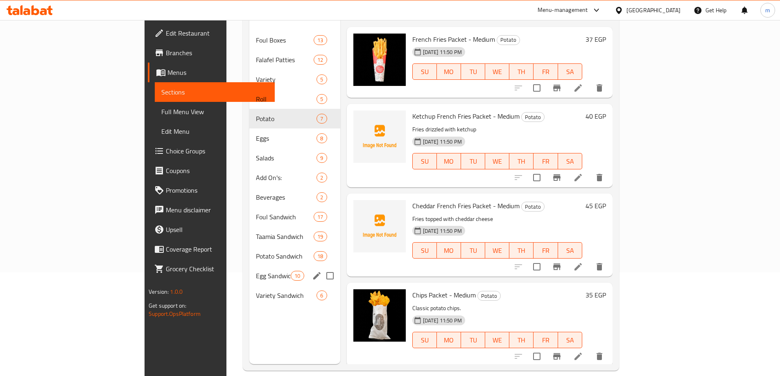
scroll to position [115, 0]
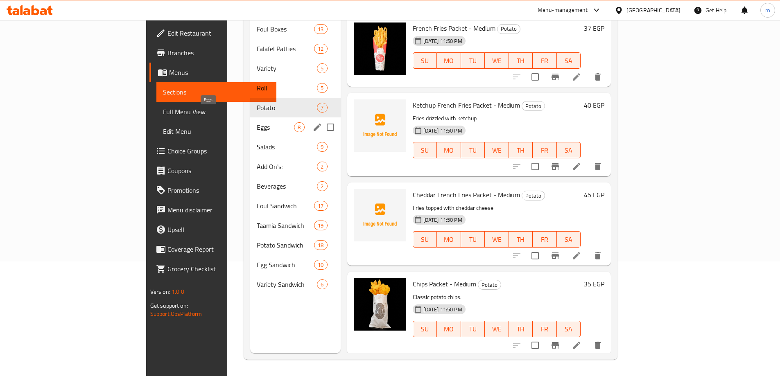
click at [257, 122] on span "Eggs" at bounding box center [275, 127] width 37 height 10
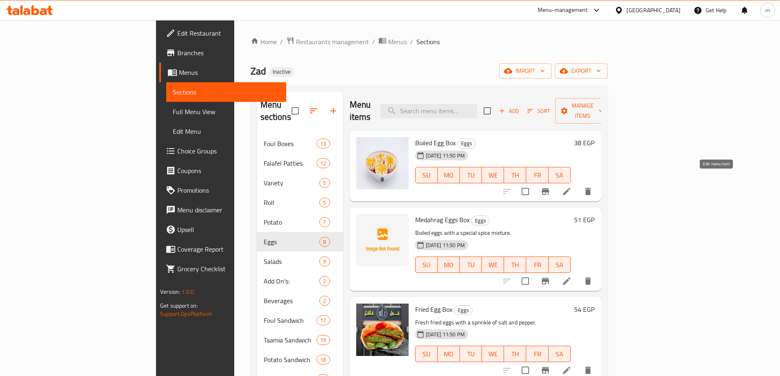
click at [570, 188] on icon at bounding box center [566, 191] width 7 height 7
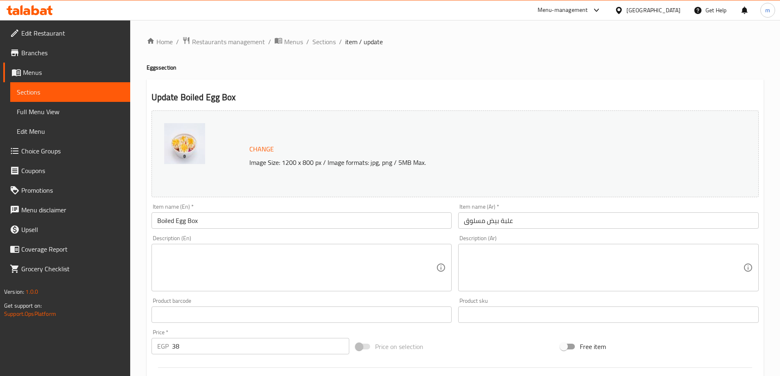
click at [213, 268] on textarea at bounding box center [296, 267] width 279 height 39
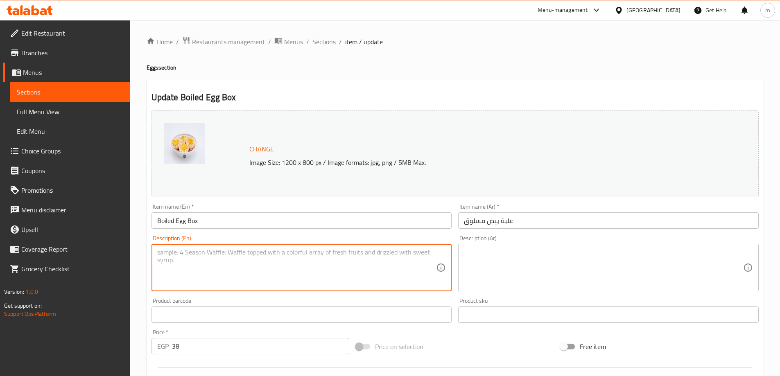
paste textarea "Creamy mashed potatoes."
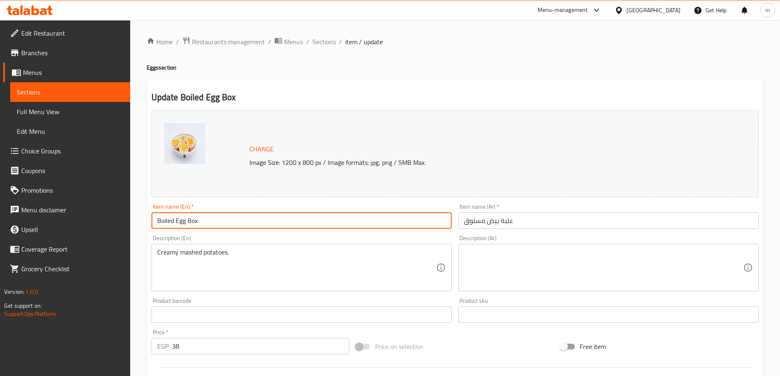
click at [205, 225] on input "Boiled Egg Box" at bounding box center [301, 220] width 300 height 16
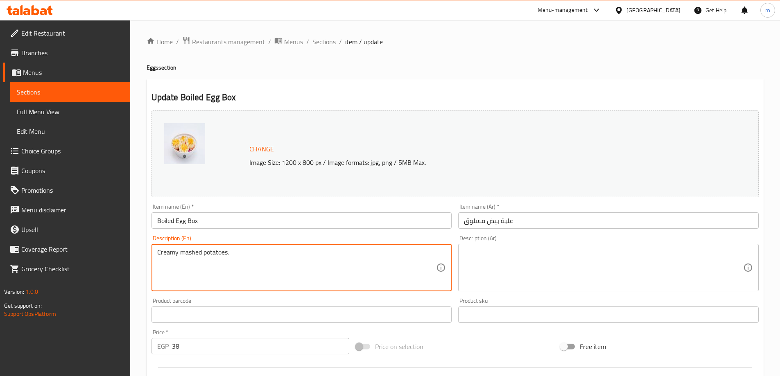
click at [217, 256] on textarea "Creamy mashed potatoes." at bounding box center [296, 267] width 279 height 39
paste textarea "Freshly boiled egg"
type textarea "Freshly boiled eggs."
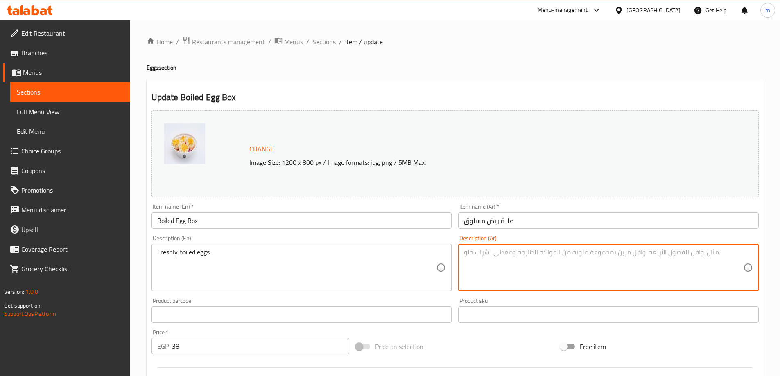
click at [601, 260] on textarea at bounding box center [603, 267] width 279 height 39
paste textarea "بيض مسلوق طازج."
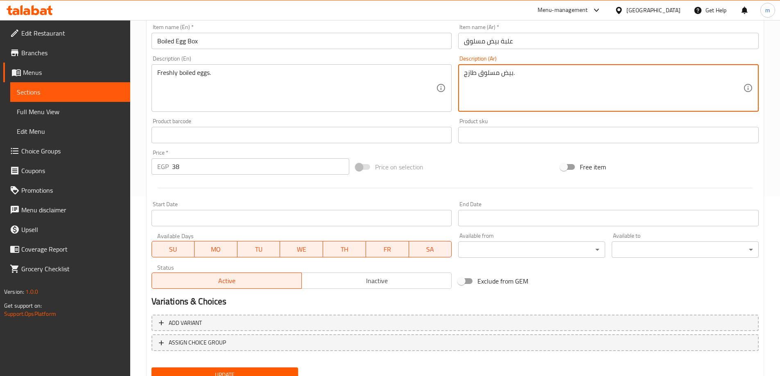
scroll to position [205, 0]
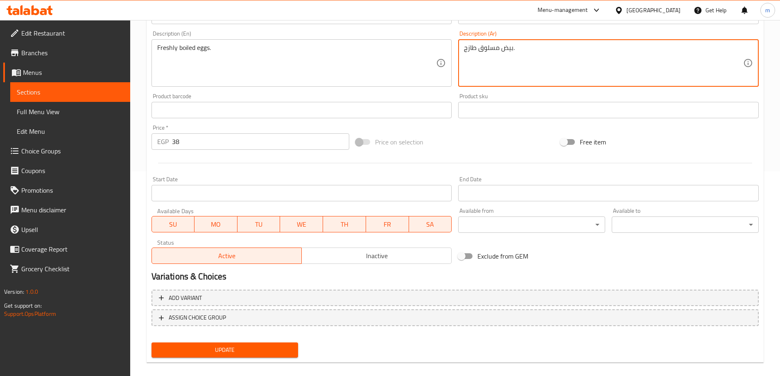
type textarea "بيض مسلوق طازج."
click at [257, 353] on span "Update" at bounding box center [225, 350] width 134 height 10
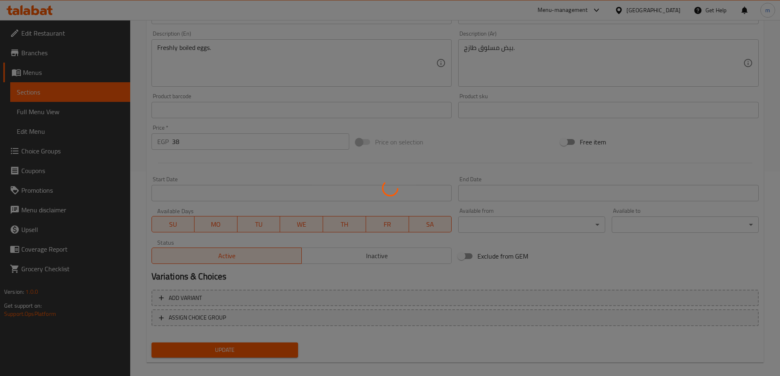
scroll to position [0, 0]
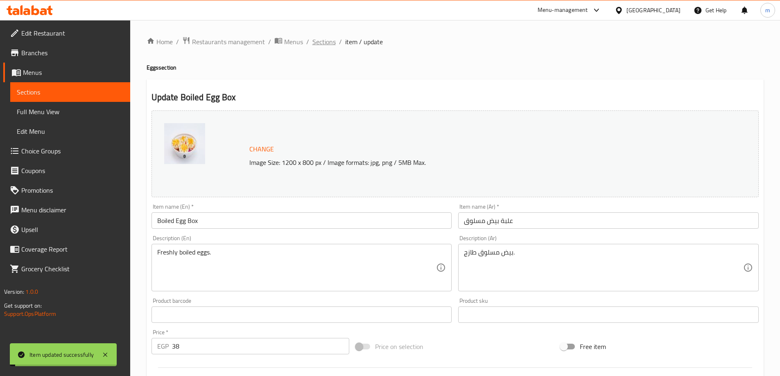
click at [331, 45] on span "Sections" at bounding box center [323, 42] width 23 height 10
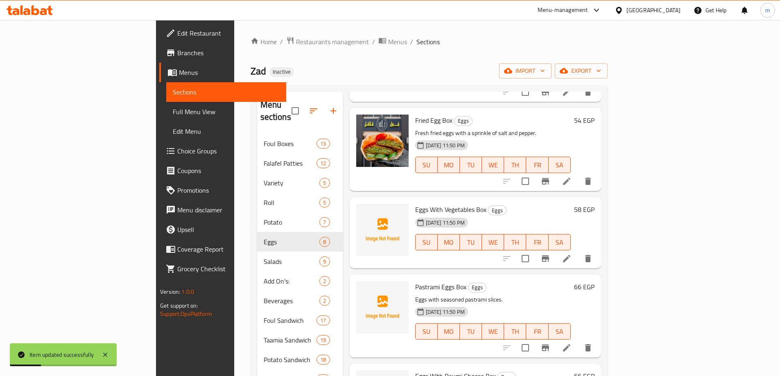
scroll to position [205, 0]
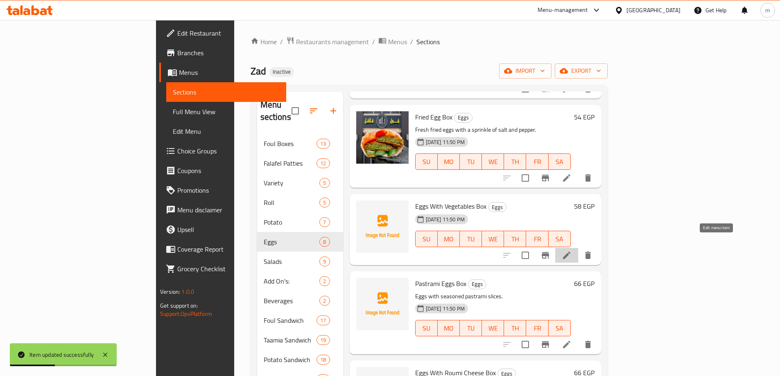
click at [571, 251] on icon at bounding box center [567, 256] width 10 height 10
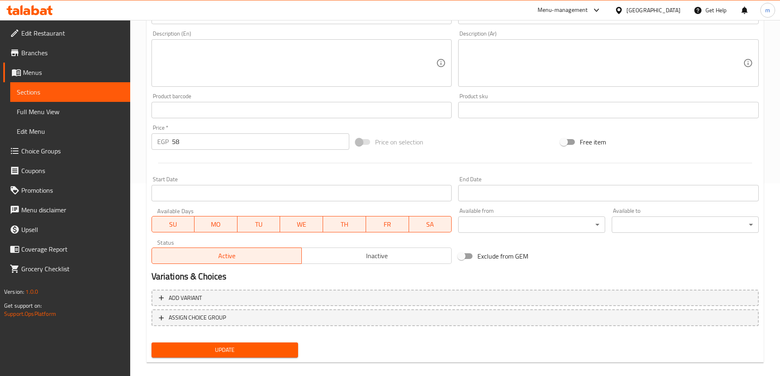
scroll to position [202, 0]
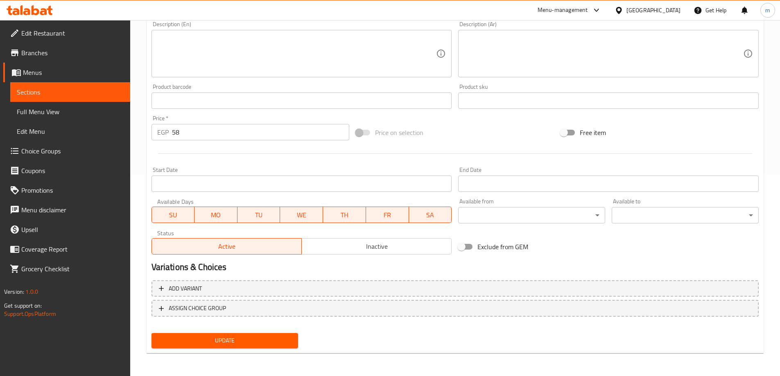
drag, startPoint x: 273, startPoint y: 340, endPoint x: 288, endPoint y: 313, distance: 31.2
click at [273, 340] on span "Update" at bounding box center [225, 341] width 134 height 10
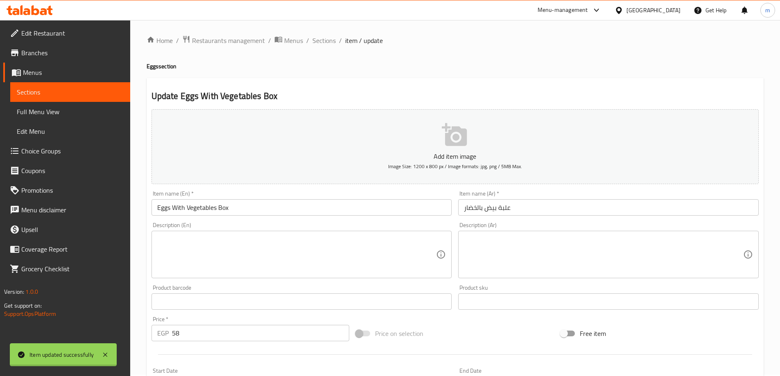
scroll to position [0, 0]
click at [326, 45] on span "Sections" at bounding box center [323, 42] width 23 height 10
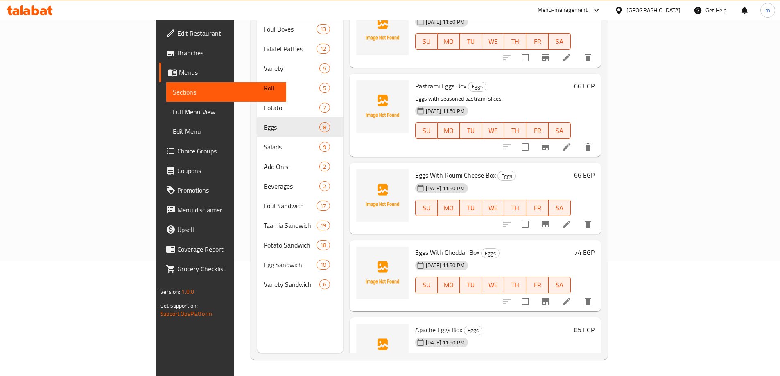
scroll to position [311, 0]
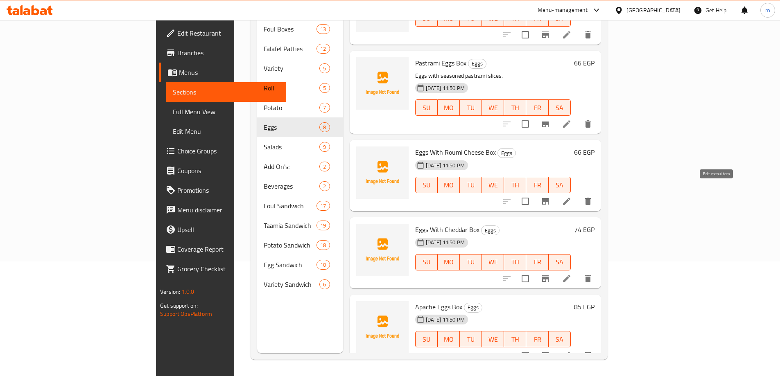
click at [571, 196] on icon at bounding box center [567, 201] width 10 height 10
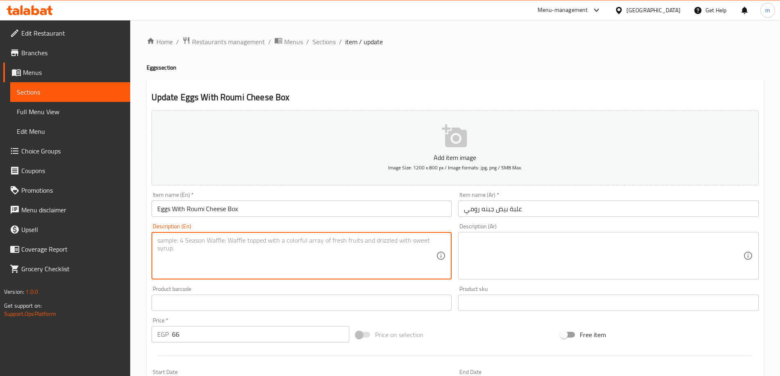
click at [325, 254] on textarea at bounding box center [296, 256] width 279 height 39
paste textarea "Eggs with Egyptian Roumi cheese"
type textarea "Eggs with Egyptian Roumi cheese"
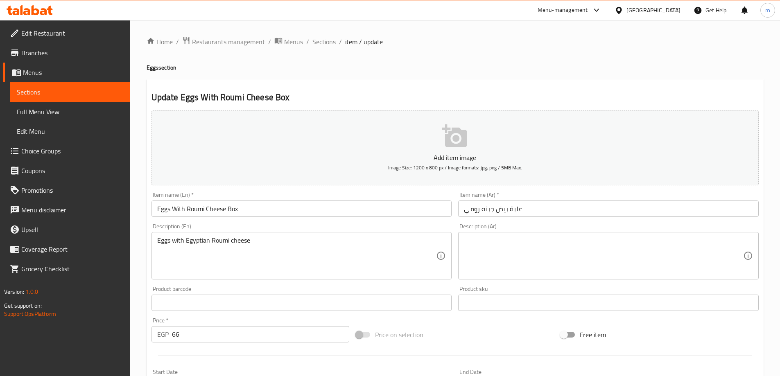
click at [636, 249] on textarea at bounding box center [603, 256] width 279 height 39
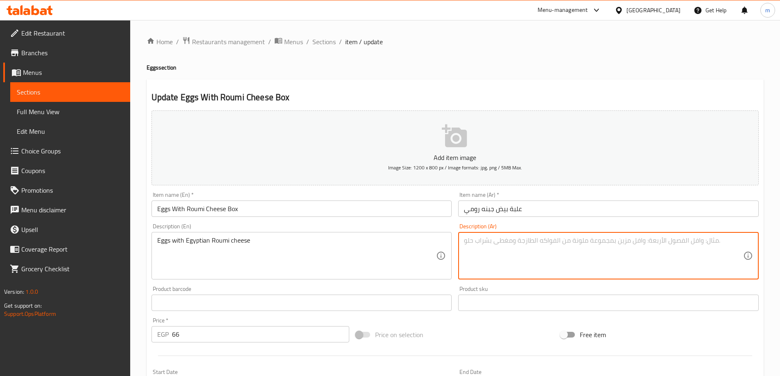
paste textarea "بيض مع جبن الرومي المصري"
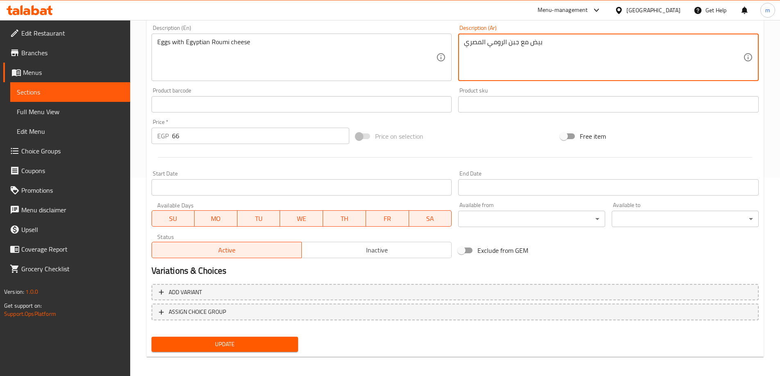
scroll to position [202, 0]
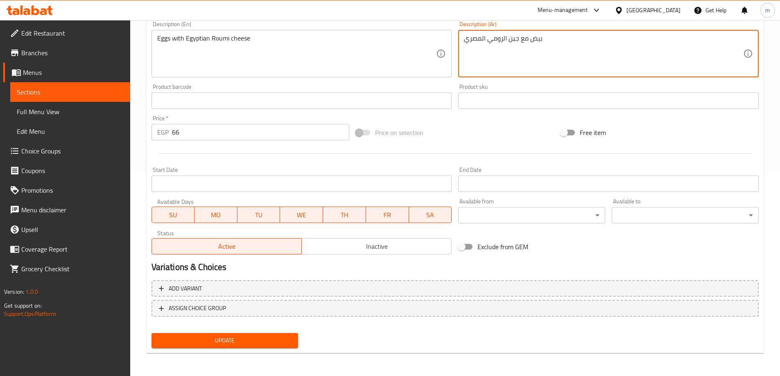
type textarea "بيض مع جبن الرومي المصري"
click at [257, 340] on span "Update" at bounding box center [225, 341] width 134 height 10
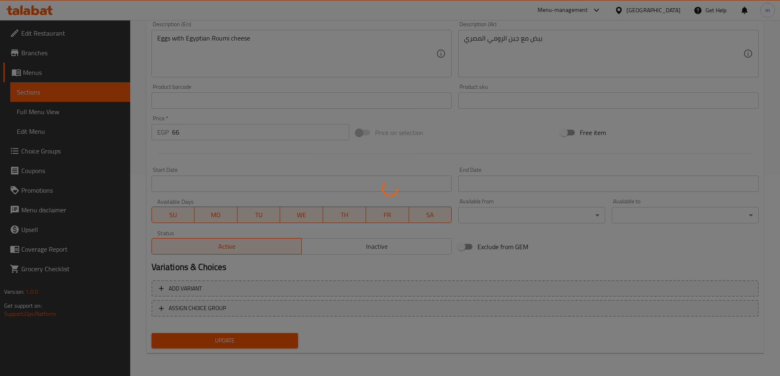
scroll to position [0, 0]
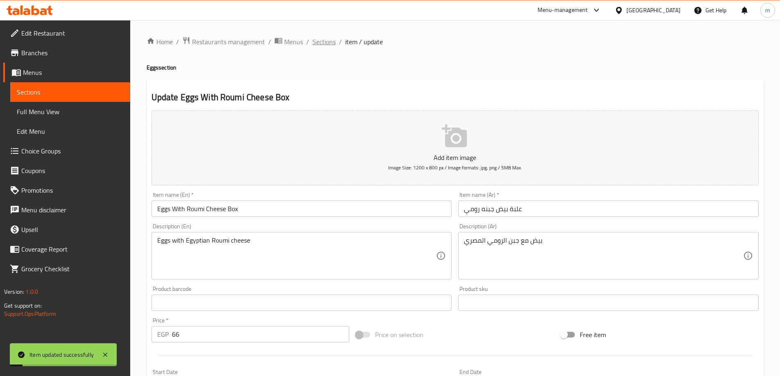
click at [321, 44] on span "Sections" at bounding box center [323, 42] width 23 height 10
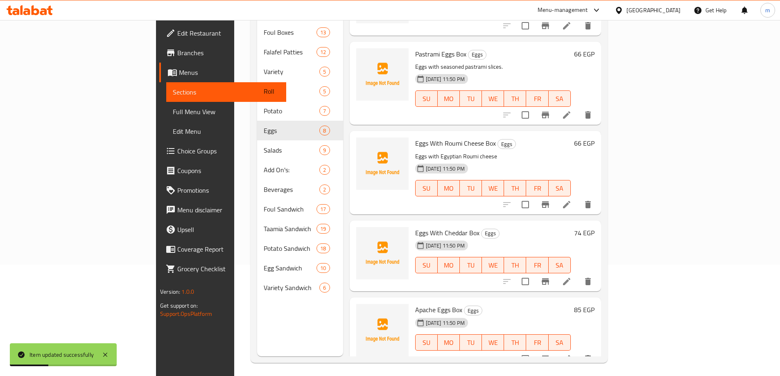
scroll to position [115, 0]
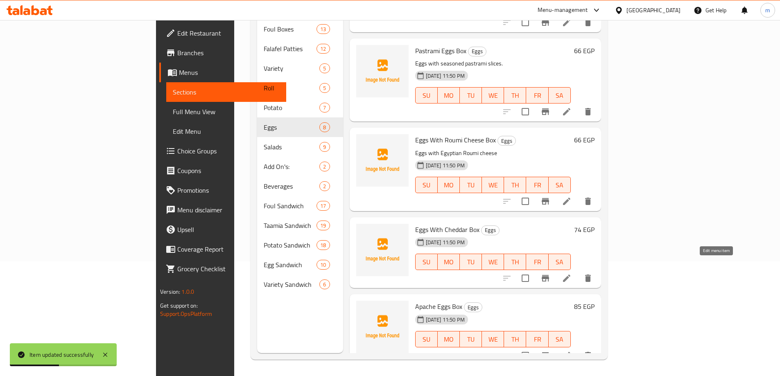
click at [571, 273] on icon at bounding box center [567, 278] width 10 height 10
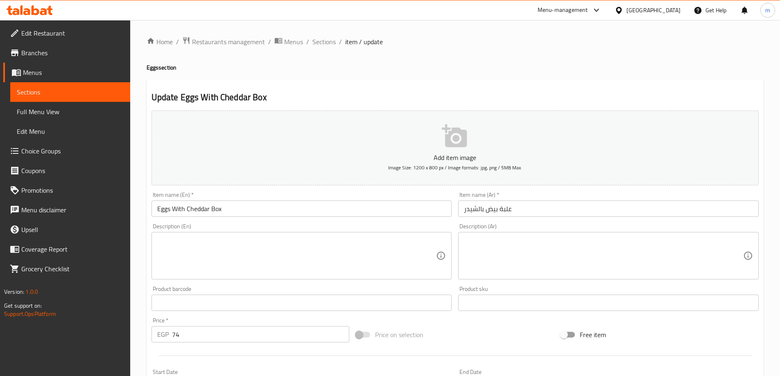
click at [315, 247] on textarea at bounding box center [296, 256] width 279 height 39
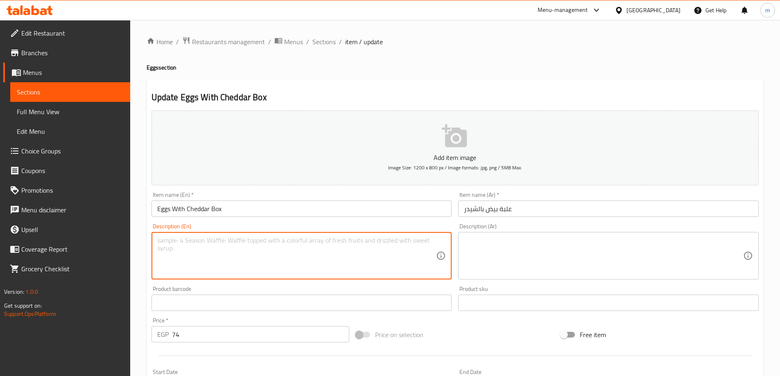
paste textarea "Eggs with melted cheddar"
type textarea "Eggs with melted cheddar"
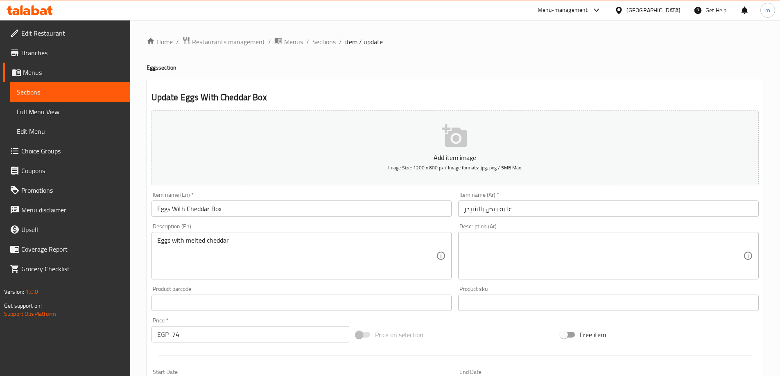
click at [643, 270] on textarea at bounding box center [603, 256] width 279 height 39
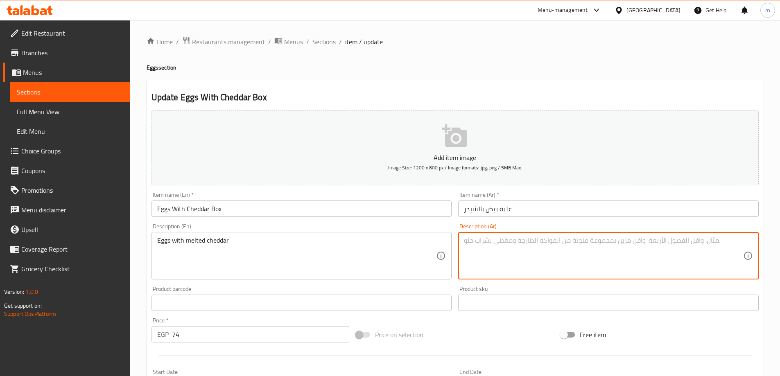
paste textarea "بيض مع شيدر ذائب"
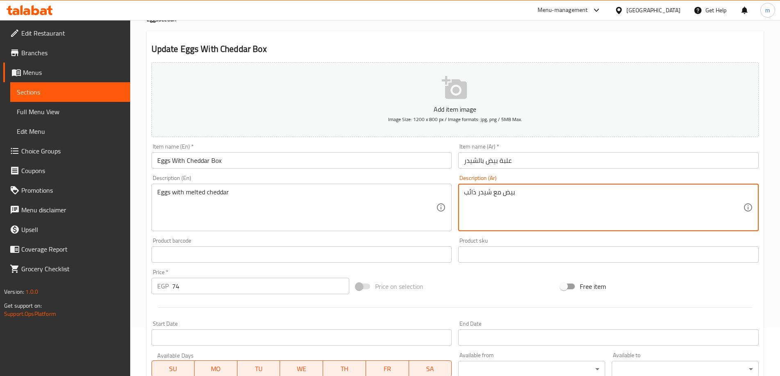
scroll to position [202, 0]
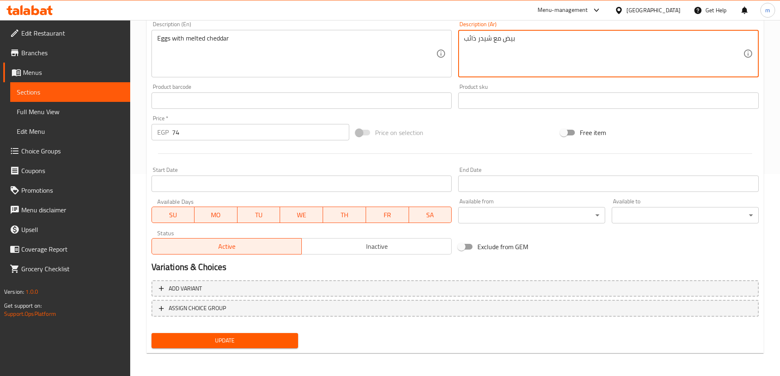
type textarea "بيض مع شيدر ذائب"
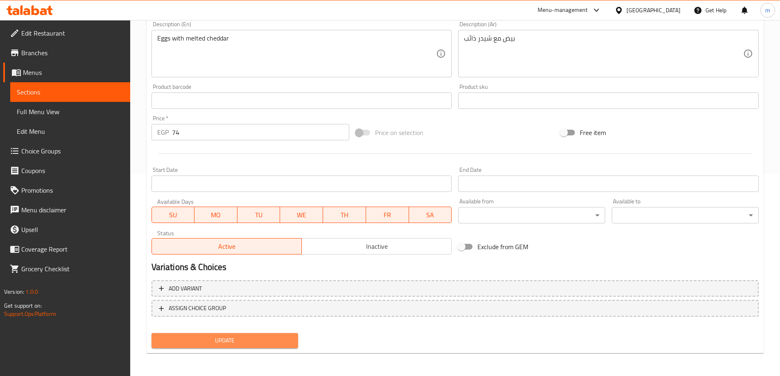
click at [257, 346] on span "Update" at bounding box center [225, 341] width 134 height 10
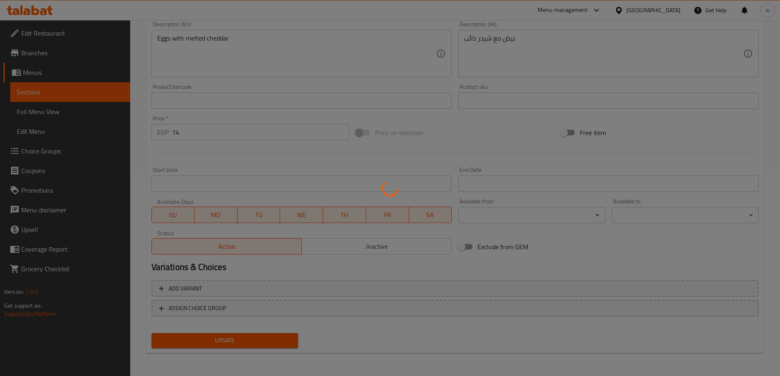
scroll to position [0, 0]
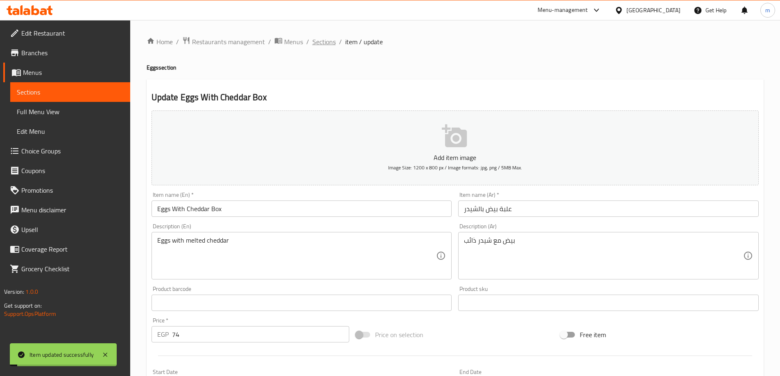
click at [323, 43] on span "Sections" at bounding box center [323, 42] width 23 height 10
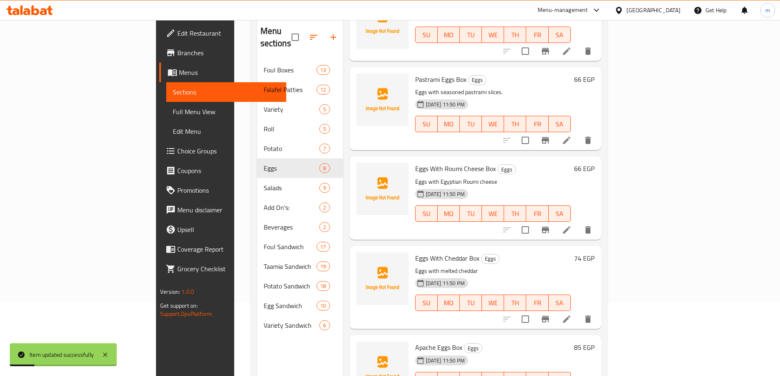
scroll to position [115, 0]
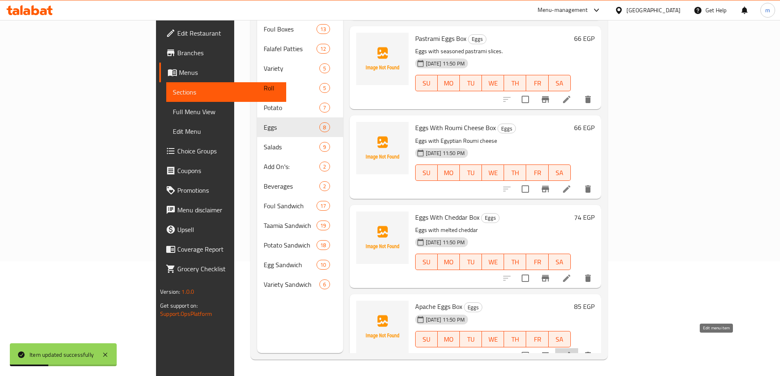
click at [570, 352] on icon at bounding box center [566, 355] width 7 height 7
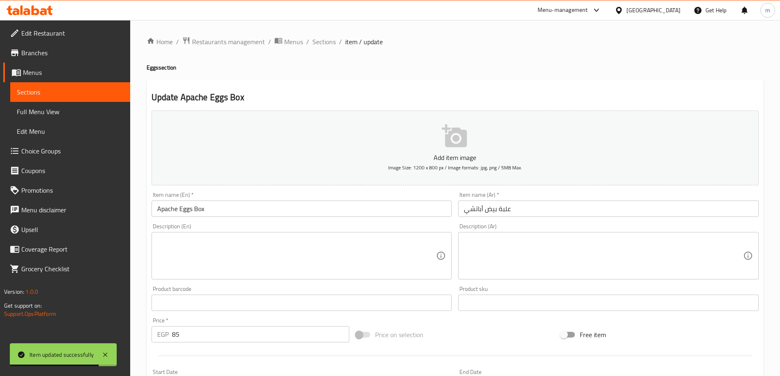
click at [244, 264] on textarea at bounding box center [296, 256] width 279 height 39
paste textarea "Spicy, flavorful scrambled eggs"
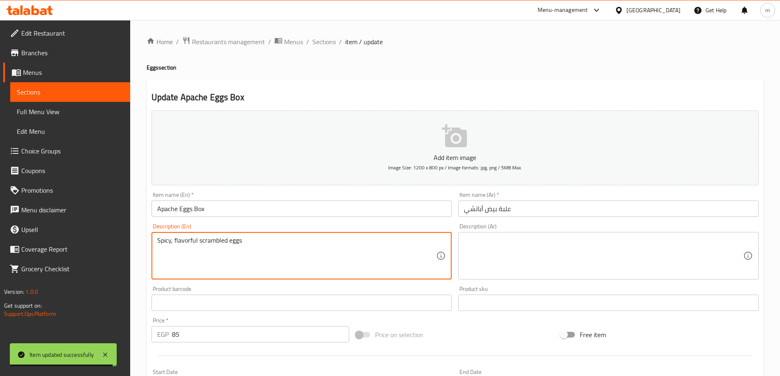
type textarea "Spicy, flavorful scrambled eggs"
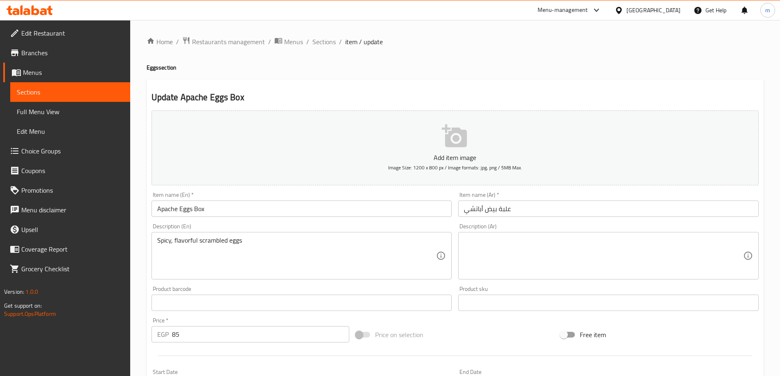
click at [587, 257] on textarea at bounding box center [603, 256] width 279 height 39
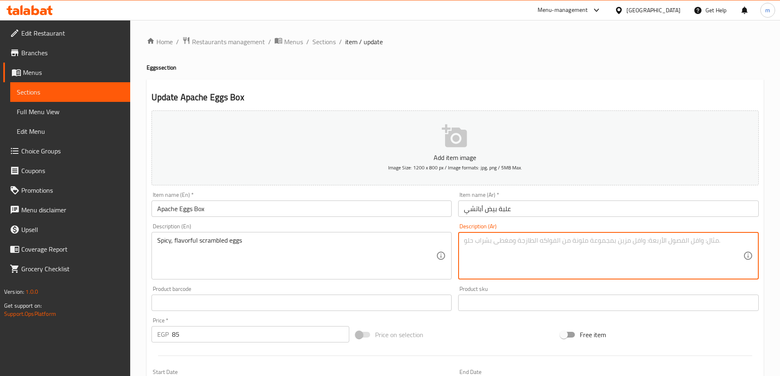
paste textarea "بيض مخفوق حار ولذيذ"
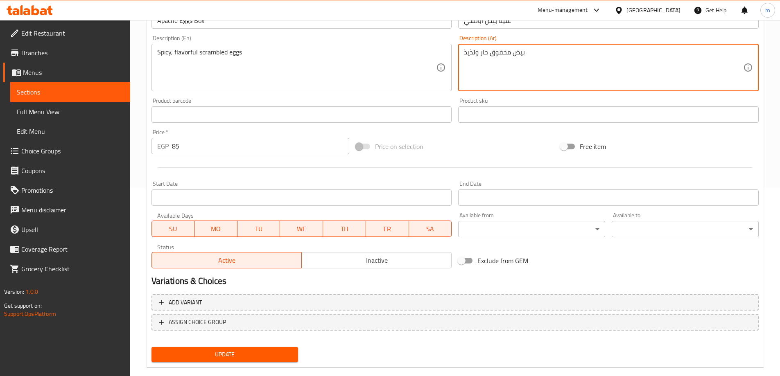
scroll to position [202, 0]
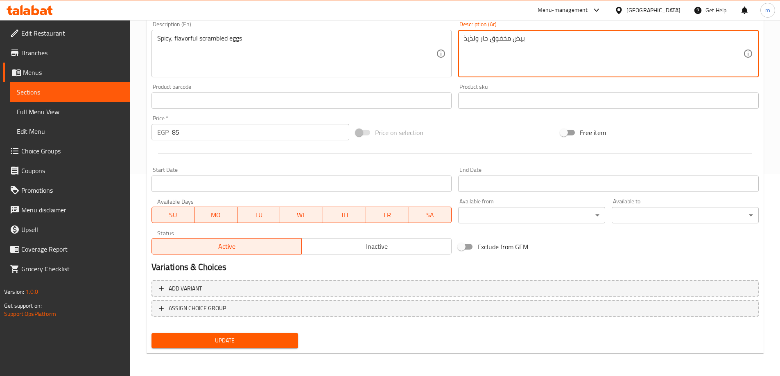
type textarea "بيض مخفوق حار ولذيذ"
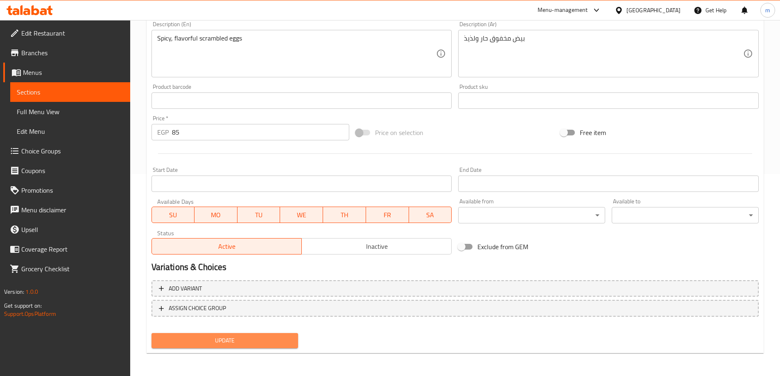
click at [280, 347] on button "Update" at bounding box center [224, 340] width 147 height 15
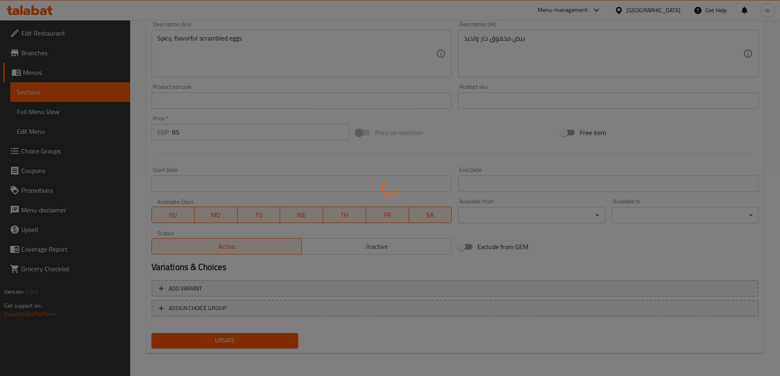
scroll to position [0, 0]
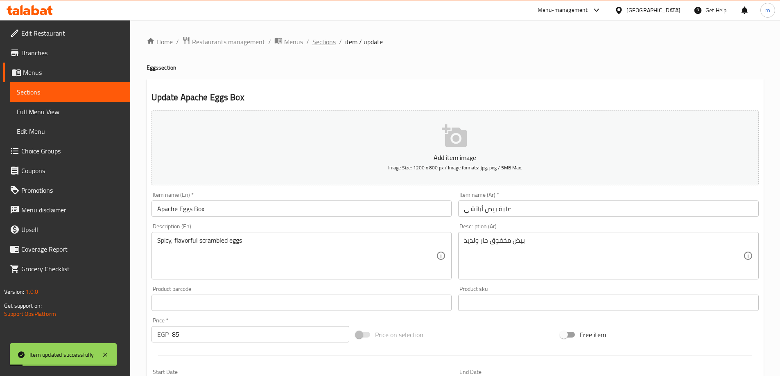
click at [327, 42] on span "Sections" at bounding box center [323, 42] width 23 height 10
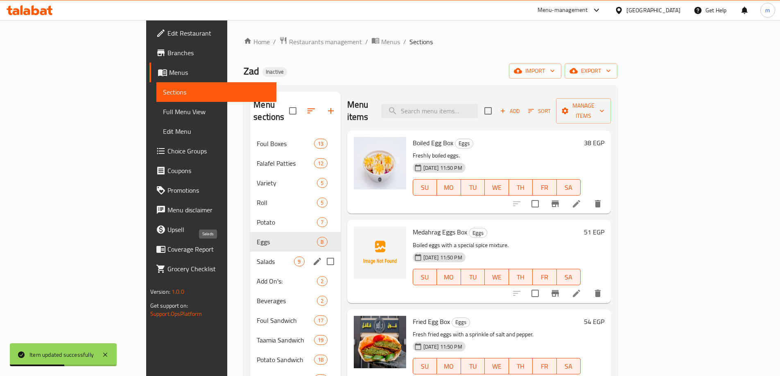
click at [257, 257] on span "Salads" at bounding box center [275, 262] width 37 height 10
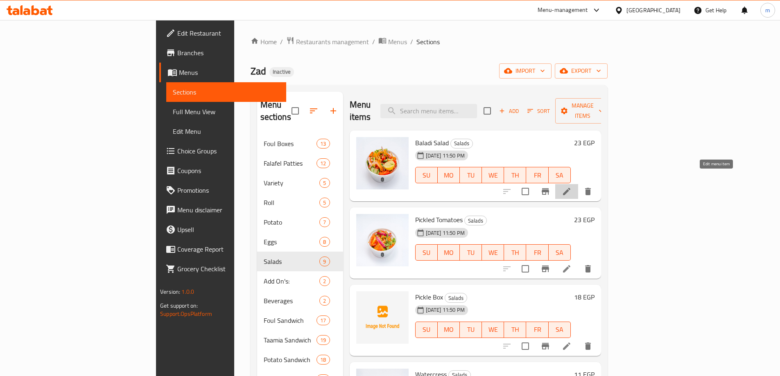
click at [571, 187] on icon at bounding box center [567, 192] width 10 height 10
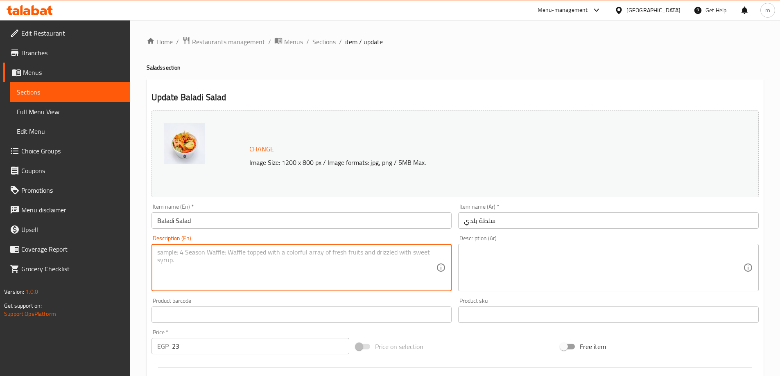
click at [354, 267] on textarea at bounding box center [296, 267] width 279 height 39
paste textarea "Fresh Egyptian-style salad."
type textarea "Fresh Egyptian-style salad."
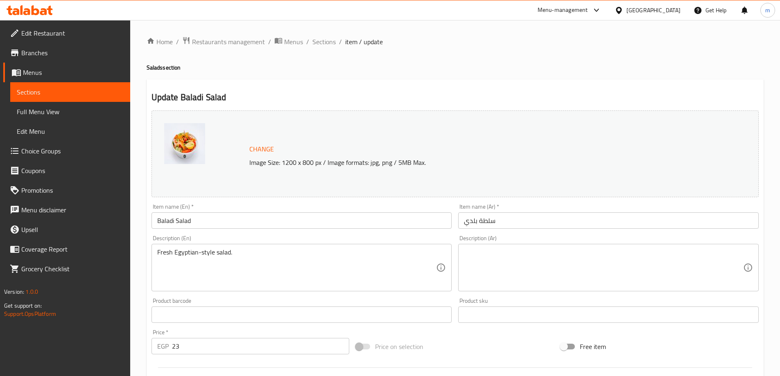
click at [601, 265] on textarea at bounding box center [603, 267] width 279 height 39
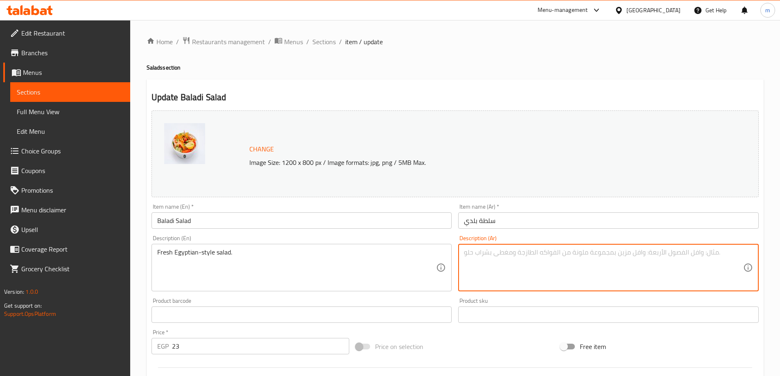
paste textarea "سلطة طازجة على الطريقة المصرية."
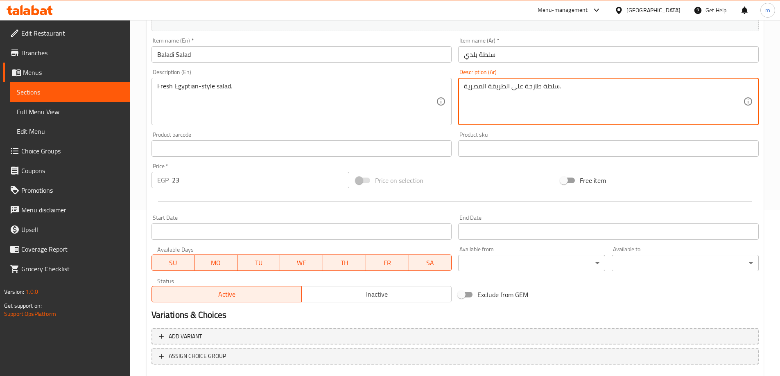
scroll to position [214, 0]
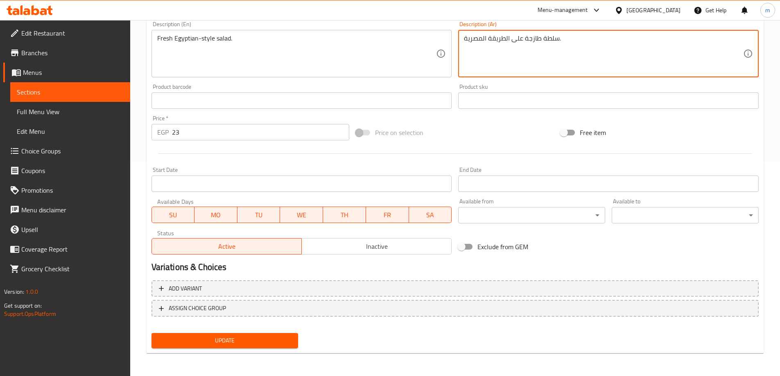
type textarea "سلطة طازجة على الطريقة المصرية."
click at [273, 335] on button "Update" at bounding box center [224, 340] width 147 height 15
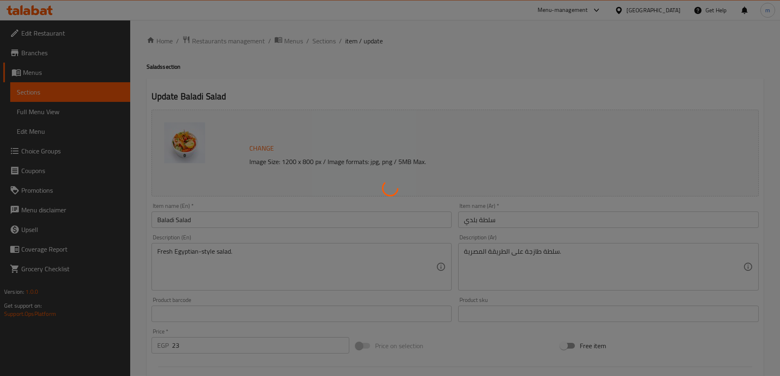
scroll to position [0, 0]
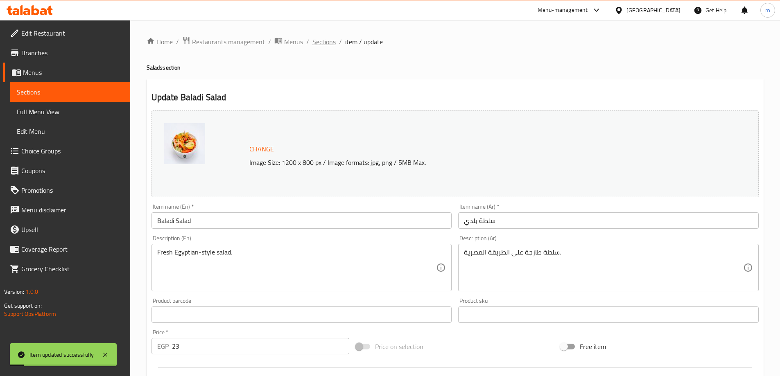
click at [322, 46] on span "Sections" at bounding box center [323, 42] width 23 height 10
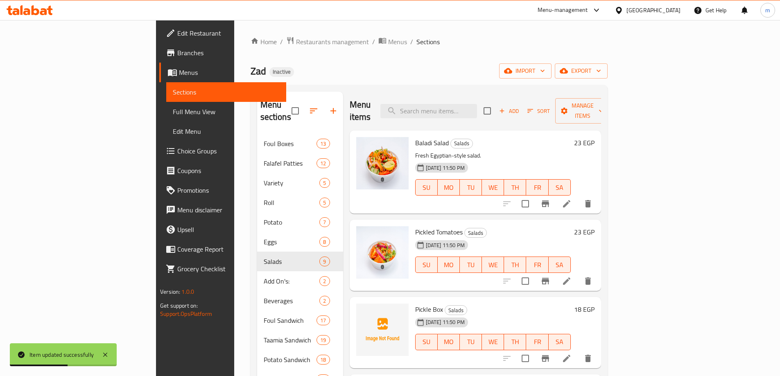
click at [578, 274] on li at bounding box center [566, 281] width 23 height 15
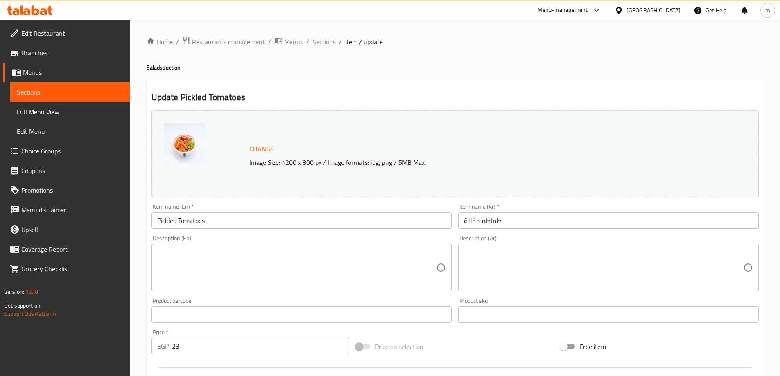
click at [359, 260] on textarea at bounding box center [296, 267] width 279 height 39
paste textarea "Tangy pickled tomatoes"
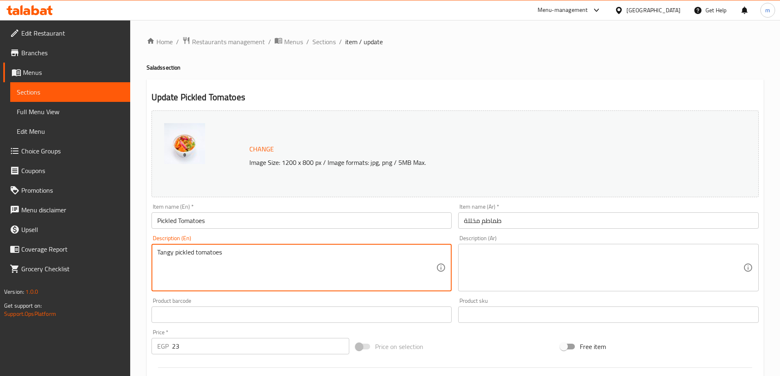
type textarea "Tangy pickled tomatoes"
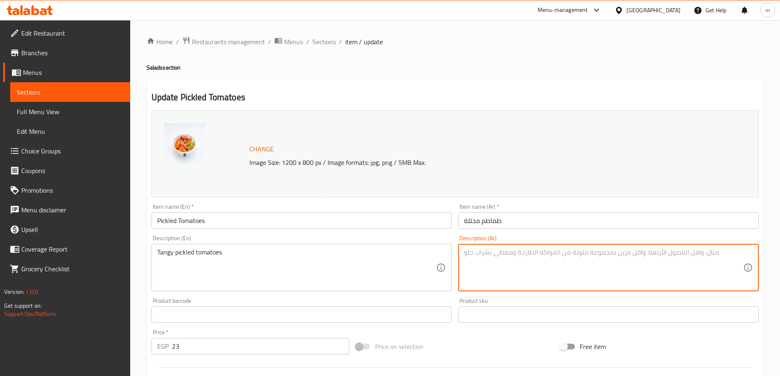
click at [646, 262] on textarea at bounding box center [603, 267] width 279 height 39
paste textarea "طماطم مخللة لاذعة"
click at [694, 254] on textarea "طماطم مخللة لاذعة" at bounding box center [603, 267] width 279 height 39
click at [706, 254] on textarea "طماطم مخللة منعشة" at bounding box center [603, 267] width 279 height 39
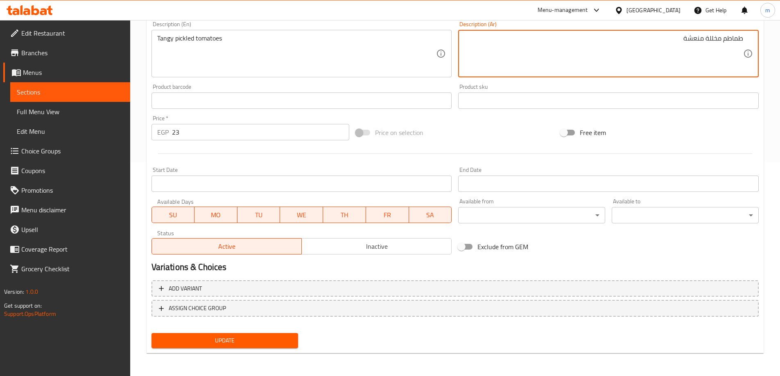
type textarea "طماطم مخللة منعشة"
click at [261, 339] on span "Update" at bounding box center [225, 341] width 134 height 10
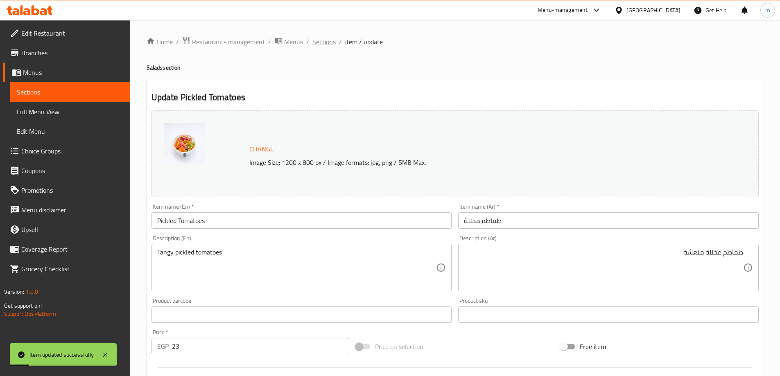
click at [329, 45] on span "Sections" at bounding box center [323, 42] width 23 height 10
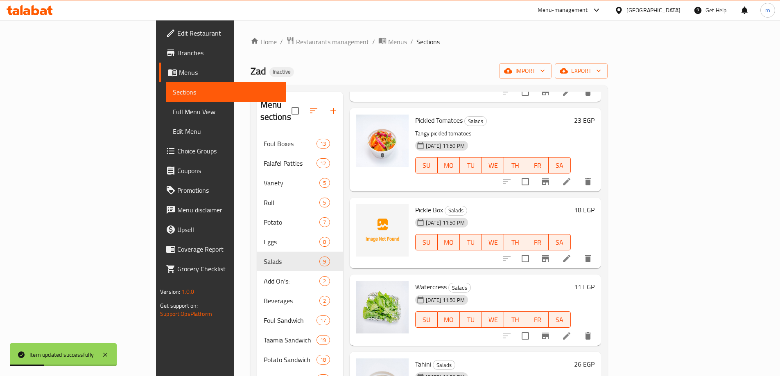
scroll to position [123, 0]
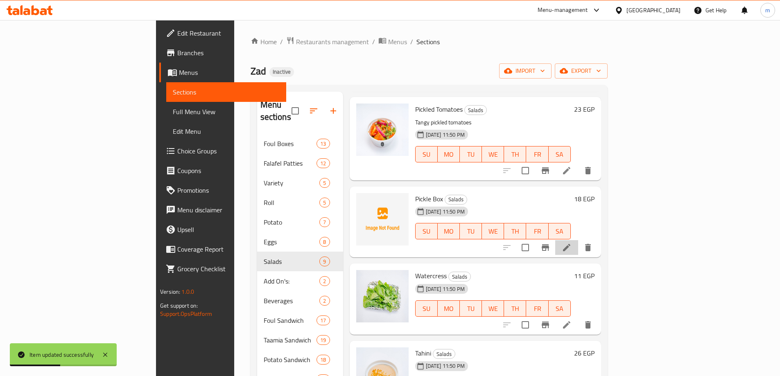
click at [578, 240] on li at bounding box center [566, 247] width 23 height 15
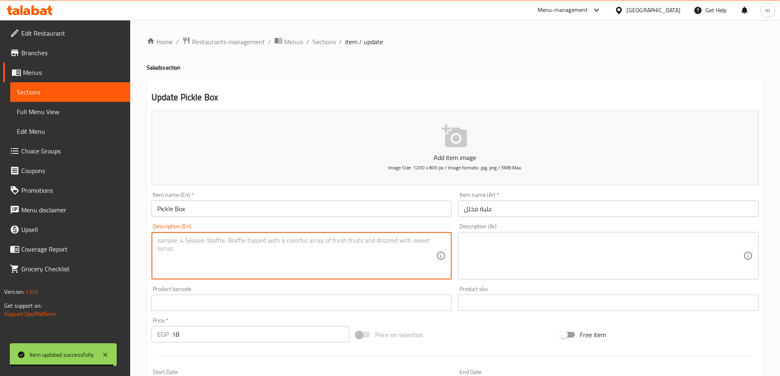
click at [305, 262] on textarea at bounding box center [296, 256] width 279 height 39
paste textarea "Assorted pickled vegetables"
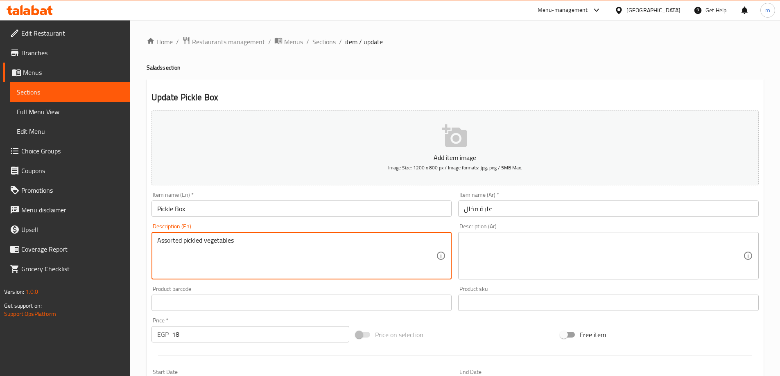
type textarea "Assorted pickled vegetables"
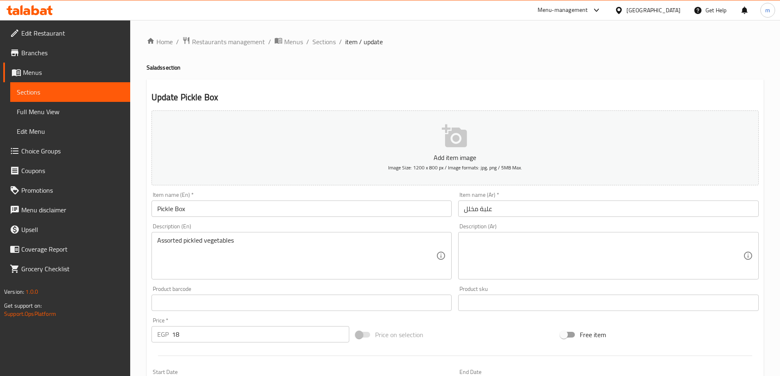
click at [651, 255] on textarea at bounding box center [603, 256] width 279 height 39
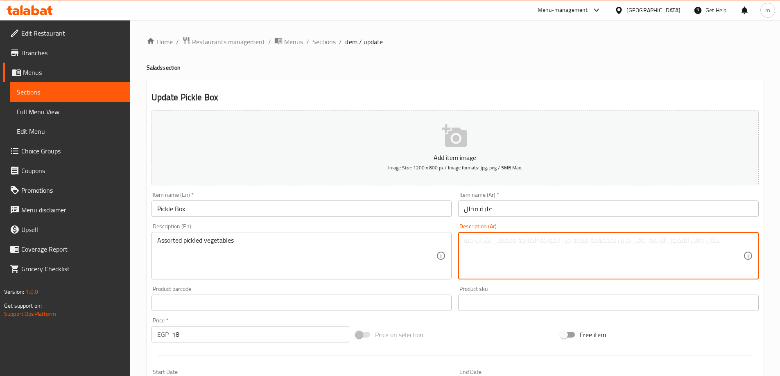
paste textarea "مجموعة متنوعة من الخضروات المخللة"
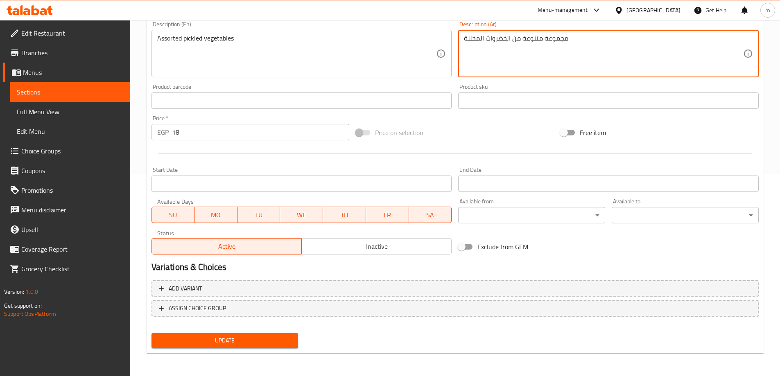
type textarea "مجموعة متنوعة من الخضروات المخللة"
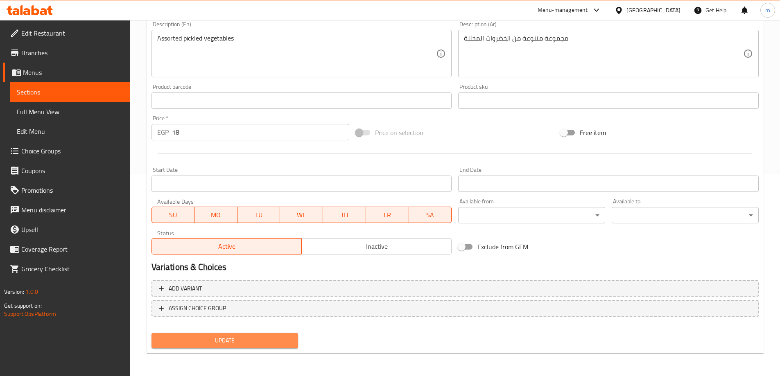
click at [253, 345] on span "Update" at bounding box center [225, 341] width 134 height 10
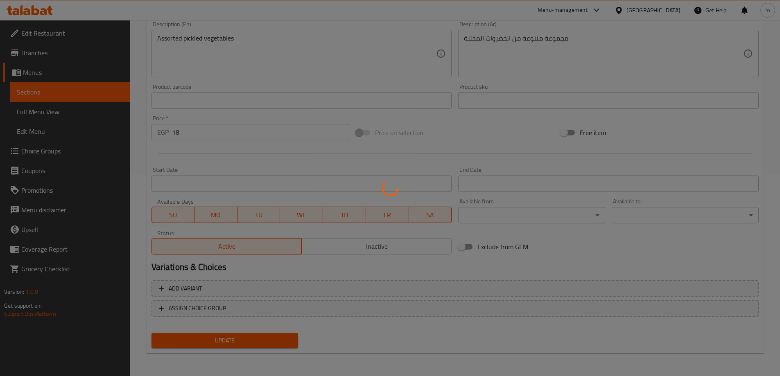
scroll to position [0, 0]
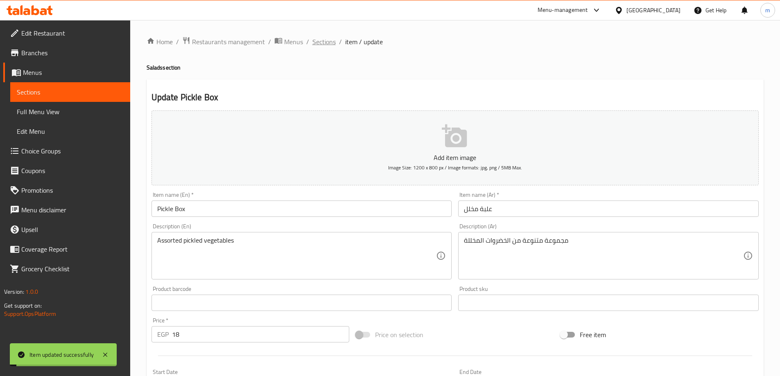
click at [325, 42] on span "Sections" at bounding box center [323, 42] width 23 height 10
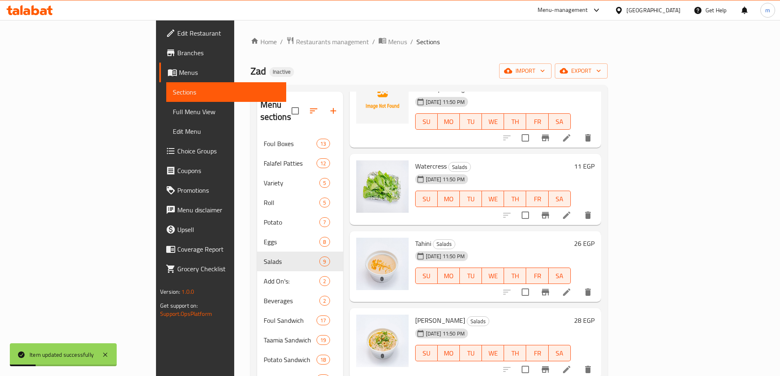
scroll to position [246, 0]
click at [571, 210] on icon at bounding box center [567, 215] width 10 height 10
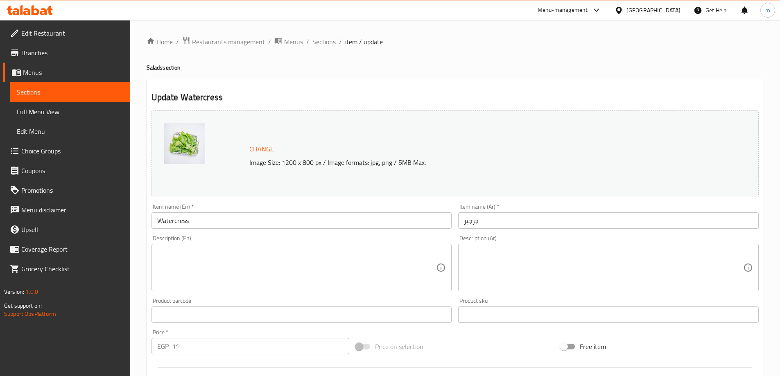
click at [196, 251] on textarea at bounding box center [296, 267] width 279 height 39
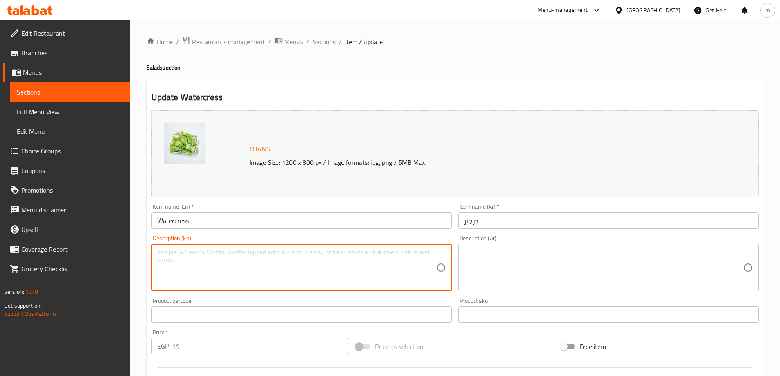
paste textarea "Fresh, peppery watercress"
type textarea "Fresh, peppery watercress"
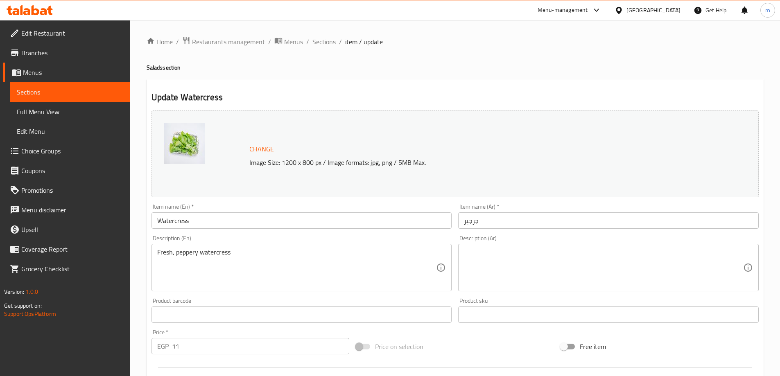
click at [658, 269] on textarea at bounding box center [603, 267] width 279 height 39
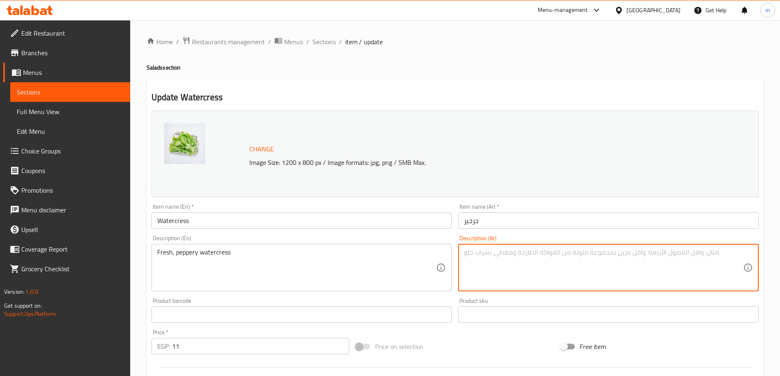
paste textarea "الجرجير الطازج والفلفل"
type textarea "الجرجير الطازج والفلفل"
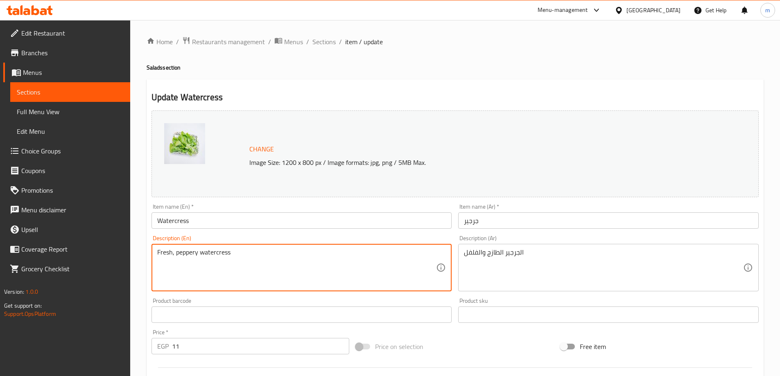
click at [215, 255] on textarea "Fresh, peppery watercress" at bounding box center [296, 267] width 279 height 39
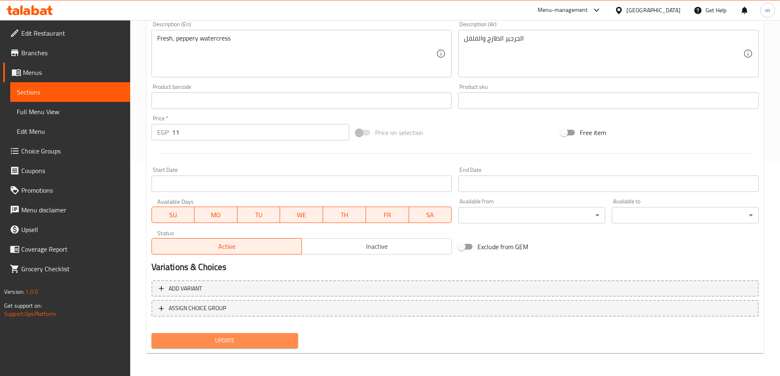
click at [196, 338] on span "Update" at bounding box center [225, 341] width 134 height 10
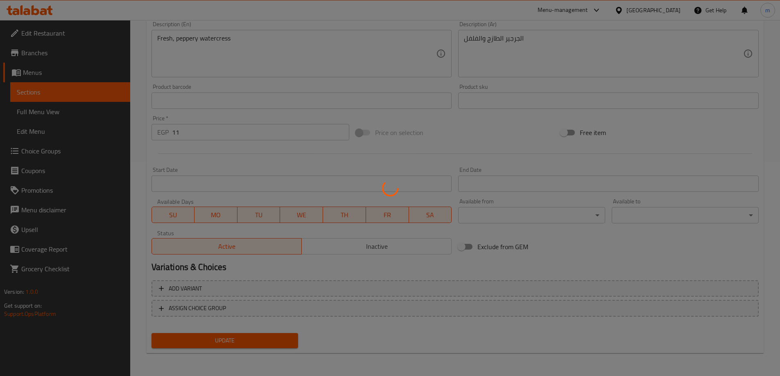
scroll to position [0, 0]
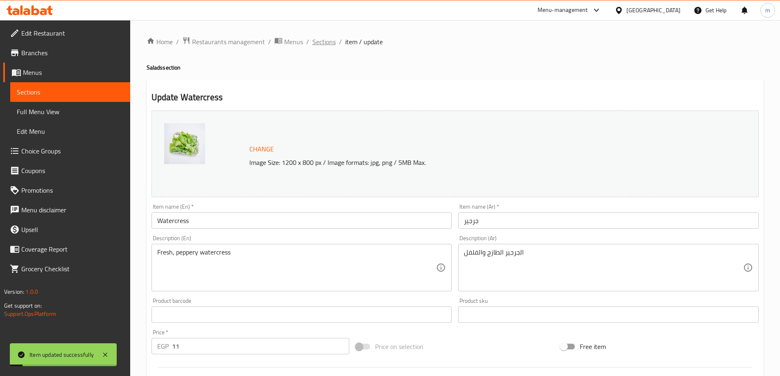
click at [330, 38] on span "Sections" at bounding box center [323, 42] width 23 height 10
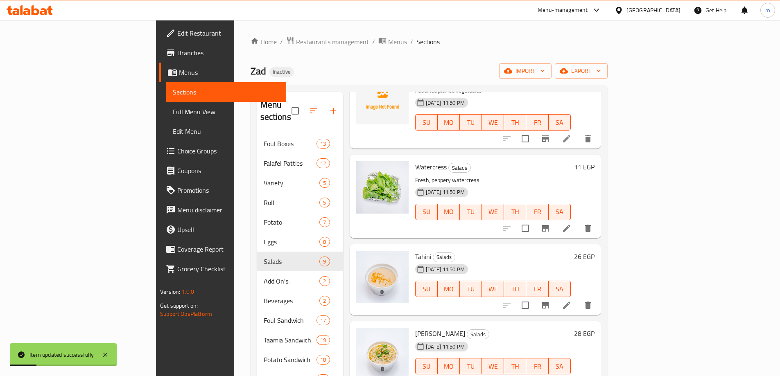
scroll to position [246, 0]
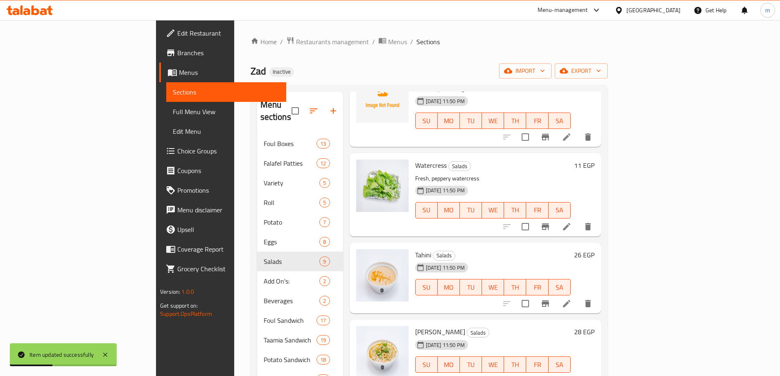
click at [578, 296] on li at bounding box center [566, 303] width 23 height 15
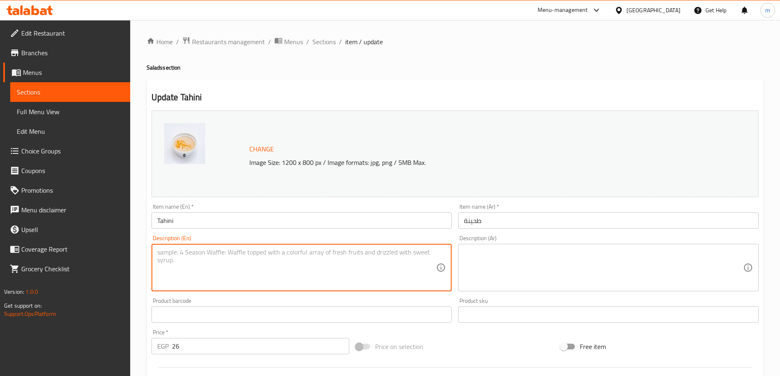
click at [370, 267] on textarea at bounding box center [296, 267] width 279 height 39
paste textarea "Smooth sesame tahini dip"
type textarea "Smooth sesame tahini dip"
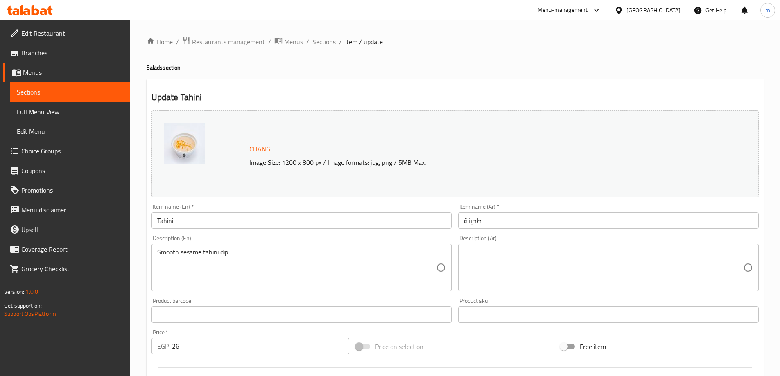
click at [588, 263] on textarea at bounding box center [603, 267] width 279 height 39
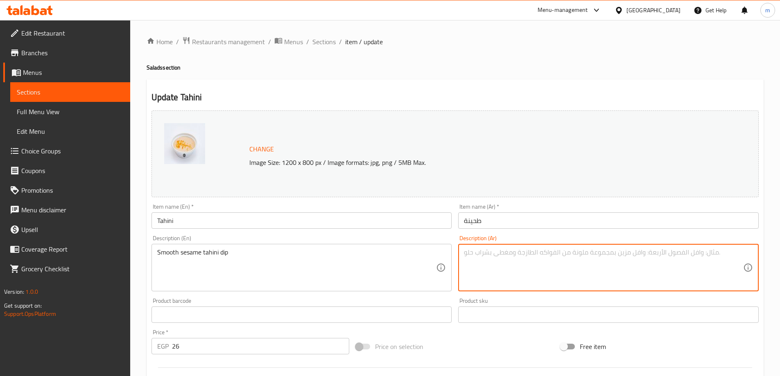
paste textarea "غمس الطحينة بالسمسم الناعم"
click at [736, 254] on textarea "غمس الطحينة بالسمسم الناعم" at bounding box center [603, 267] width 279 height 39
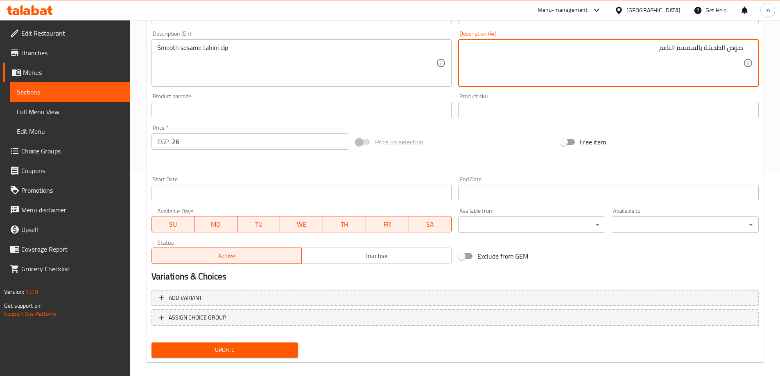
scroll to position [214, 0]
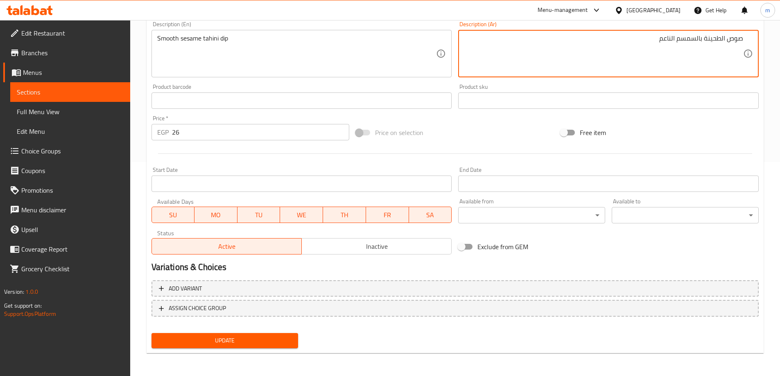
type textarea "صوص الطحينة بالسمسم الناعم"
click at [265, 346] on span "Update" at bounding box center [225, 341] width 134 height 10
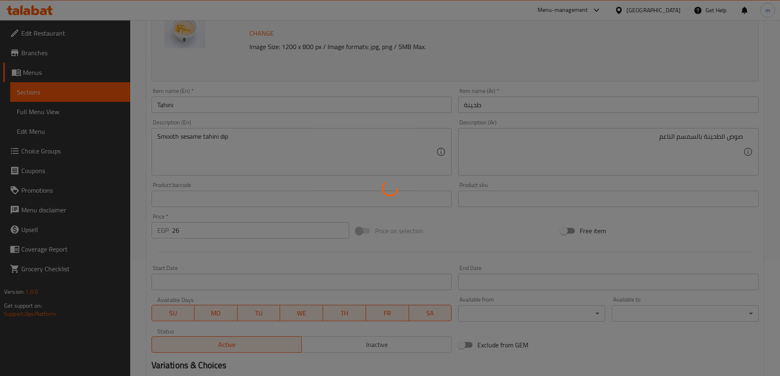
scroll to position [0, 0]
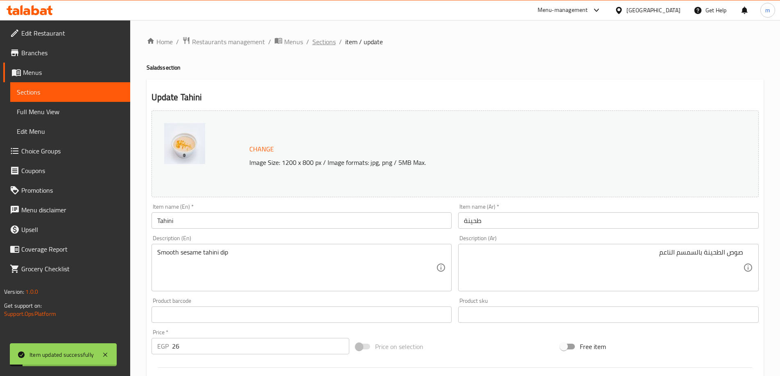
click at [322, 42] on span "Sections" at bounding box center [323, 42] width 23 height 10
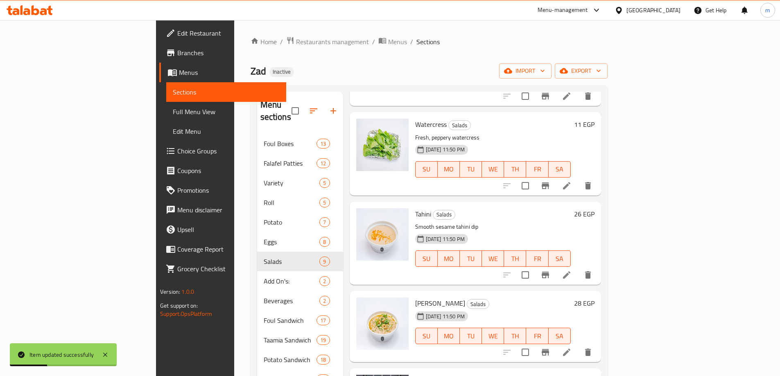
scroll to position [368, 0]
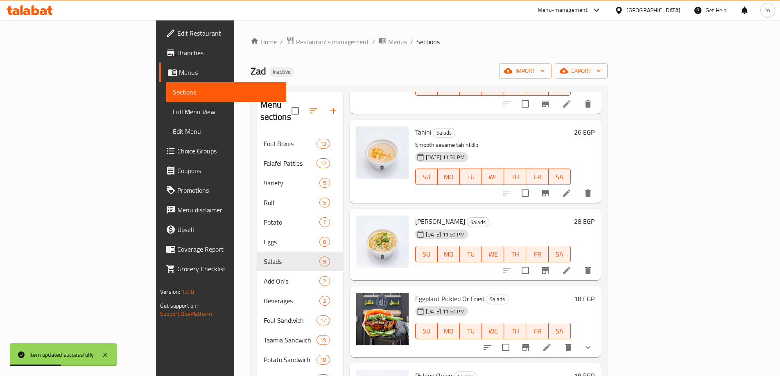
click at [578, 263] on li at bounding box center [566, 270] width 23 height 15
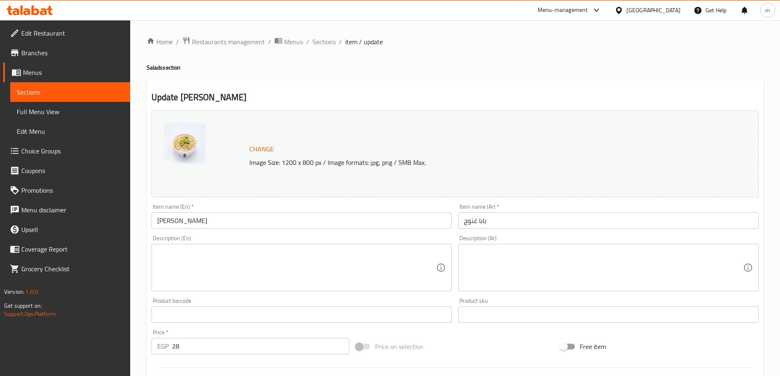
click at [360, 266] on textarea at bounding box center [296, 267] width 279 height 39
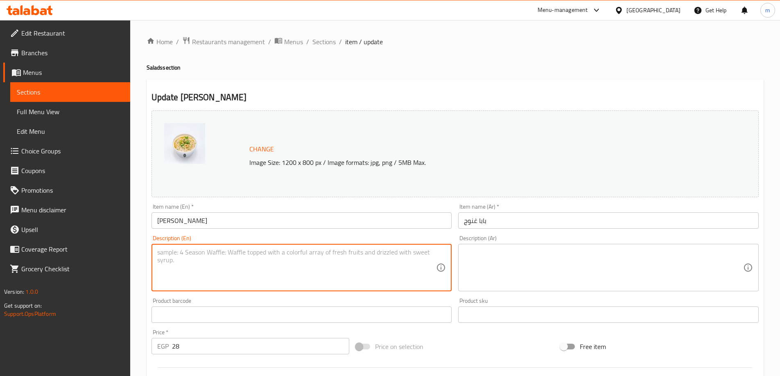
paste textarea "Smoky eggplant dip."
type textarea "Smoky eggplant dip."
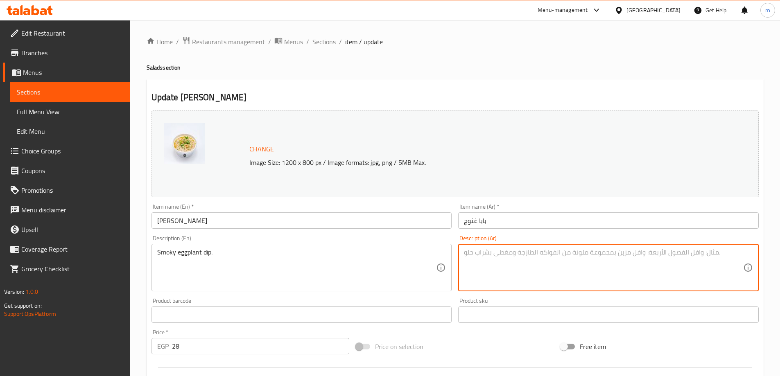
click at [589, 263] on textarea at bounding box center [603, 267] width 279 height 39
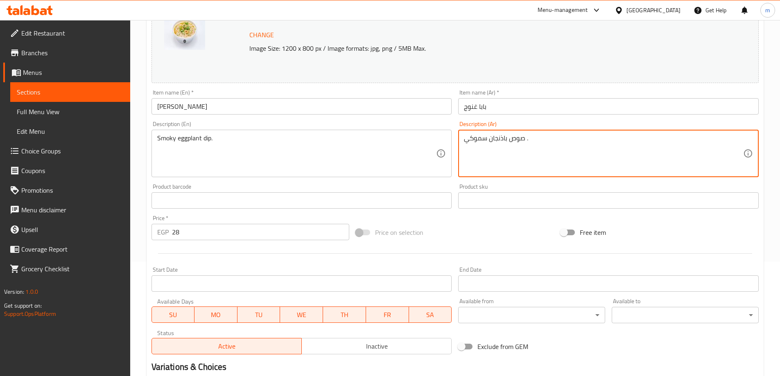
scroll to position [214, 0]
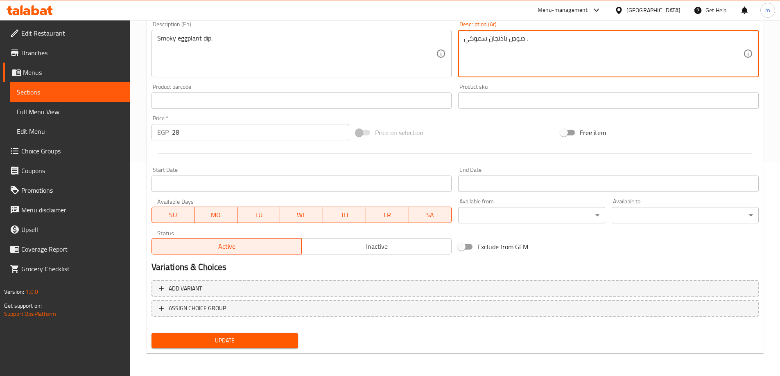
type textarea "صوص باذنجان سموكي ."
click at [275, 337] on span "Update" at bounding box center [225, 341] width 134 height 10
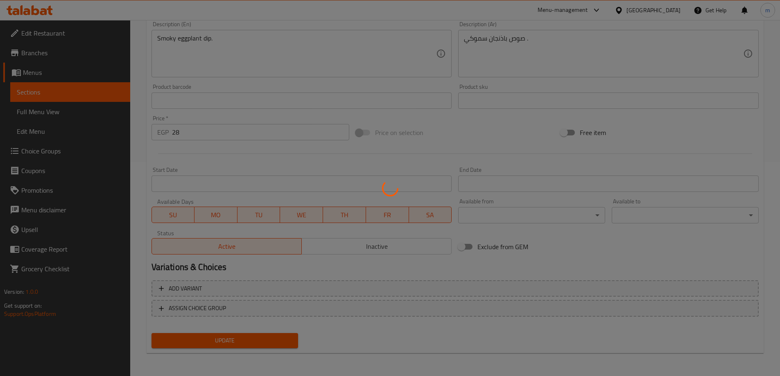
scroll to position [0, 0]
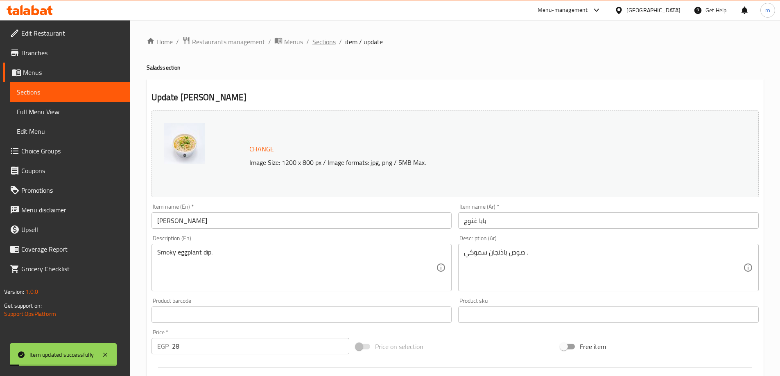
click at [332, 40] on span "Sections" at bounding box center [323, 42] width 23 height 10
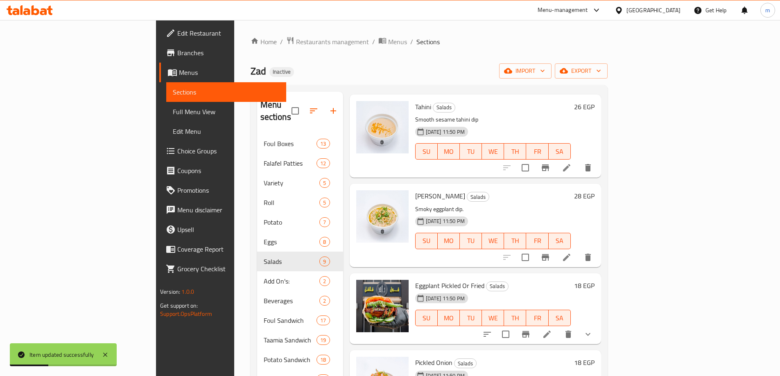
scroll to position [412, 0]
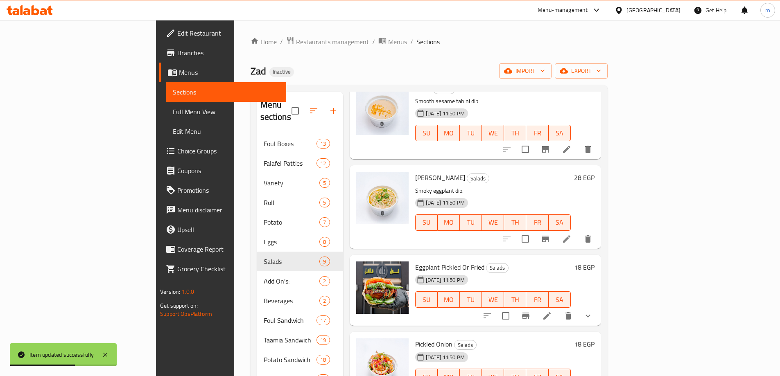
click at [558, 309] on li at bounding box center [546, 316] width 23 height 15
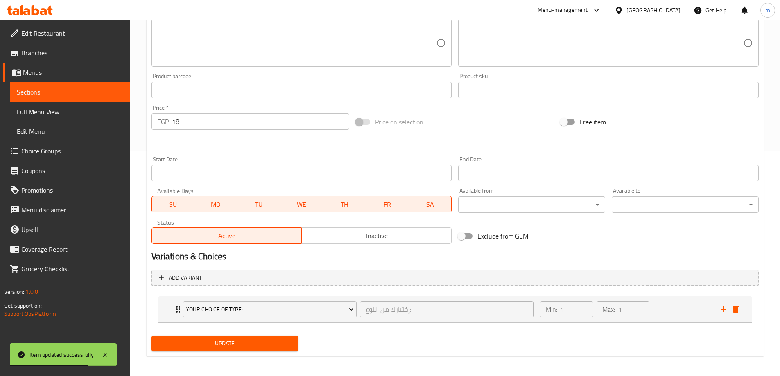
scroll to position [228, 0]
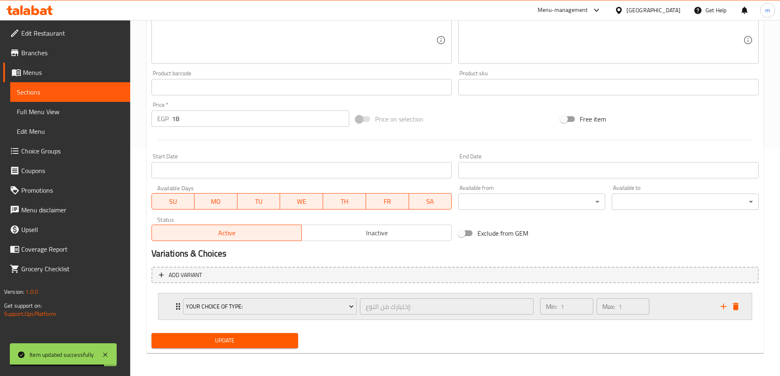
click at [174, 311] on icon "Expand" at bounding box center [178, 307] width 10 height 10
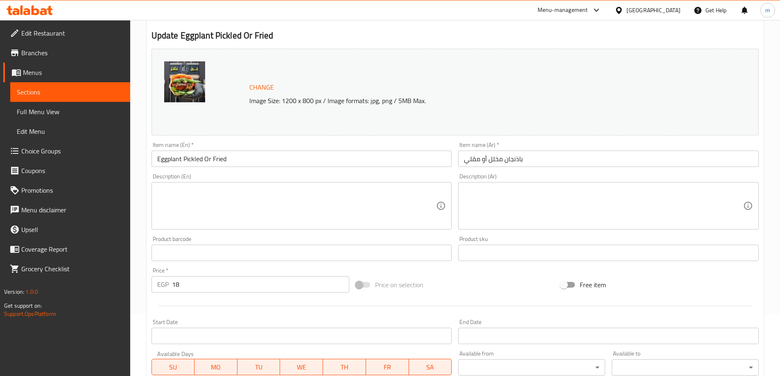
scroll to position [0, 0]
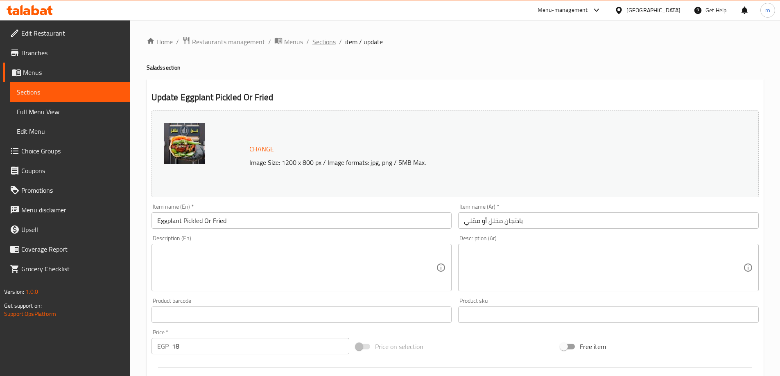
click at [330, 43] on span "Sections" at bounding box center [323, 42] width 23 height 10
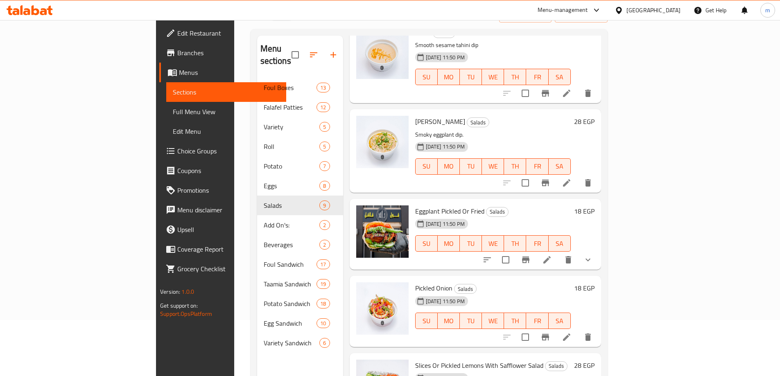
scroll to position [115, 0]
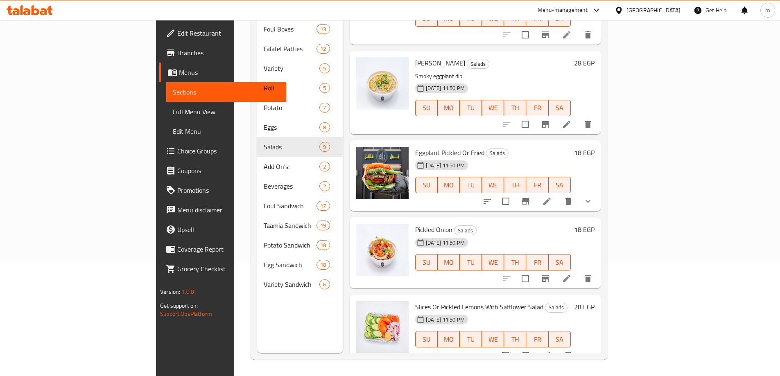
click at [571, 274] on icon at bounding box center [567, 279] width 10 height 10
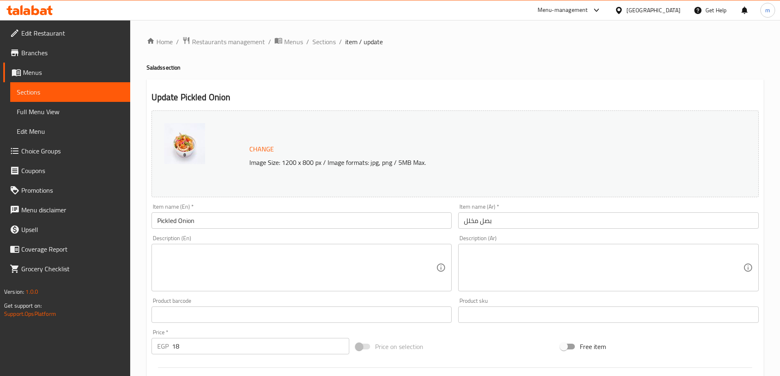
click at [384, 279] on textarea at bounding box center [296, 267] width 279 height 39
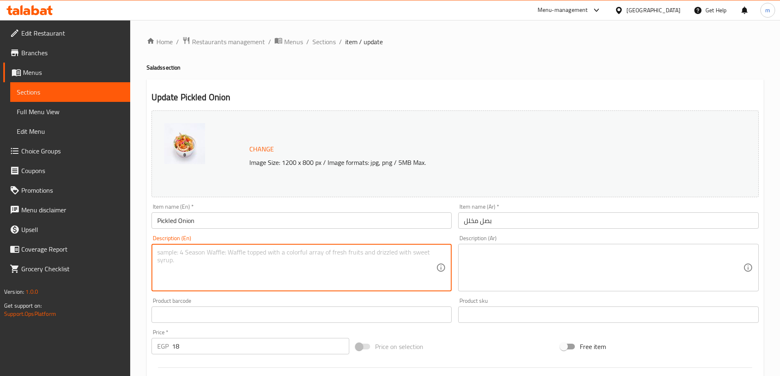
paste textarea "Crisp, tangy pickled onions"
type textarea "Crisp, tangy pickled onions"
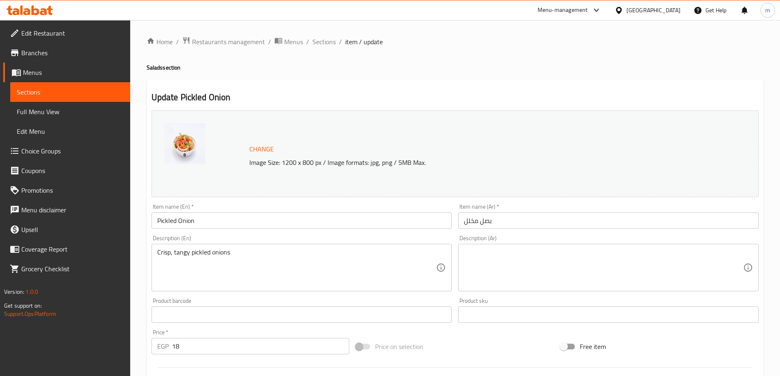
click at [650, 270] on textarea at bounding box center [603, 267] width 279 height 39
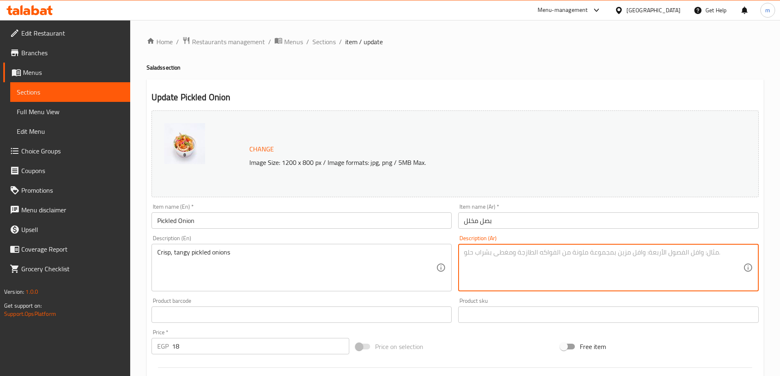
paste textarea "بصل مخلل مقرمش ولذيذ"
click at [702, 251] on textarea "بصل مخلل مقرمش ولذيذ" at bounding box center [603, 267] width 279 height 39
click at [683, 253] on textarea "بصل مخلل كريسب ولذيذ" at bounding box center [603, 267] width 279 height 39
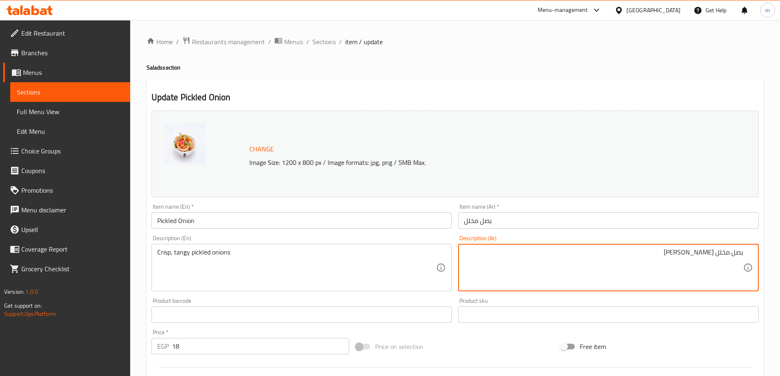
click at [689, 251] on textarea "بصل مخلل كريسب ولذيذ" at bounding box center [603, 267] width 279 height 39
drag, startPoint x: 689, startPoint y: 251, endPoint x: 675, endPoint y: 255, distance: 14.9
click at [675, 255] on textarea "بصل مخلل كريسب ولذيذ" at bounding box center [603, 267] width 279 height 39
click at [685, 258] on textarea "بصل مخلل كريسب ولذيذ" at bounding box center [603, 267] width 279 height 39
click at [686, 255] on textarea "بصل مخلل كريسب ولذيذ" at bounding box center [603, 267] width 279 height 39
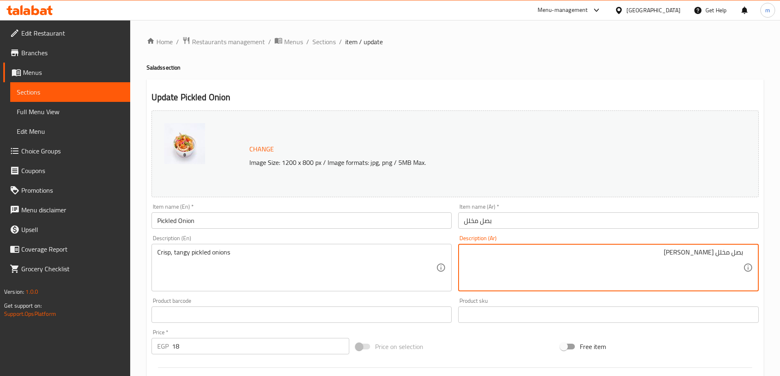
drag, startPoint x: 689, startPoint y: 253, endPoint x: 675, endPoint y: 254, distance: 14.4
click at [675, 254] on textarea "بصل مخلل كريسب ولذيذ" at bounding box center [603, 267] width 279 height 39
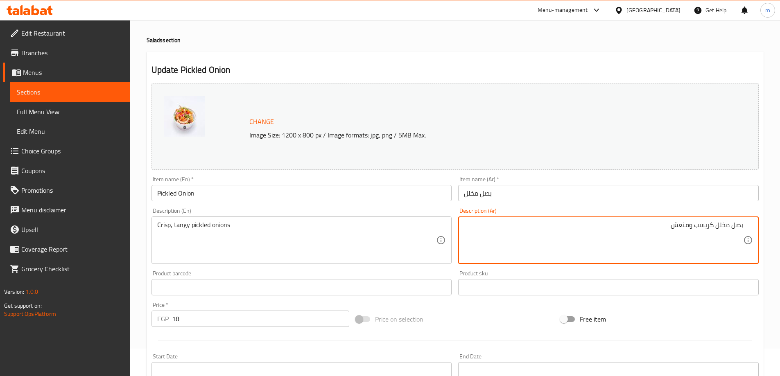
scroll to position [214, 0]
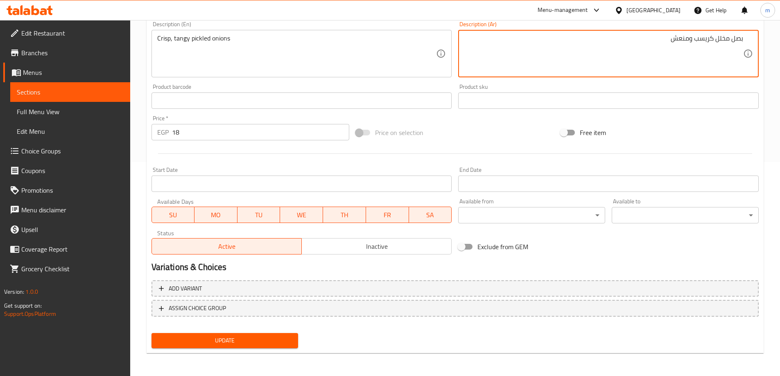
type textarea "بصل مخلل كريسب ومنعش"
click at [241, 345] on span "Update" at bounding box center [225, 341] width 134 height 10
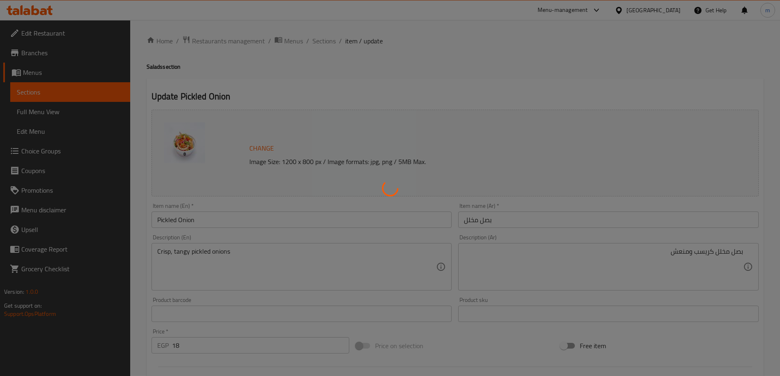
scroll to position [0, 0]
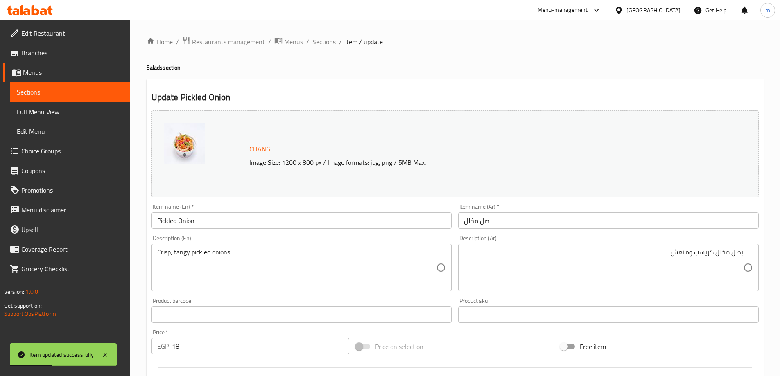
click at [317, 40] on span "Sections" at bounding box center [323, 42] width 23 height 10
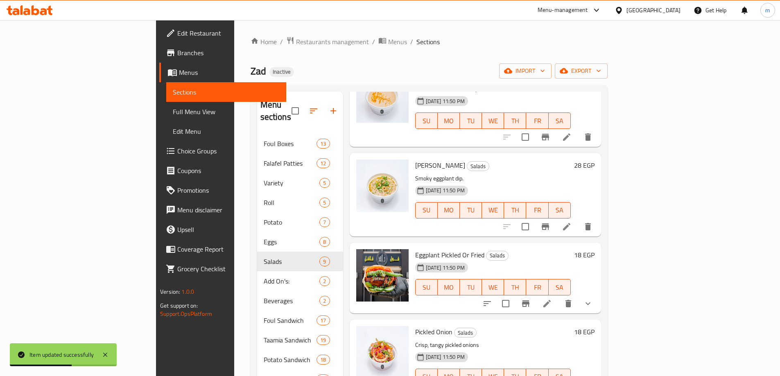
scroll to position [115, 0]
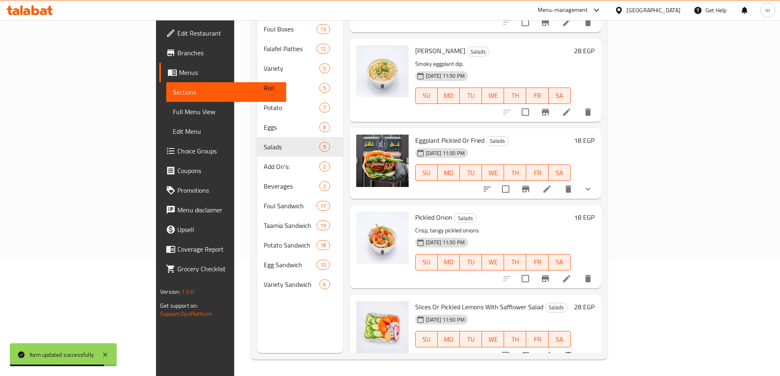
click at [558, 348] on li at bounding box center [546, 355] width 23 height 15
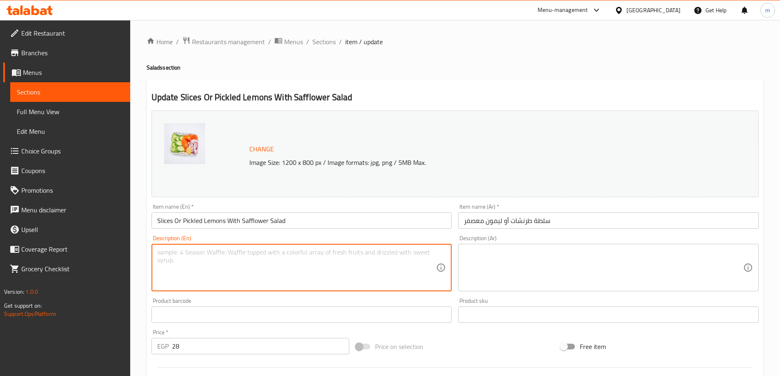
click at [281, 260] on textarea at bounding box center [296, 267] width 279 height 39
paste textarea "Zesty pickled lemon slices"
type textarea "Zesty pickled lemon slices"
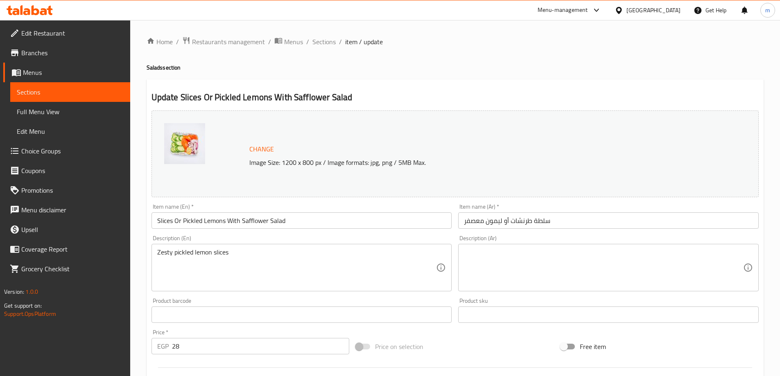
click at [596, 258] on textarea at bounding box center [603, 267] width 279 height 39
paste textarea "شرائح الليمون المخلل اللذيذة"
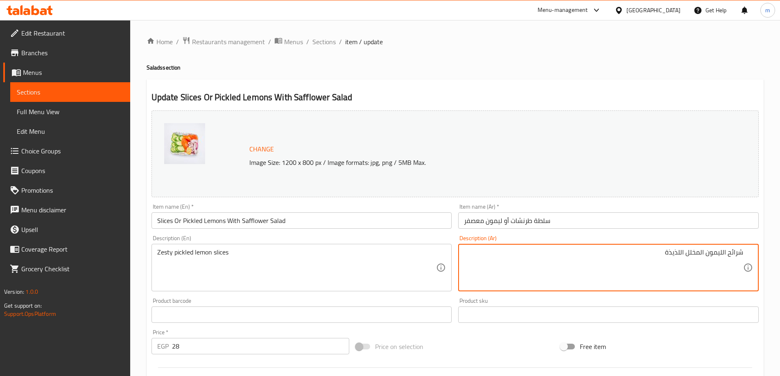
drag, startPoint x: 680, startPoint y: 253, endPoint x: 649, endPoint y: 253, distance: 30.7
click at [649, 253] on textarea "شرائح الليمون المخلل اللذيذة" at bounding box center [603, 267] width 279 height 39
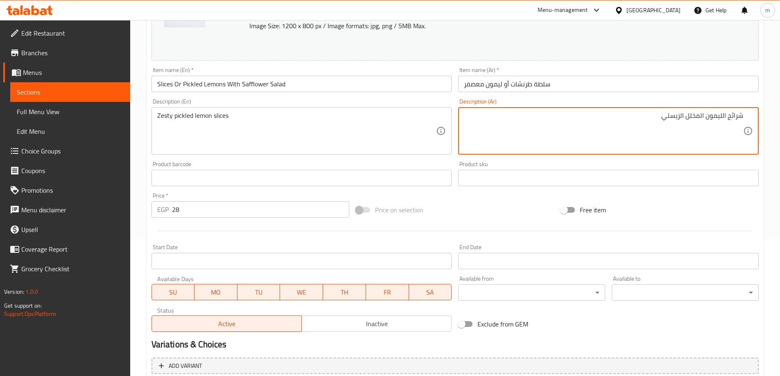
scroll to position [228, 0]
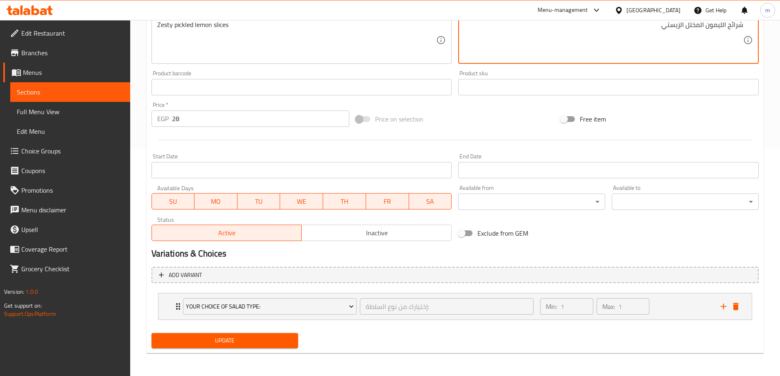
type textarea "شرائح الليمون المخلل الزيستي"
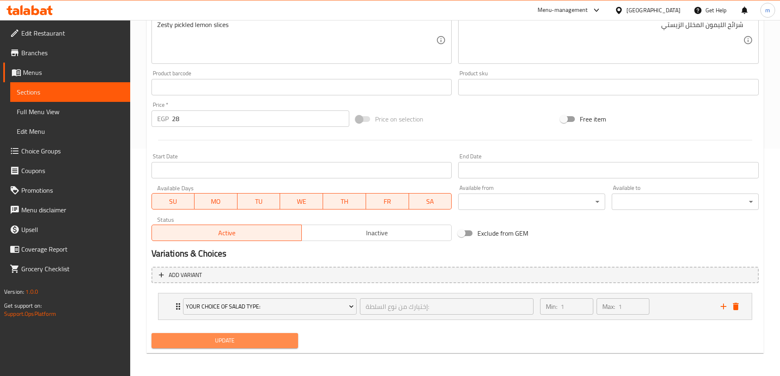
click at [253, 347] on button "Update" at bounding box center [224, 340] width 147 height 15
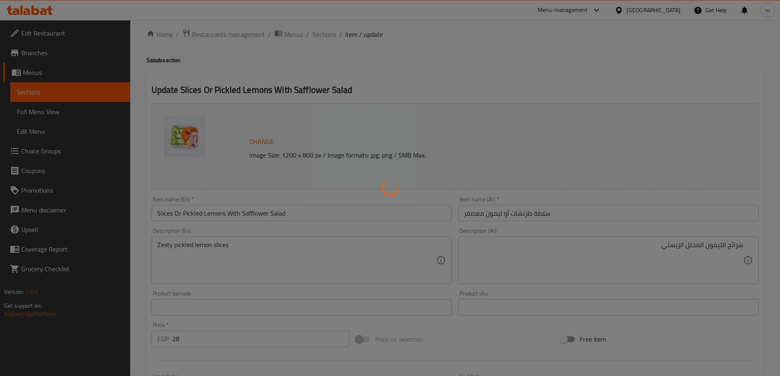
scroll to position [0, 0]
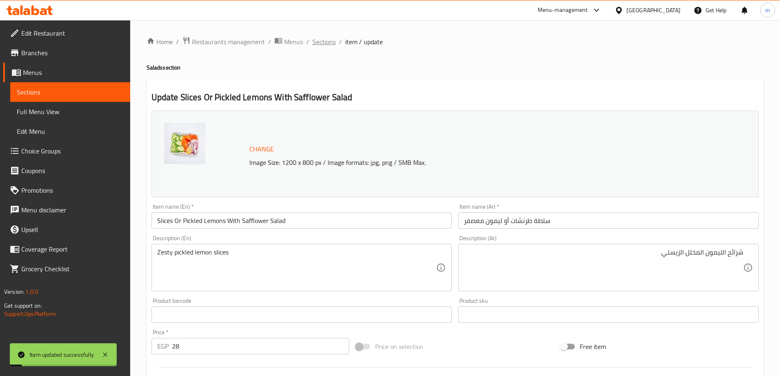
click at [332, 47] on span "Sections" at bounding box center [323, 42] width 23 height 10
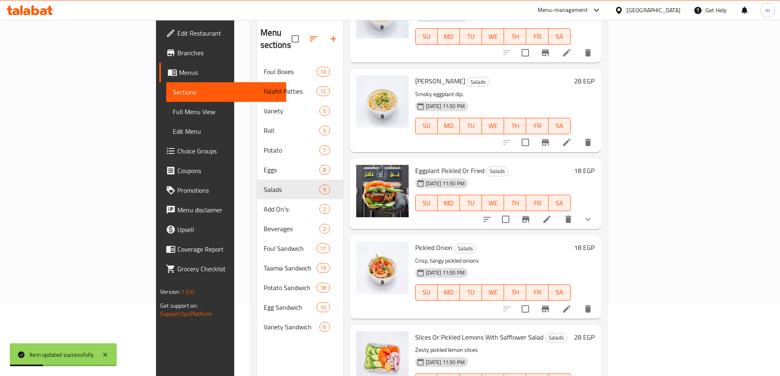
scroll to position [115, 0]
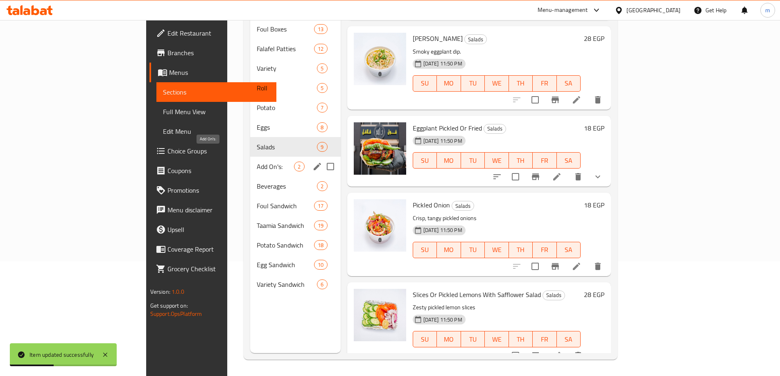
click at [257, 162] on span "Add On's:" at bounding box center [275, 167] width 37 height 10
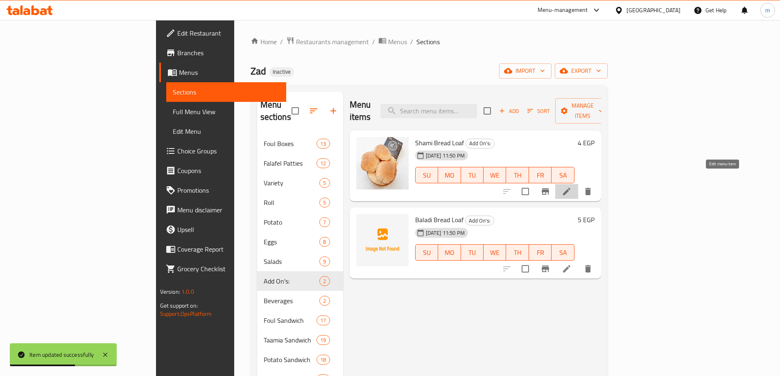
click at [570, 188] on icon at bounding box center [566, 191] width 7 height 7
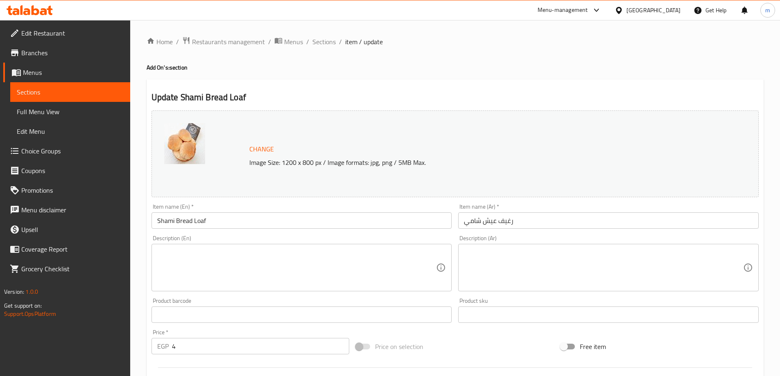
click at [324, 269] on textarea at bounding box center [296, 267] width 279 height 39
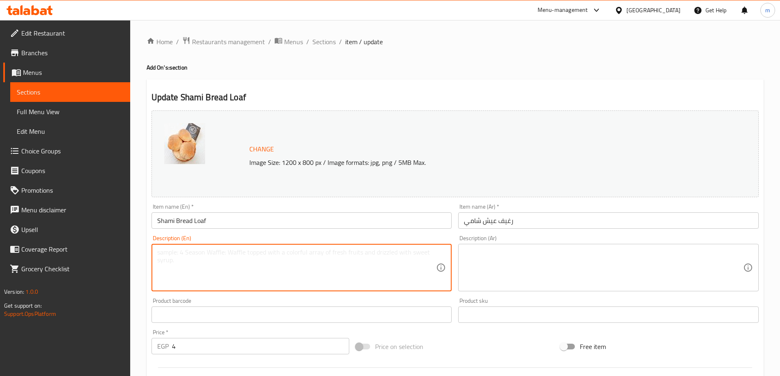
paste textarea "Soft Shami bread."
type textarea "Soft Shami bread."
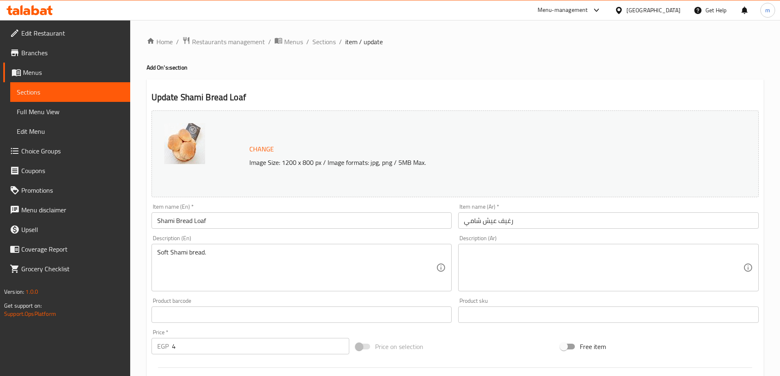
click at [571, 261] on textarea at bounding box center [603, 267] width 279 height 39
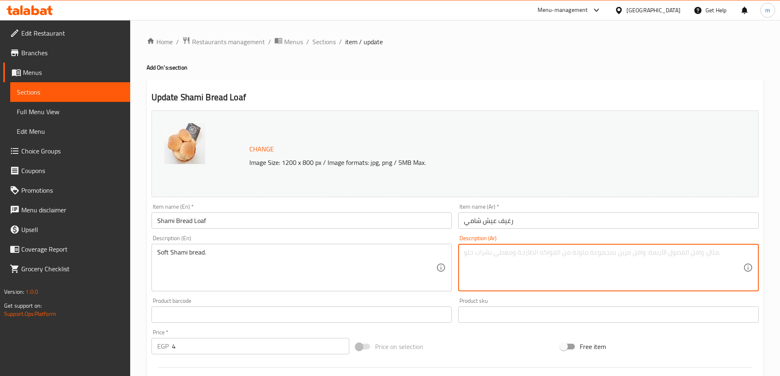
paste textarea "خبز الشامي الناعم."
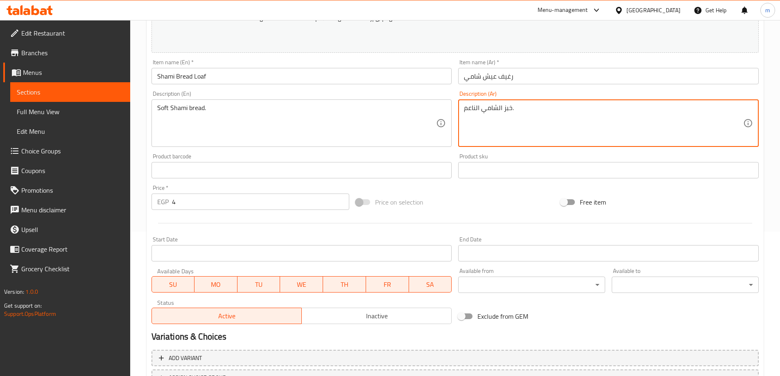
scroll to position [214, 0]
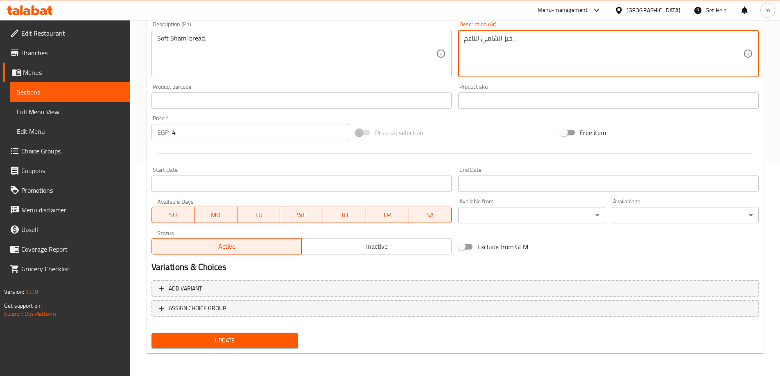
type textarea "خبز الشامي الناعم."
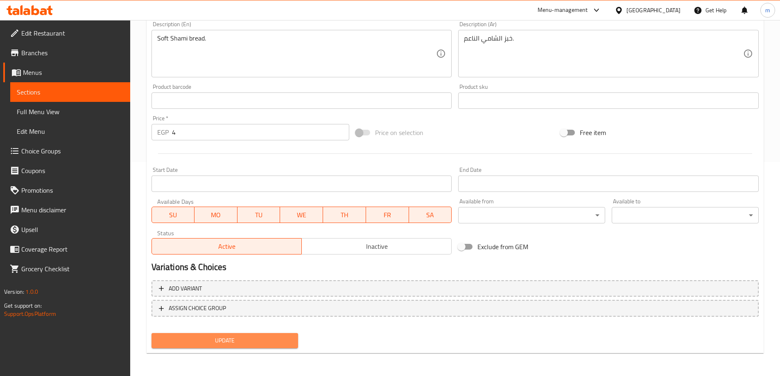
click at [239, 335] on button "Update" at bounding box center [224, 340] width 147 height 15
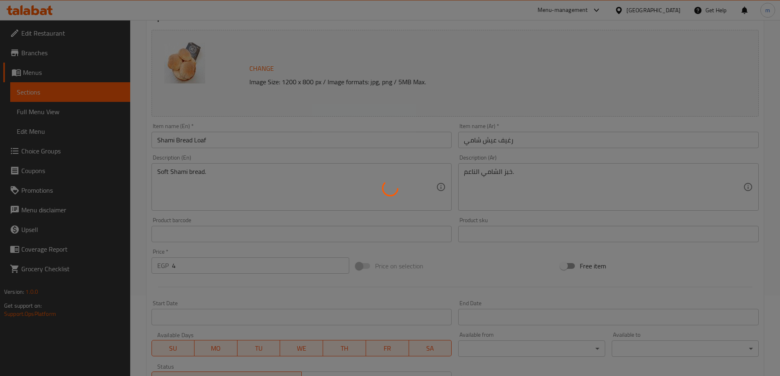
scroll to position [0, 0]
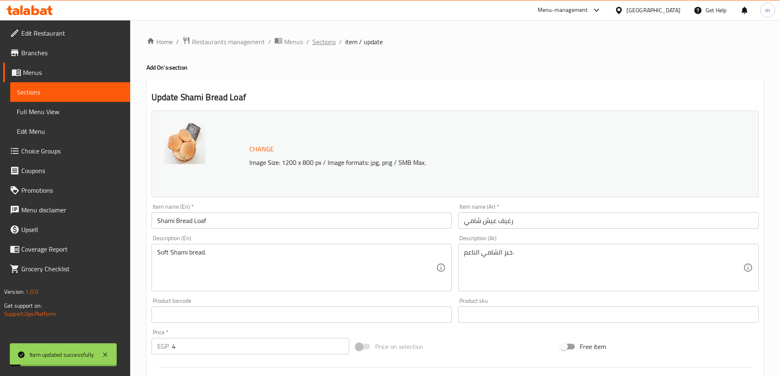
click at [326, 39] on span "Sections" at bounding box center [323, 42] width 23 height 10
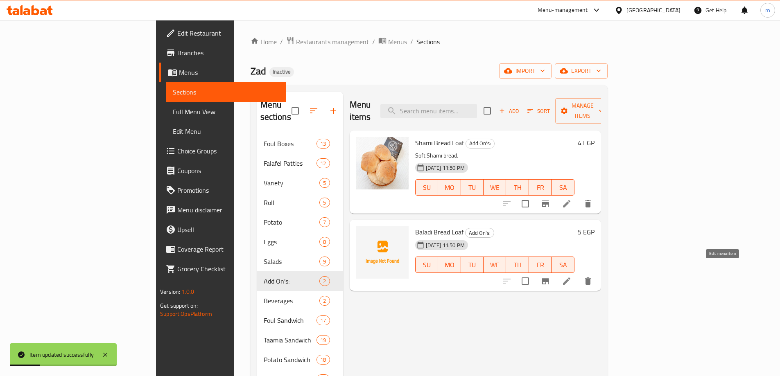
click at [571, 276] on icon at bounding box center [567, 281] width 10 height 10
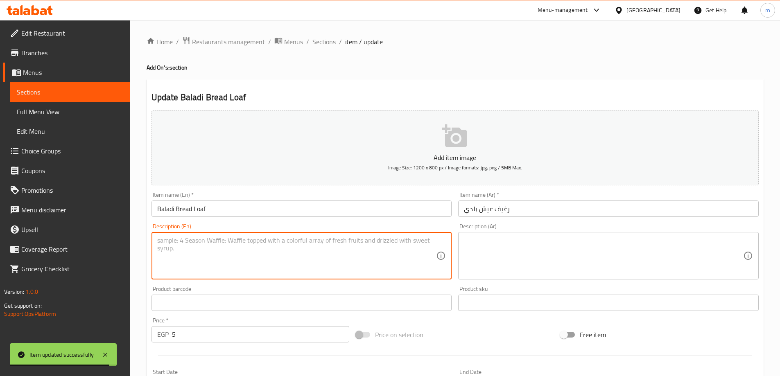
click at [350, 254] on textarea at bounding box center [296, 256] width 279 height 39
paste textarea "Traditional Egyptian bread."
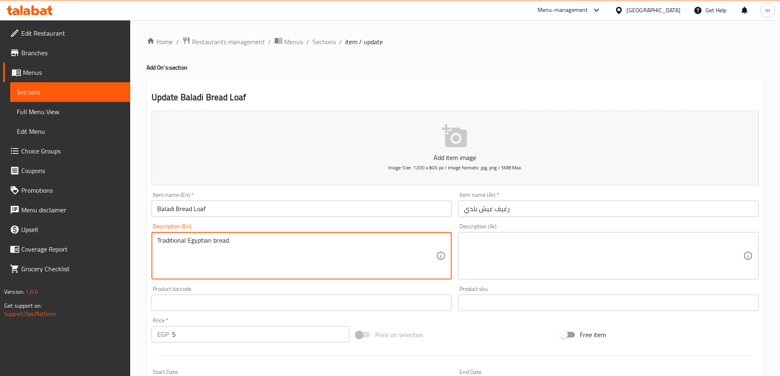
type textarea "Traditional Egyptian bread."
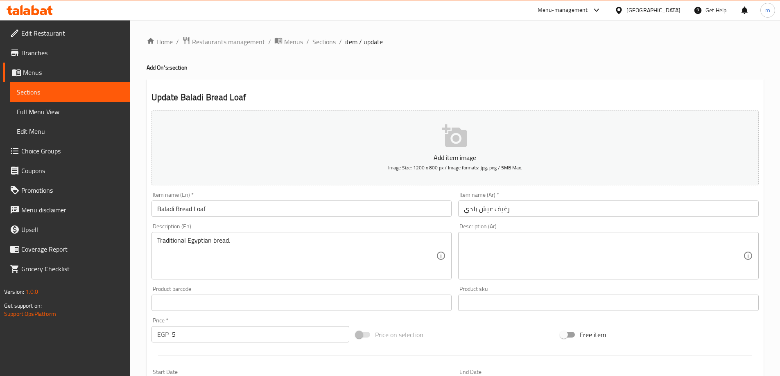
click at [636, 268] on textarea at bounding box center [603, 256] width 279 height 39
paste textarea "الخبز المصري التقليدي."
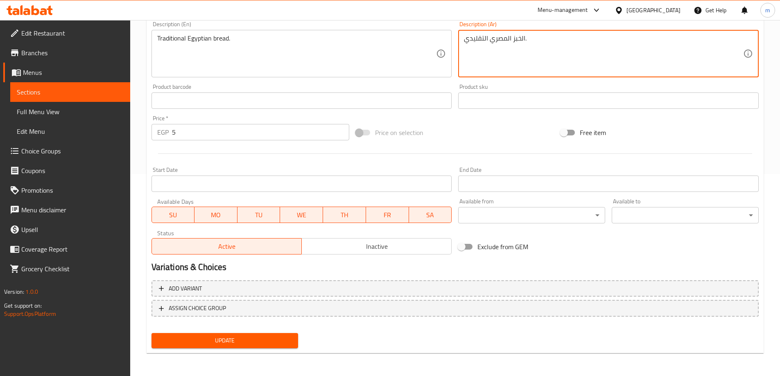
type textarea "الخبز المصري التقليدي."
click at [261, 341] on span "Update" at bounding box center [225, 341] width 134 height 10
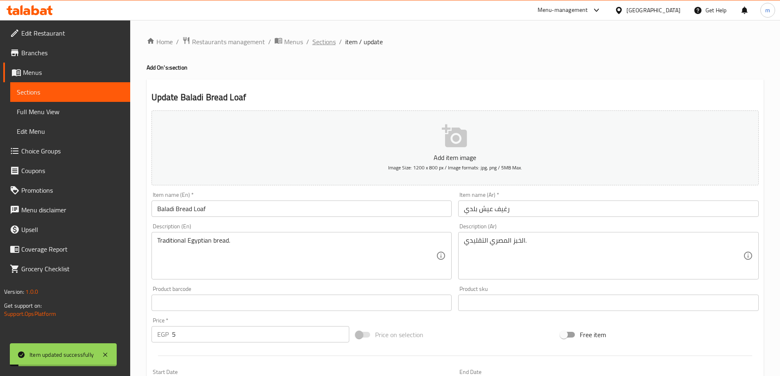
click at [316, 40] on span "Sections" at bounding box center [323, 42] width 23 height 10
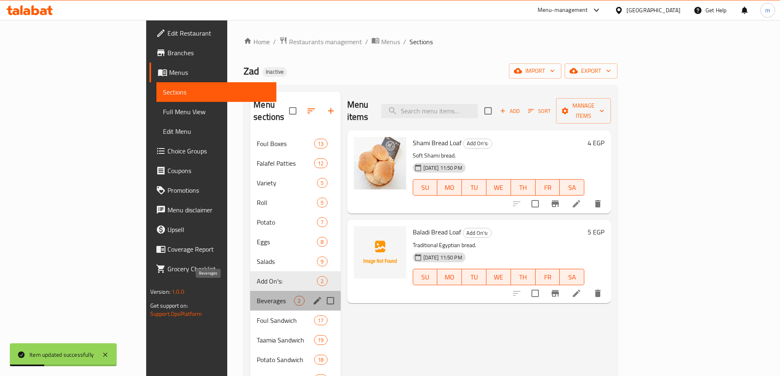
click at [257, 296] on span "Beverages" at bounding box center [275, 301] width 37 height 10
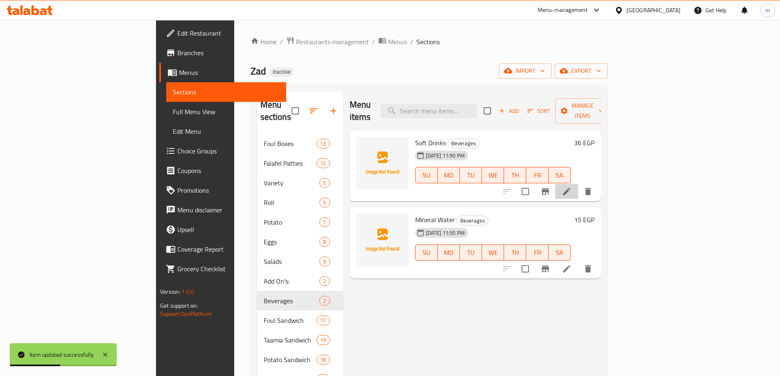
click at [578, 184] on li at bounding box center [566, 191] width 23 height 15
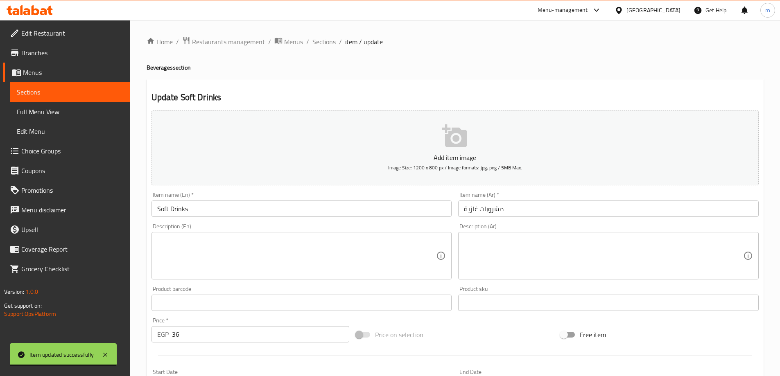
click at [293, 266] on textarea at bounding box center [296, 256] width 279 height 39
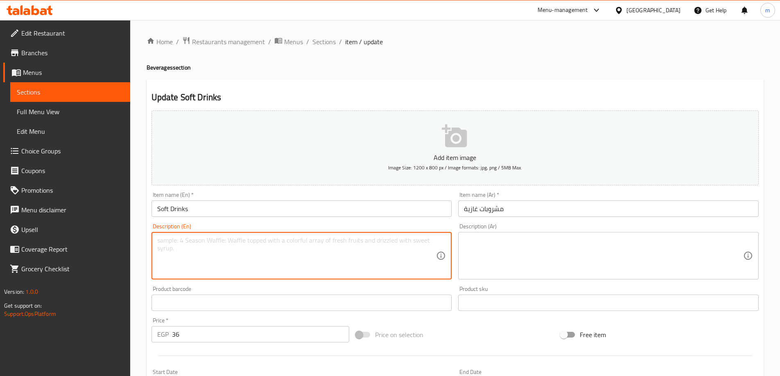
paste textarea "Assorted cold beverages"
type textarea "Assorted cold beverages"
click at [320, 44] on span "Sections" at bounding box center [323, 42] width 23 height 10
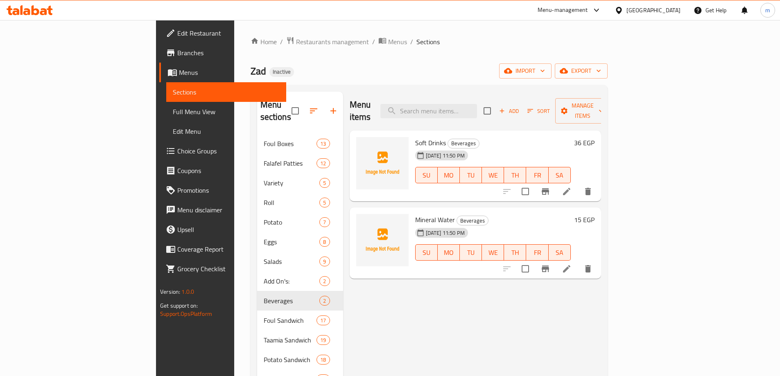
click at [578, 262] on li at bounding box center [566, 269] width 23 height 15
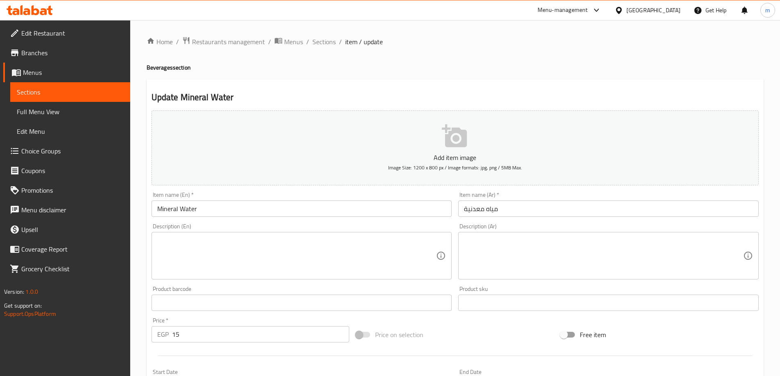
click at [337, 251] on textarea at bounding box center [296, 256] width 279 height 39
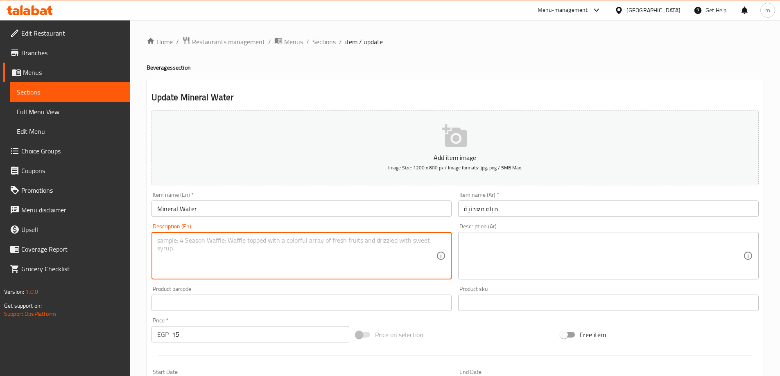
paste textarea "Fresh bottled water."
type textarea "Fresh bottled water."
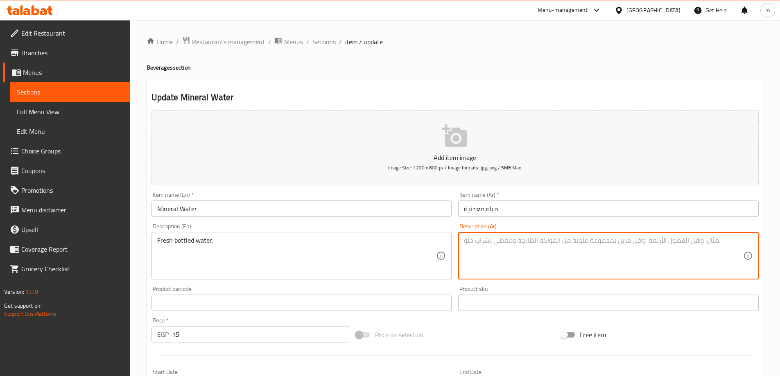
click at [568, 266] on textarea at bounding box center [603, 256] width 279 height 39
paste textarea "المياه المعبأة الطازجة."
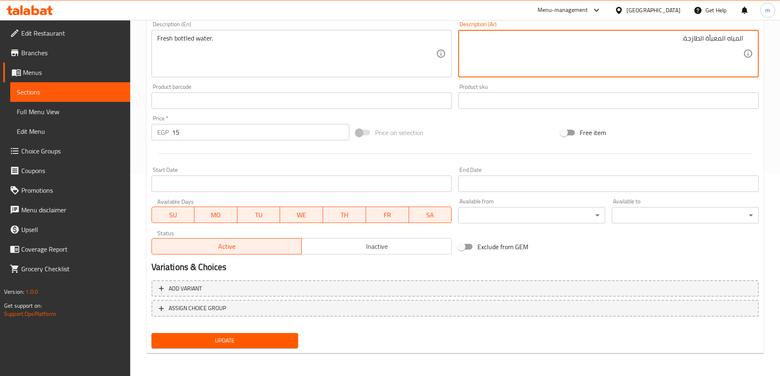
type textarea "المياه المعبأة الطازجة."
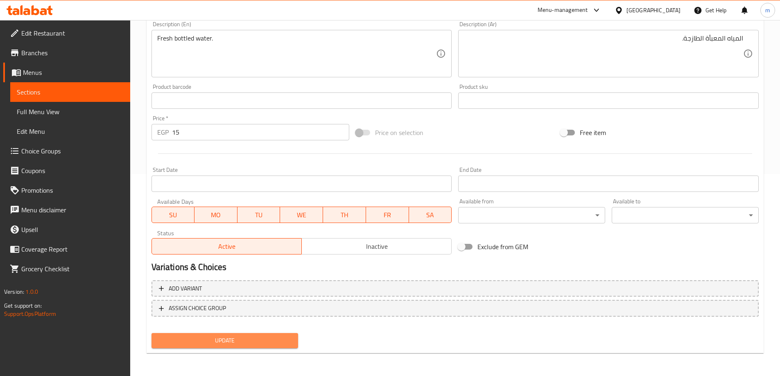
click at [233, 348] on button "Update" at bounding box center [224, 340] width 147 height 15
click at [288, 339] on span "Update" at bounding box center [225, 341] width 134 height 10
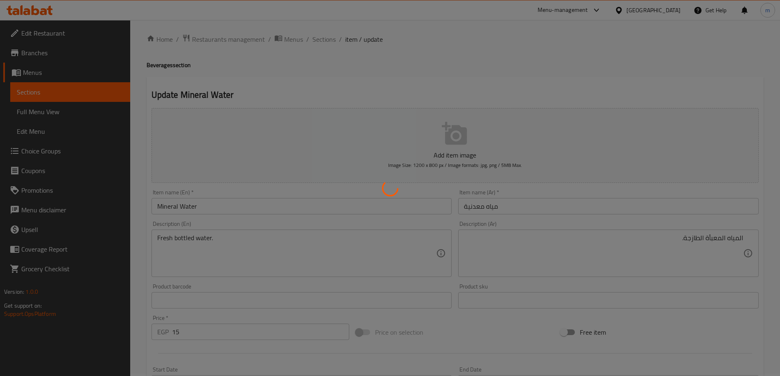
scroll to position [0, 0]
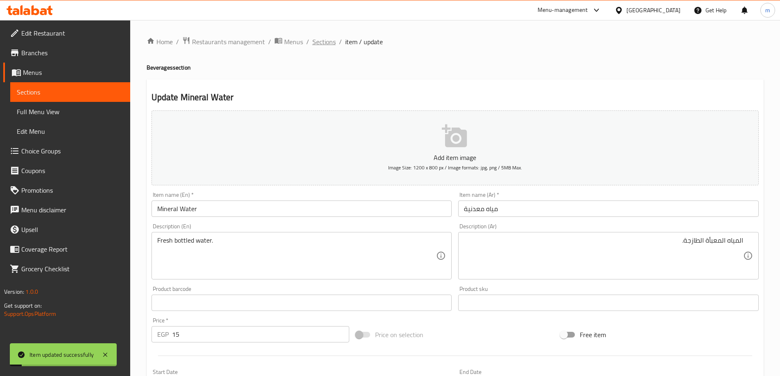
click at [316, 45] on span "Sections" at bounding box center [323, 42] width 23 height 10
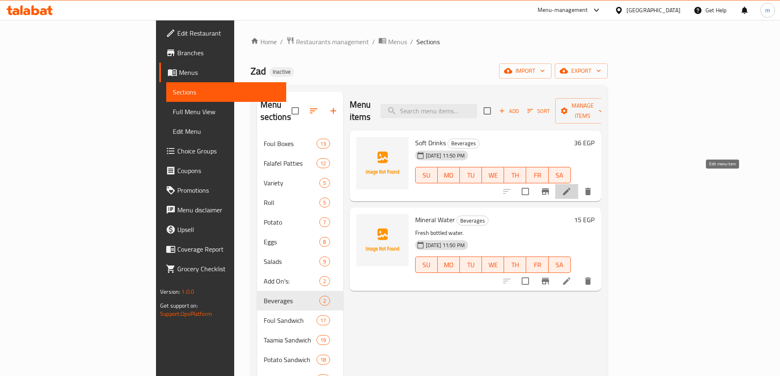
click at [571, 187] on icon at bounding box center [567, 192] width 10 height 10
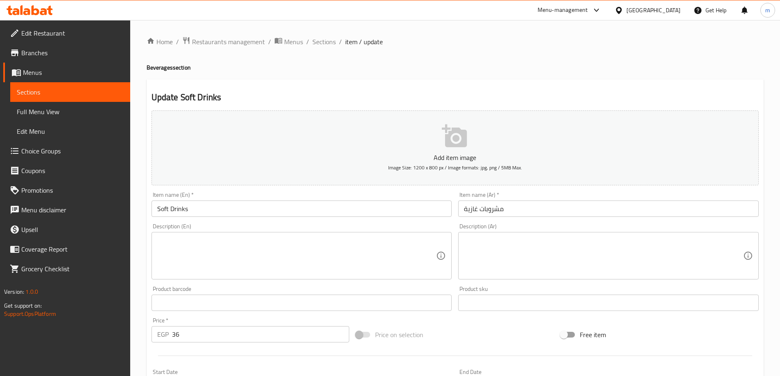
click at [405, 254] on textarea at bounding box center [296, 256] width 279 height 39
paste textarea "– Assorted cold beverages."
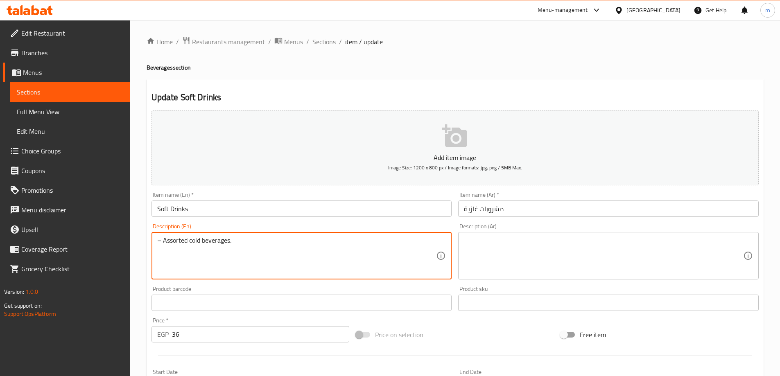
drag, startPoint x: 163, startPoint y: 243, endPoint x: 138, endPoint y: 244, distance: 24.6
click at [138, 244] on div "Home / Restaurants management / Menus / Sections / item / update Beverages sect…" at bounding box center [455, 299] width 650 height 558
type textarea "Assorted cold beverages."
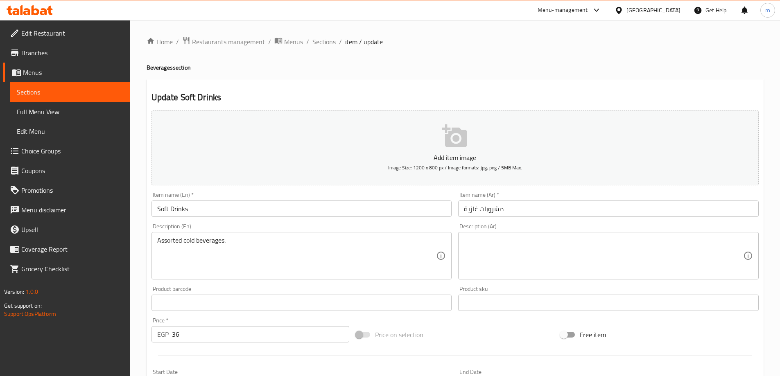
click at [637, 250] on textarea at bounding box center [603, 256] width 279 height 39
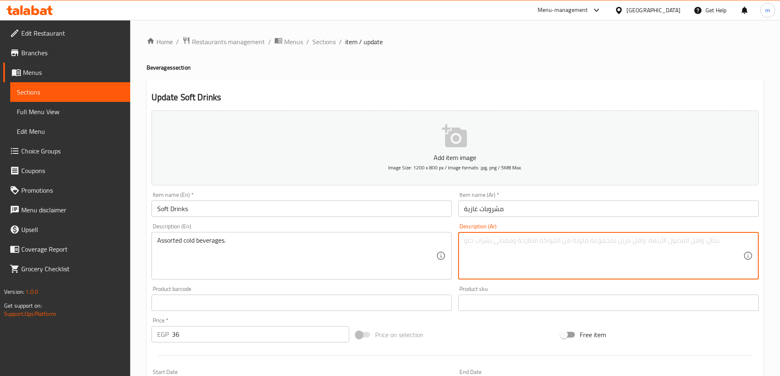
paste textarea "مشروبات باردة متنوعة."
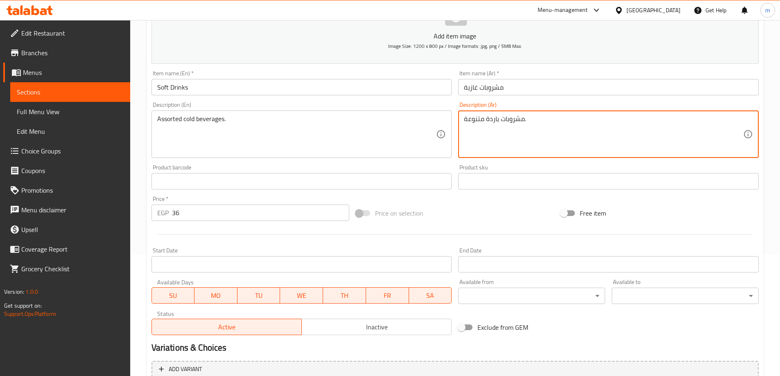
scroll to position [202, 0]
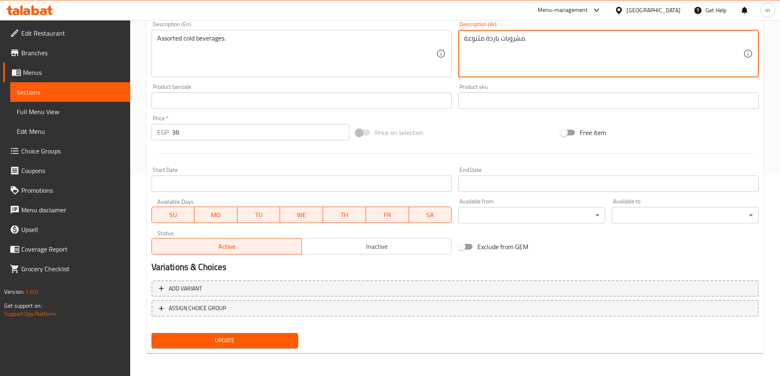
type textarea "مشروبات باردة متنوعة."
click at [206, 338] on span "Update" at bounding box center [225, 341] width 134 height 10
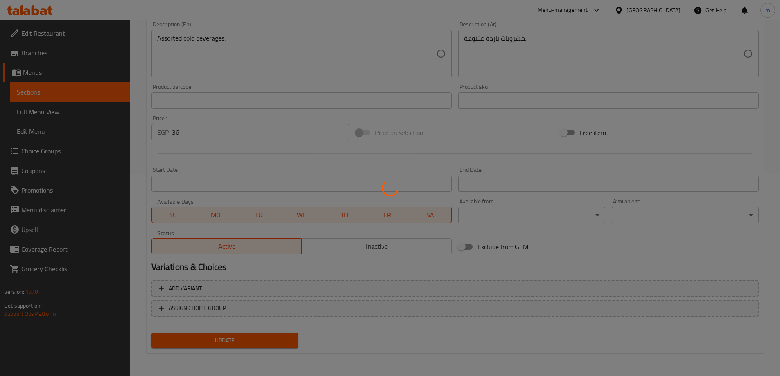
scroll to position [0, 0]
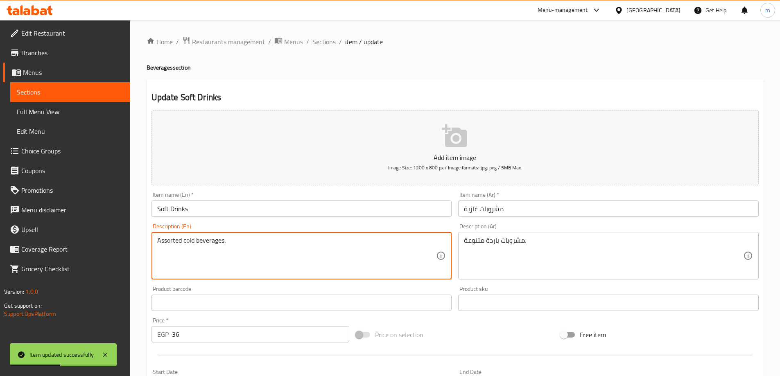
click at [171, 240] on textarea "Assorted cold beverages." at bounding box center [296, 256] width 279 height 39
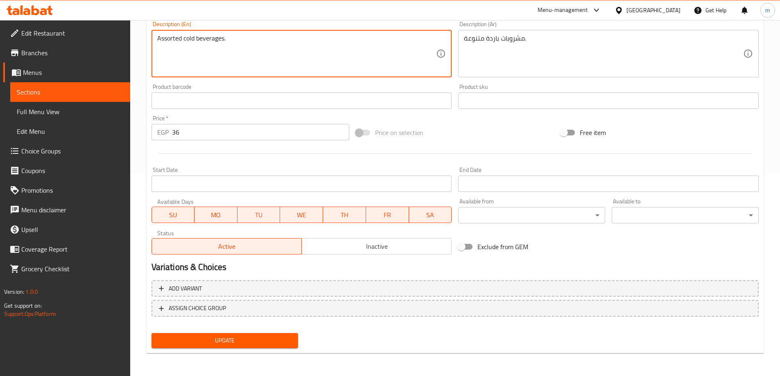
click at [271, 334] on button "Update" at bounding box center [224, 340] width 147 height 15
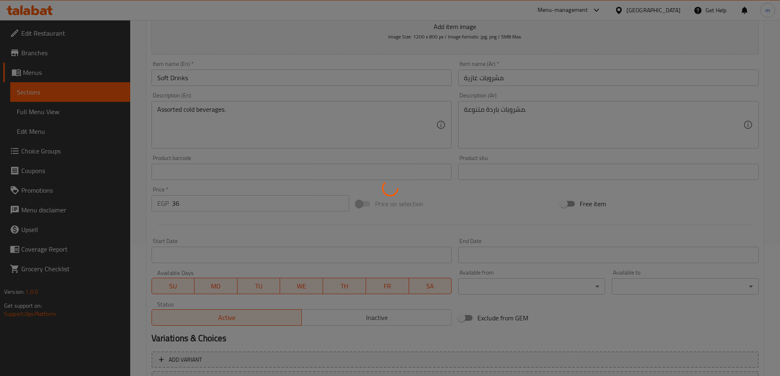
scroll to position [0, 0]
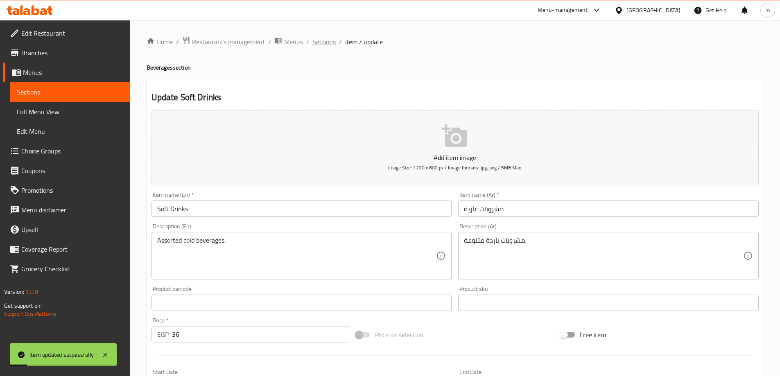
click at [326, 39] on span "Sections" at bounding box center [323, 42] width 23 height 10
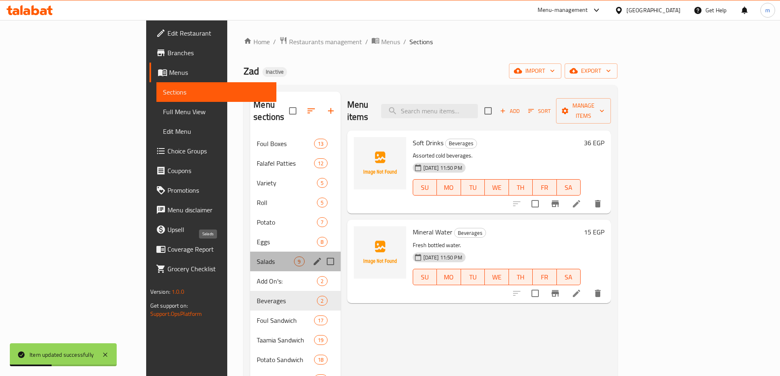
click at [257, 257] on span "Salads" at bounding box center [275, 262] width 37 height 10
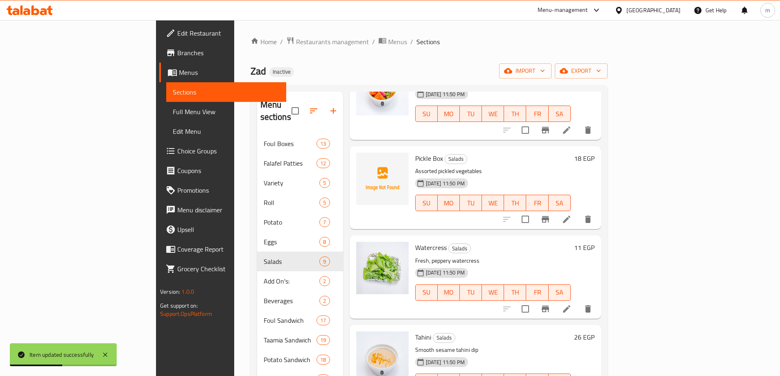
scroll to position [164, 0]
click at [578, 212] on li at bounding box center [566, 219] width 23 height 15
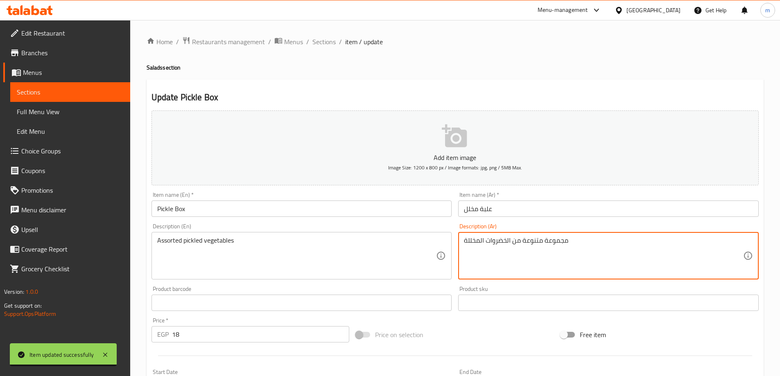
click at [514, 244] on textarea "مجموعة متنوعة من الخضروات المخللة" at bounding box center [603, 256] width 279 height 39
click at [519, 242] on textarea "مجموعة متنوعة من الخضروات المخللة" at bounding box center [603, 256] width 279 height 39
drag, startPoint x: 535, startPoint y: 241, endPoint x: 620, endPoint y: 242, distance: 84.7
click at [620, 242] on textarea "مجموعة متنوعة الخضروات المخللة" at bounding box center [603, 256] width 279 height 39
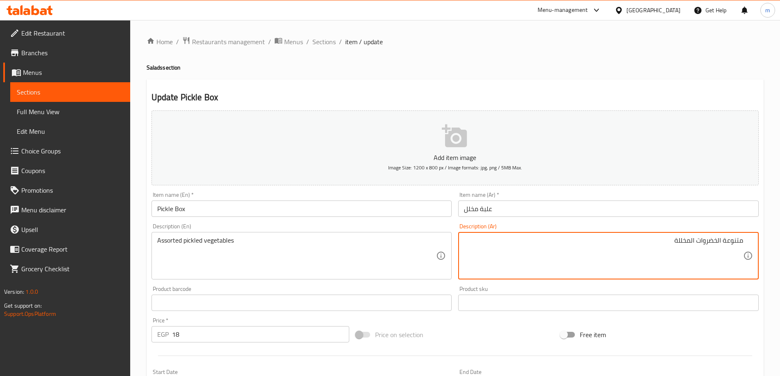
click at [725, 243] on textarea "متنوعة الخضروات المخللة" at bounding box center [603, 256] width 279 height 39
paste textarea "متنوعة"
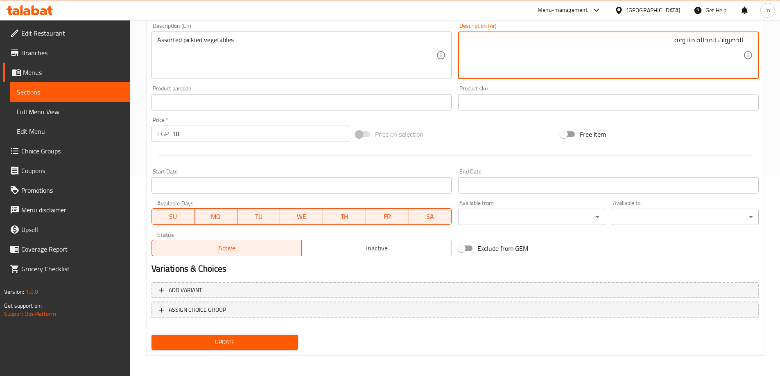
scroll to position [202, 0]
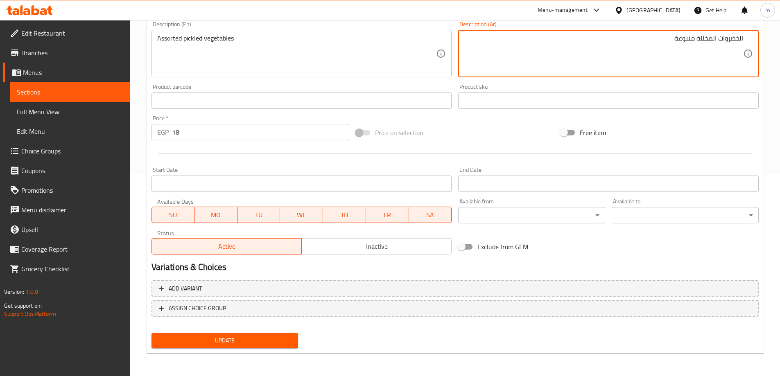
type textarea "الخضروات المخللة متنوعة"
click at [235, 336] on span "Update" at bounding box center [225, 341] width 134 height 10
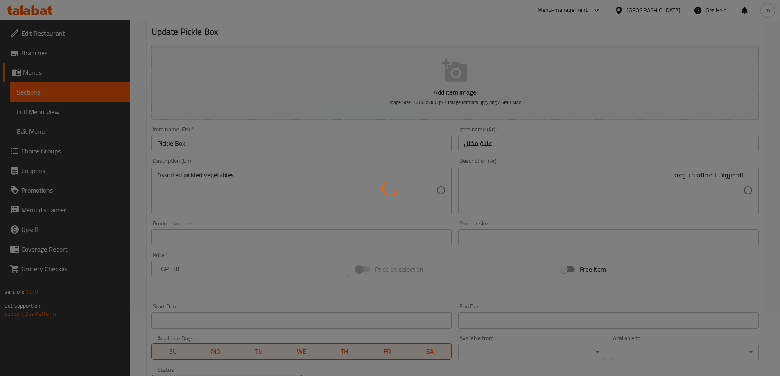
scroll to position [0, 0]
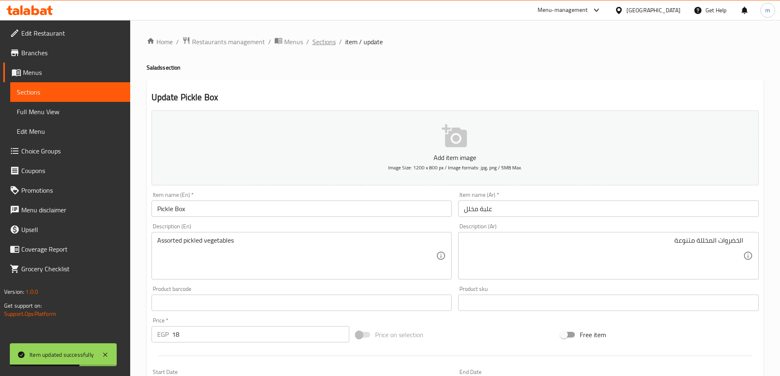
click at [322, 45] on span "Sections" at bounding box center [323, 42] width 23 height 10
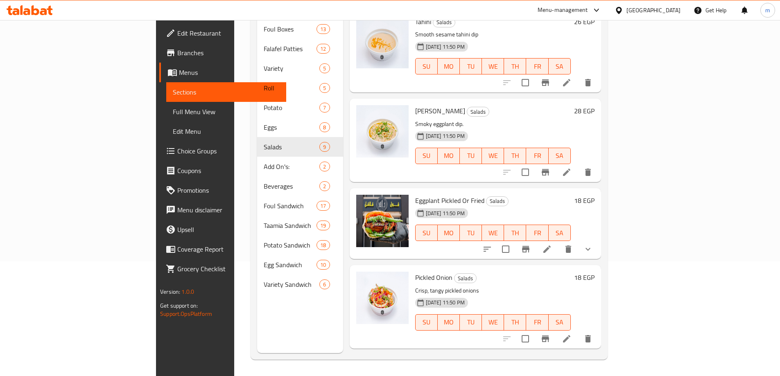
scroll to position [355, 0]
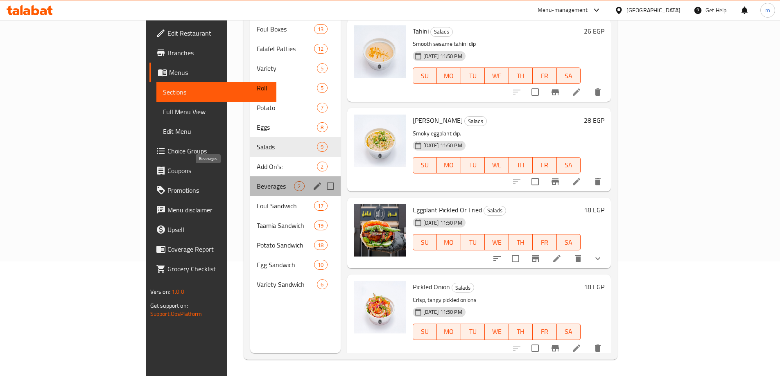
click at [257, 181] on span "Beverages" at bounding box center [275, 186] width 37 height 10
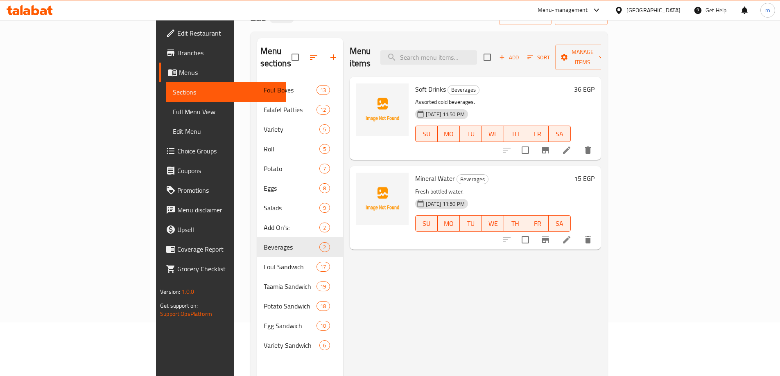
scroll to position [74, 0]
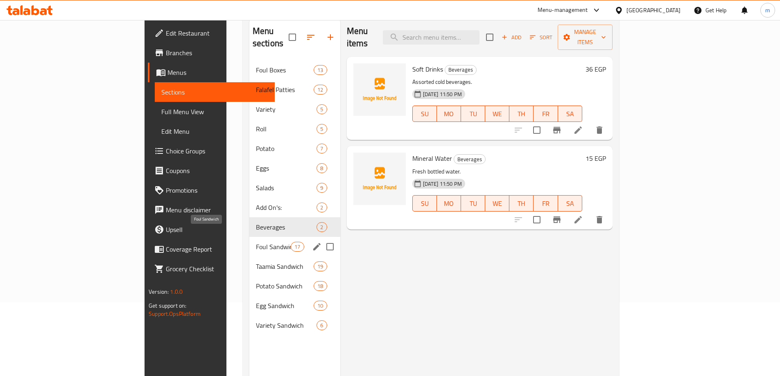
click at [256, 242] on span "Foul Sandwich" at bounding box center [273, 247] width 35 height 10
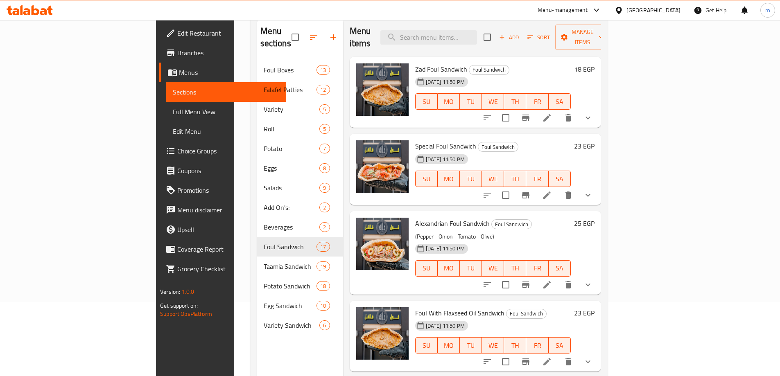
click at [415, 63] on span "Zad Foul Sandwich" at bounding box center [441, 69] width 52 height 12
copy h6 "Zad Foul Sandwich"
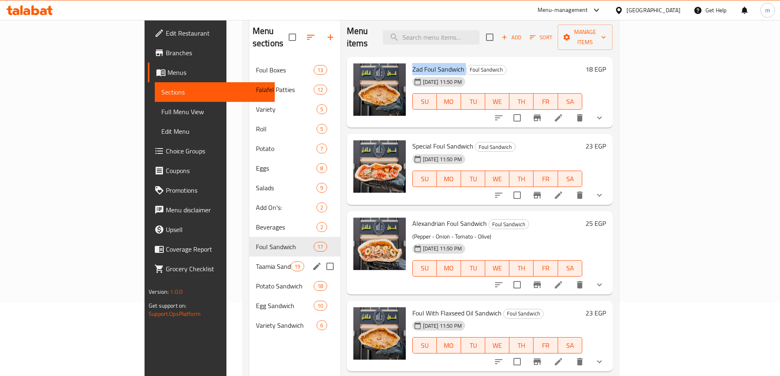
click at [249, 260] on div "Taamia Sandwich 19" at bounding box center [294, 267] width 91 height 20
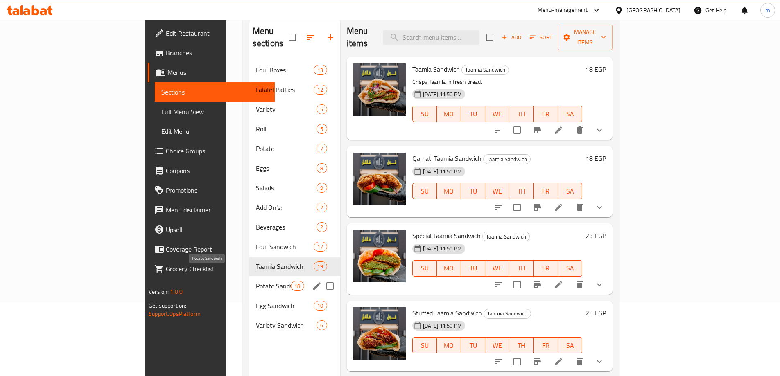
click at [256, 281] on span "Potato Sandwich" at bounding box center [273, 286] width 35 height 10
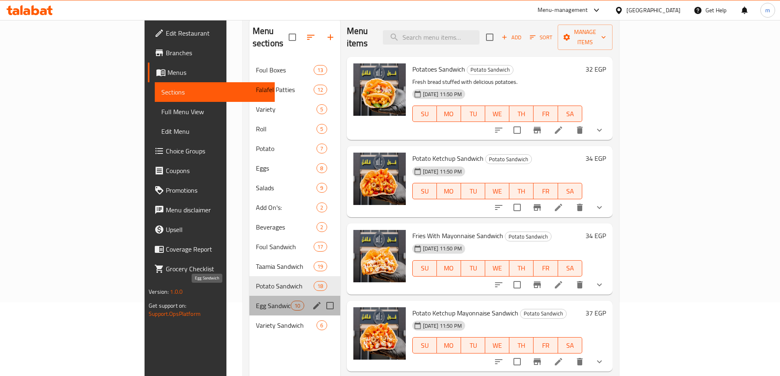
click at [256, 301] on span "Egg Sandwich" at bounding box center [273, 306] width 35 height 10
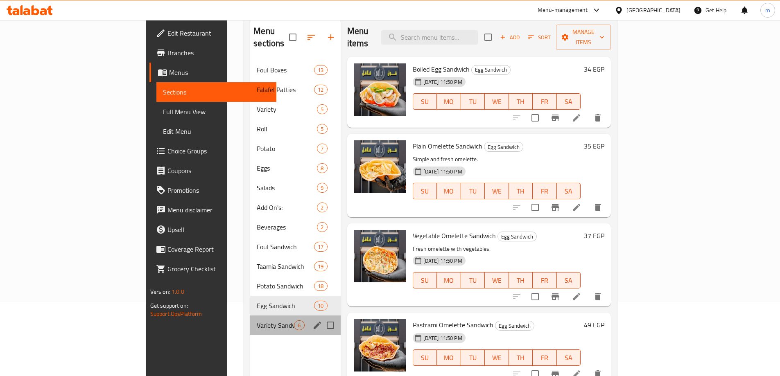
click at [250, 318] on div "Variety Sandwich 6" at bounding box center [295, 326] width 90 height 20
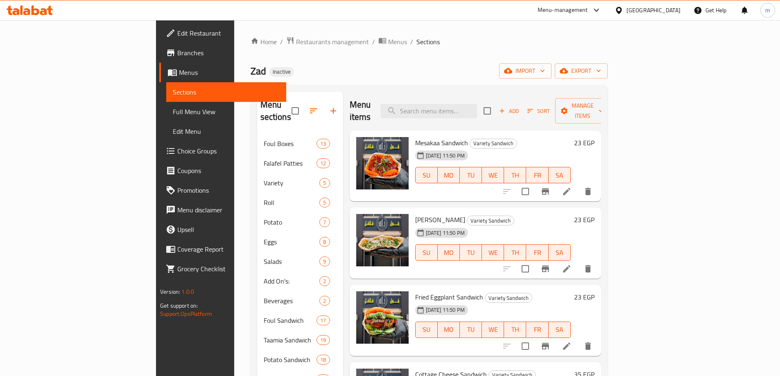
click at [388, 58] on div "Home / Restaurants management / Menus / Sections Zad Inactive import export Men…" at bounding box center [429, 255] width 357 height 438
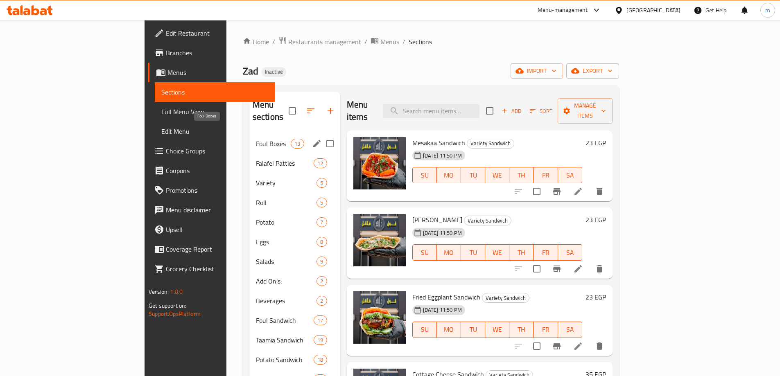
click at [256, 139] on span "Foul Boxes" at bounding box center [273, 144] width 35 height 10
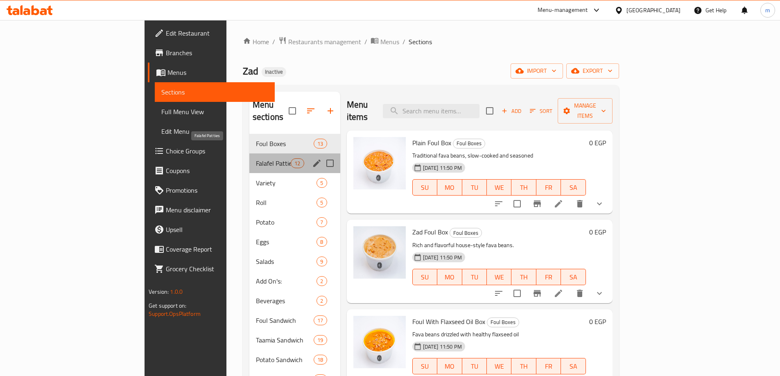
click at [256, 158] on span "Falafel Patties" at bounding box center [273, 163] width 35 height 10
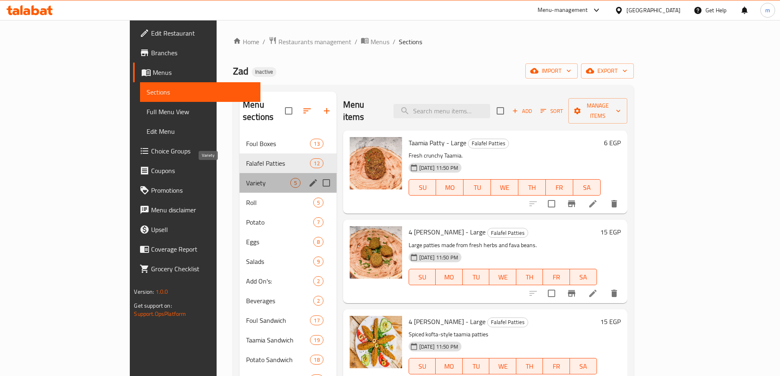
click at [246, 178] on span "Variety" at bounding box center [268, 183] width 44 height 10
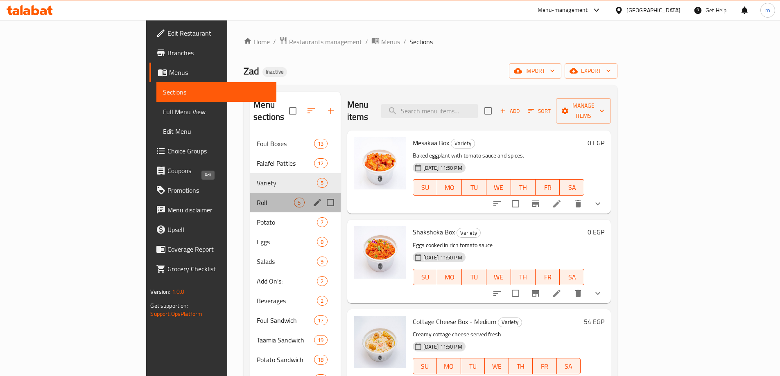
click at [257, 198] on span "Roll" at bounding box center [275, 203] width 37 height 10
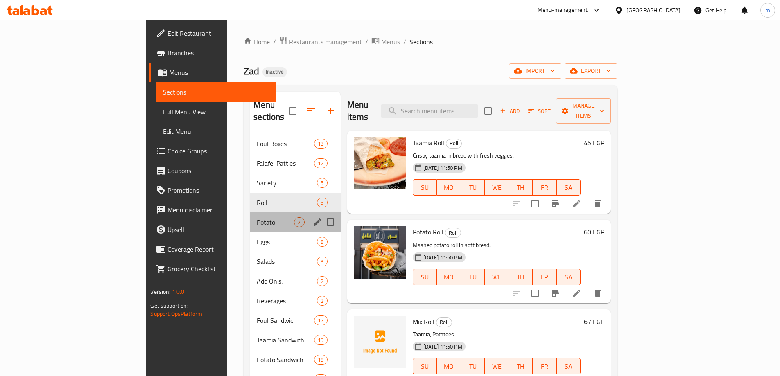
click at [250, 217] on div "Potato 7" at bounding box center [295, 222] width 90 height 20
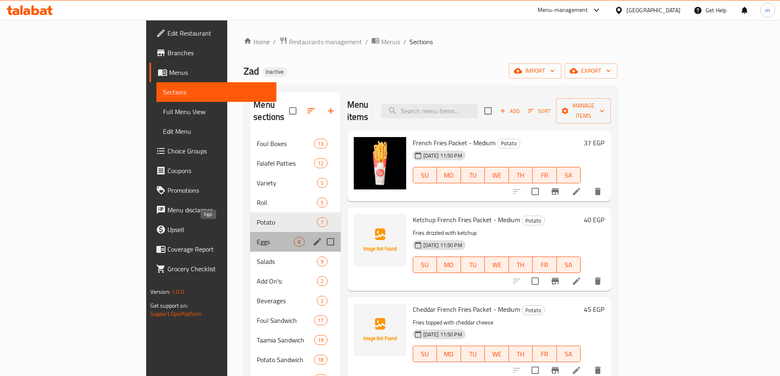
click at [257, 237] on span "Eggs" at bounding box center [275, 242] width 37 height 10
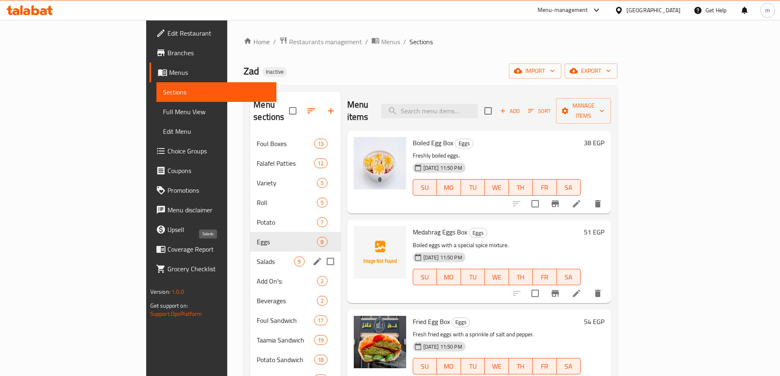
click at [257, 257] on span "Salads" at bounding box center [275, 262] width 37 height 10
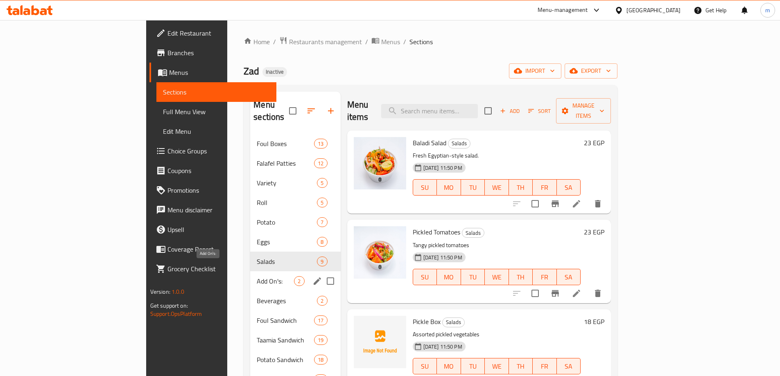
click at [257, 276] on span "Add On's:" at bounding box center [275, 281] width 37 height 10
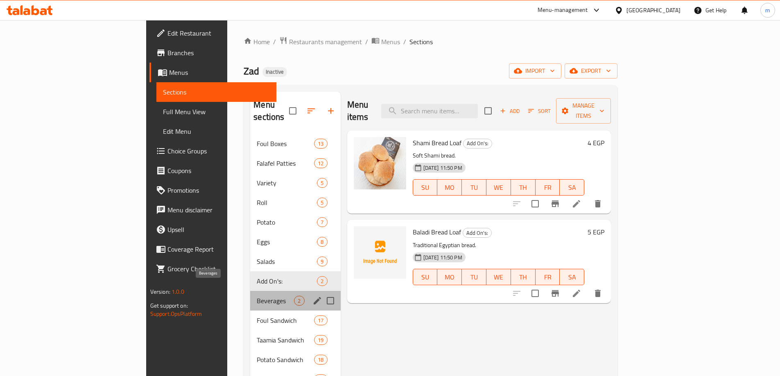
click at [257, 296] on span "Beverages" at bounding box center [275, 301] width 37 height 10
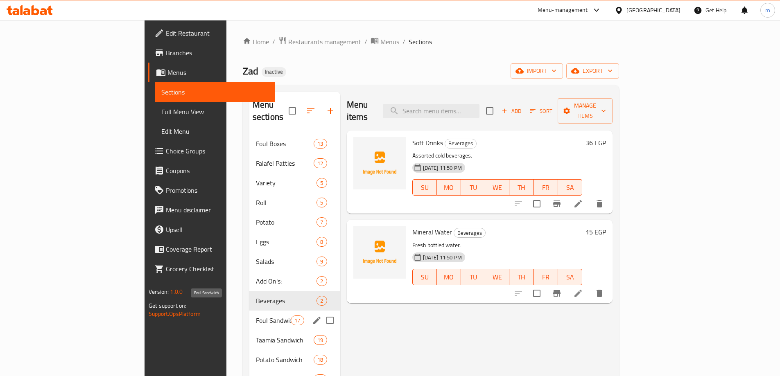
click at [256, 316] on span "Foul Sandwich" at bounding box center [273, 321] width 35 height 10
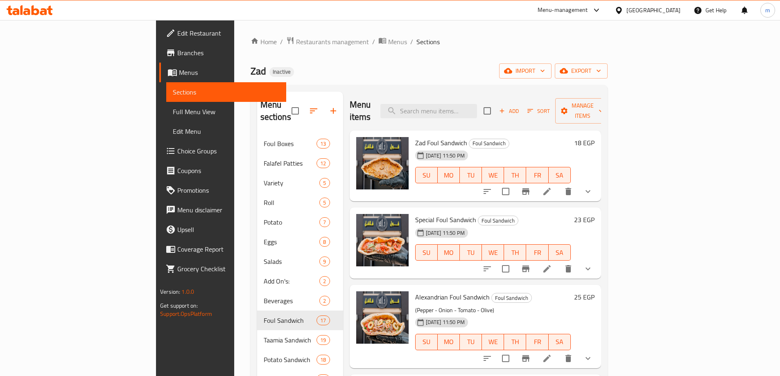
click at [554, 225] on div "13-08-2025 11:50 PM SU MO TU WE TH FR SA" at bounding box center [493, 247] width 162 height 44
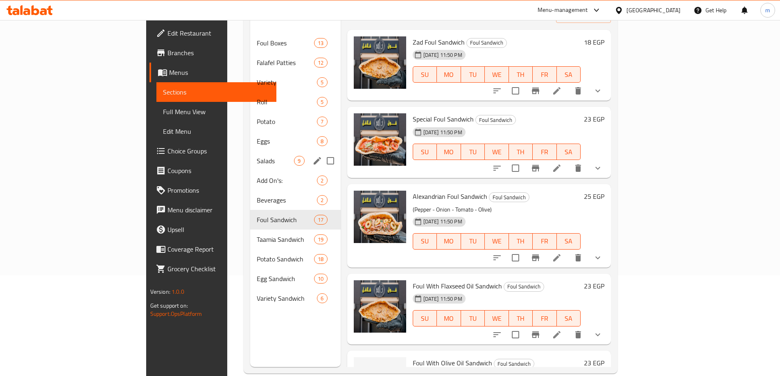
scroll to position [115, 0]
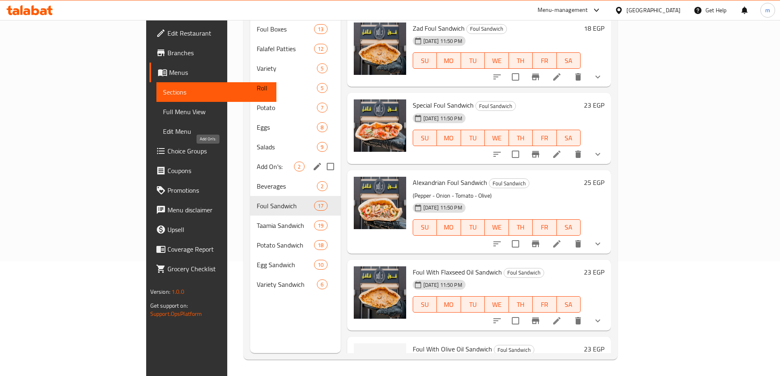
click at [257, 162] on span "Add On's:" at bounding box center [275, 167] width 37 height 10
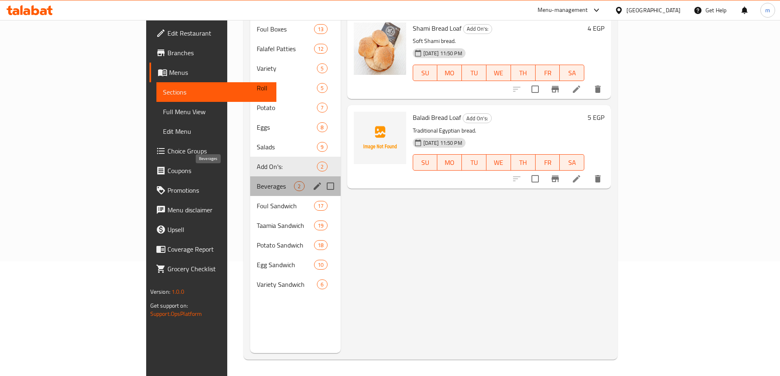
click at [257, 181] on span "Beverages" at bounding box center [275, 186] width 37 height 10
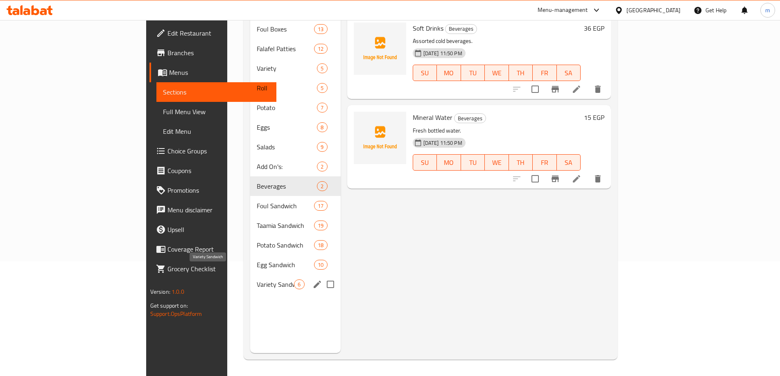
drag, startPoint x: 186, startPoint y: 273, endPoint x: 784, endPoint y: 246, distance: 598.7
click at [257, 280] on span "Variety Sandwich" at bounding box center [275, 285] width 37 height 10
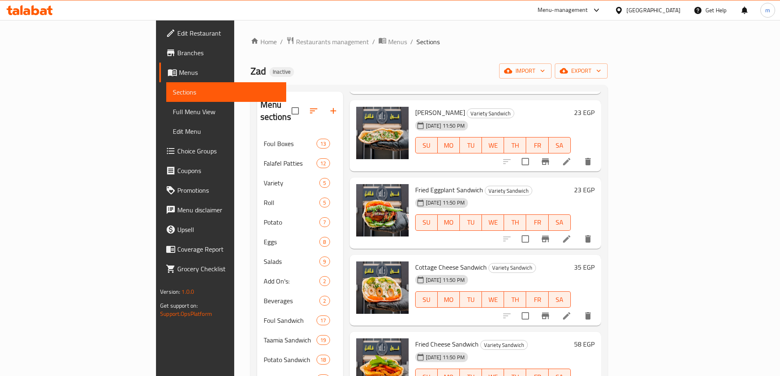
scroll to position [115, 0]
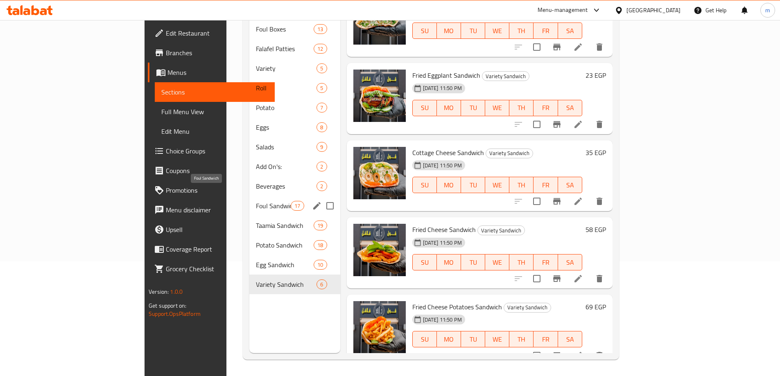
click at [256, 201] on span "Foul Sandwich" at bounding box center [273, 206] width 35 height 10
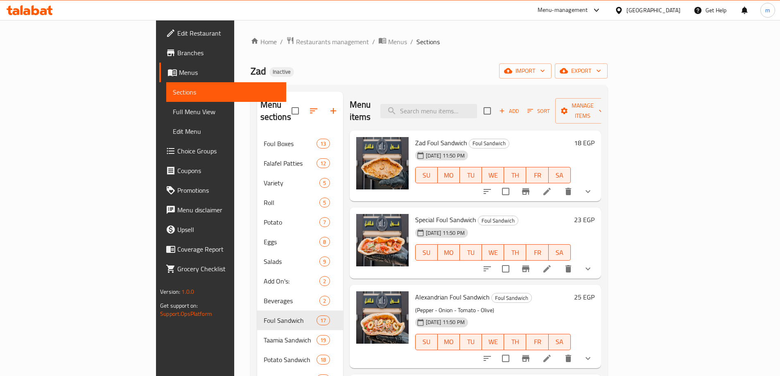
click at [41, 14] on icon at bounding box center [43, 11] width 7 height 7
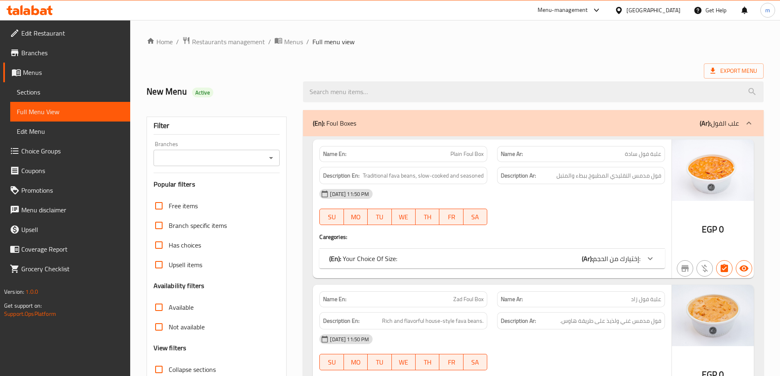
scroll to position [123, 0]
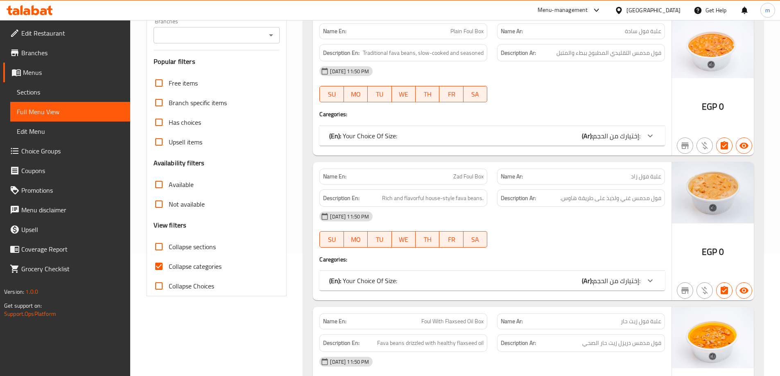
click at [185, 268] on span "Collapse categories" at bounding box center [195, 267] width 53 height 10
click at [169, 268] on input "Collapse categories" at bounding box center [159, 267] width 20 height 20
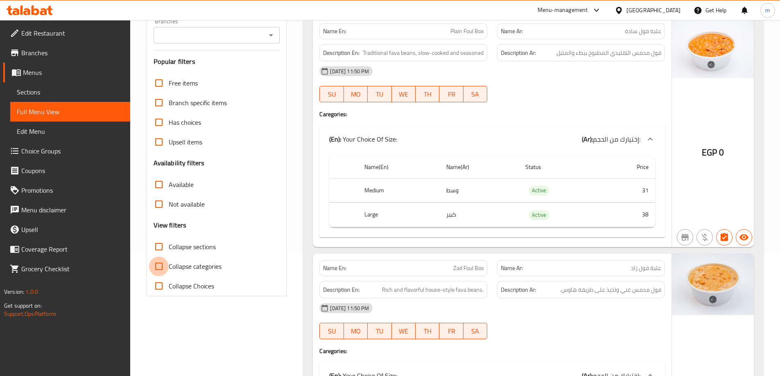
click at [165, 268] on input "Collapse categories" at bounding box center [159, 267] width 20 height 20
checkbox input "true"
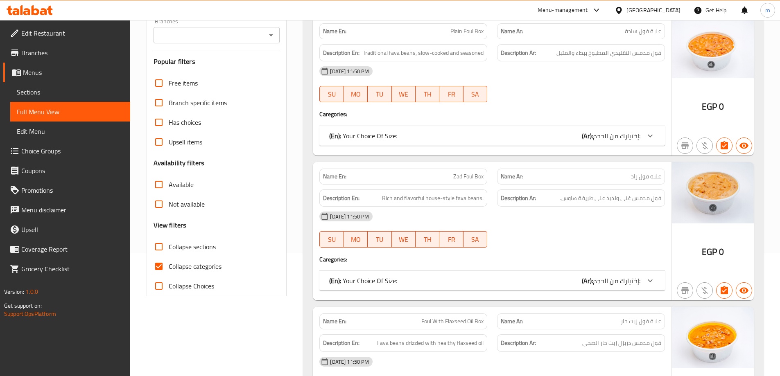
click at [490, 108] on div "Name En: Plain Foul Box Name Ar: علبة فول سادة Description En: Traditional fava…" at bounding box center [492, 86] width 359 height 139
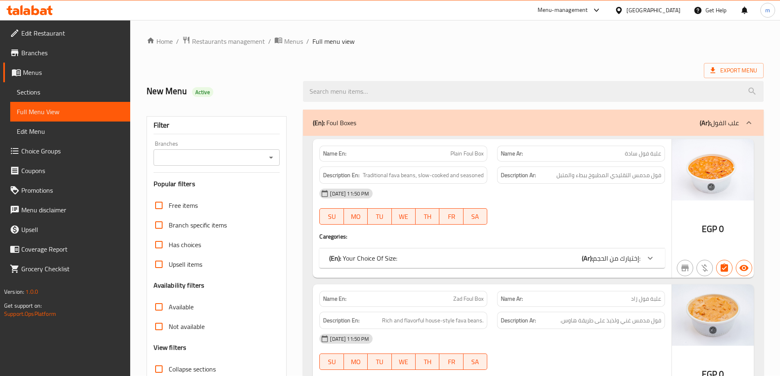
scroll to position [246, 0]
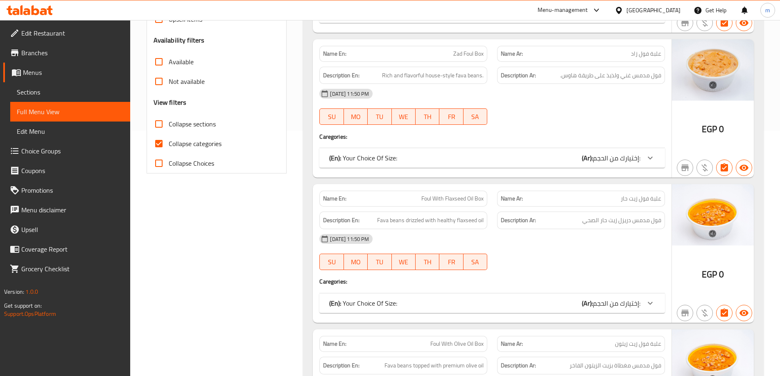
click at [197, 146] on span "Collapse categories" at bounding box center [195, 144] width 53 height 10
click at [169, 146] on input "Collapse categories" at bounding box center [159, 144] width 20 height 20
checkbox input "false"
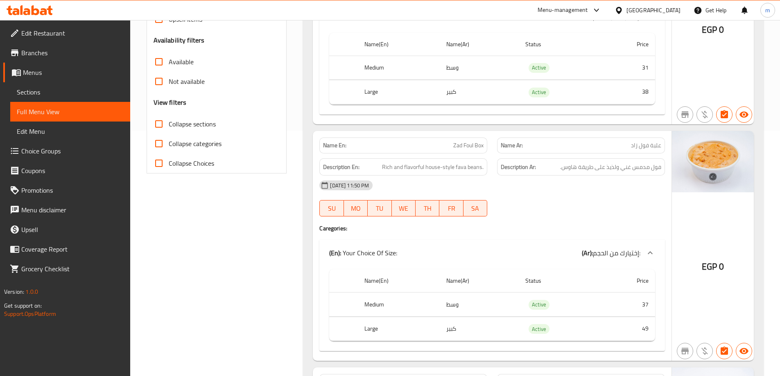
click at [209, 128] on span "Collapse sections" at bounding box center [192, 124] width 47 height 10
click at [169, 128] on input "Collapse sections" at bounding box center [159, 124] width 20 height 20
checkbox input "true"
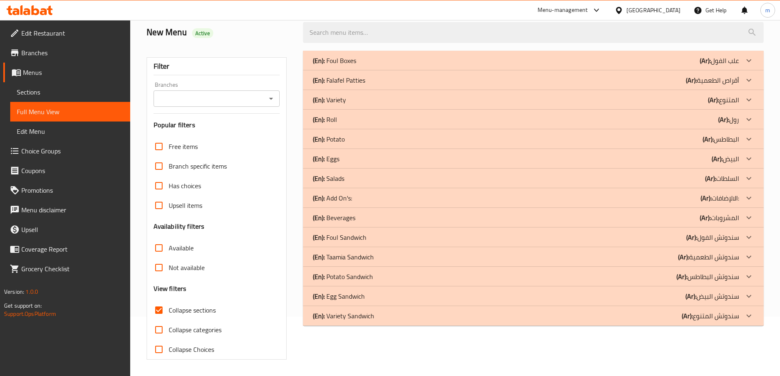
scroll to position [59, 0]
click at [734, 65] on p "(Ar): المشروبات" at bounding box center [719, 61] width 39 height 10
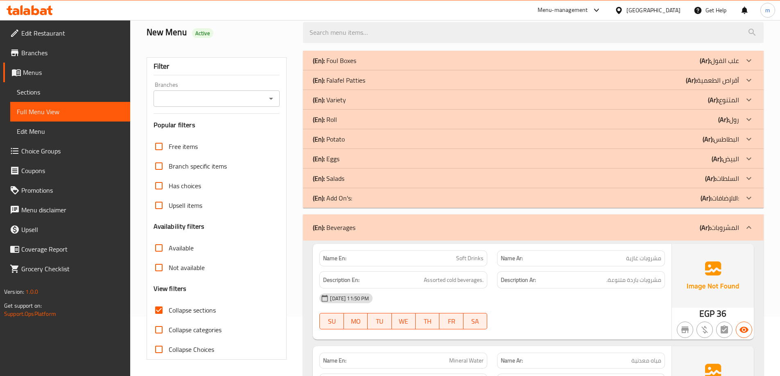
click at [740, 70] on div at bounding box center [749, 61] width 20 height 20
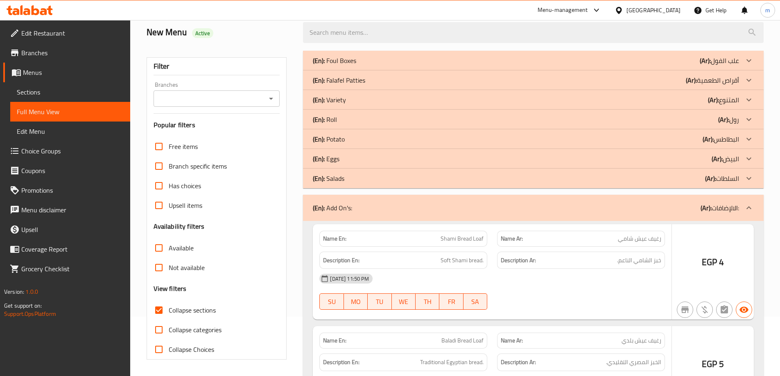
click at [728, 65] on p "(Ar): السلطات" at bounding box center [719, 61] width 39 height 10
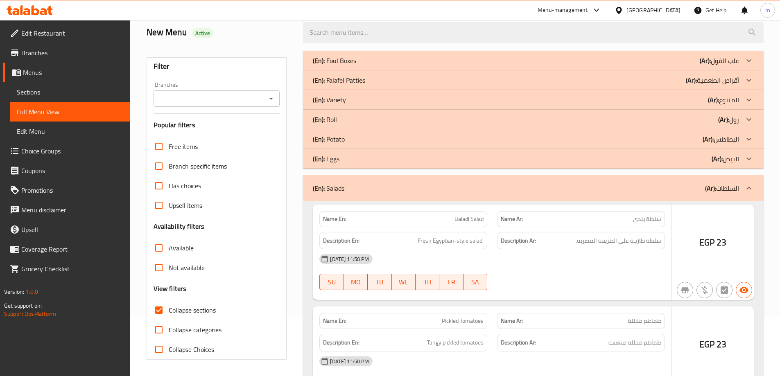
click at [711, 67] on b "(Ar):" at bounding box center [705, 60] width 11 height 12
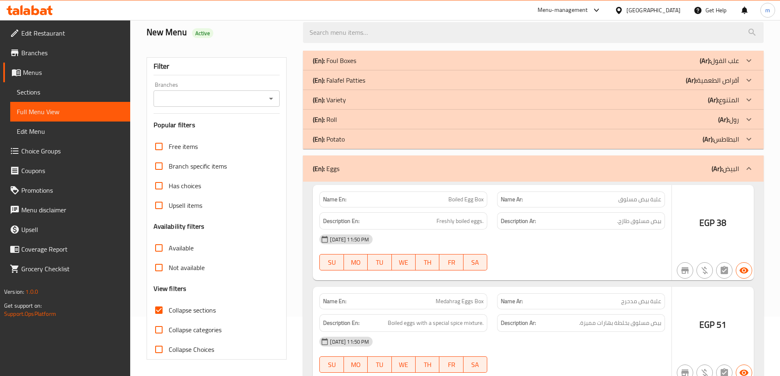
click at [717, 65] on p "(Ar): البطاطس" at bounding box center [719, 61] width 39 height 10
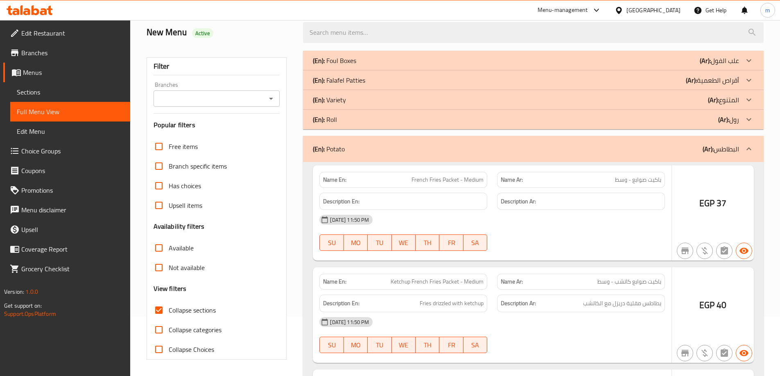
click at [714, 65] on div "(En): Roll (Ar): رول" at bounding box center [526, 61] width 426 height 10
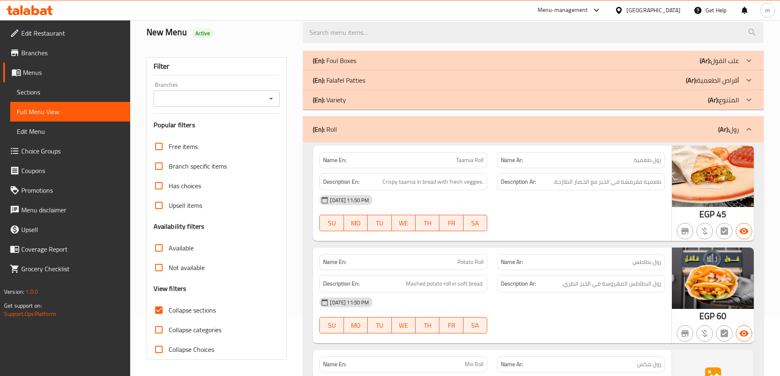
click at [711, 67] on b "(Ar):" at bounding box center [705, 60] width 11 height 12
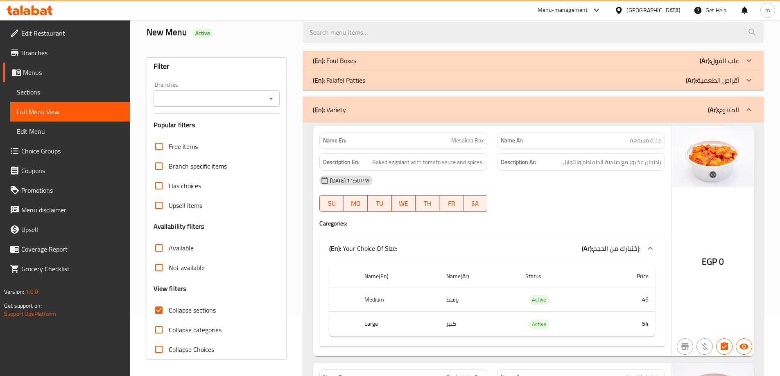
click at [719, 65] on p "(Ar): أقراص الطعمية" at bounding box center [719, 61] width 39 height 10
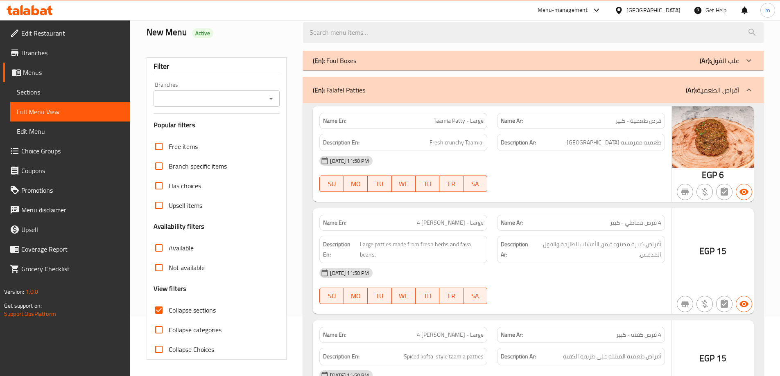
click at [722, 56] on p "(Ar): علب الفول" at bounding box center [719, 61] width 39 height 10
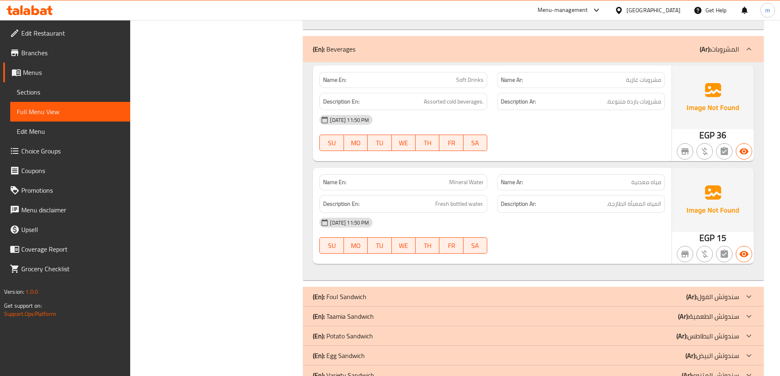
scroll to position [9684, 0]
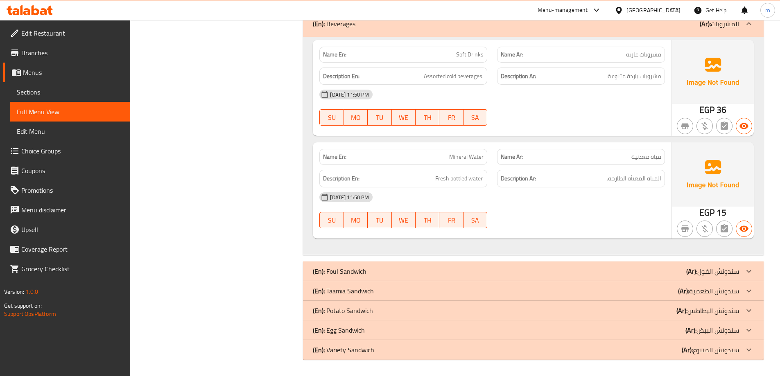
drag, startPoint x: 750, startPoint y: 348, endPoint x: 742, endPoint y: 323, distance: 26.0
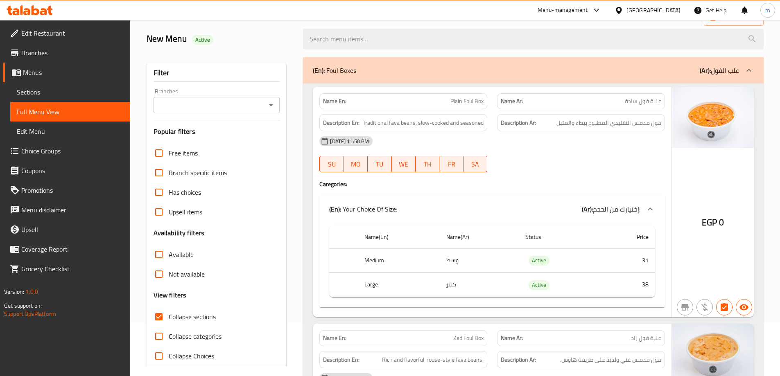
scroll to position [0, 0]
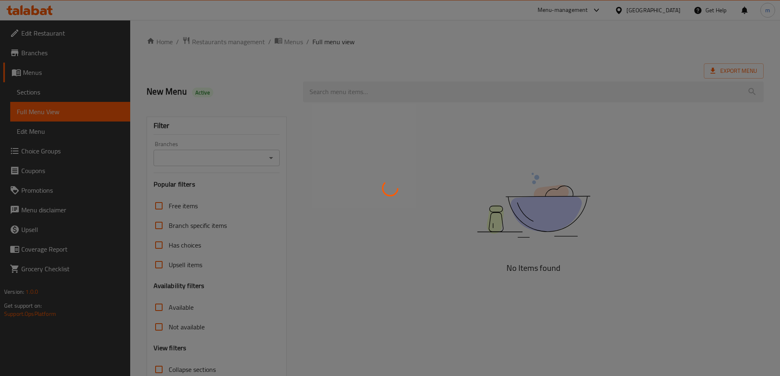
scroll to position [0, 0]
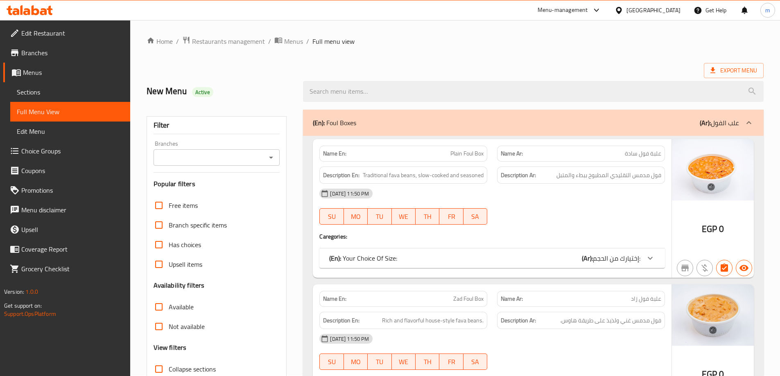
checkbox input "false"
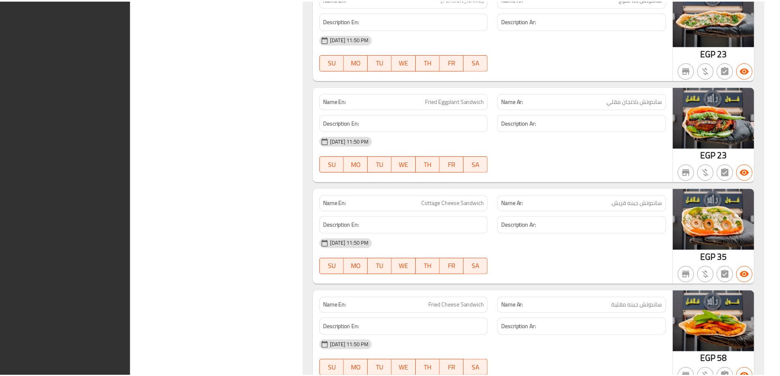
scroll to position [24238, 0]
